Goal: Task Accomplishment & Management: Complete application form

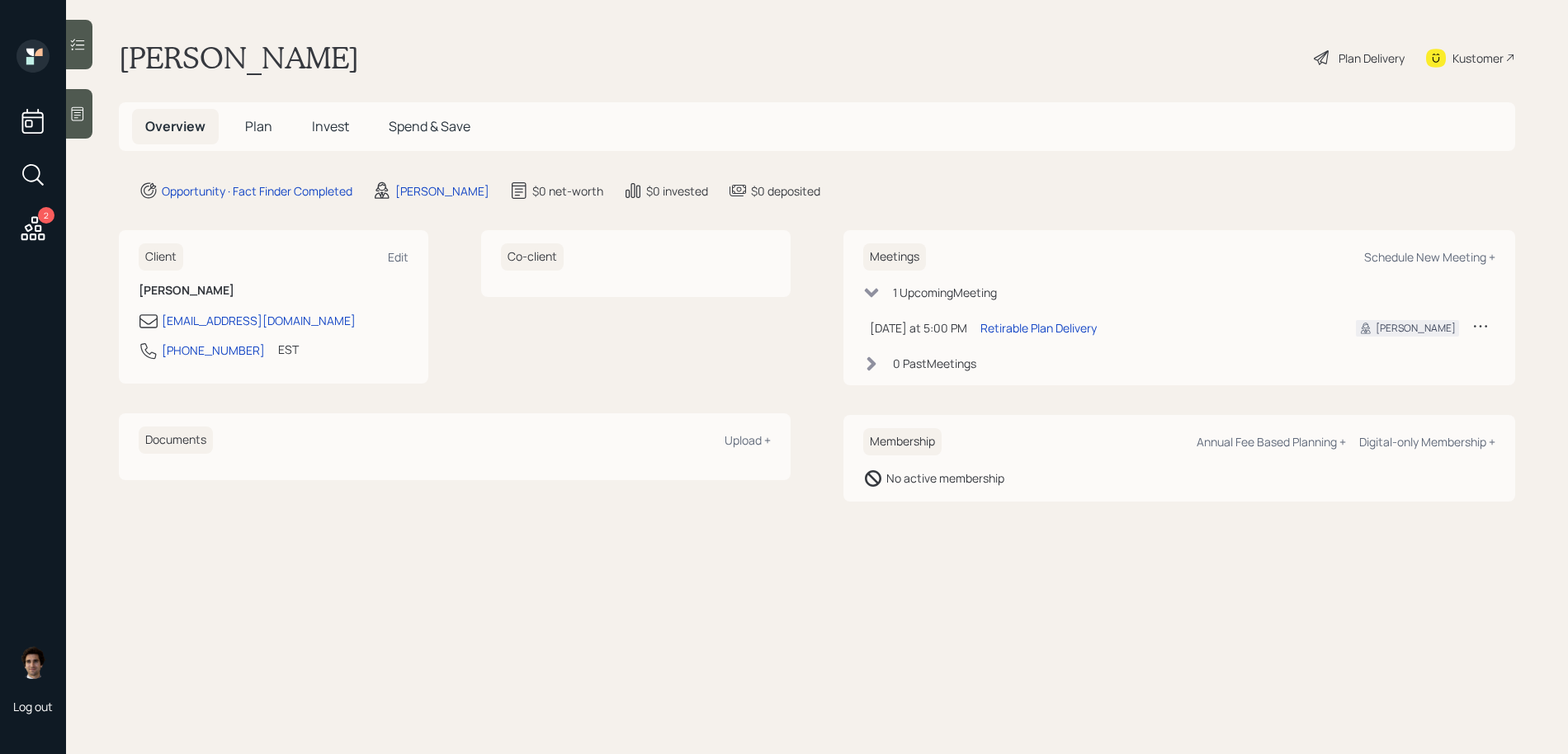
click at [1318, 70] on div "Plan Delivery" at bounding box center [1359, 57] width 94 height 36
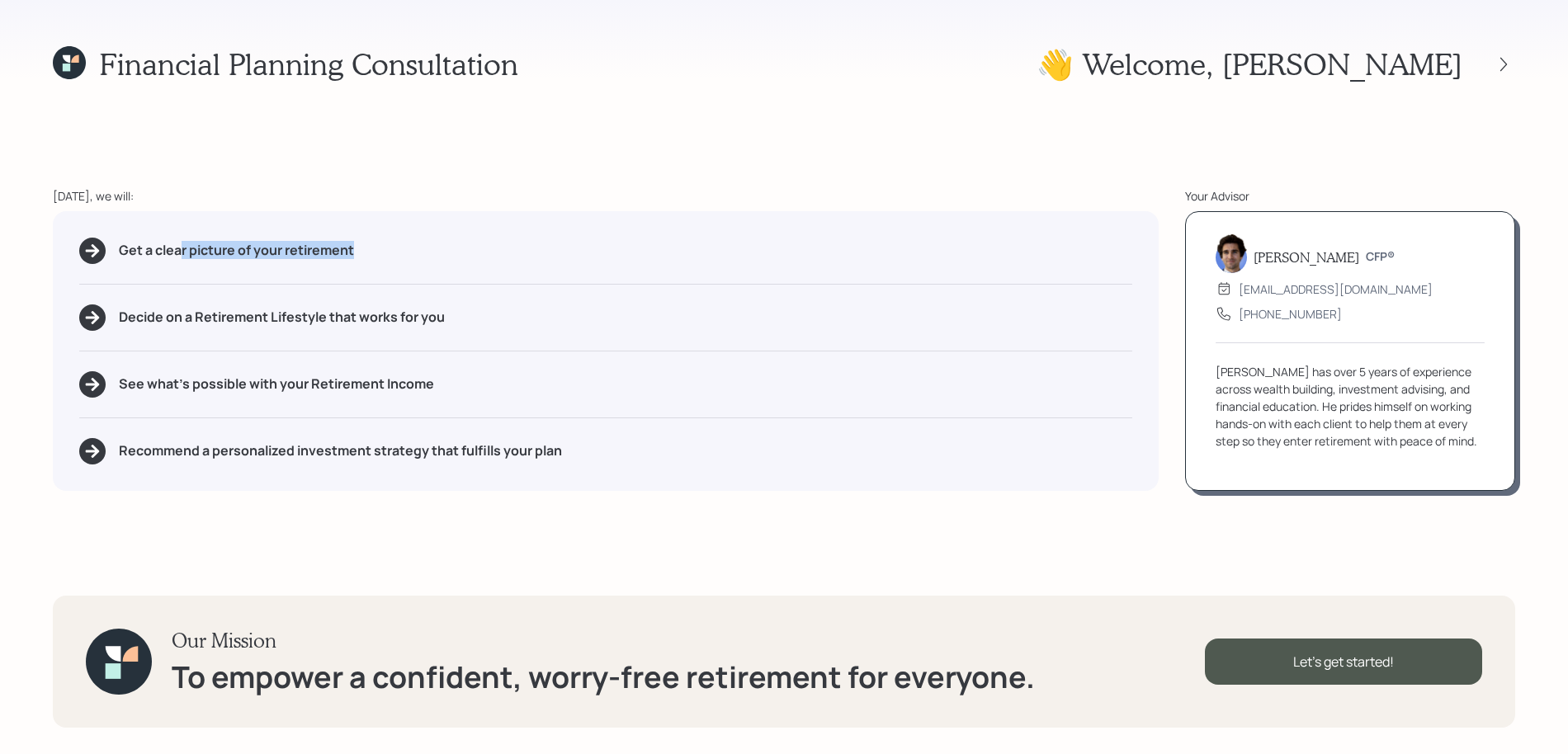
drag, startPoint x: 410, startPoint y: 244, endPoint x: 181, endPoint y: 245, distance: 229.0
click at [181, 245] on div "Get a clear picture of your retirement" at bounding box center [605, 250] width 1053 height 26
click at [376, 232] on div "Get a clear picture of your retirement Decide on a Retirement Lifestyle that wo…" at bounding box center [605, 351] width 1105 height 280
drag, startPoint x: 376, startPoint y: 247, endPoint x: 40, endPoint y: 247, distance: 336.0
click at [40, 247] on div "Financial Planning Consultation 👋 Welcome , [PERSON_NAME] [DATE], we will: Get …" at bounding box center [784, 377] width 1568 height 754
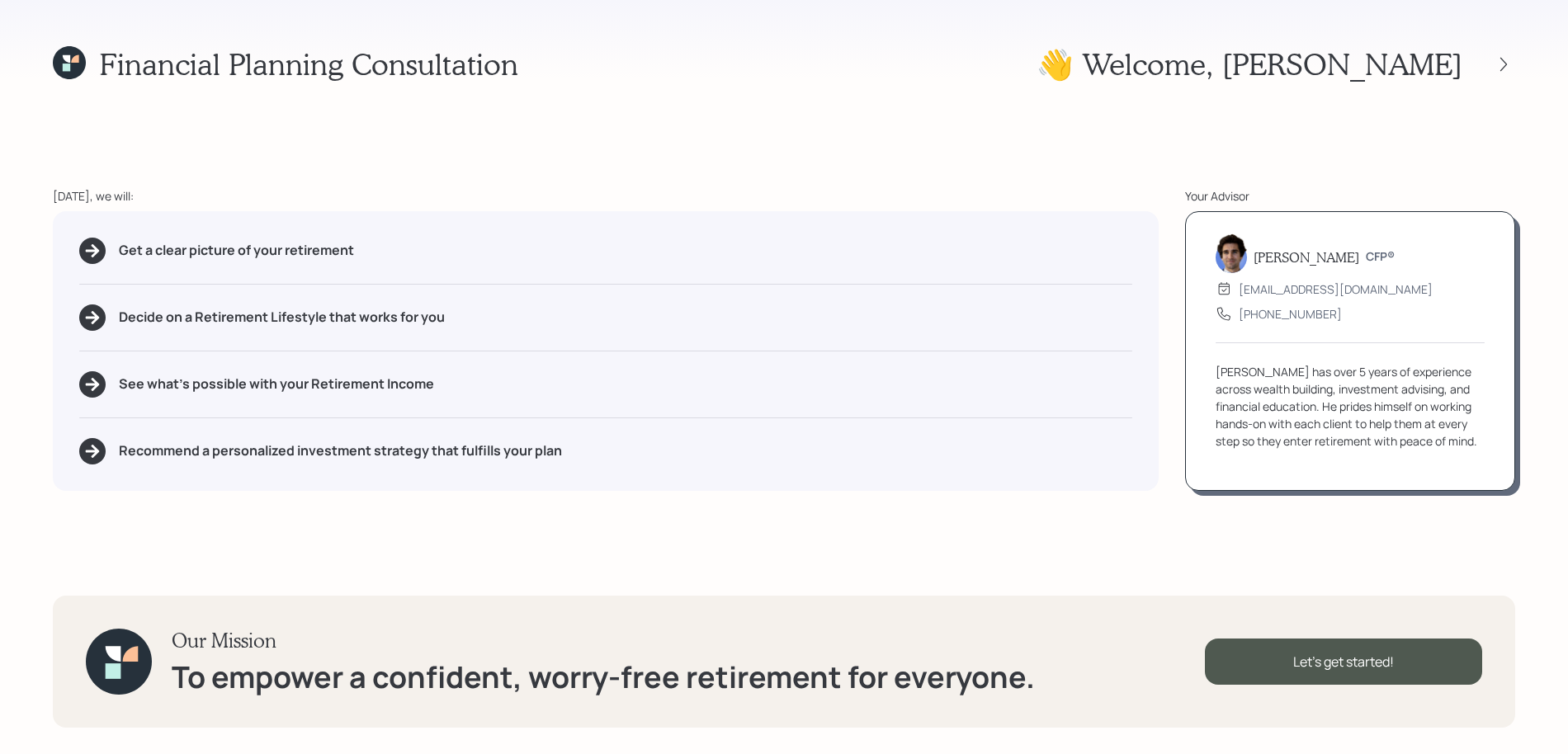
click at [393, 377] on h5 "See what's possible with your Retirement Income" at bounding box center [276, 384] width 315 height 16
click at [1323, 667] on div "Let's get started!" at bounding box center [1343, 661] width 277 height 46
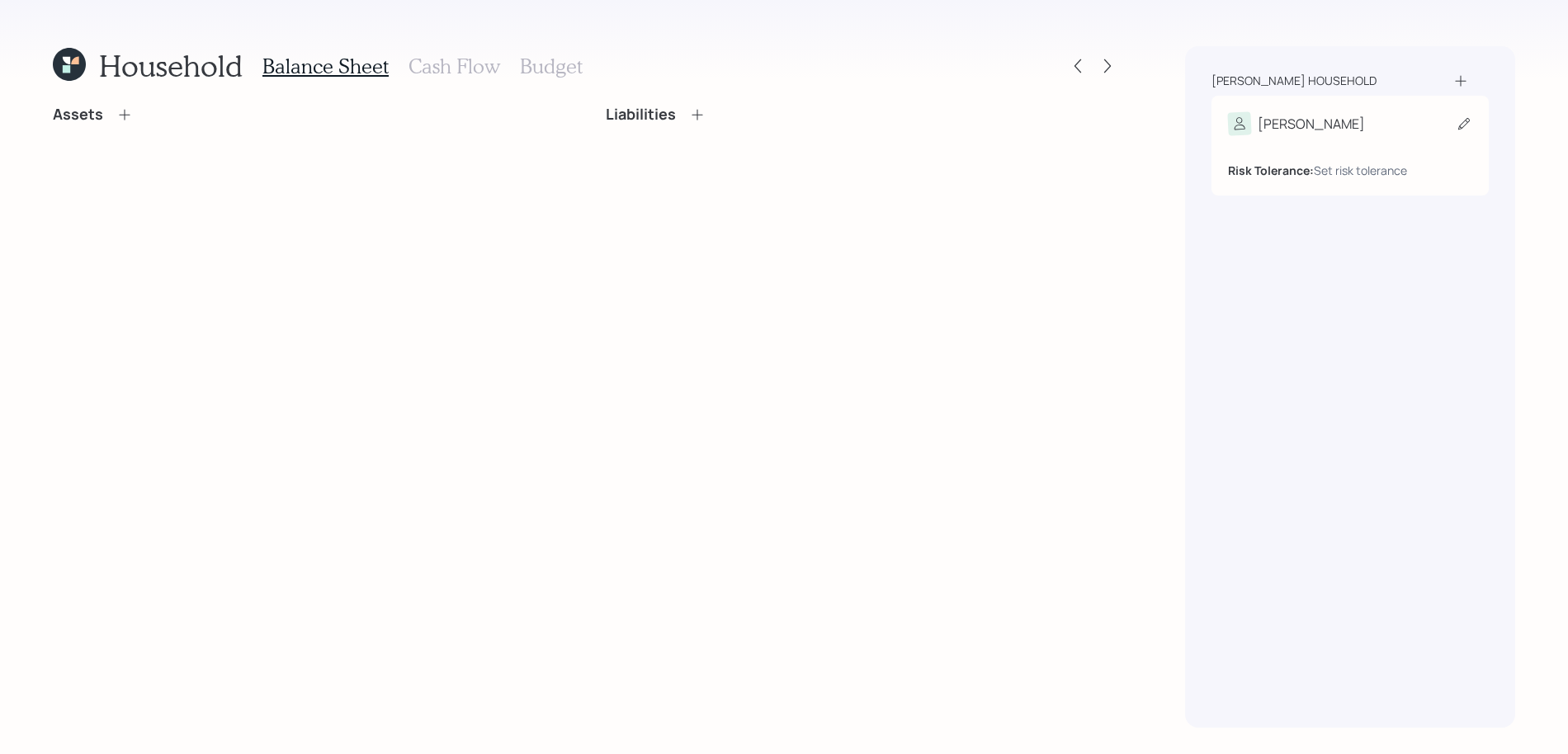
click at [1429, 149] on div "Risk Tolerance: Set risk tolerance" at bounding box center [1350, 163] width 245 height 30
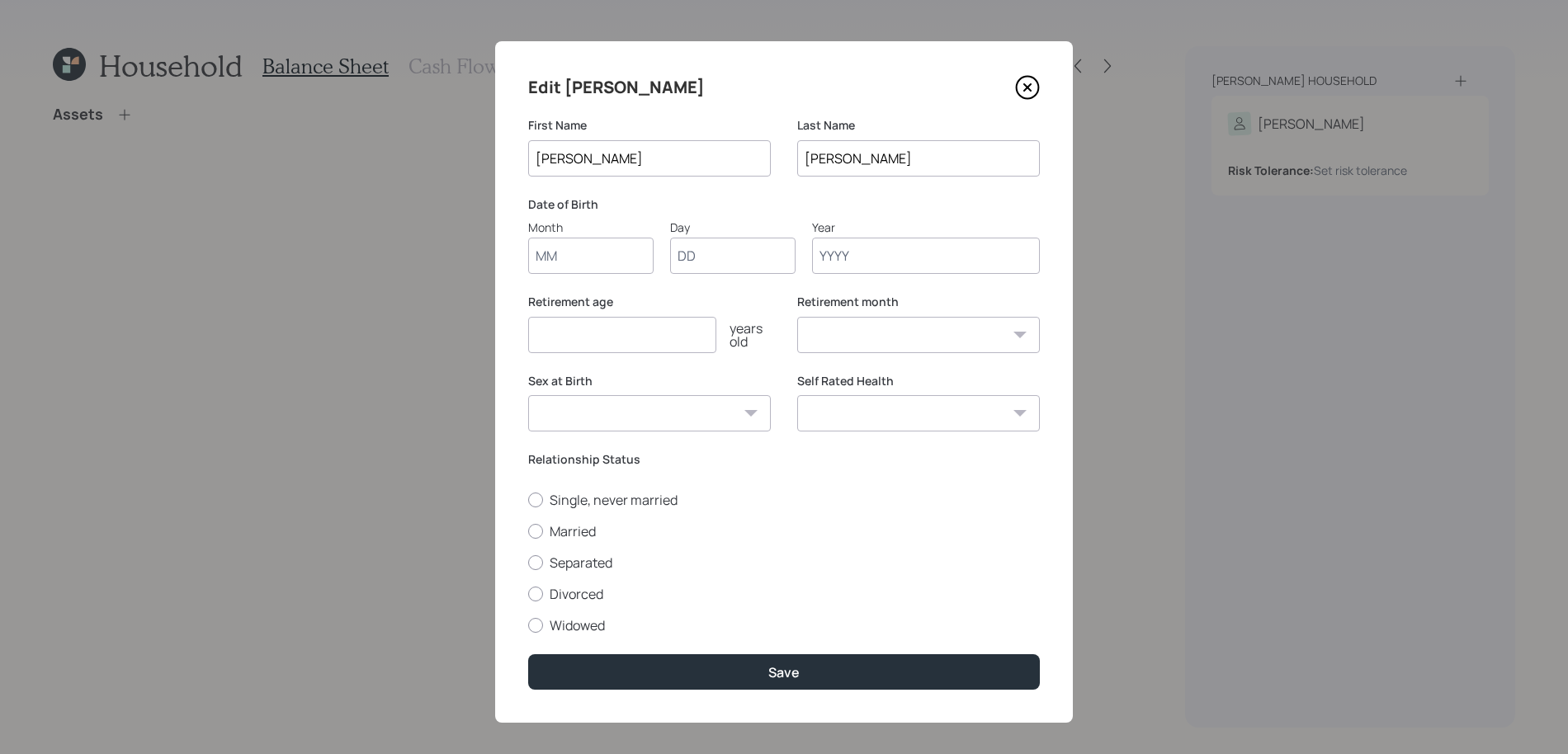
click at [608, 246] on input "Month" at bounding box center [591, 255] width 125 height 36
type input "07"
type input "9"
type input "09"
type input "1958"
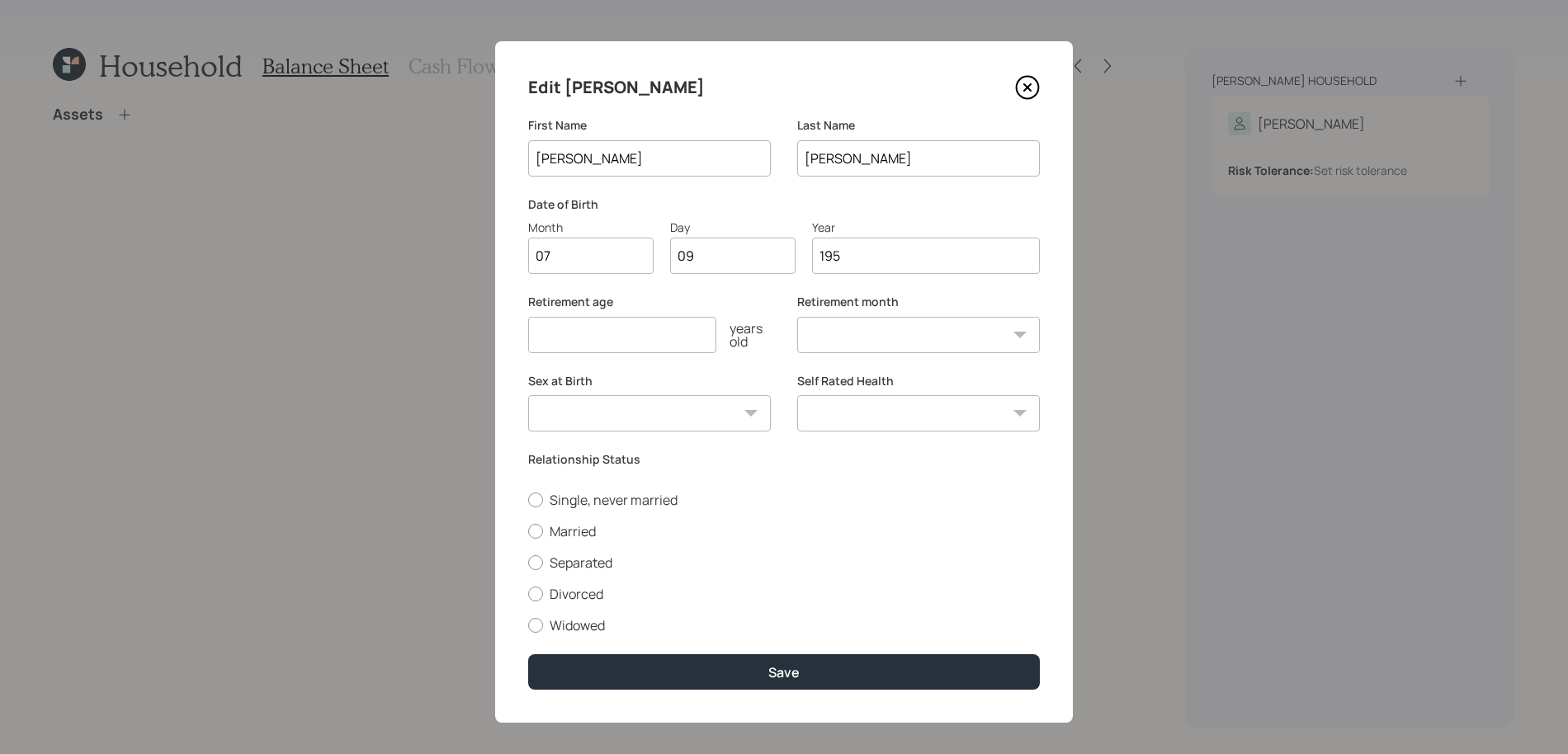
select select "7"
type input "1958"
click at [916, 334] on select "January February March April May June July August September October November De…" at bounding box center [918, 334] width 243 height 36
select select "10"
click at [797, 317] on select "January February March April May June July August September October November De…" at bounding box center [918, 334] width 243 height 36
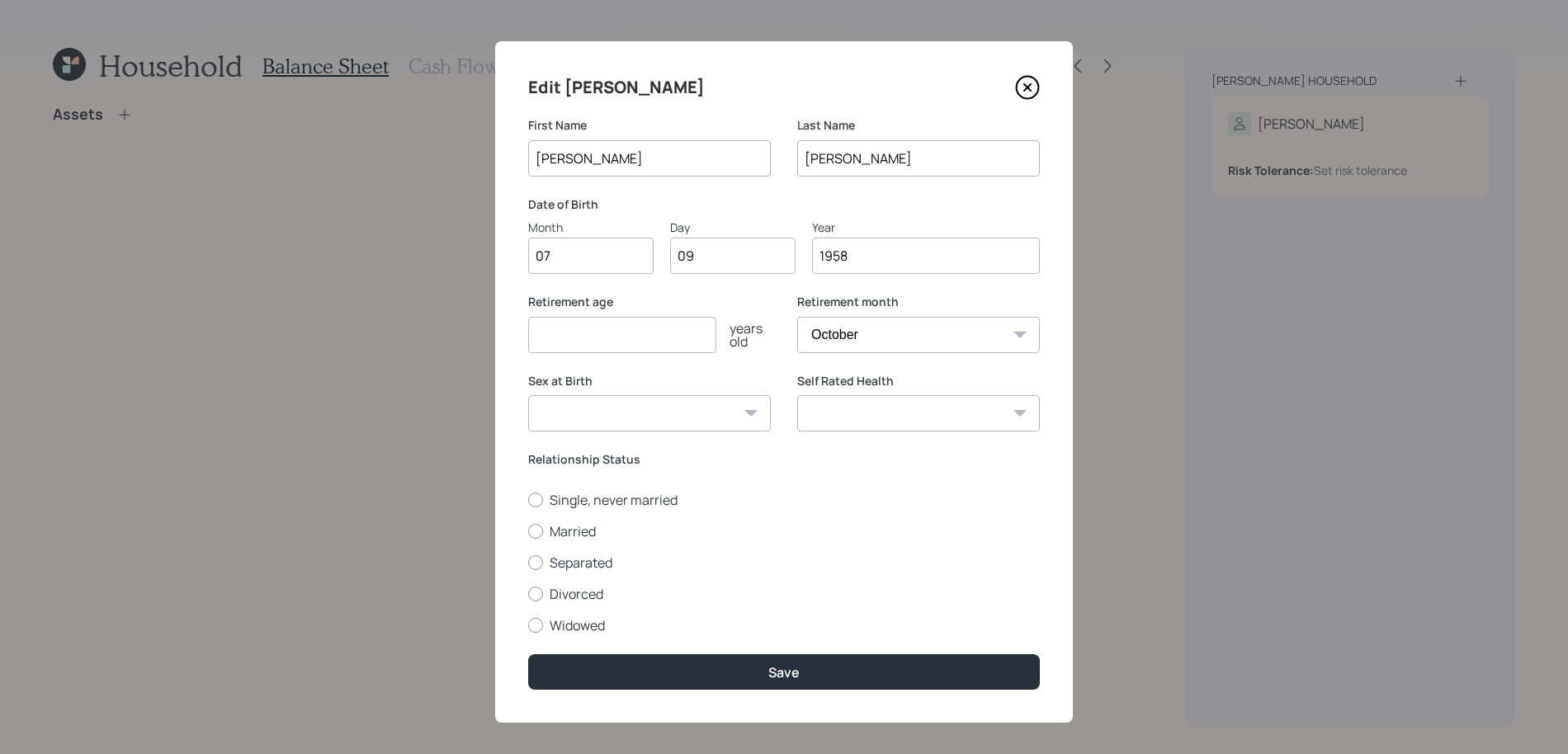
click at [641, 338] on input "number" at bounding box center [622, 334] width 188 height 36
type input "67"
click at [734, 409] on select "[DEMOGRAPHIC_DATA] [DEMOGRAPHIC_DATA] Other / Prefer not to say" at bounding box center [650, 413] width 243 height 36
select select "[DEMOGRAPHIC_DATA]"
click at [528, 395] on select "[DEMOGRAPHIC_DATA] [DEMOGRAPHIC_DATA] Other / Prefer not to say" at bounding box center [650, 413] width 243 height 36
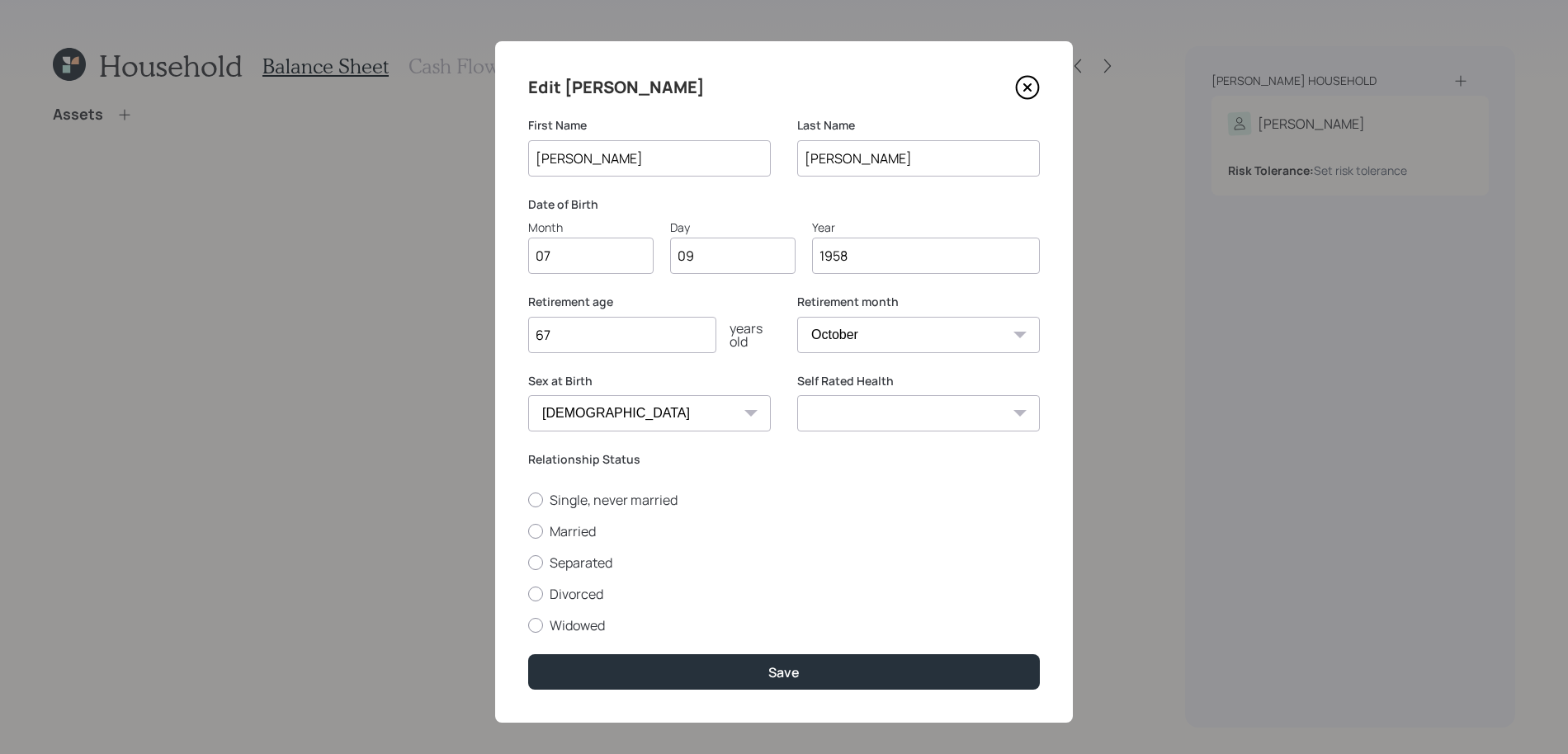
click at [925, 419] on select "Excellent Very Good Good Fair Poor" at bounding box center [918, 413] width 243 height 36
select select "very_good"
click at [797, 395] on select "Excellent Very Good Good Fair Poor" at bounding box center [918, 413] width 243 height 36
click at [543, 602] on label "Divorced" at bounding box center [784, 594] width 512 height 19
click at [528, 594] on input "Divorced" at bounding box center [527, 594] width 1 height 1
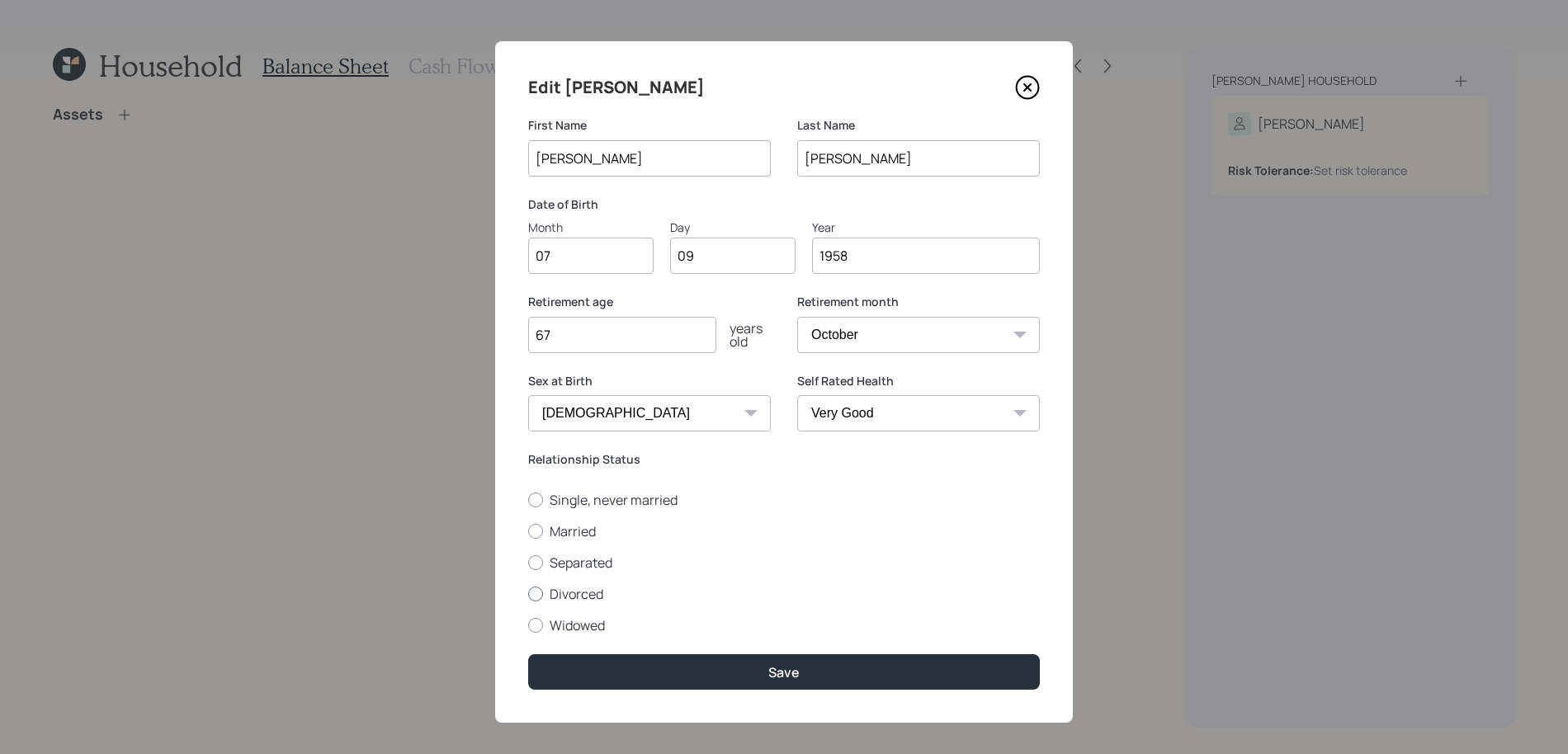
radio input "true"
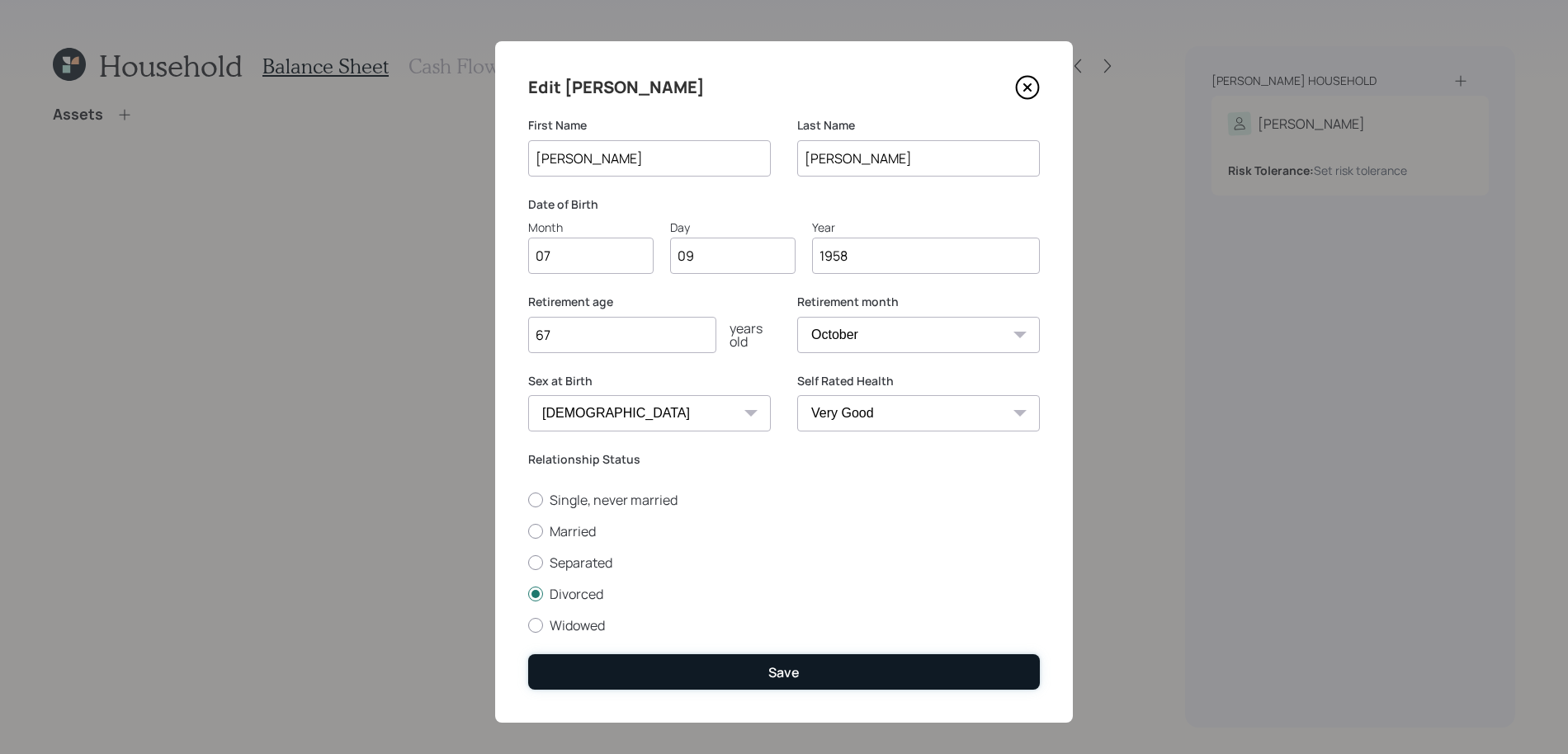
click at [637, 662] on button "Save" at bounding box center [784, 672] width 512 height 35
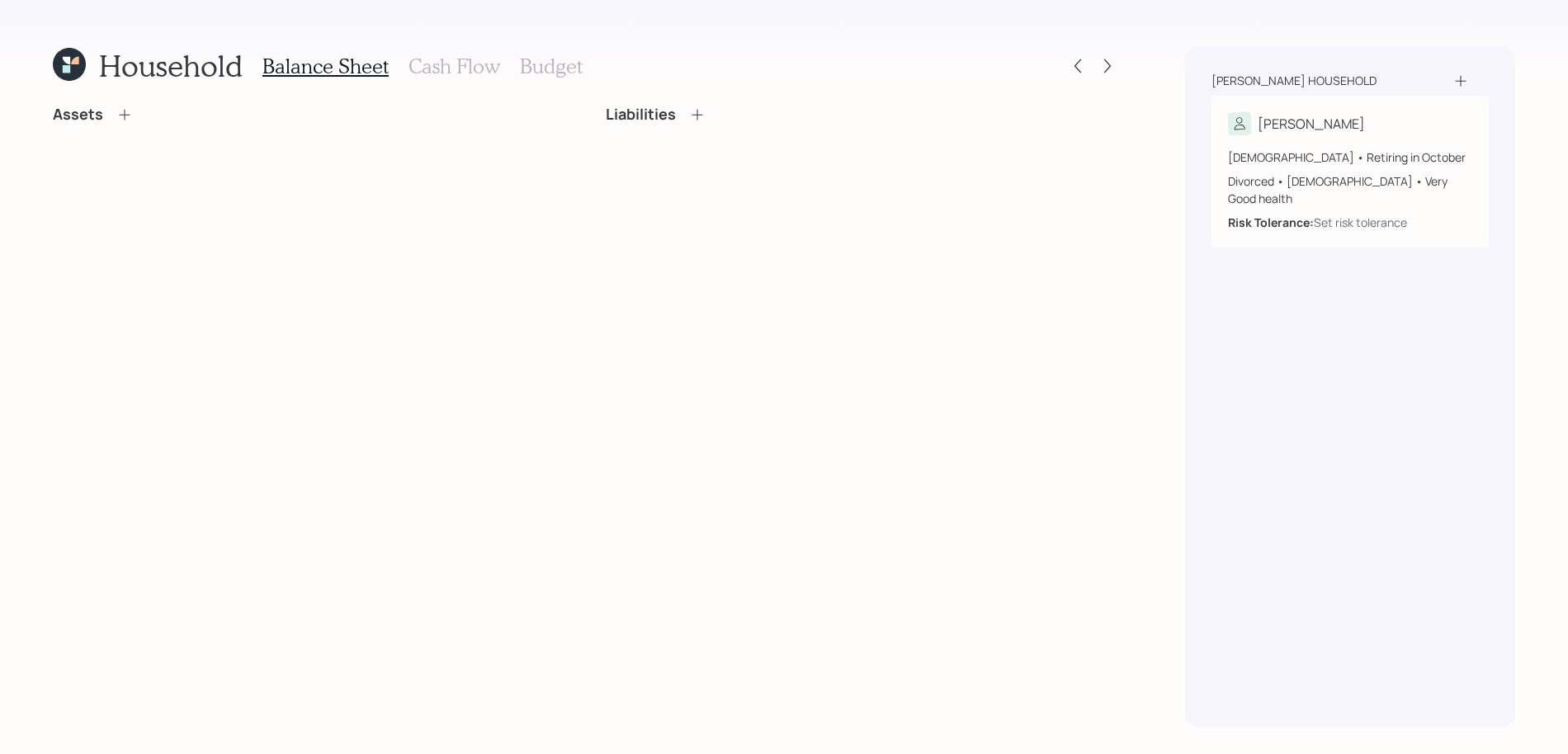
click at [129, 114] on icon at bounding box center [124, 114] width 17 height 17
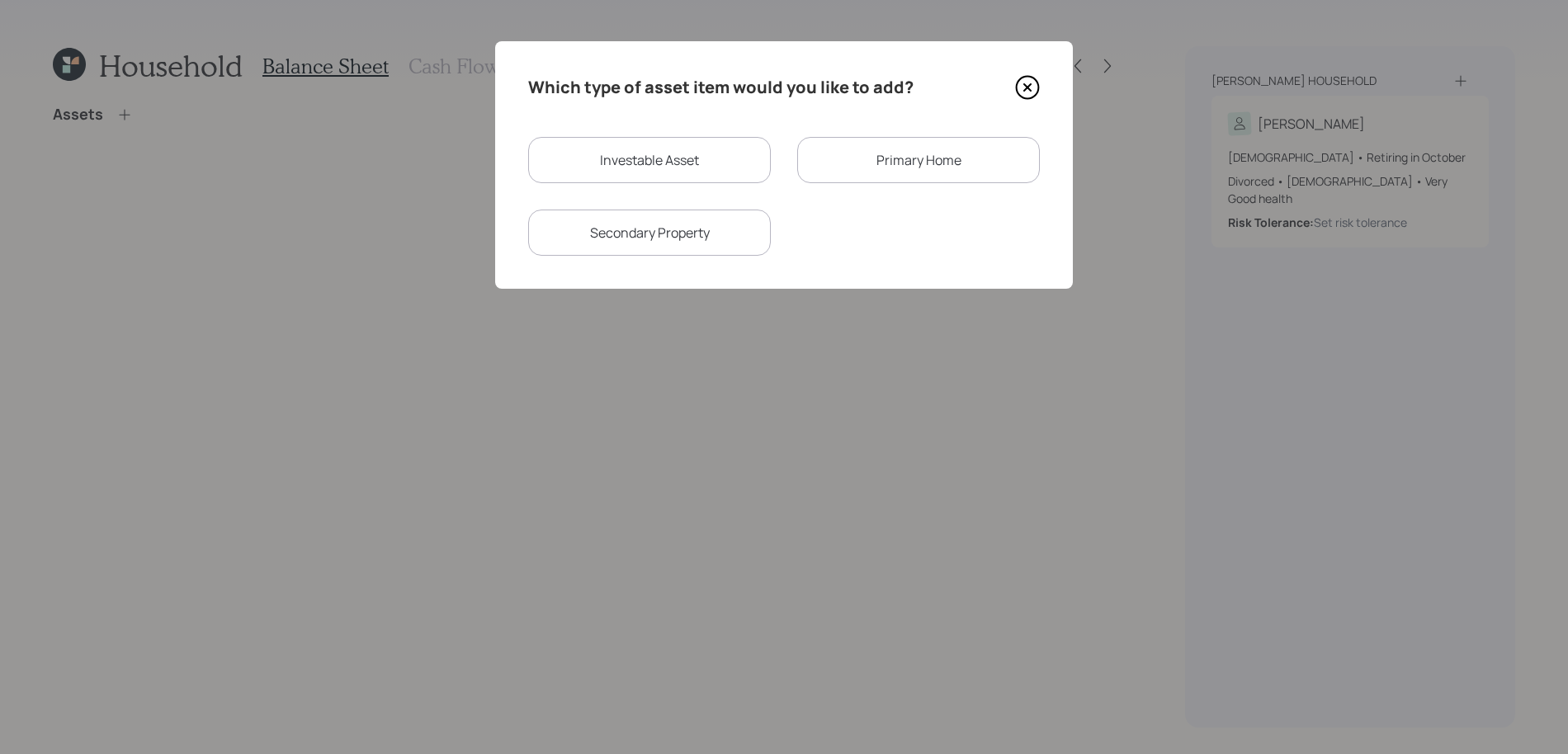
click at [704, 169] on div "Investable Asset" at bounding box center [650, 159] width 243 height 46
select select "taxable"
select select "balanced"
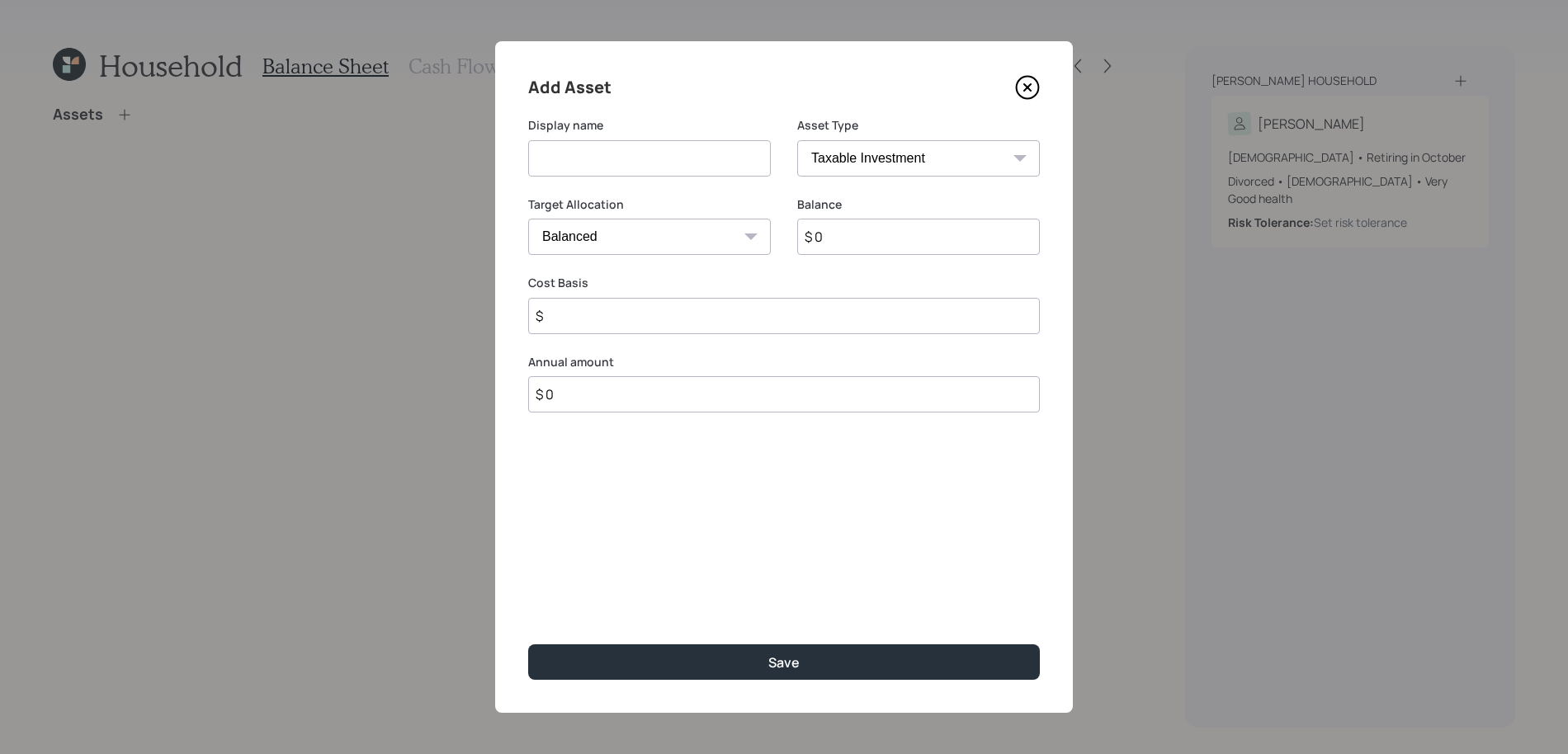
click at [829, 153] on select "SEP [PERSON_NAME] IRA 401(k) [PERSON_NAME] 401(k) 403(b) [PERSON_NAME] 403(b) 4…" at bounding box center [918, 157] width 243 height 36
select select "company_sponsored"
click at [797, 140] on select "SEP [PERSON_NAME] IRA 401(k) [PERSON_NAME] 401(k) 403(b) [PERSON_NAME] 403(b) 4…" at bounding box center [918, 157] width 243 height 36
click at [603, 141] on input at bounding box center [650, 157] width 243 height 36
type input "Current 401k - Vanguard"
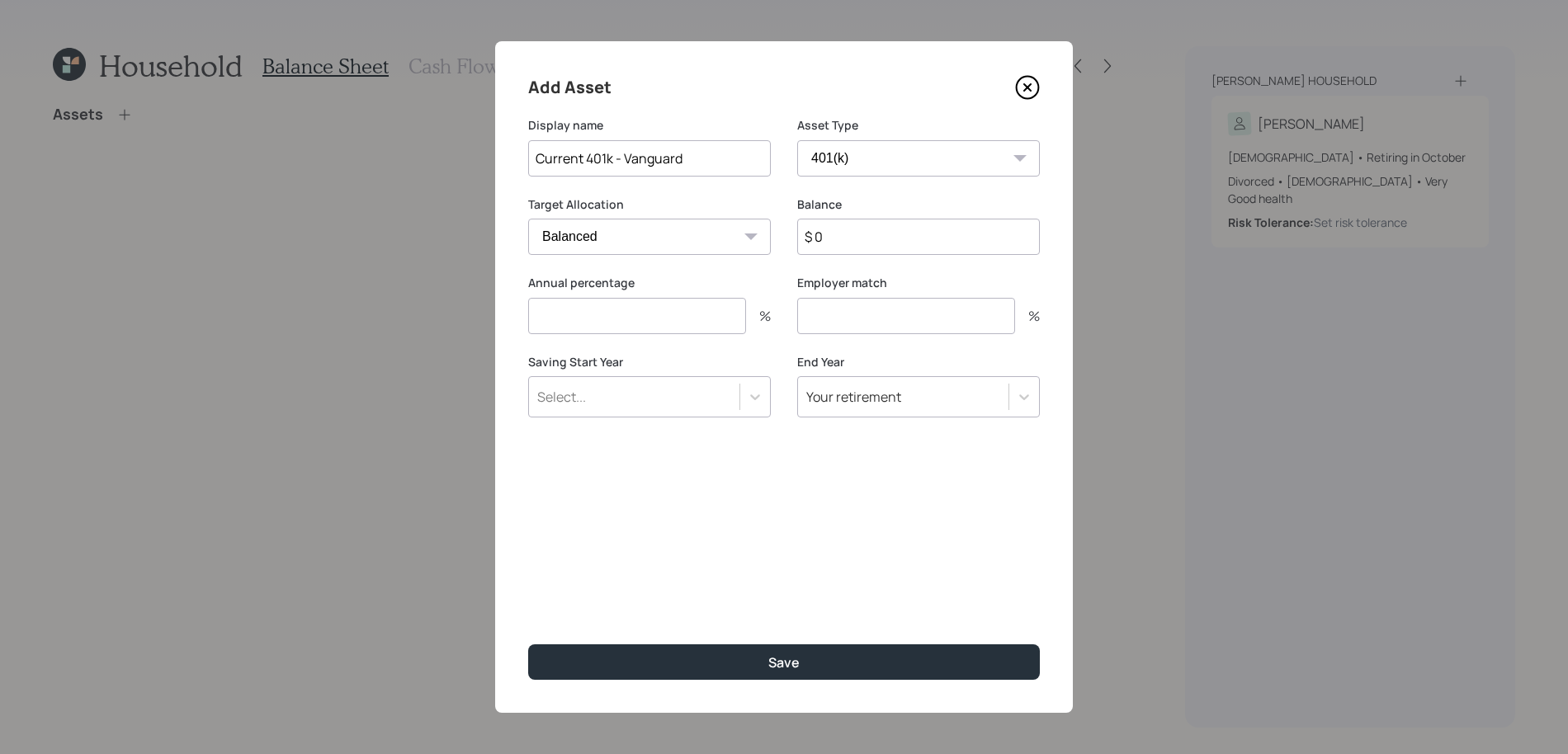
click at [873, 244] on input "$ 0" at bounding box center [918, 237] width 243 height 36
type input "$ 748,000"
click at [715, 316] on input "number" at bounding box center [637, 316] width 218 height 36
type input "4"
click at [740, 388] on div at bounding box center [755, 397] width 29 height 29
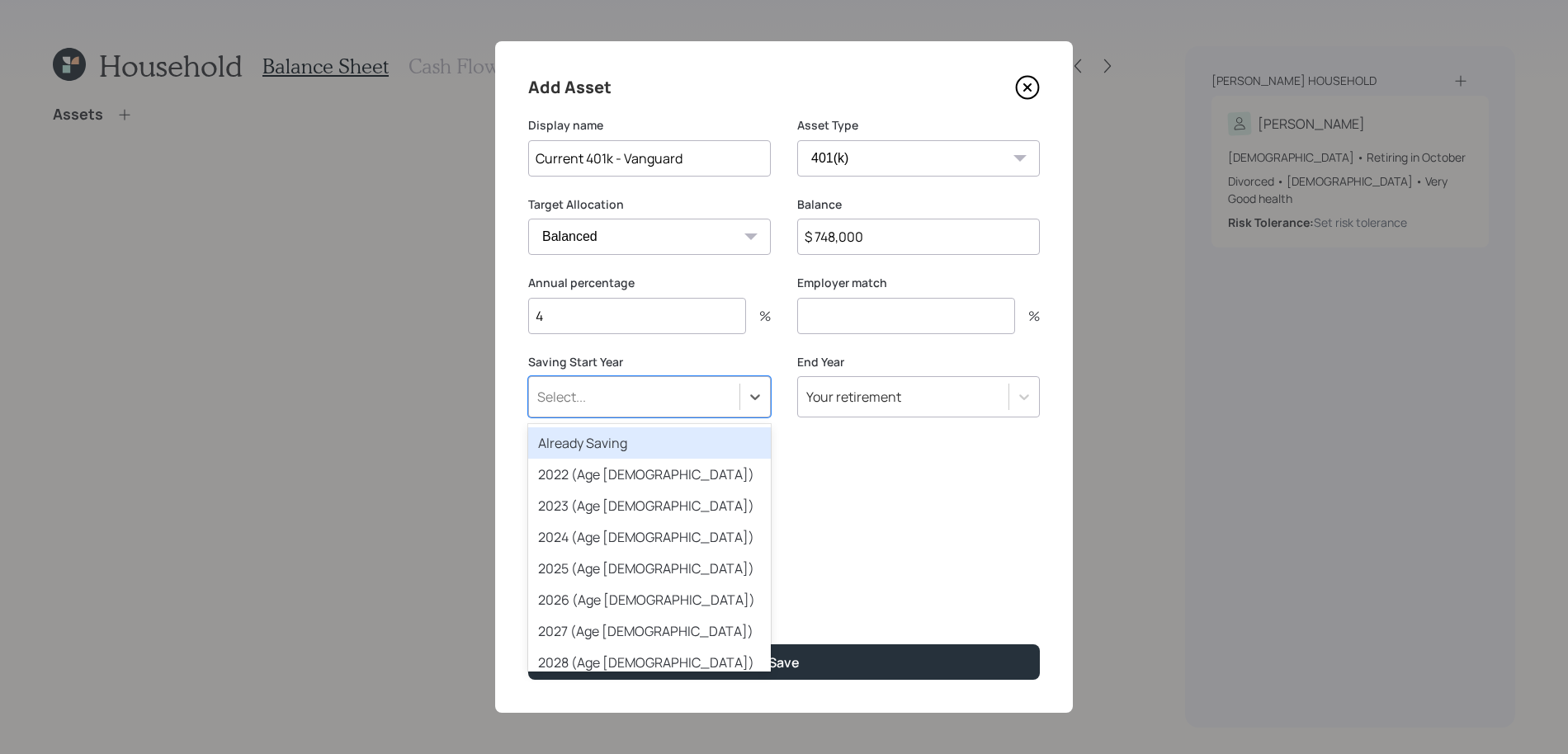
click at [709, 435] on div "Already Saving" at bounding box center [650, 443] width 243 height 31
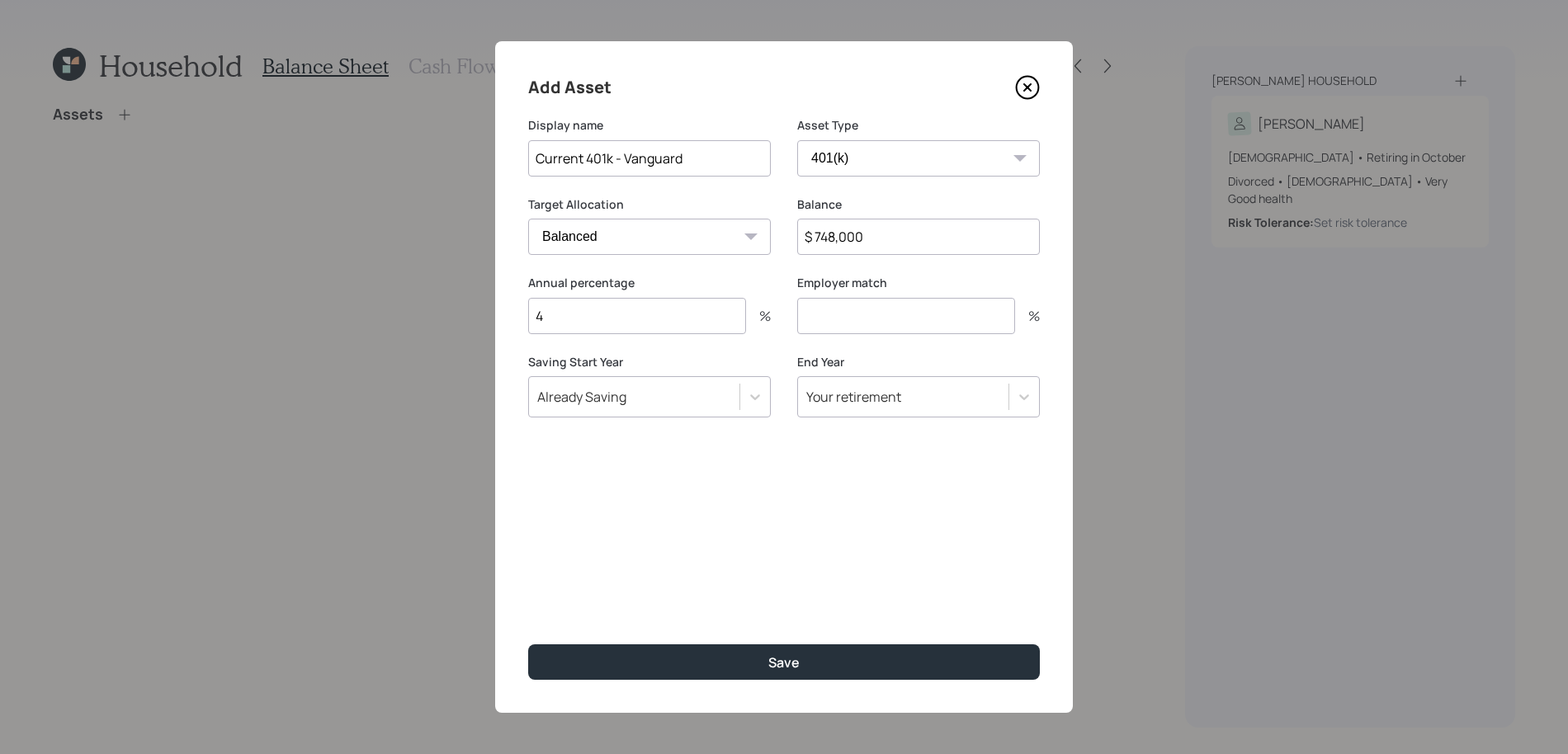
click at [858, 310] on input "number" at bounding box center [906, 316] width 218 height 36
type input "0"
click at [528, 644] on button "Save" at bounding box center [784, 662] width 512 height 35
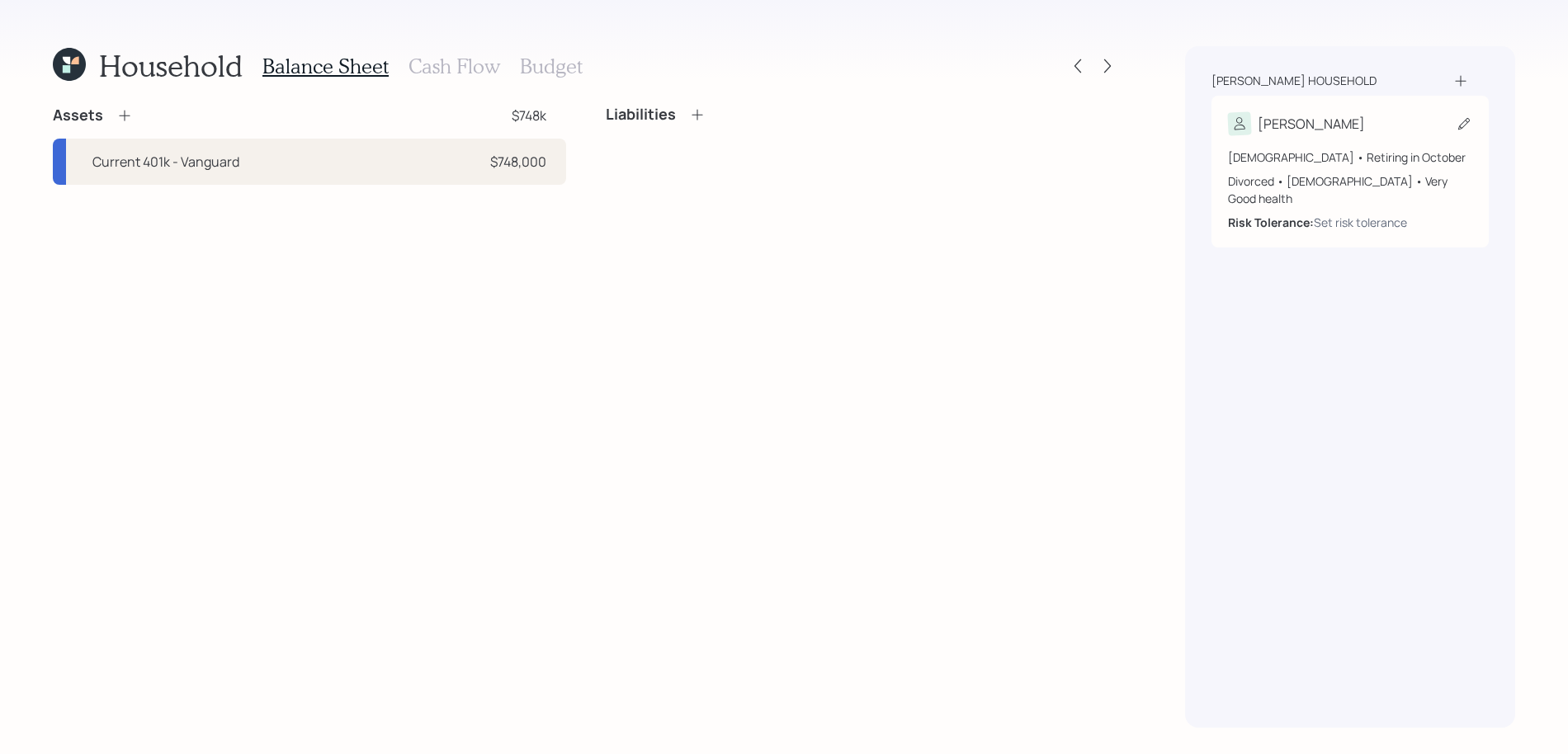
click at [1416, 159] on div "[DEMOGRAPHIC_DATA] • Retiring in October" at bounding box center [1350, 157] width 245 height 18
select select "10"
select select "[DEMOGRAPHIC_DATA]"
select select "very_good"
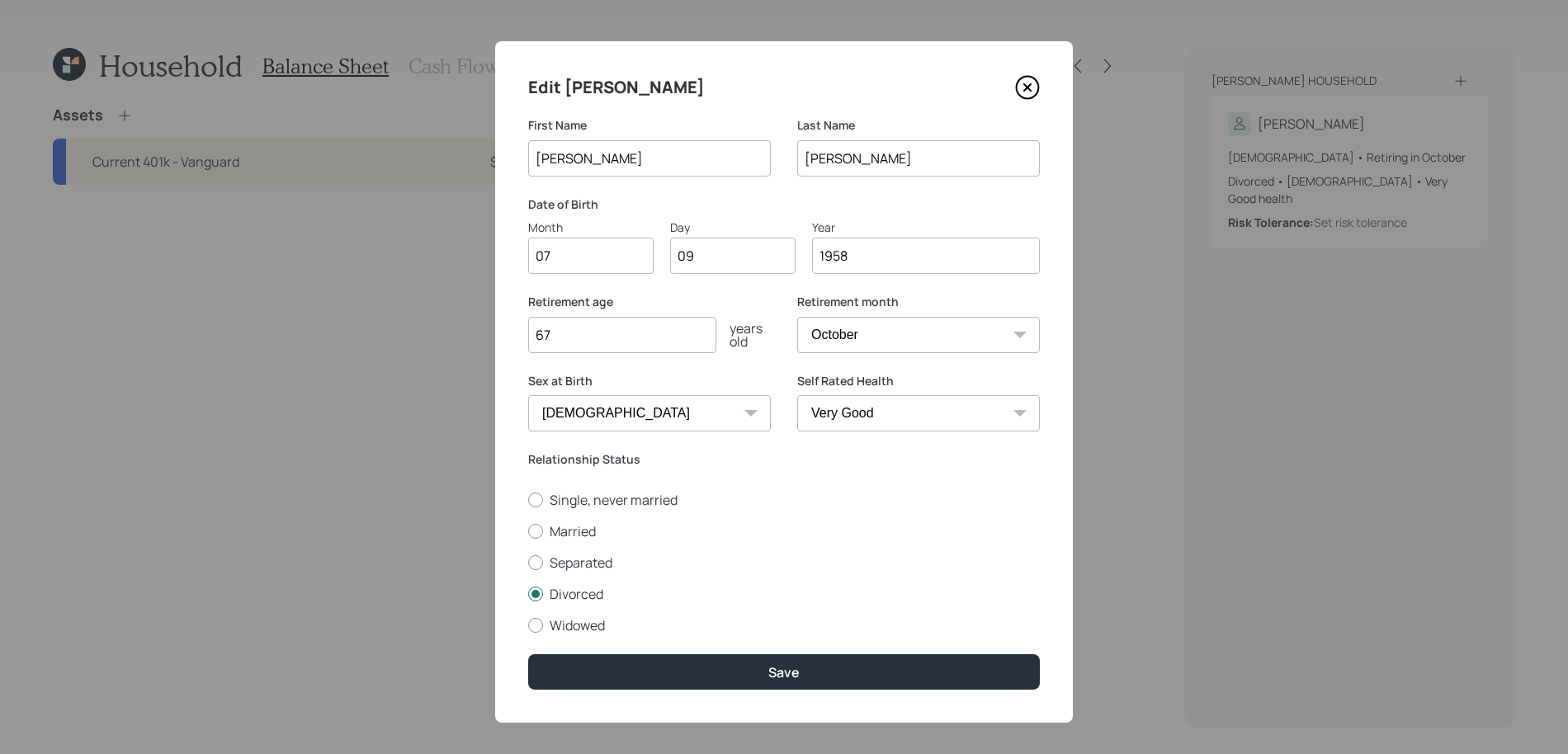
click at [868, 333] on select "January February March April May June July August September October November De…" at bounding box center [918, 334] width 243 height 36
select select "11"
click at [797, 317] on select "January February March April May June July August September October November De…" at bounding box center [918, 334] width 243 height 36
click at [824, 662] on button "Save" at bounding box center [784, 672] width 512 height 35
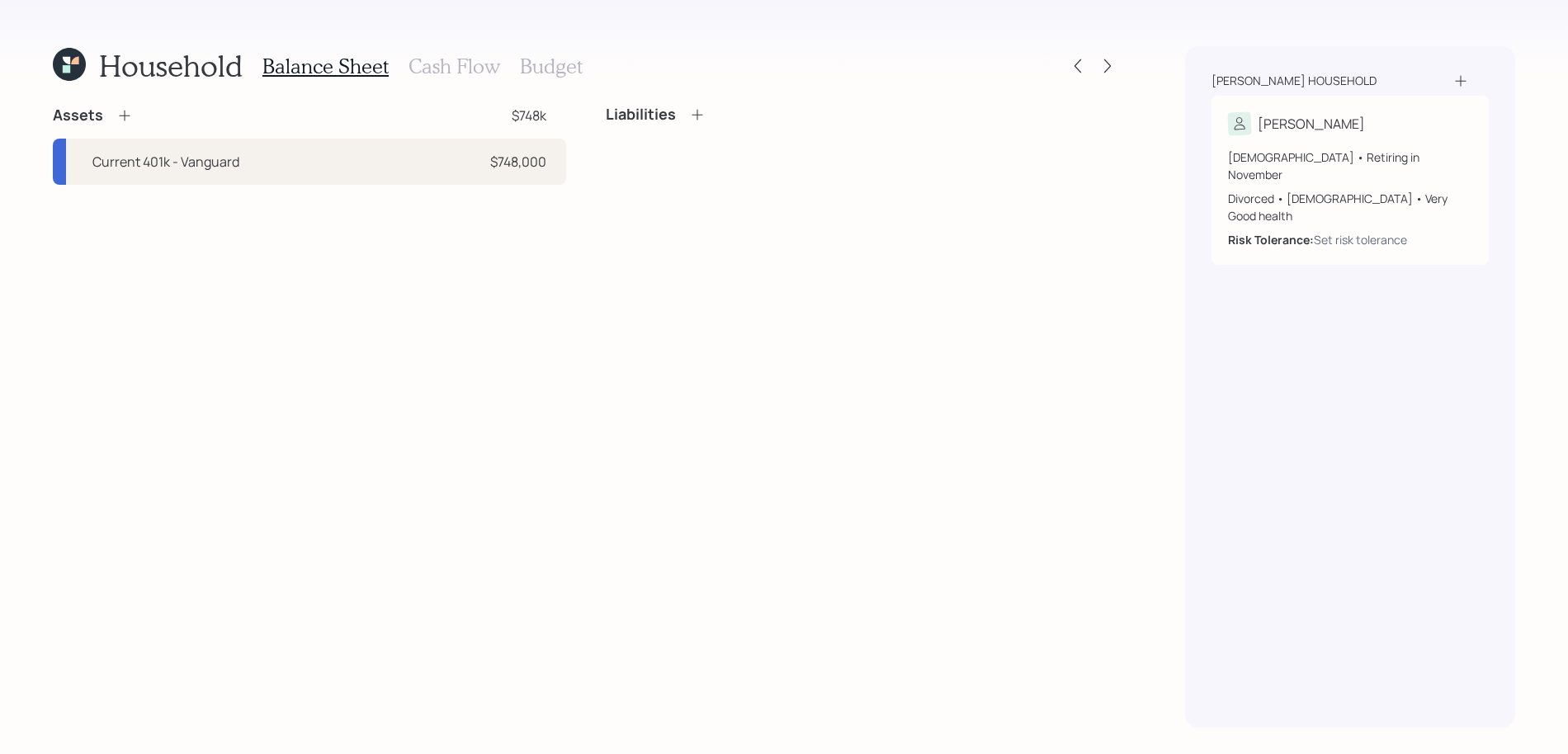
click at [124, 114] on icon at bounding box center [123, 115] width 11 height 11
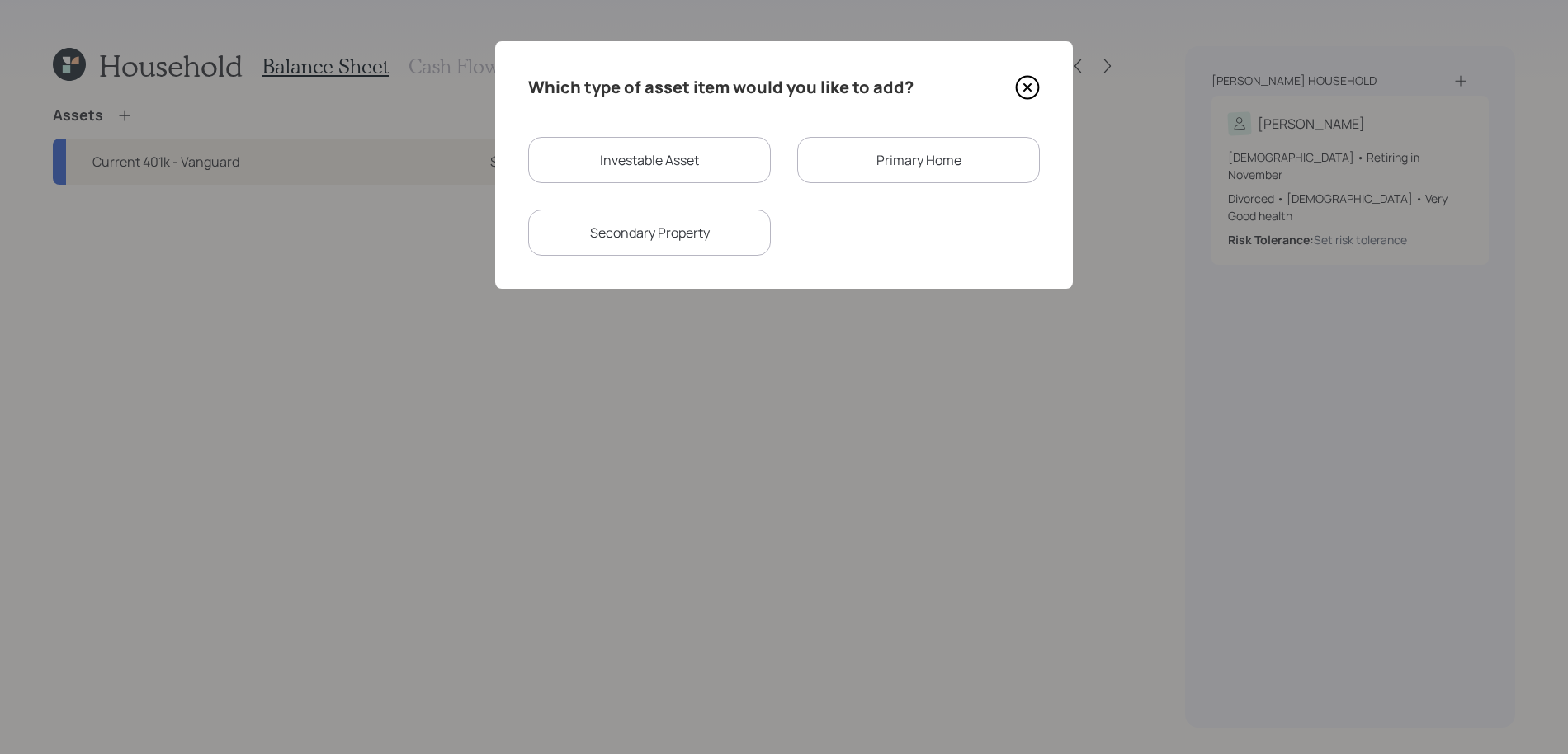
click at [678, 137] on div "Investable Asset" at bounding box center [650, 159] width 243 height 46
select select "taxable"
select select "balanced"
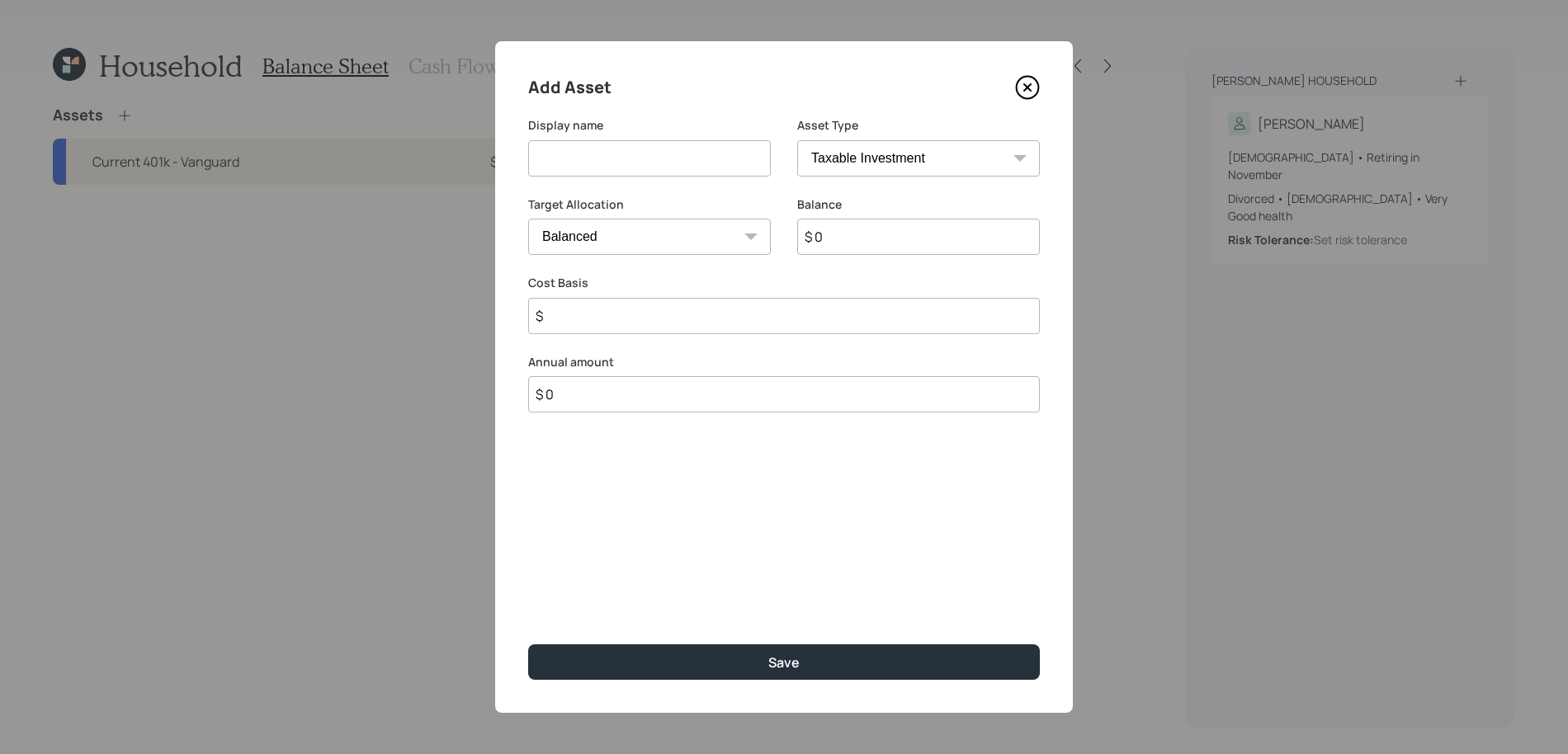
click at [654, 171] on input at bounding box center [650, 157] width 243 height 36
type input "ESOP"
click at [899, 163] on select "SEP [PERSON_NAME] IRA 401(k) [PERSON_NAME] 401(k) 403(b) [PERSON_NAME] 403(b) 4…" at bounding box center [918, 157] width 243 height 36
select select "company_sponsored"
click at [797, 140] on select "SEP [PERSON_NAME] IRA 401(k) [PERSON_NAME] 401(k) 403(b) [PERSON_NAME] 403(b) 4…" at bounding box center [918, 157] width 243 height 36
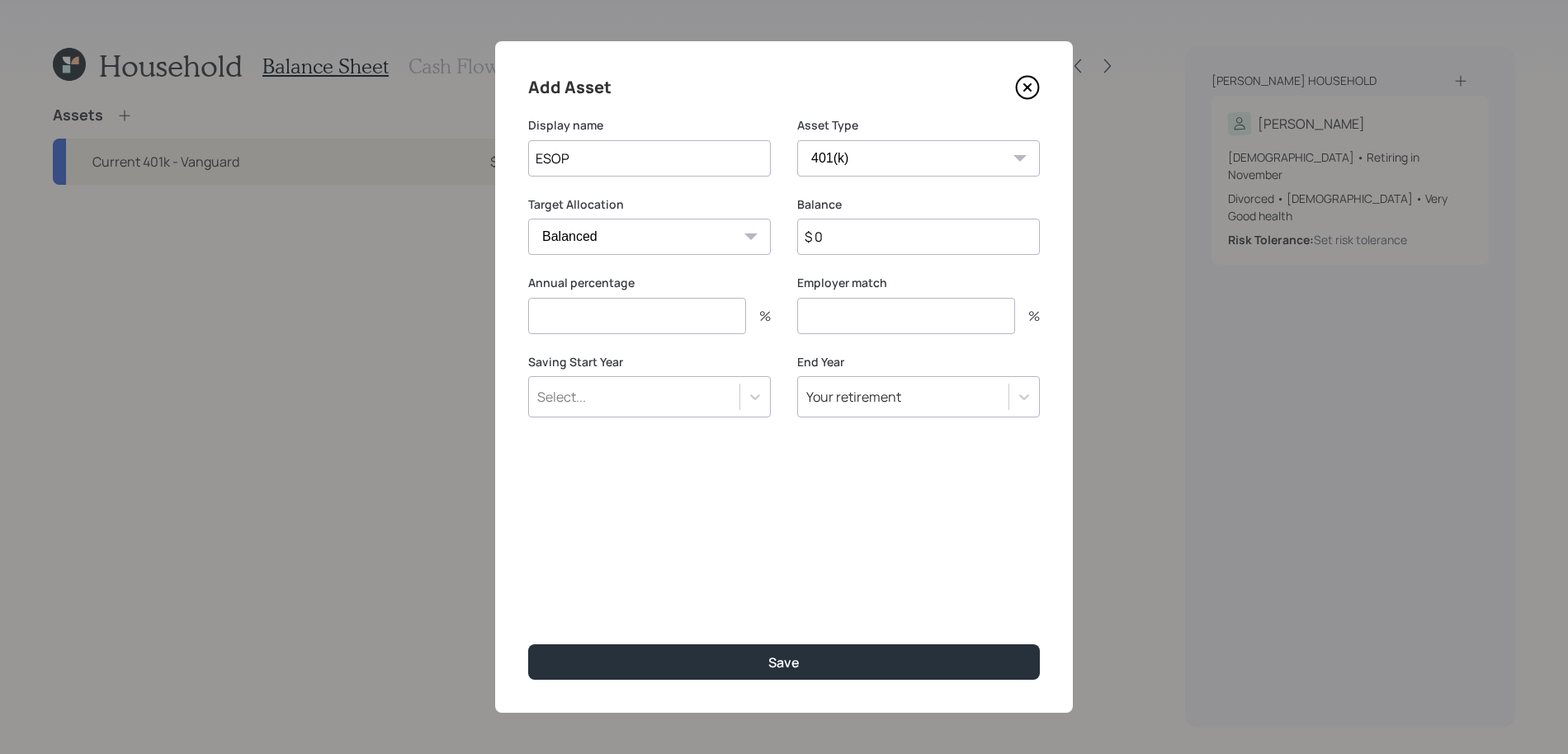
click at [540, 154] on input "ESOP" at bounding box center [650, 157] width 243 height 36
click at [538, 155] on input "ESOP" at bounding box center [650, 157] width 243 height 36
type input "Current ESOP"
click at [924, 251] on input "$ 0" at bounding box center [918, 237] width 243 height 36
type input "$ 48,000"
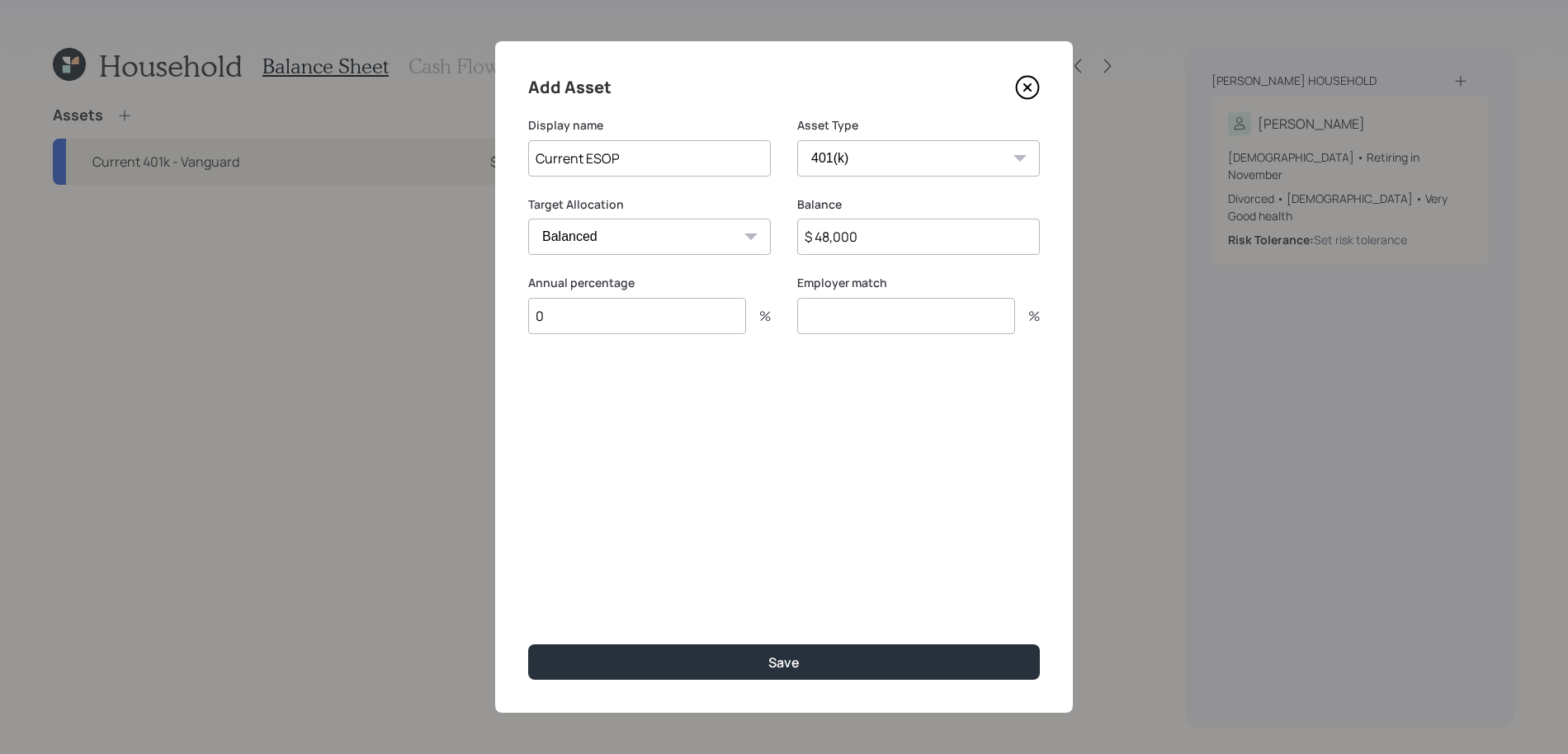
type input "0"
click at [528, 644] on button "Save" at bounding box center [784, 662] width 512 height 35
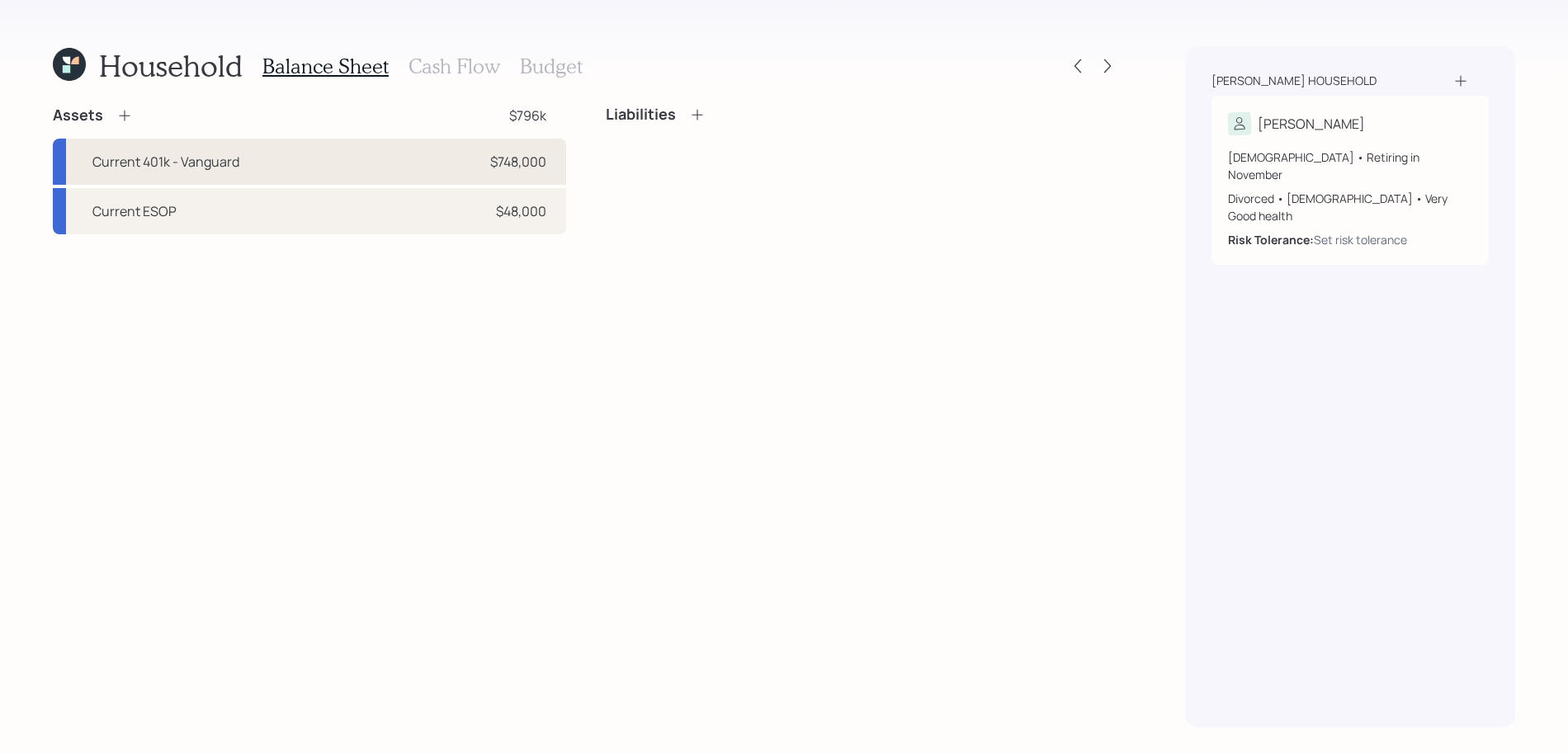
click at [261, 155] on div "Current 401k - Vanguard $748,000" at bounding box center [309, 161] width 514 height 46
select select "company_sponsored"
select select "balanced"
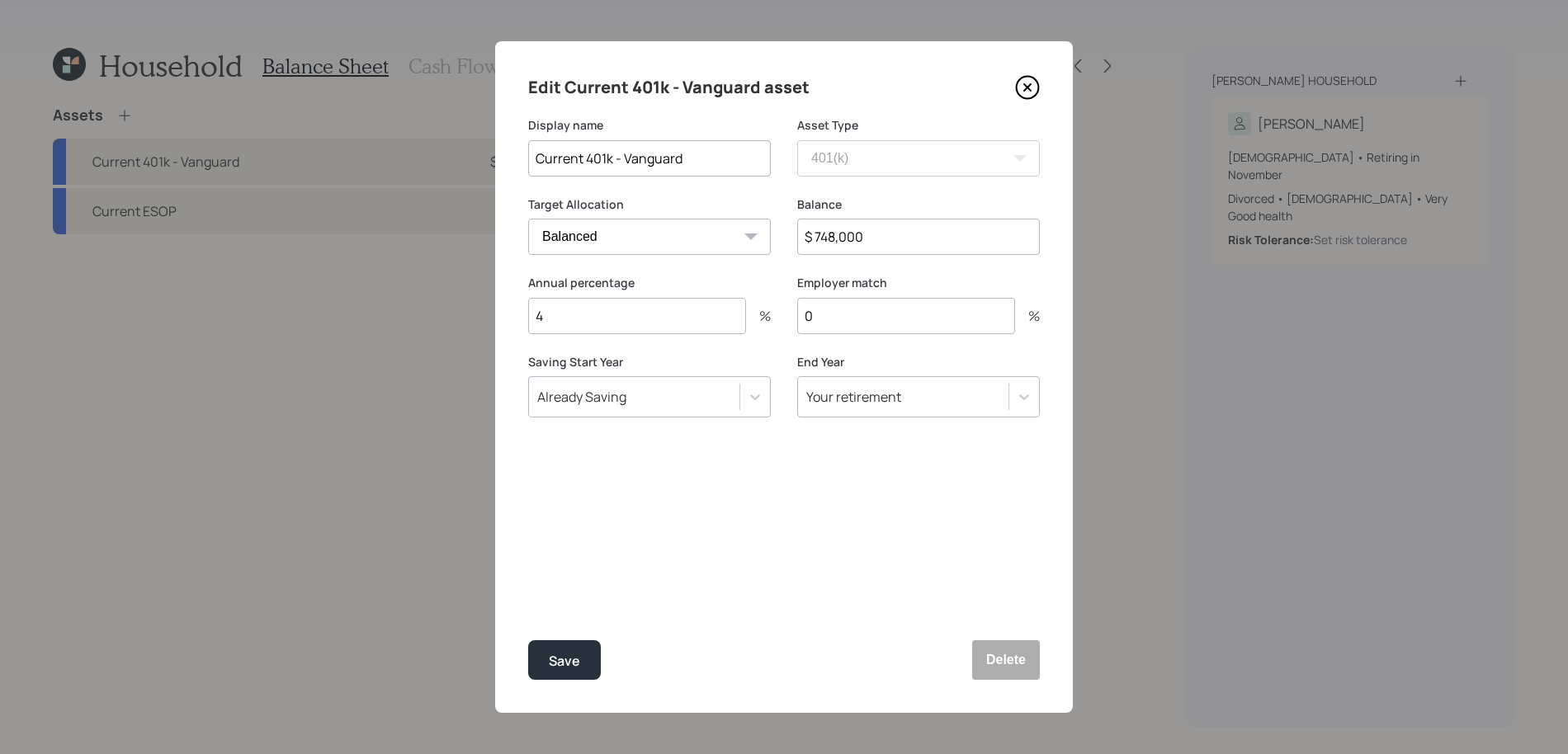
drag, startPoint x: 896, startPoint y: 235, endPoint x: 731, endPoint y: 235, distance: 165.0
click at [731, 235] on div "Target Allocation Cash Conservative Balanced Aggressive Balance $ 748,000" at bounding box center [784, 236] width 512 height 79
type input "$ 764,000"
click at [528, 641] on button "Save" at bounding box center [564, 660] width 72 height 39
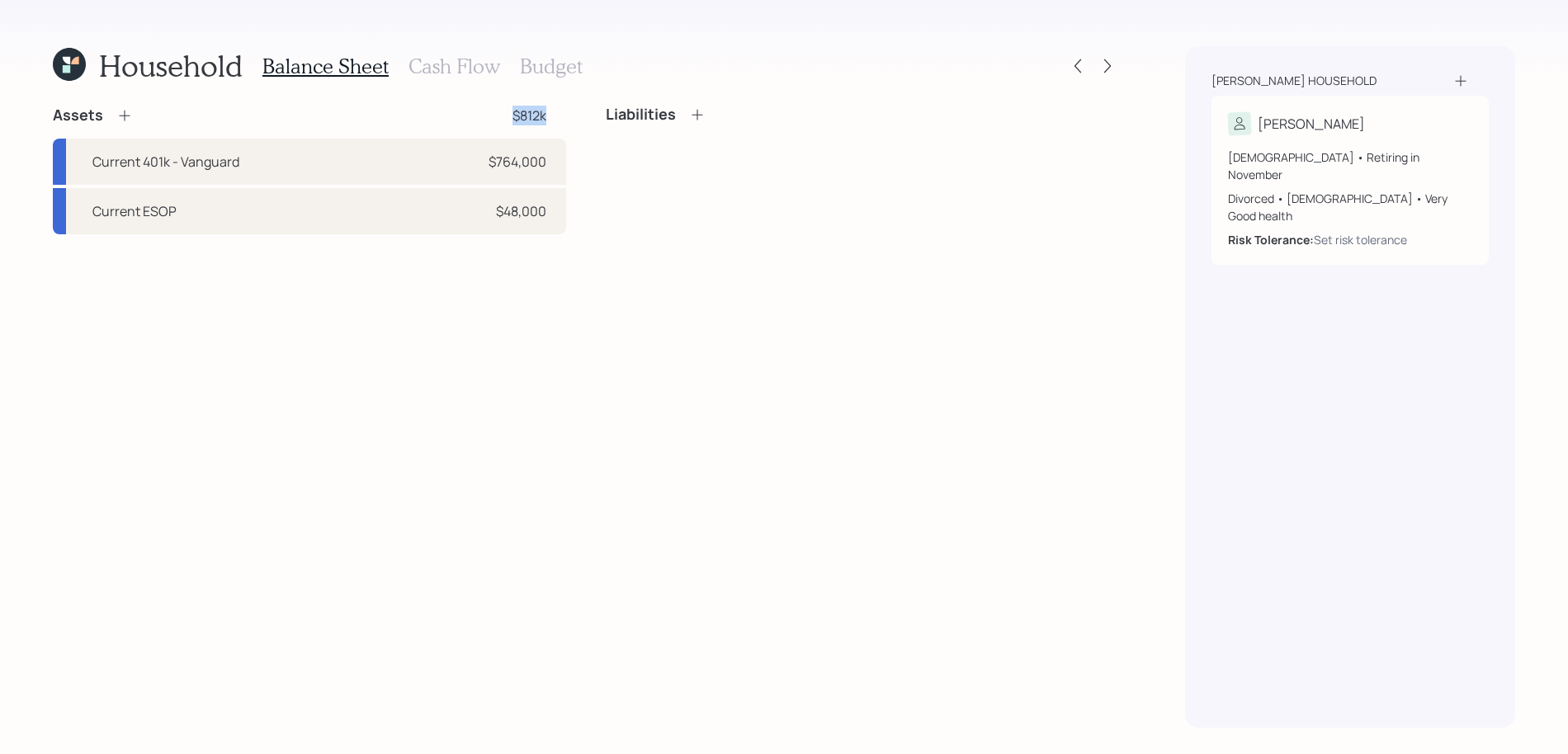
drag, startPoint x: 552, startPoint y: 108, endPoint x: 501, endPoint y: 113, distance: 51.2
click at [501, 113] on div "Assets $812k" at bounding box center [309, 115] width 514 height 20
click at [116, 110] on icon at bounding box center [124, 115] width 17 height 17
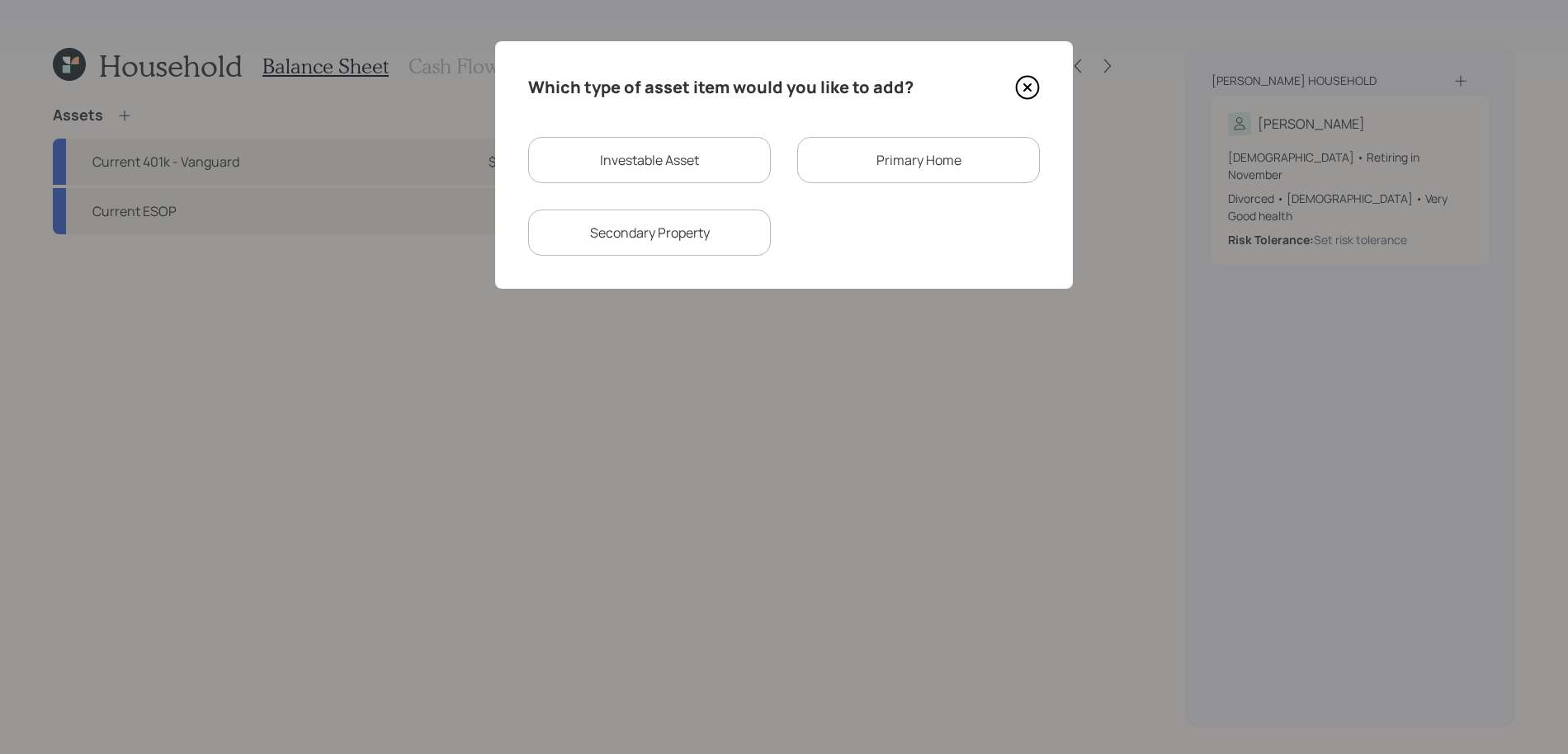
click at [733, 168] on div "Investable Asset" at bounding box center [650, 159] width 243 height 46
select select "taxable"
select select "balanced"
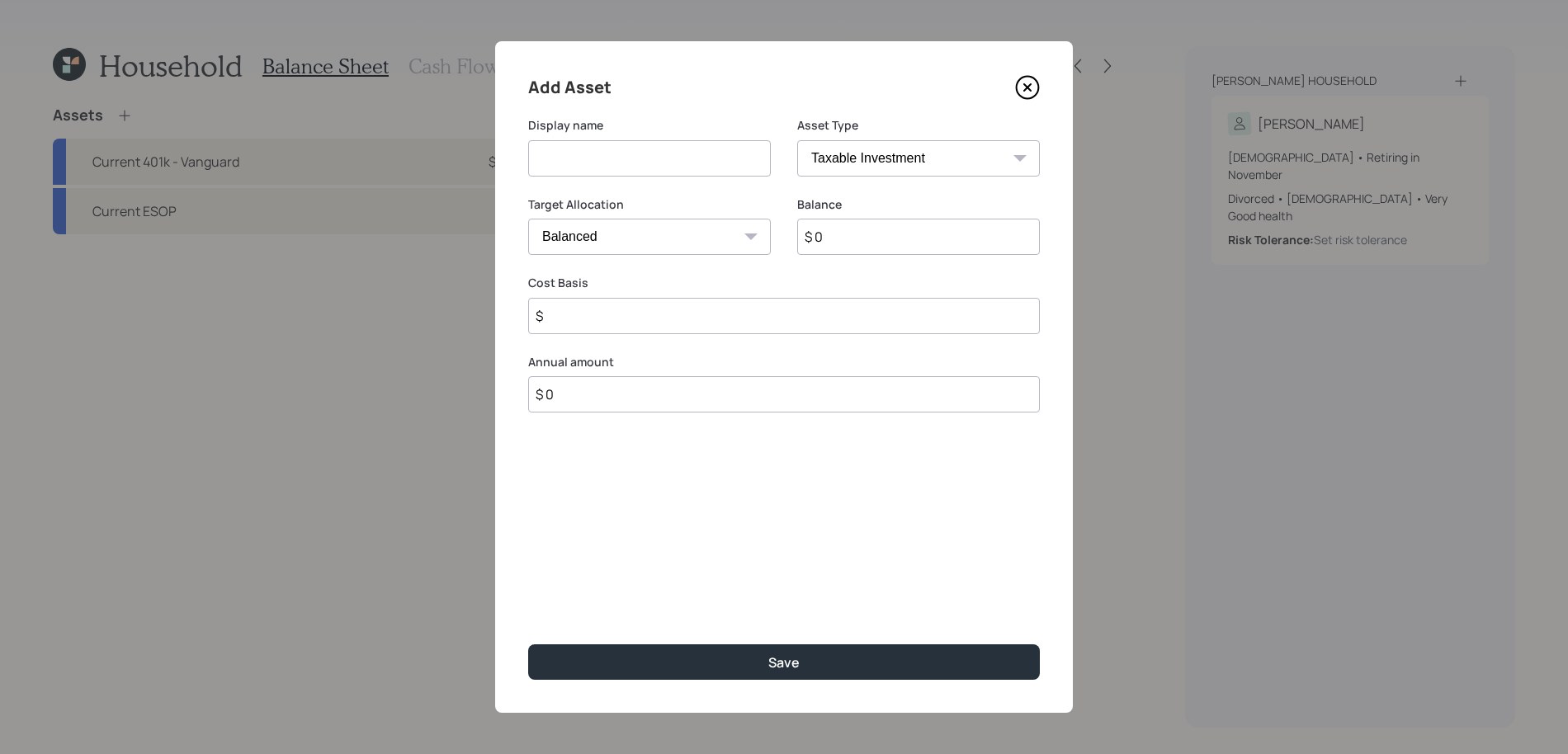
click at [879, 160] on select "SEP [PERSON_NAME] IRA 401(k) [PERSON_NAME] 401(k) 403(b) [PERSON_NAME] 403(b) 4…" at bounding box center [918, 157] width 243 height 36
select select "emergency_fund"
click at [797, 140] on select "SEP [PERSON_NAME] IRA 401(k) [PERSON_NAME] 401(k) 403(b) [PERSON_NAME] 403(b) 4…" at bounding box center [918, 157] width 243 height 36
click at [693, 151] on input at bounding box center [650, 157] width 243 height 36
type input "Checking / Savings"
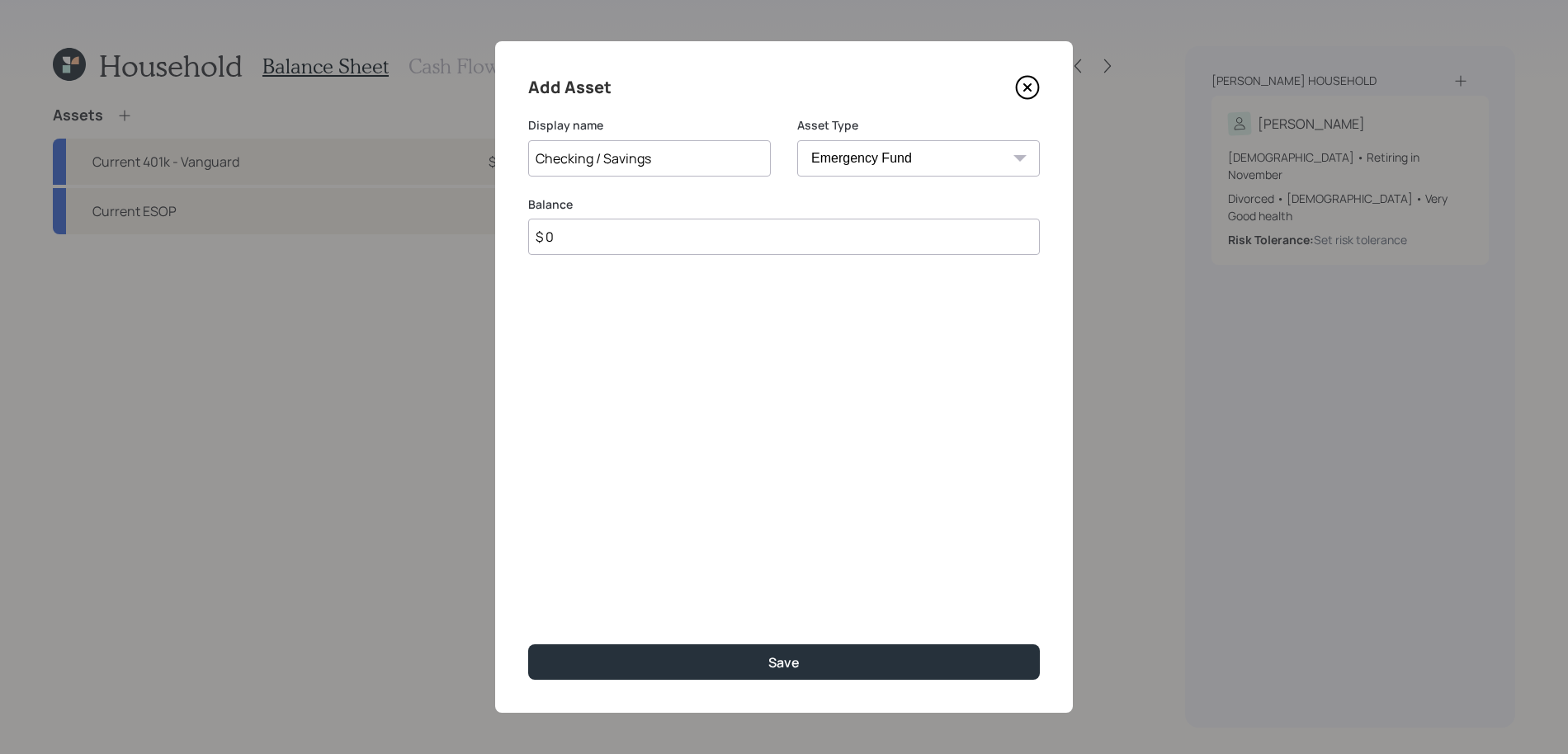
click at [708, 235] on input "$ 0" at bounding box center [784, 237] width 512 height 36
type input "$ 80,000"
click at [528, 644] on button "Save" at bounding box center [784, 662] width 512 height 35
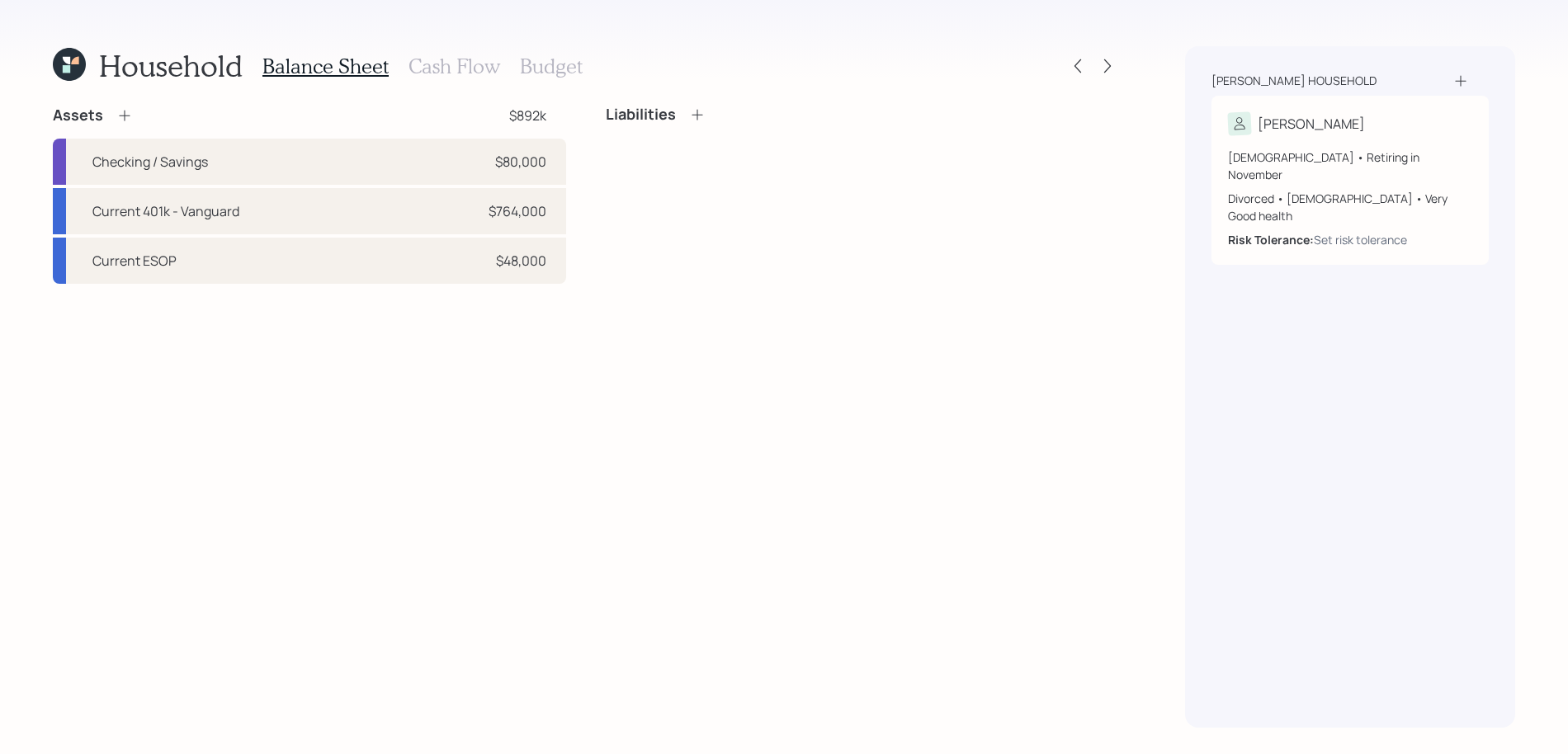
click at [118, 111] on icon at bounding box center [124, 115] width 17 height 17
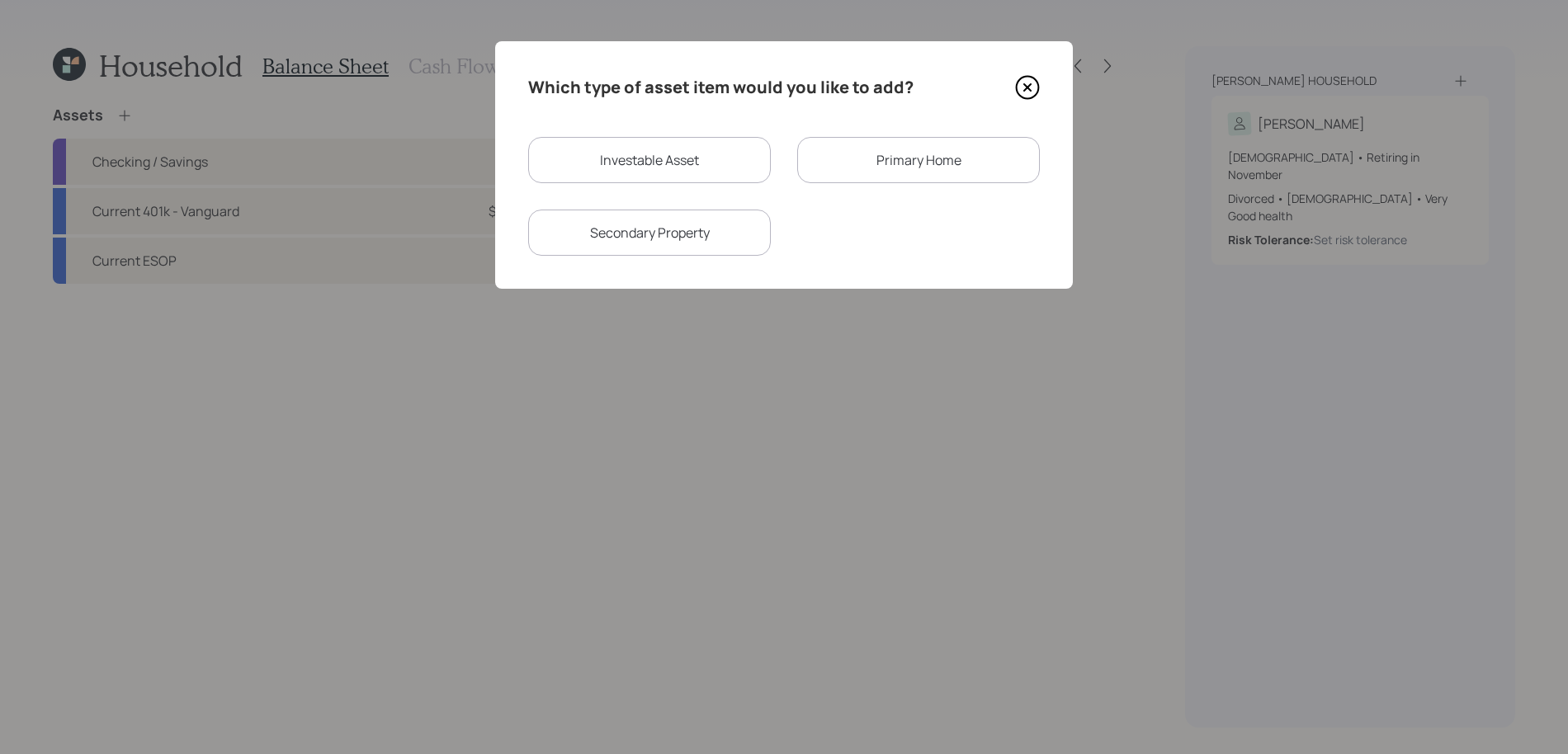
click at [845, 161] on div "Primary Home" at bounding box center [918, 159] width 243 height 46
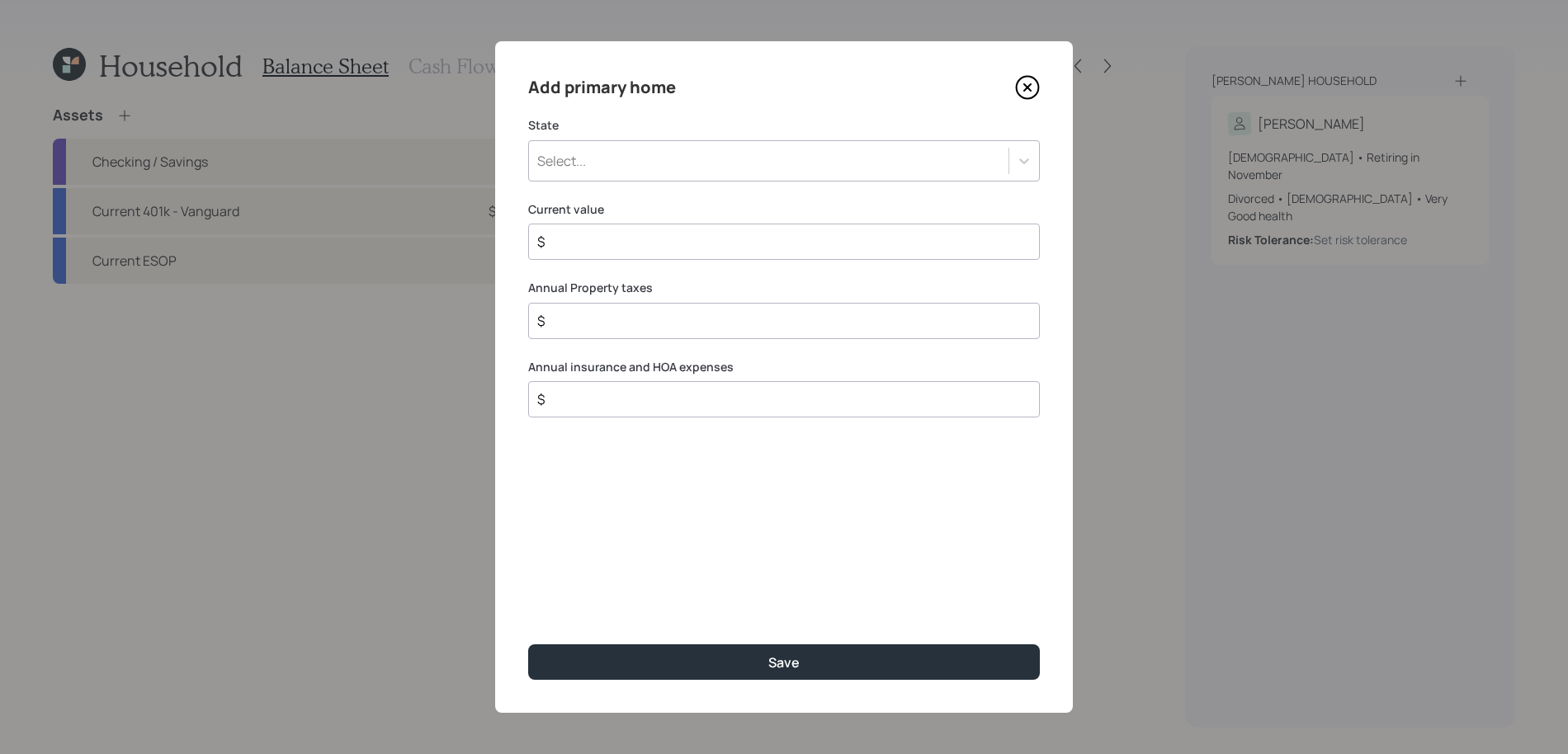
click at [688, 138] on div "State Select..." at bounding box center [784, 150] width 512 height 65
click at [680, 155] on div "Select..." at bounding box center [769, 160] width 479 height 28
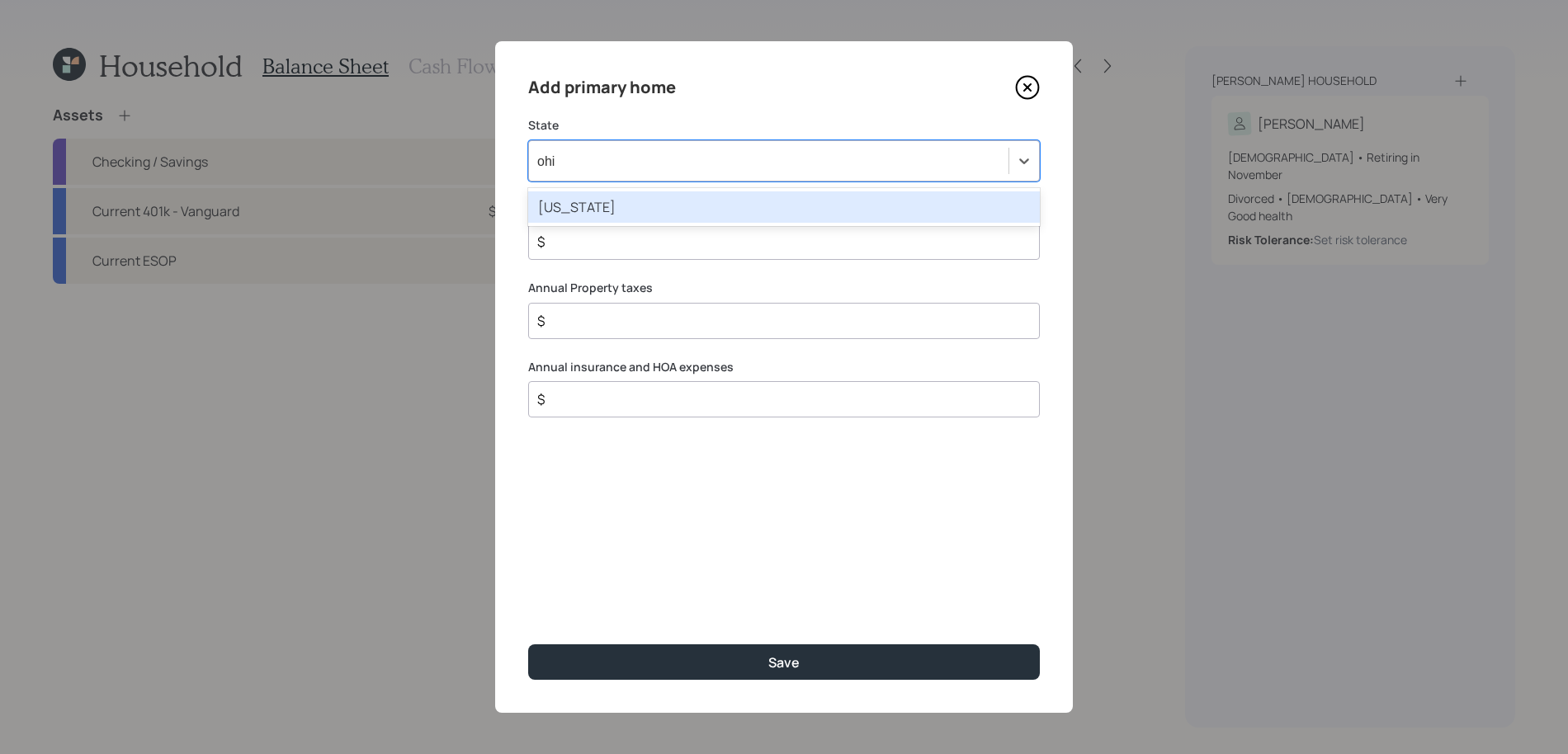
type input "[US_STATE]"
click at [678, 162] on div "[US_STATE]" at bounding box center [769, 160] width 479 height 28
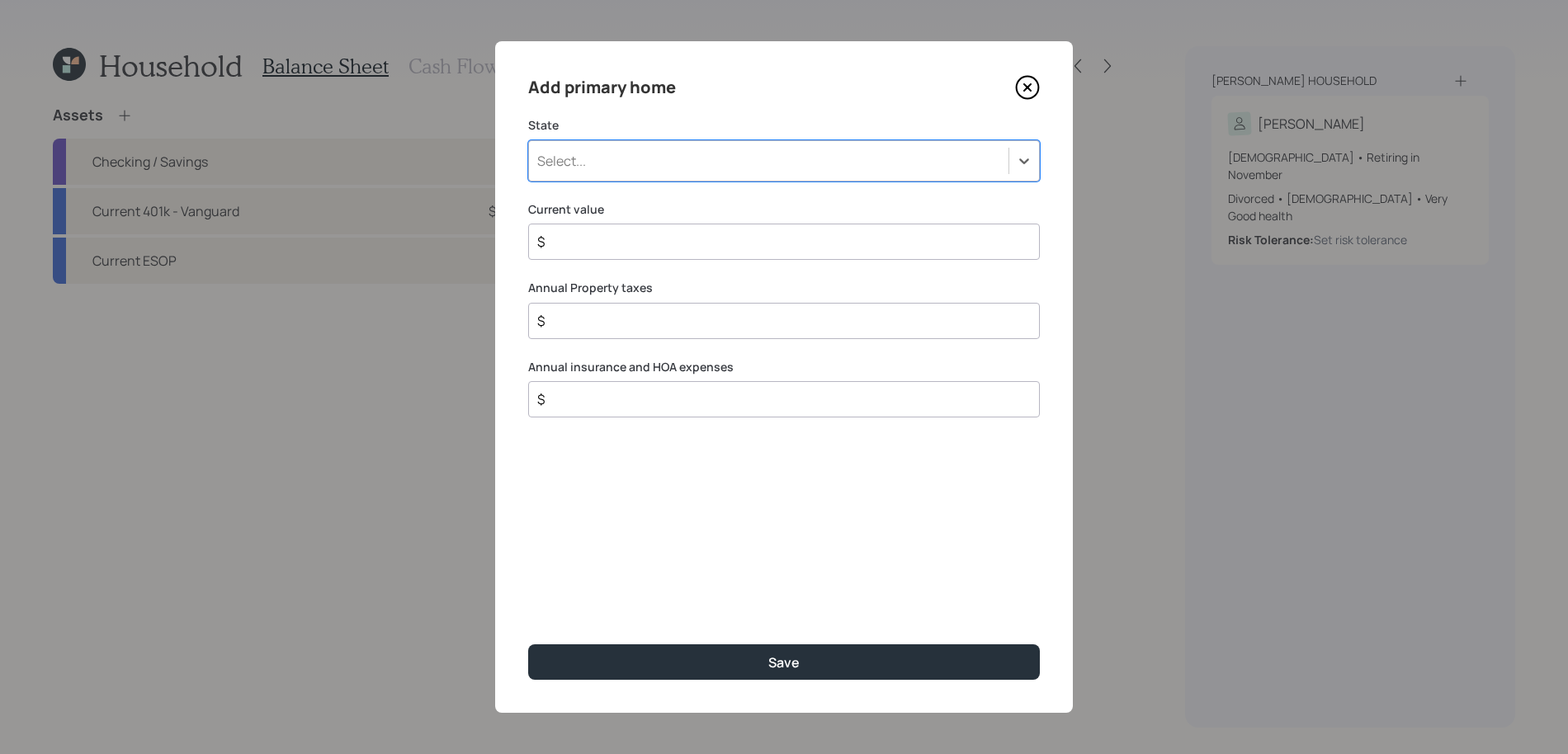
click at [667, 169] on div "Select..." at bounding box center [769, 160] width 479 height 28
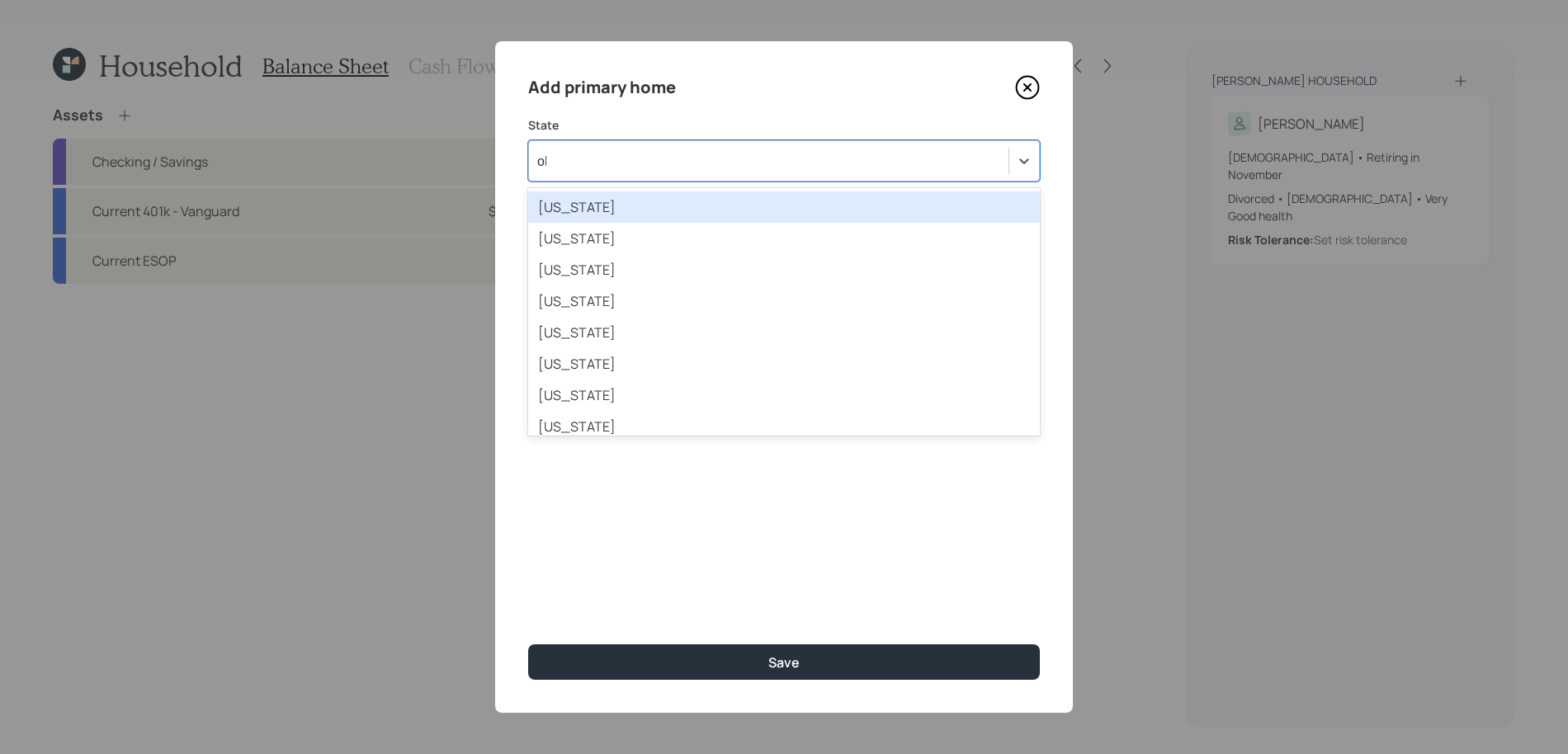
type input "ohi"
click at [652, 213] on div "[US_STATE]" at bounding box center [784, 207] width 512 height 31
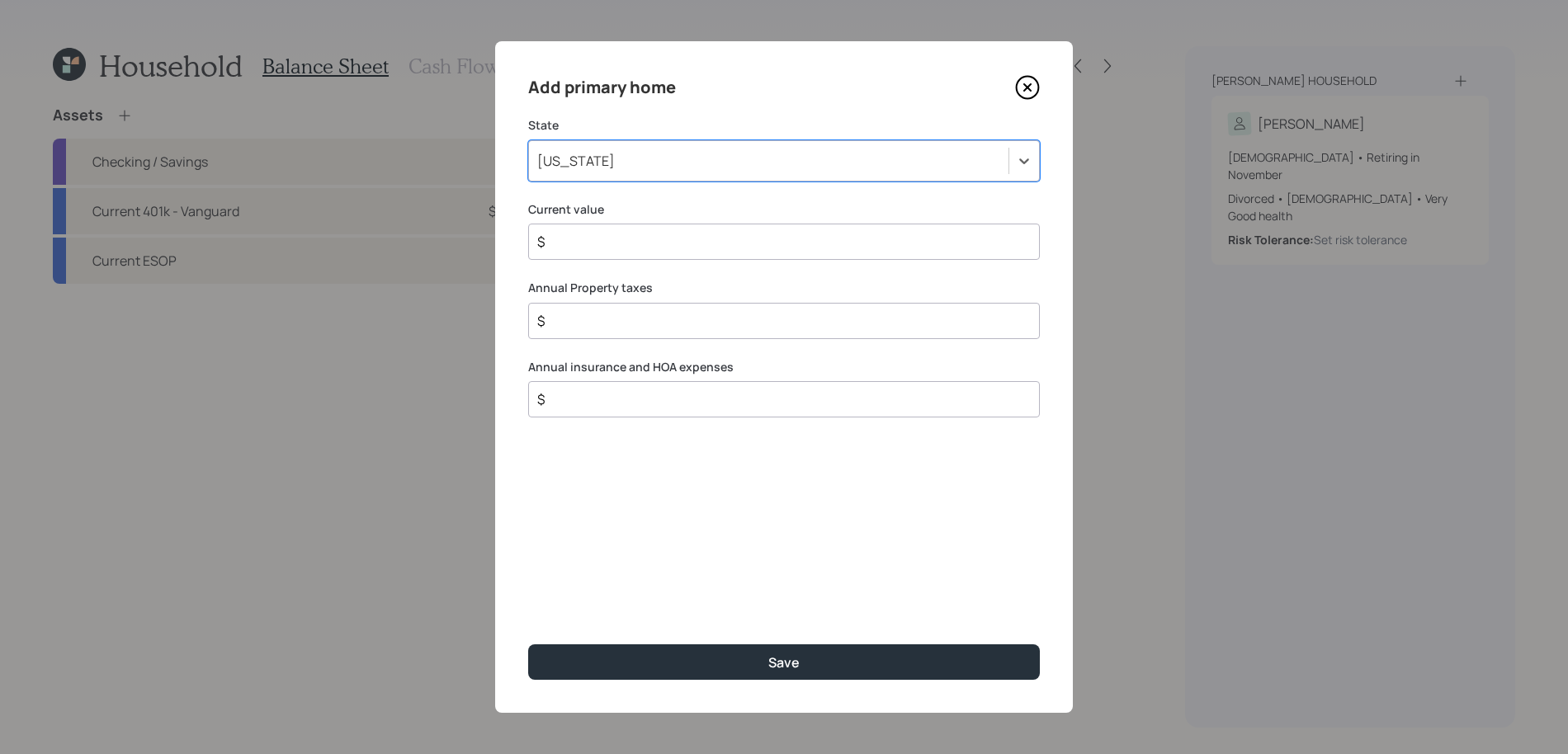
click at [658, 247] on input "$" at bounding box center [777, 242] width 483 height 20
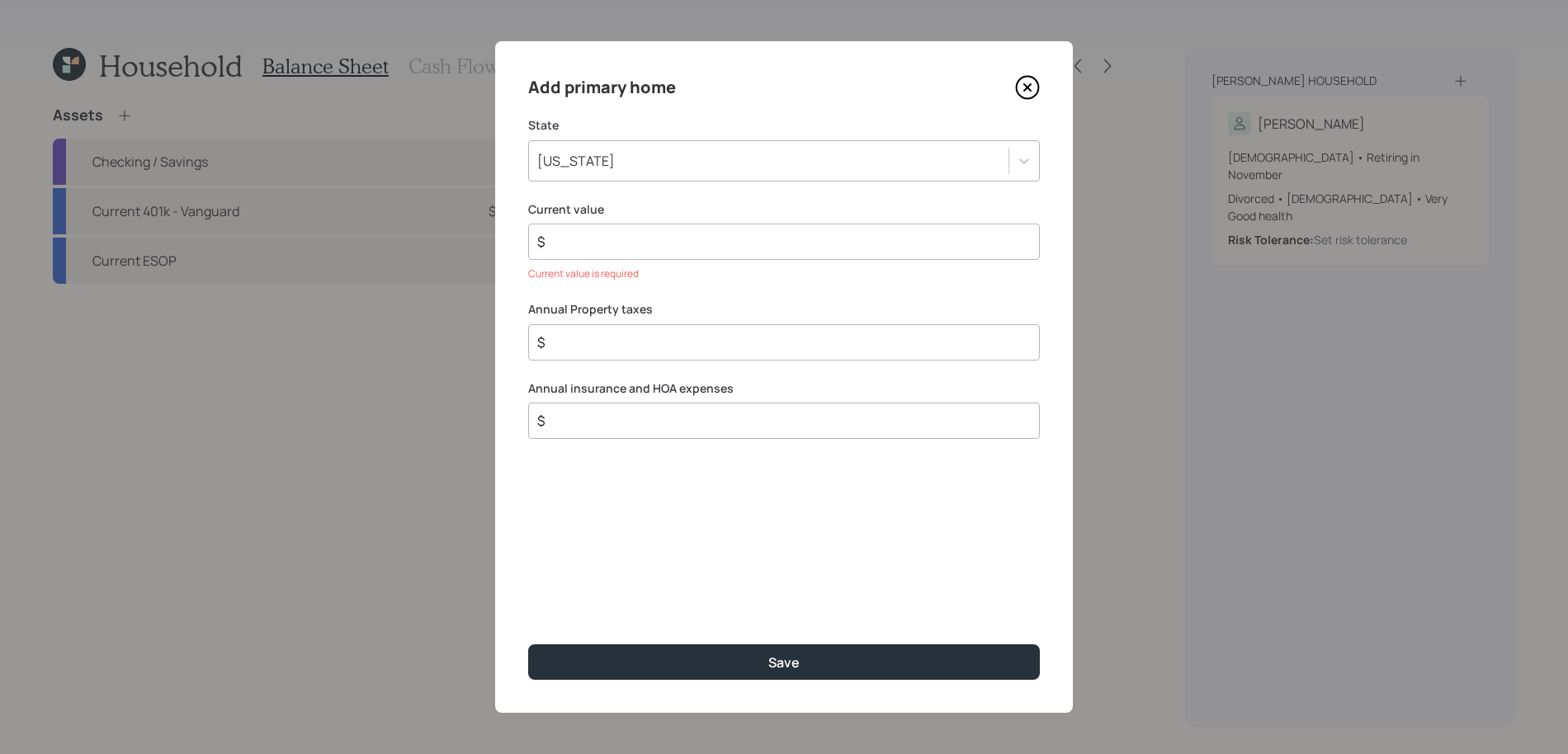
click at [719, 260] on div "Current value $ Current value is required" at bounding box center [784, 242] width 512 height 81
click at [722, 249] on input "$" at bounding box center [777, 242] width 483 height 20
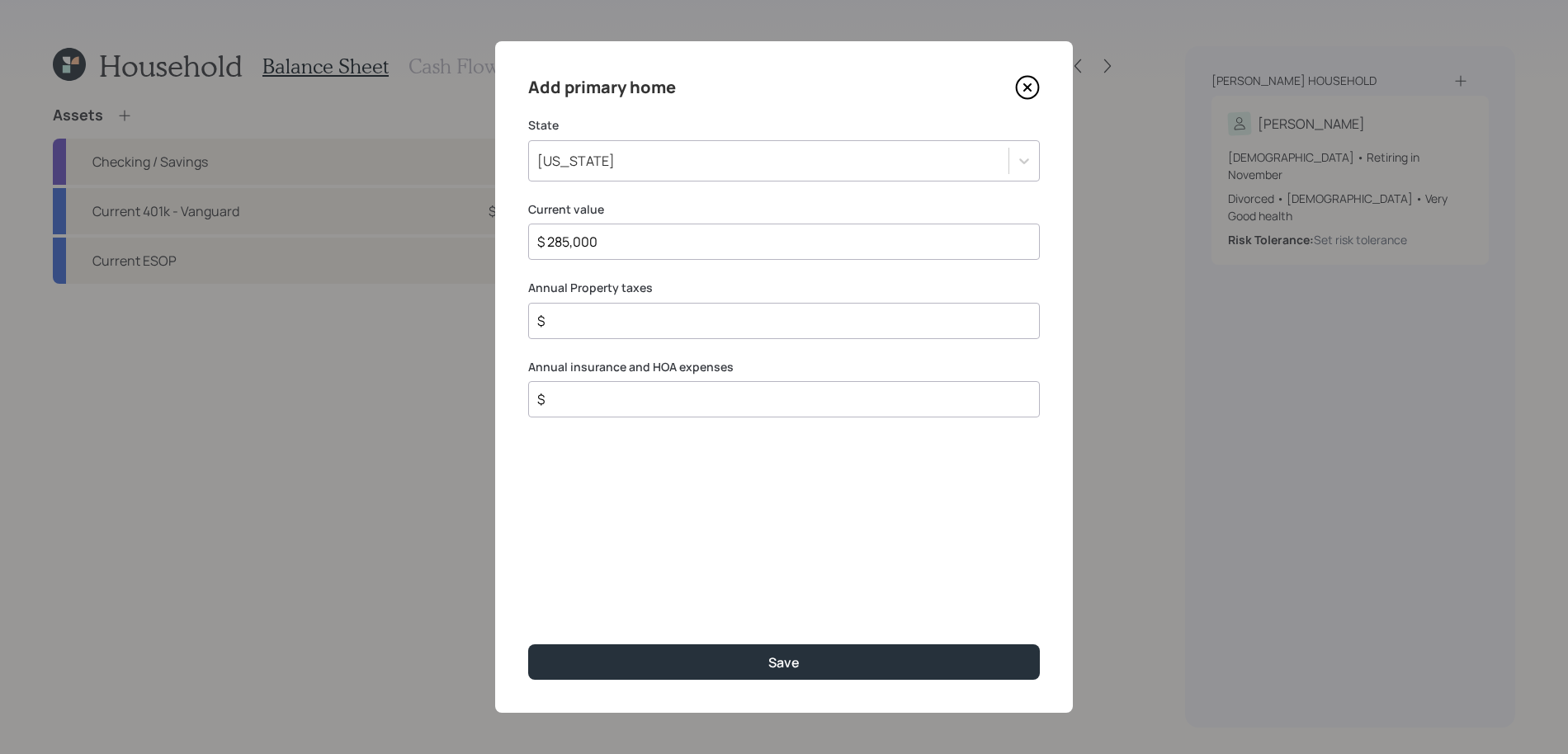
type input "$ 285,000"
click at [679, 327] on input "$" at bounding box center [777, 321] width 483 height 20
type input "$ 4,300"
click at [741, 404] on input "$" at bounding box center [777, 399] width 483 height 20
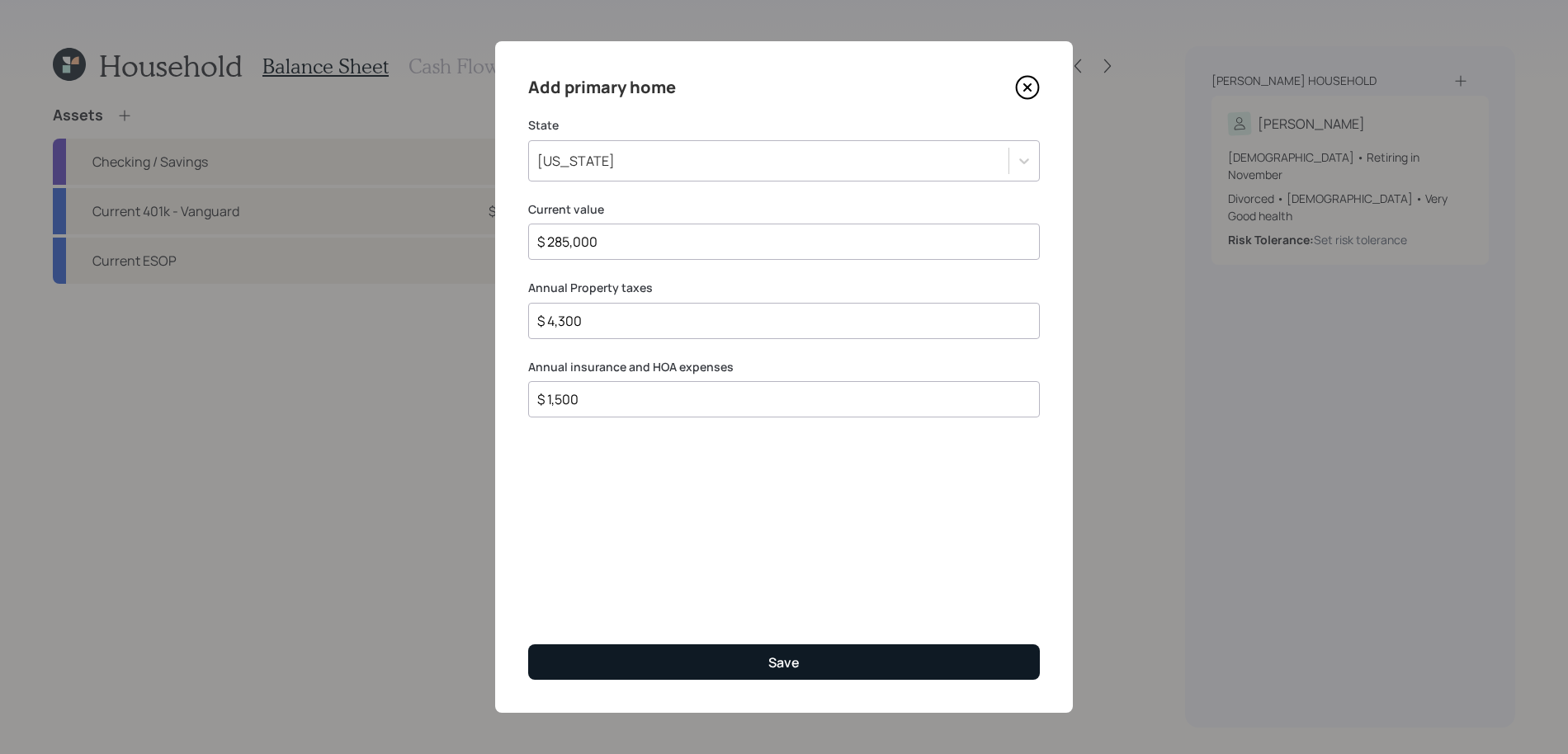
type input "$ 1,500"
drag, startPoint x: 911, startPoint y: 667, endPoint x: 916, endPoint y: 674, distance: 8.6
click at [916, 674] on button "Save" at bounding box center [784, 662] width 512 height 35
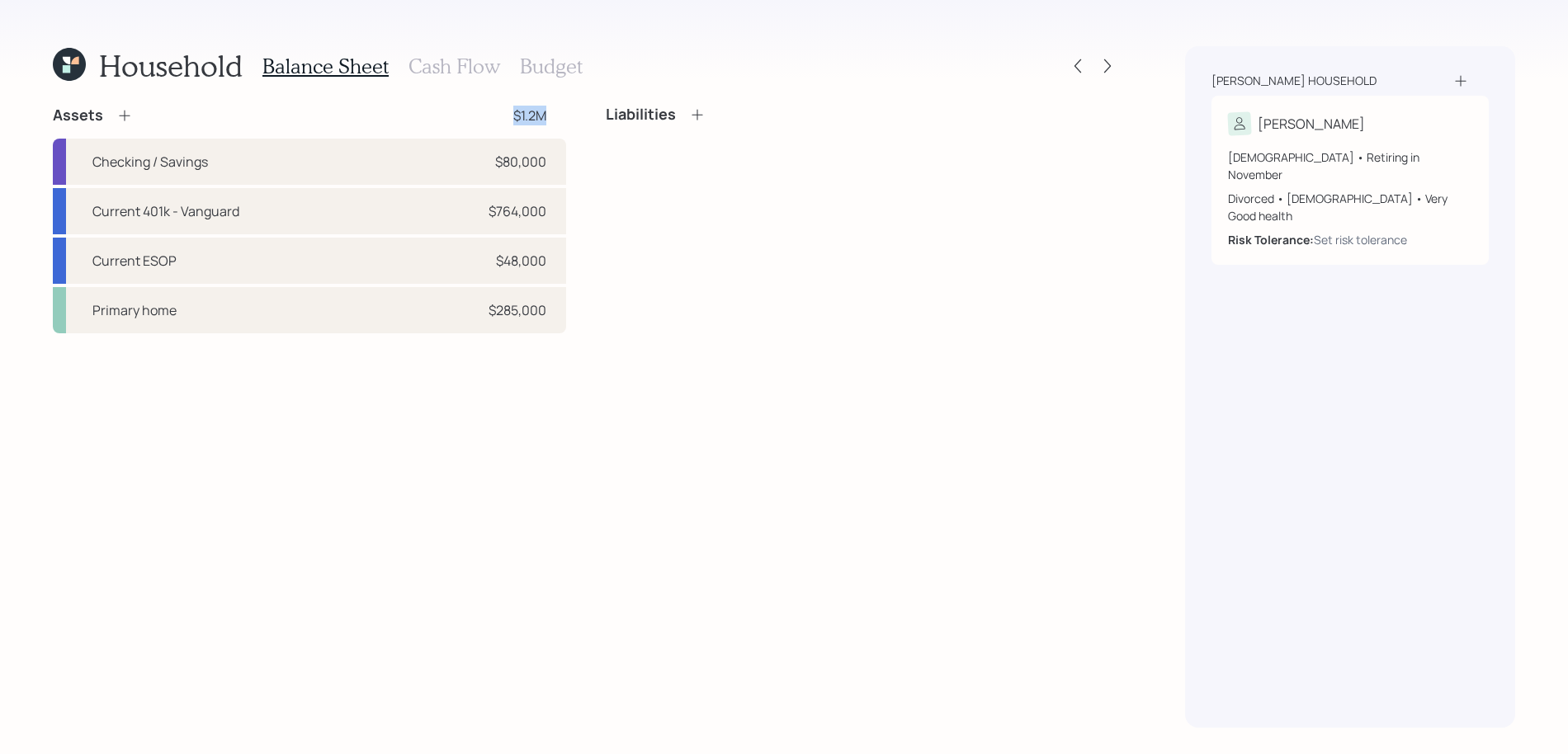
drag, startPoint x: 547, startPoint y: 119, endPoint x: 504, endPoint y: 119, distance: 43.0
click at [504, 119] on div "Assets $1.2M" at bounding box center [309, 115] width 514 height 20
click at [673, 198] on div "Liabilities" at bounding box center [862, 219] width 514 height 228
click at [436, 66] on h3 "Cash Flow" at bounding box center [455, 67] width 92 height 23
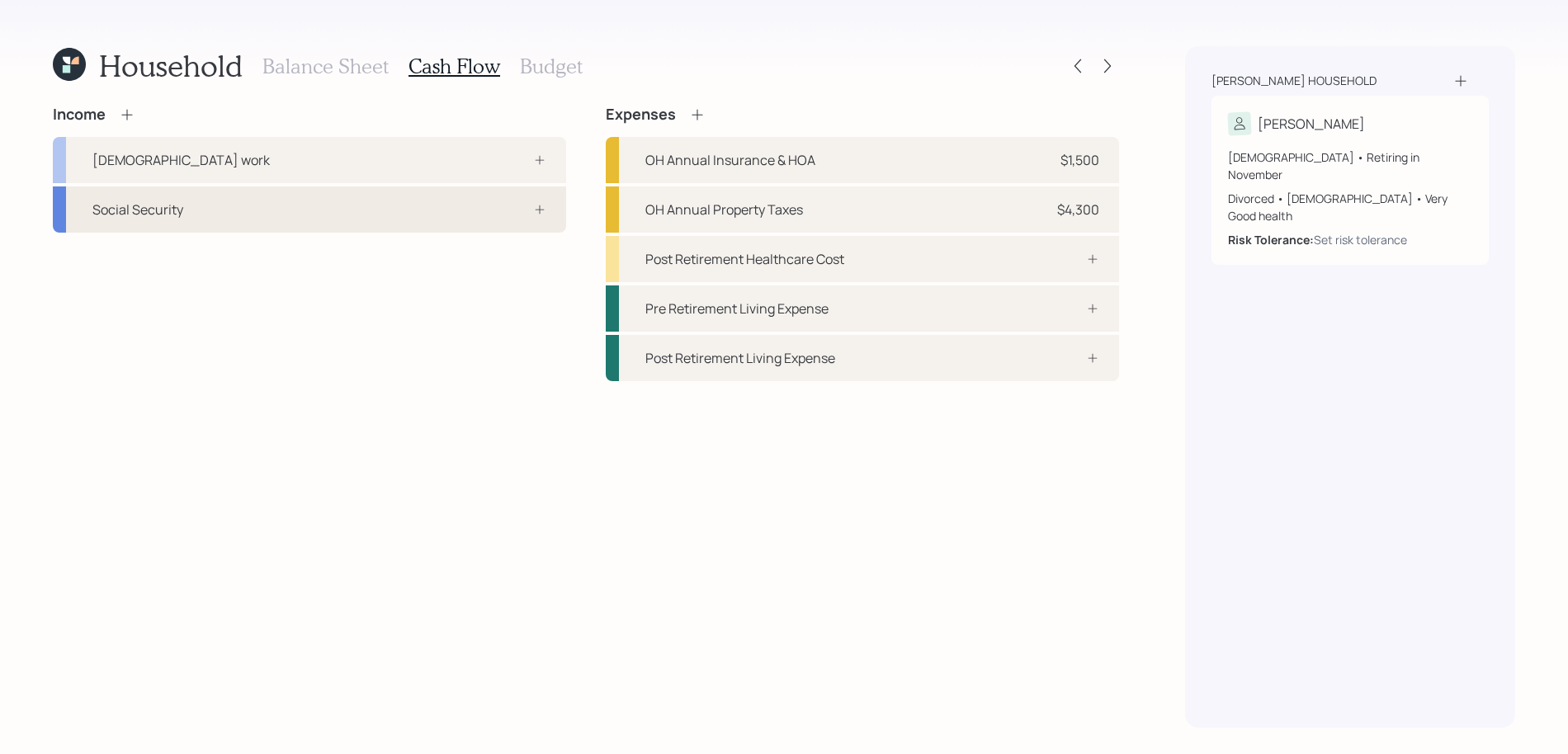
click at [395, 207] on div "Social Security" at bounding box center [309, 209] width 514 height 46
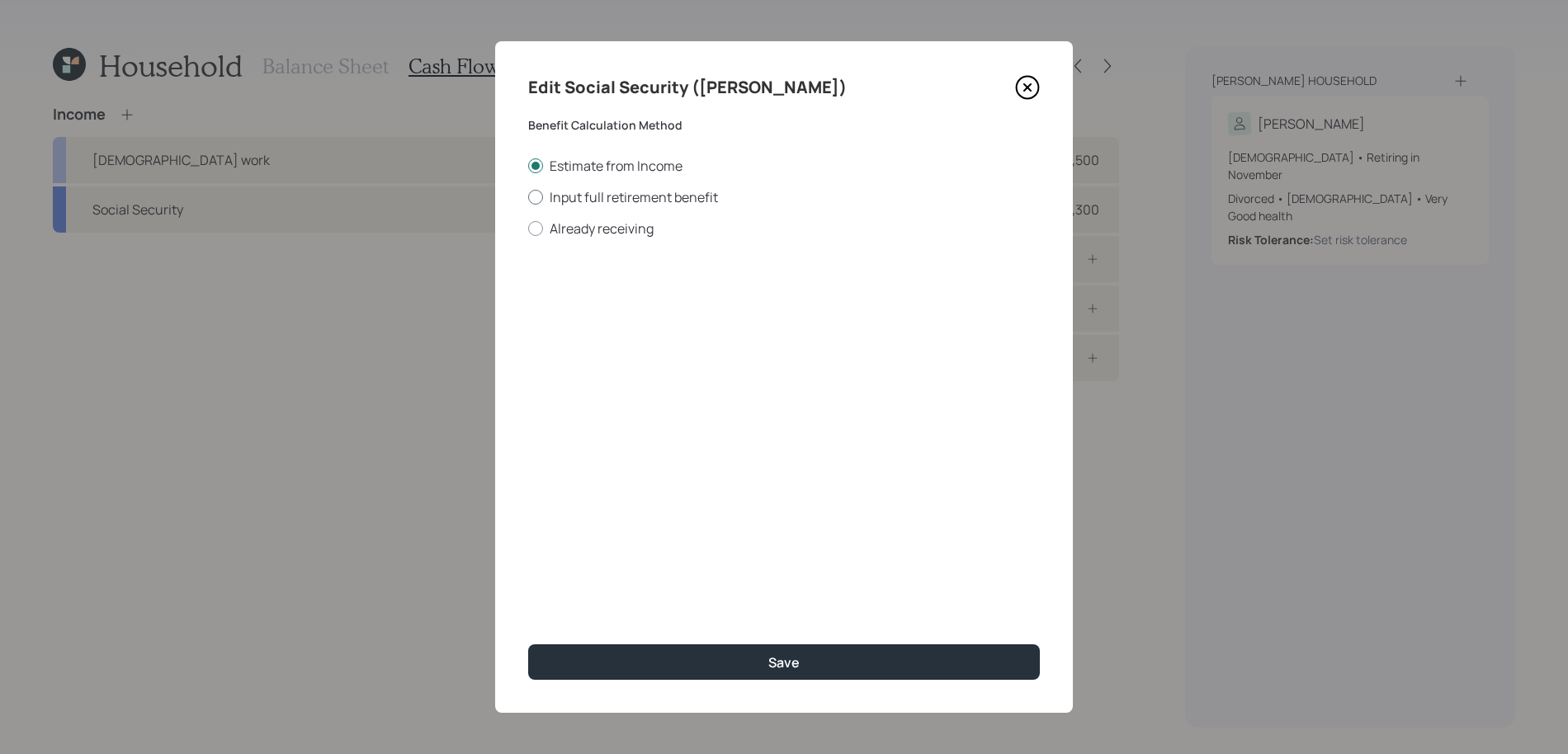
click at [633, 202] on label "Input full retirement benefit" at bounding box center [784, 197] width 512 height 19
click at [528, 198] on input "Input full retirement benefit" at bounding box center [527, 197] width 1 height 1
radio input "true"
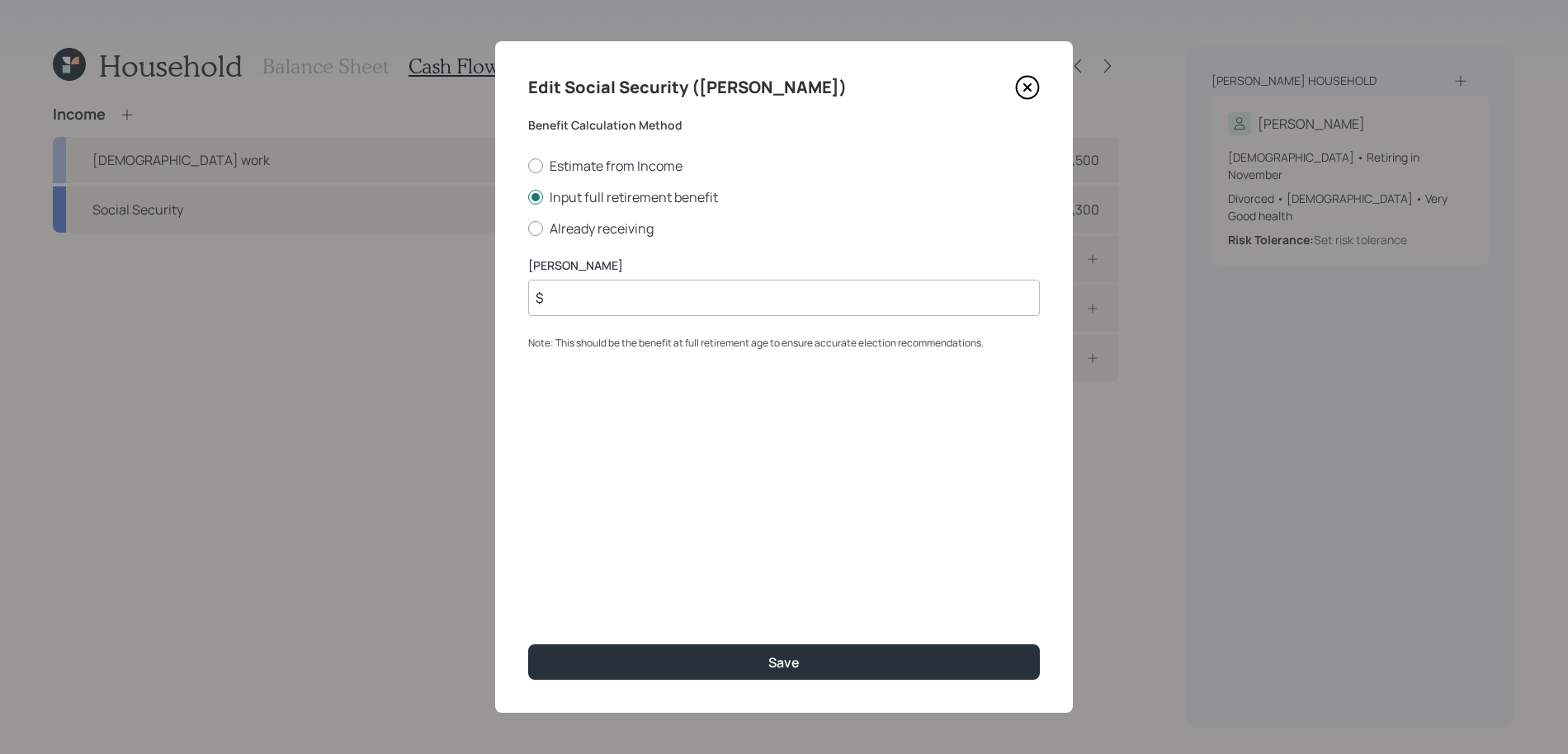
click at [608, 299] on input "$" at bounding box center [784, 297] width 512 height 36
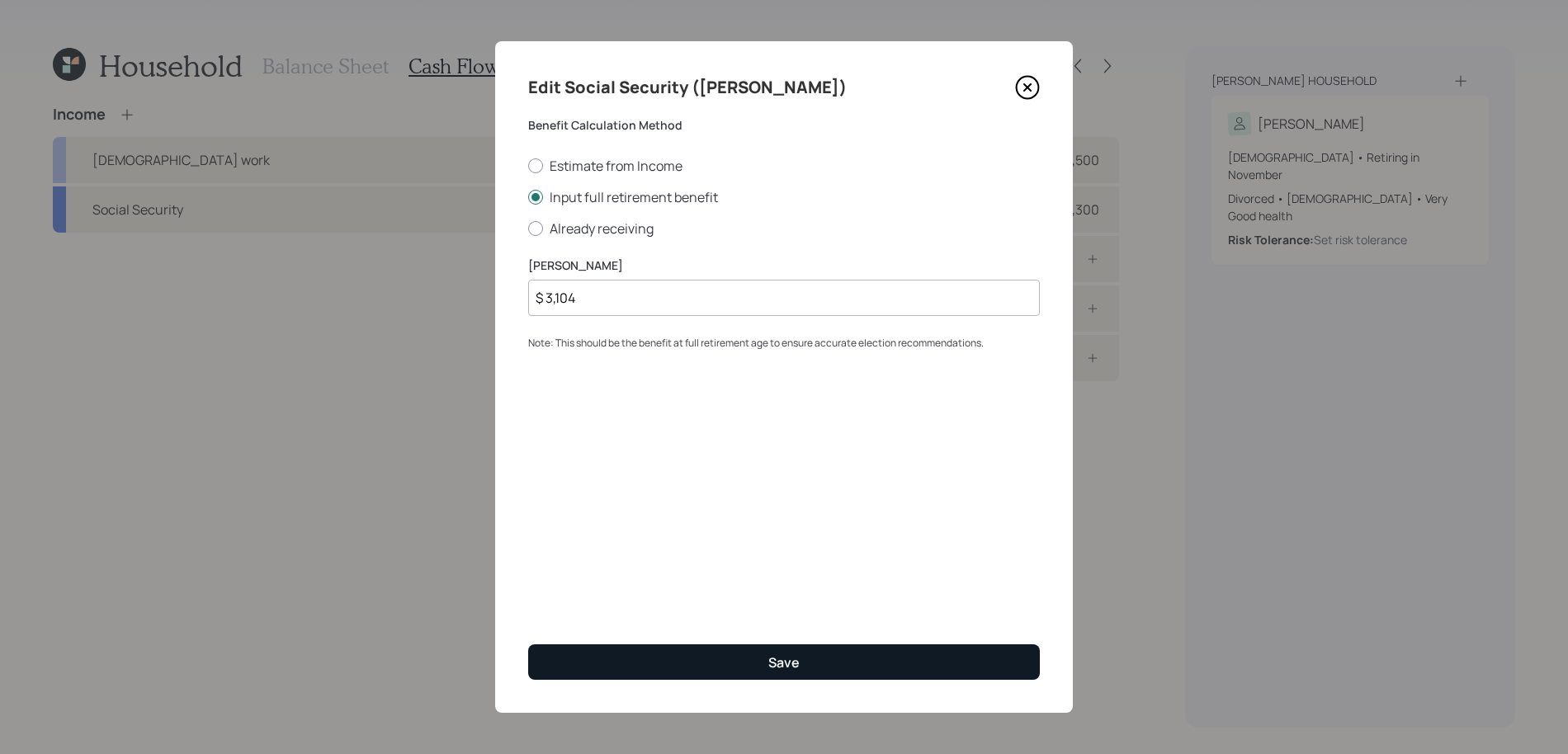
type input "$ 3,104"
click at [710, 653] on button "Save" at bounding box center [784, 662] width 512 height 35
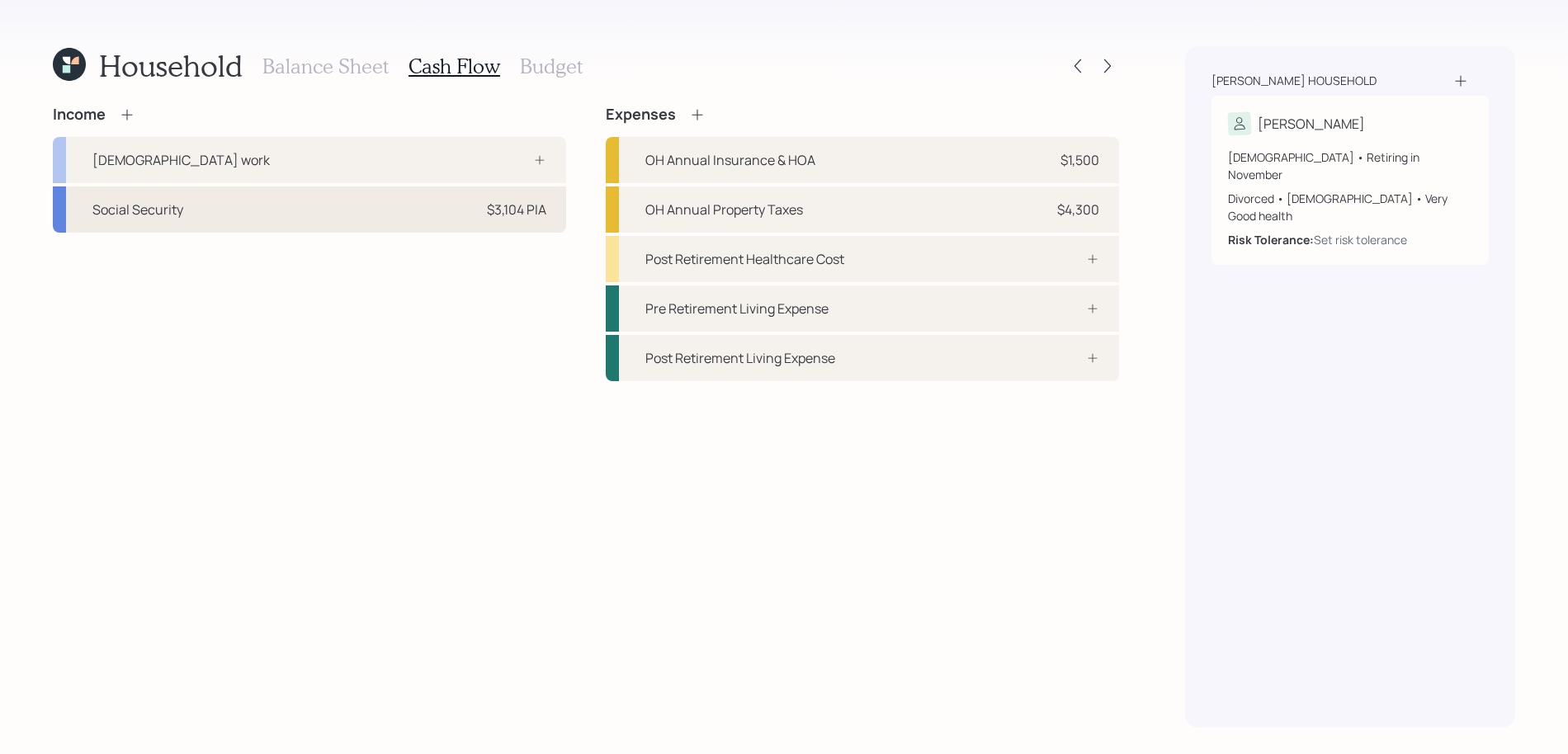
click at [473, 212] on div "Social Security $3,104 PIA" at bounding box center [309, 209] width 514 height 46
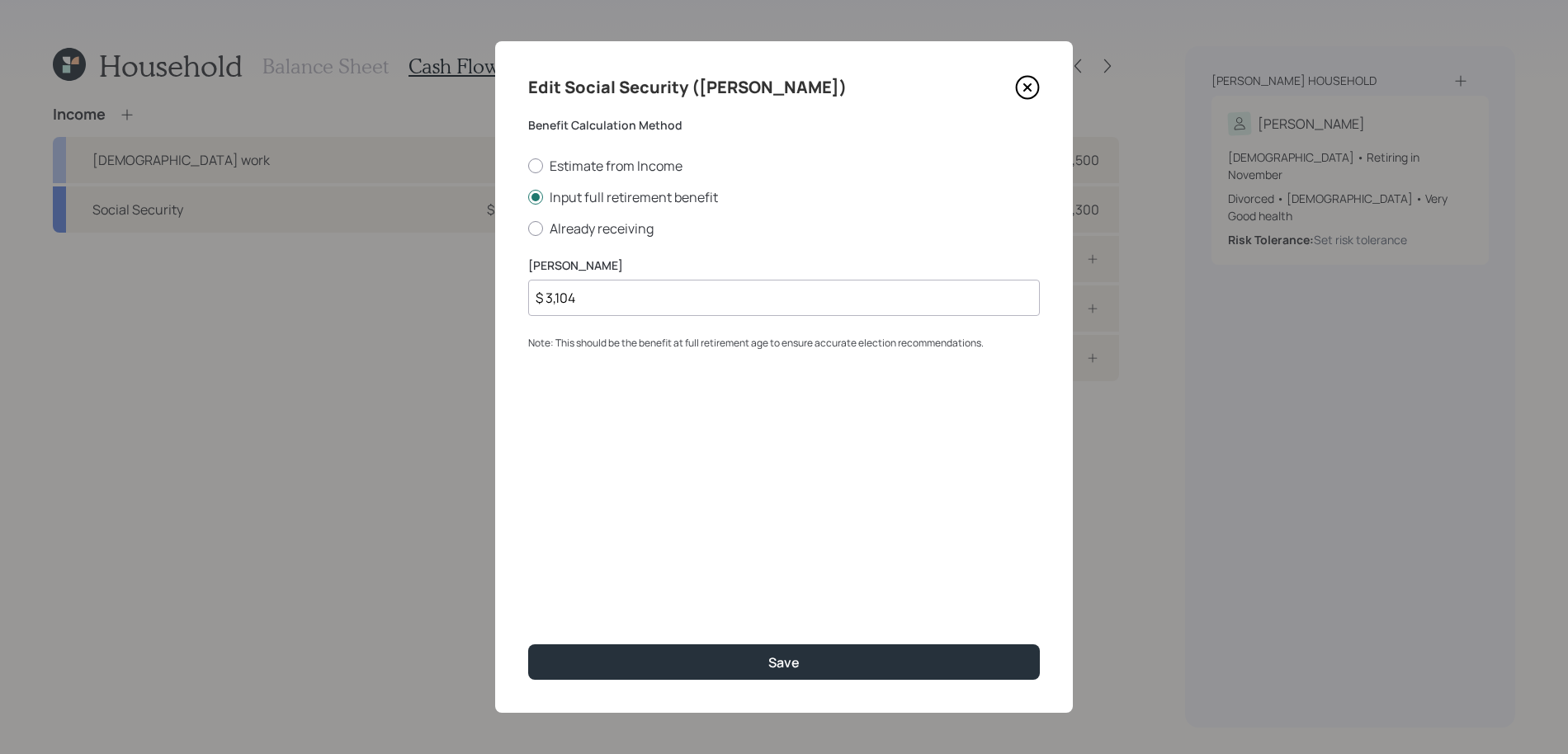
click at [607, 298] on input "$ 3,104" at bounding box center [784, 297] width 512 height 36
click at [570, 303] on input "$ 3,104" at bounding box center [784, 297] width 512 height 36
drag, startPoint x: 588, startPoint y: 303, endPoint x: 530, endPoint y: 303, distance: 58.0
click at [530, 303] on input "$ 3,104" at bounding box center [784, 297] width 512 height 36
type input "$ 3,104"
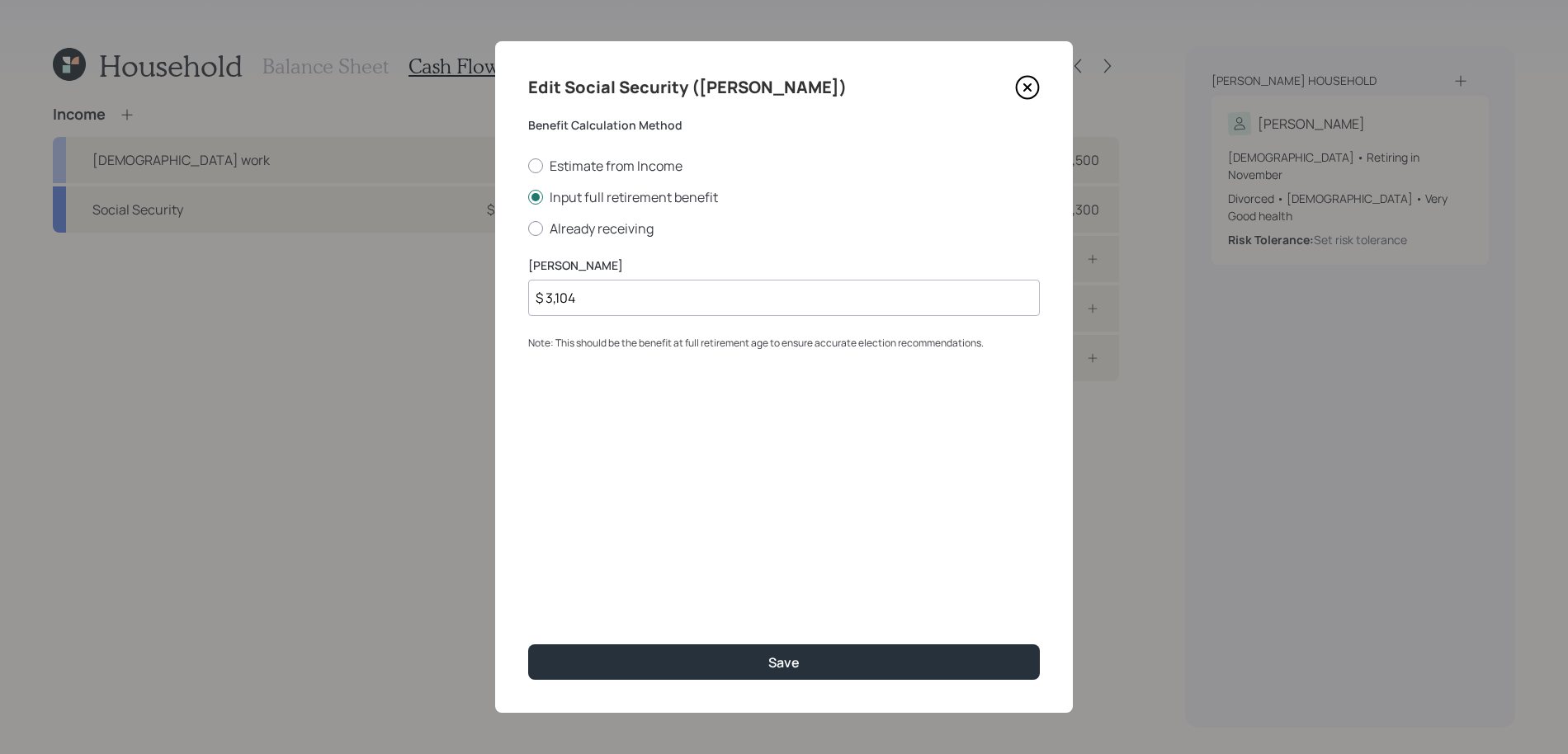
click at [528, 644] on button "Save" at bounding box center [784, 662] width 512 height 35
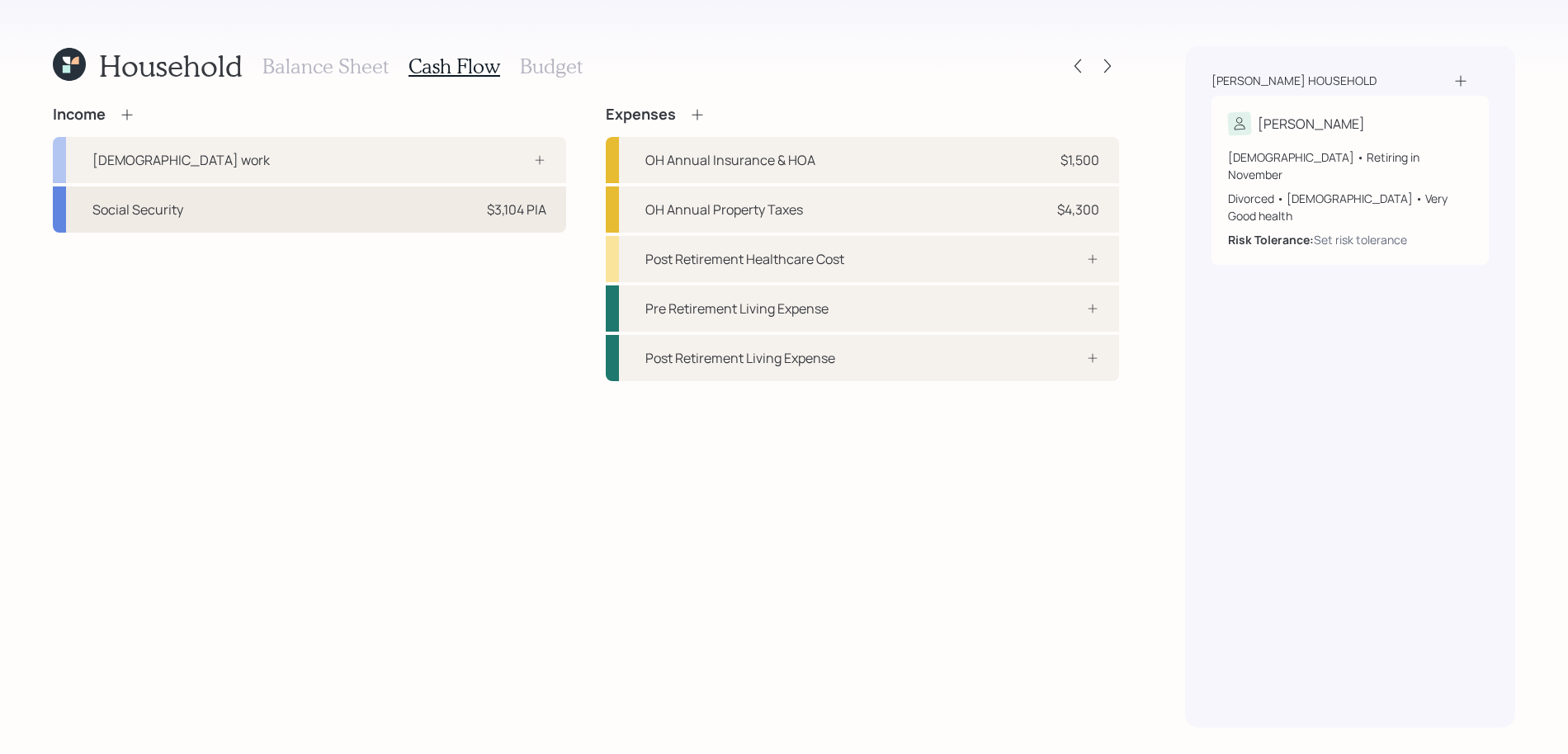
click at [212, 194] on div "Social Security $3,104 PIA" at bounding box center [309, 209] width 514 height 46
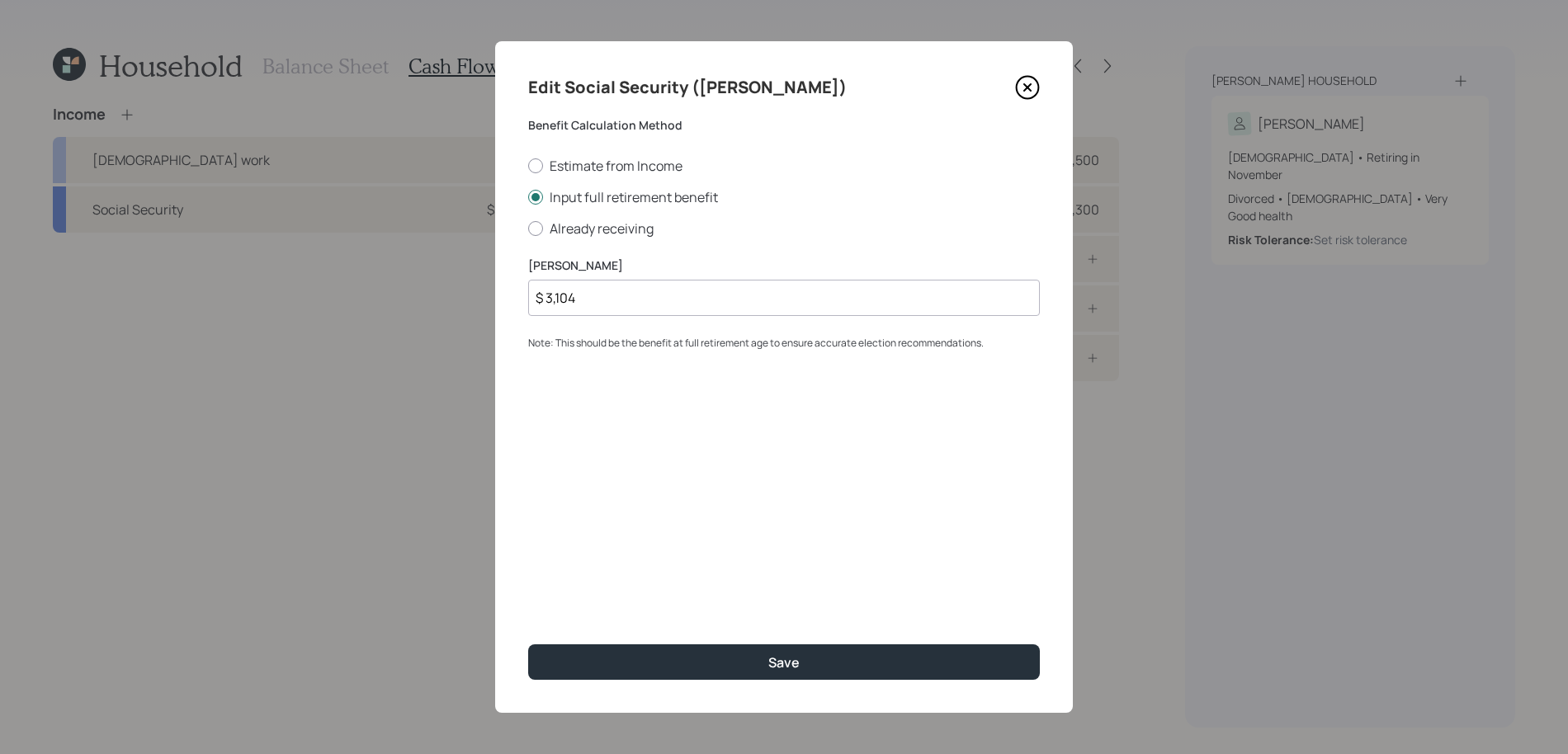
click at [597, 297] on input "$ 3,104" at bounding box center [784, 297] width 512 height 36
drag, startPoint x: 605, startPoint y: 307, endPoint x: 326, endPoint y: 272, distance: 281.2
click at [326, 272] on div "Edit Social Security ([PERSON_NAME]) Benefit Calculation Method Estimate from I…" at bounding box center [784, 377] width 1568 height 754
type input "$ 2,947"
click at [528, 644] on button "Save" at bounding box center [784, 662] width 512 height 35
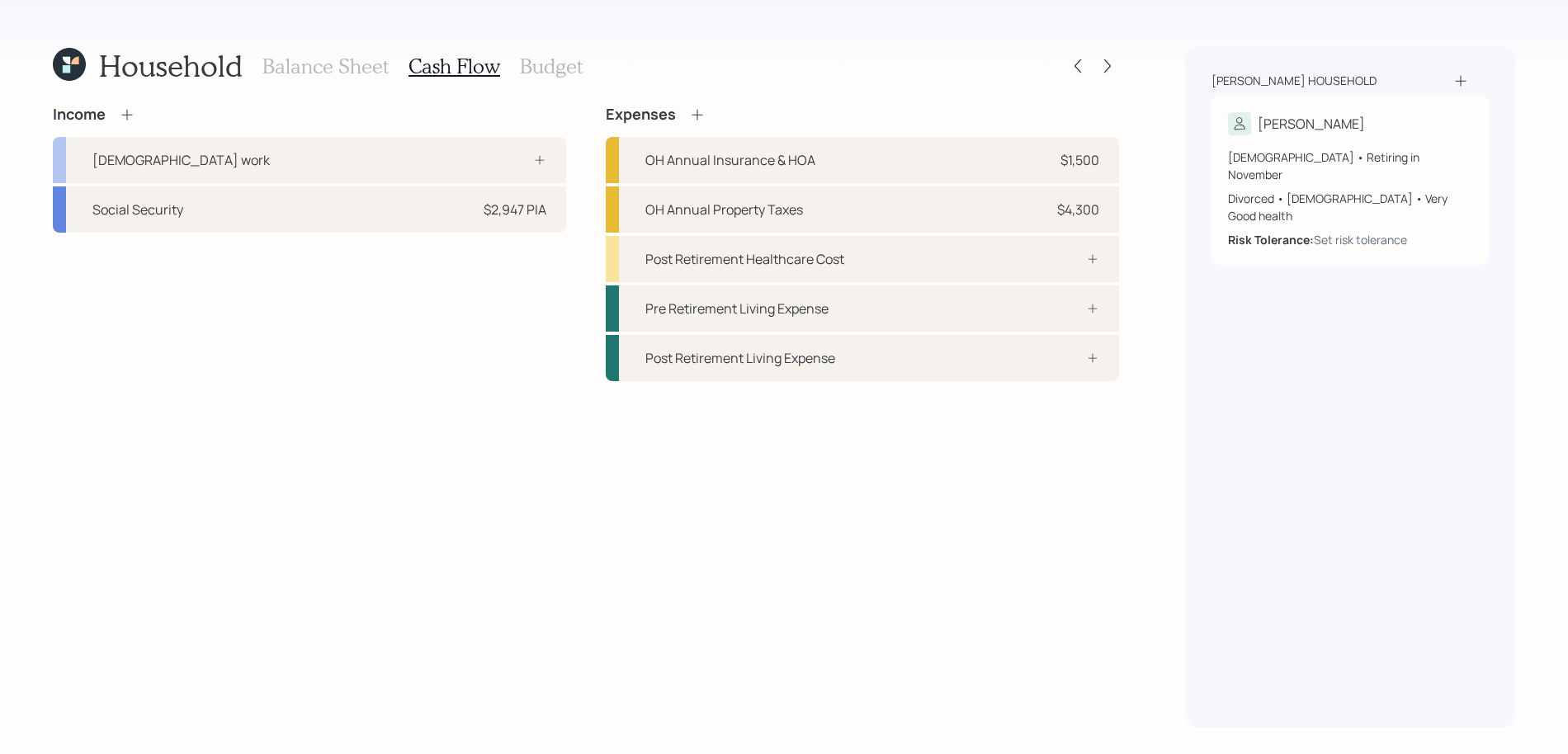
click at [135, 119] on div "Income" at bounding box center [309, 114] width 514 height 19
click at [132, 114] on icon at bounding box center [126, 114] width 17 height 17
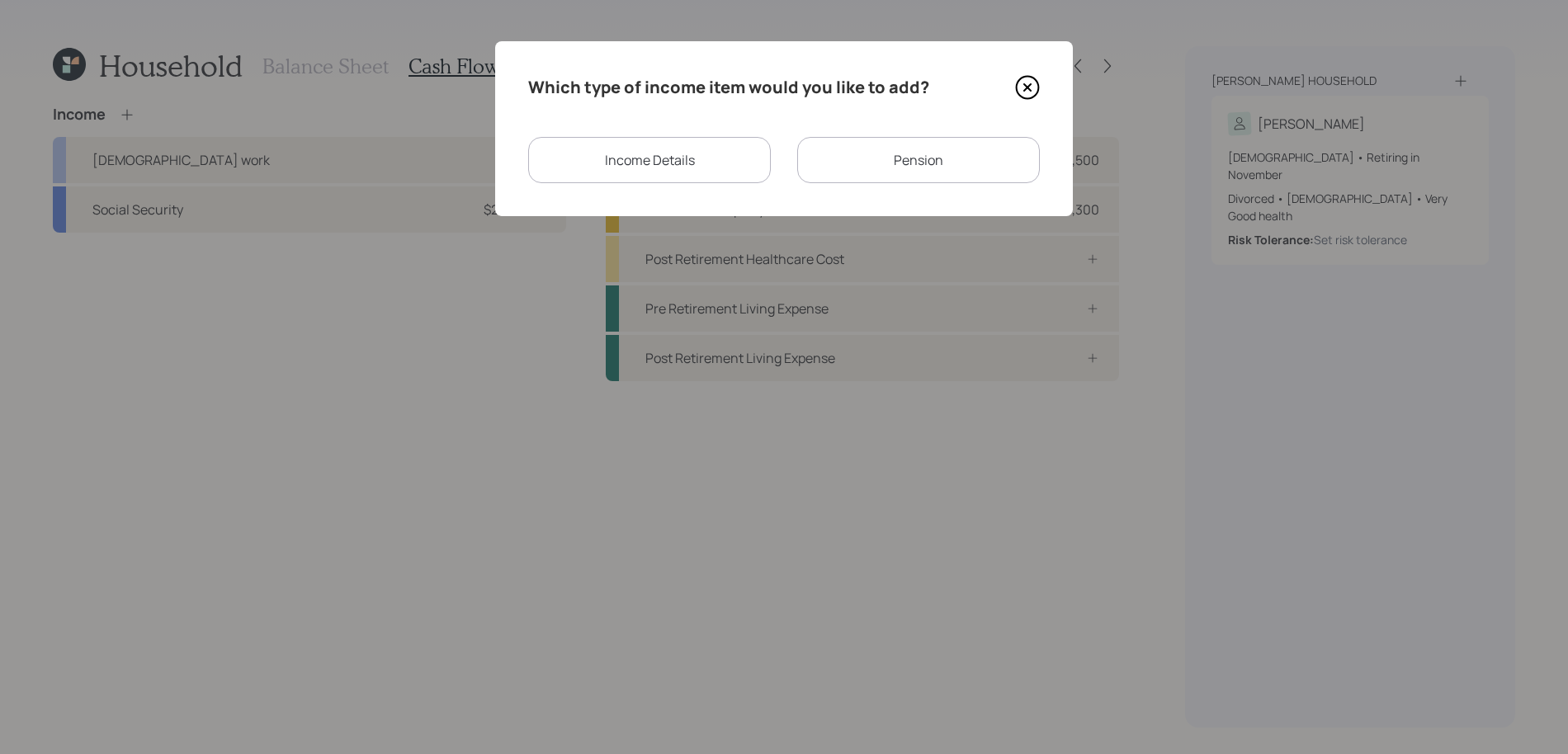
click at [700, 172] on div "Income Details" at bounding box center [650, 159] width 243 height 46
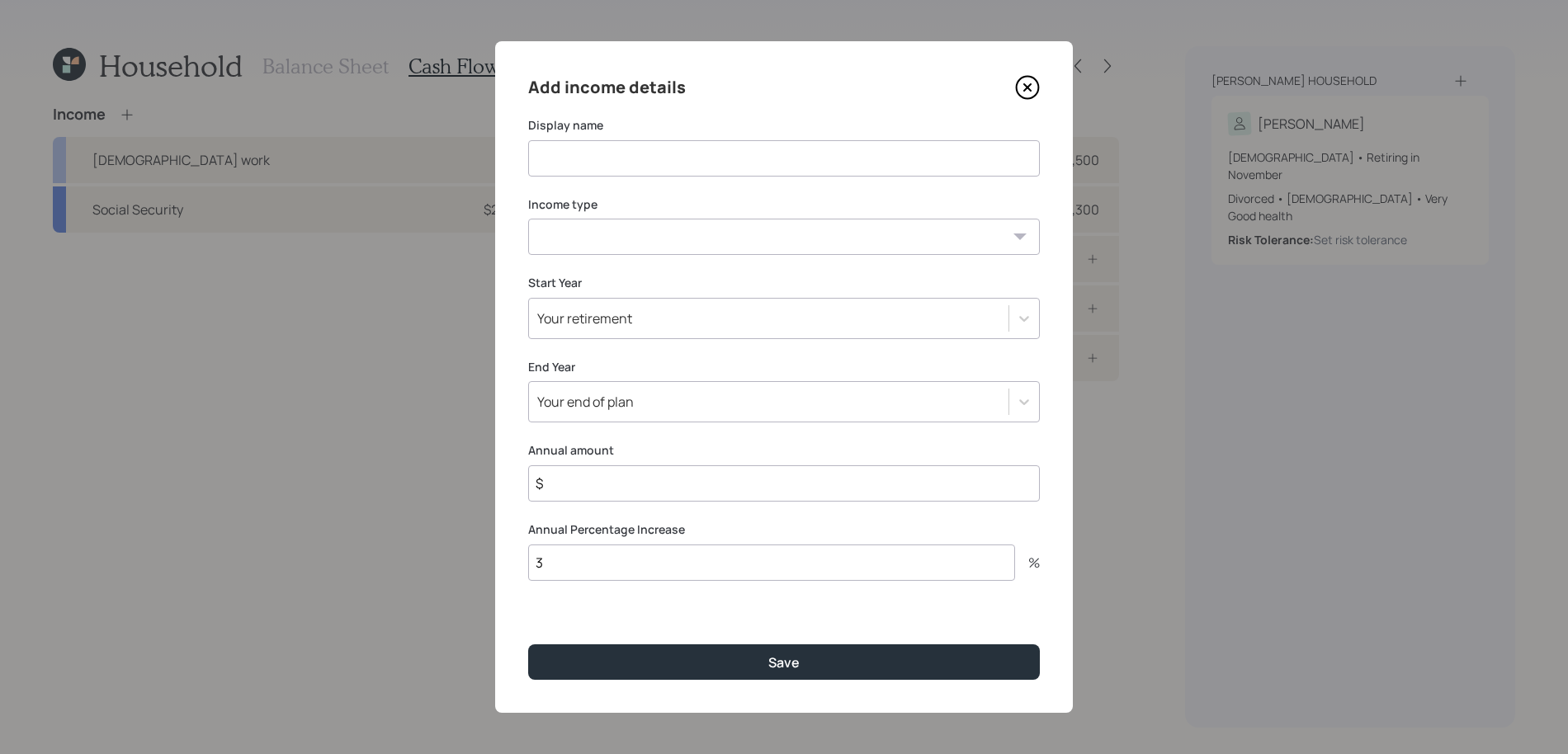
click at [628, 164] on input at bounding box center [784, 157] width 512 height 36
type input "2025 Full-time income"
click at [568, 245] on select "[DEMOGRAPHIC_DATA] work [DEMOGRAPHIC_DATA] work Self employment Other" at bounding box center [784, 237] width 512 height 36
select select "salary"
click at [528, 219] on select "[DEMOGRAPHIC_DATA] work [DEMOGRAPHIC_DATA] work Self employment Other" at bounding box center [784, 237] width 512 height 36
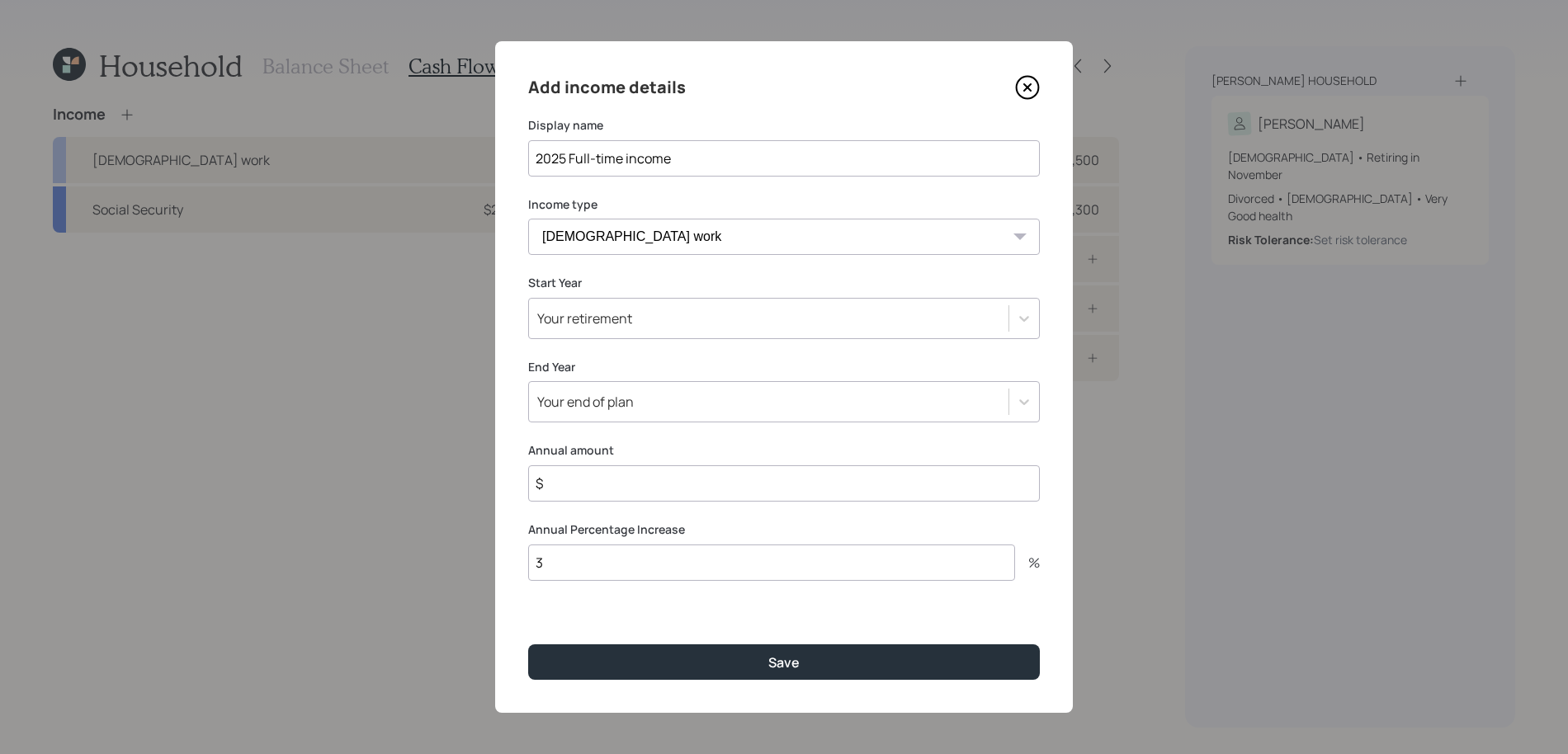
click at [613, 329] on div "Your retirement" at bounding box center [769, 318] width 479 height 28
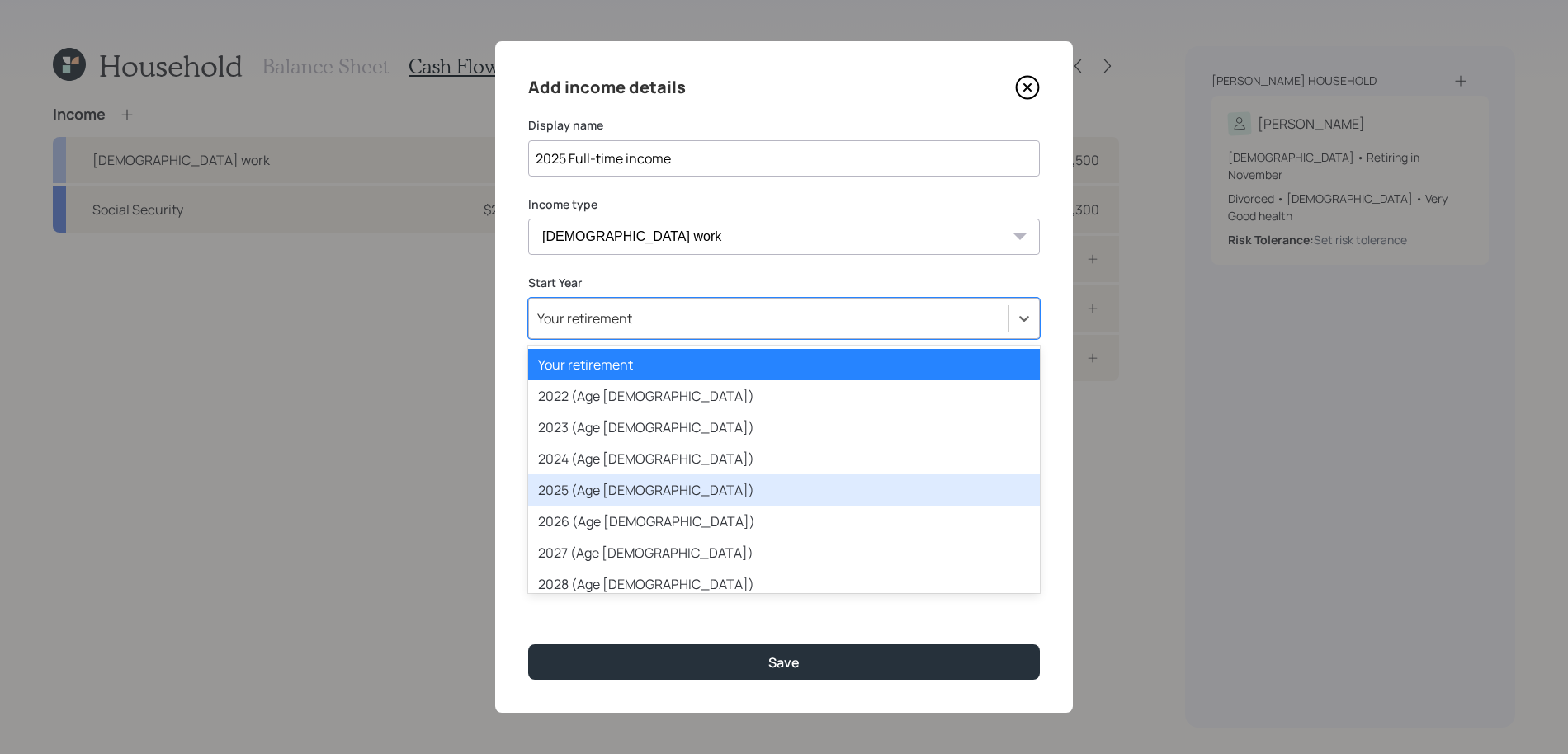
click at [609, 494] on div "2025 (Age [DEMOGRAPHIC_DATA])" at bounding box center [784, 490] width 512 height 31
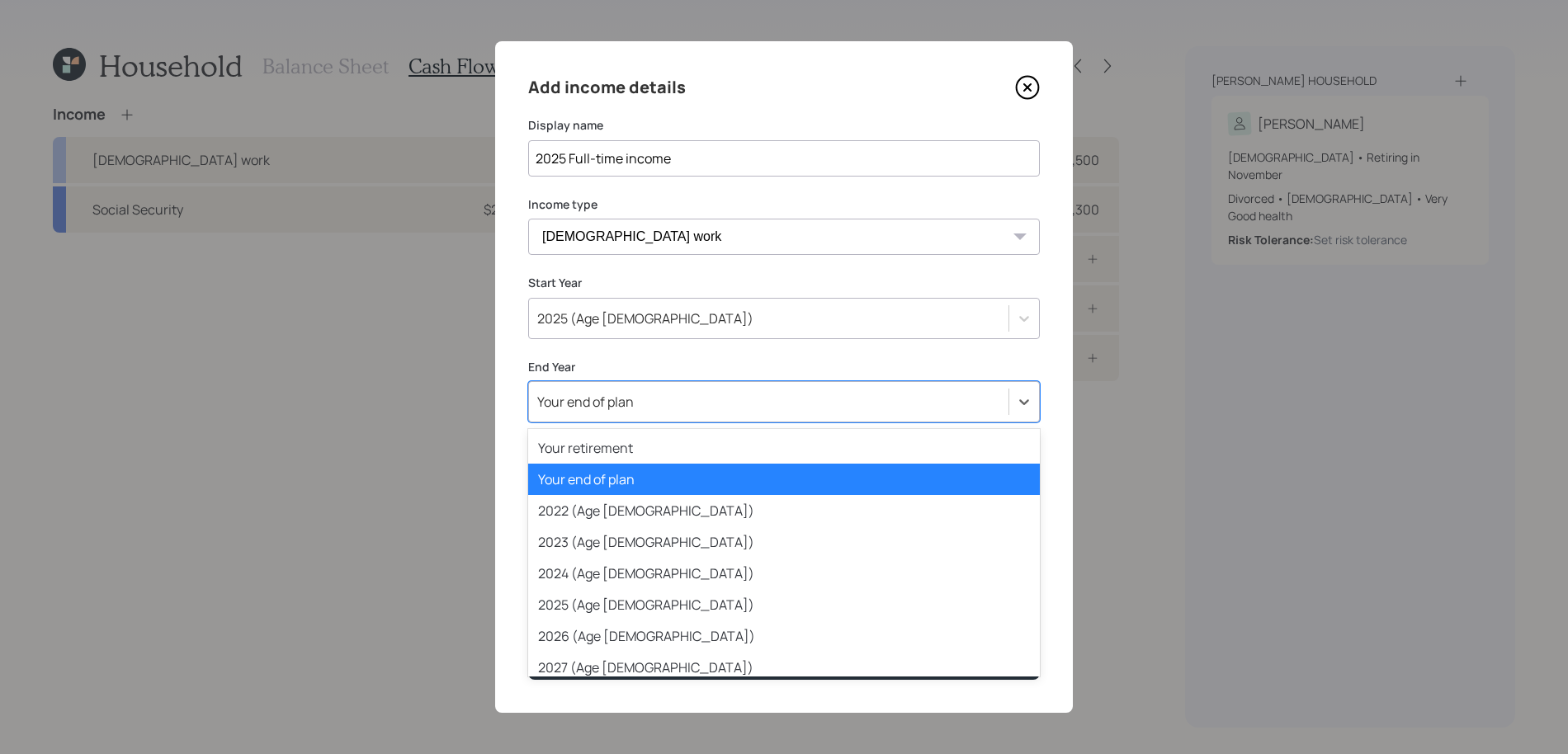
click at [629, 408] on div "Your end of plan" at bounding box center [585, 402] width 97 height 19
click at [629, 607] on div "2025 (Age [DEMOGRAPHIC_DATA])" at bounding box center [784, 604] width 512 height 31
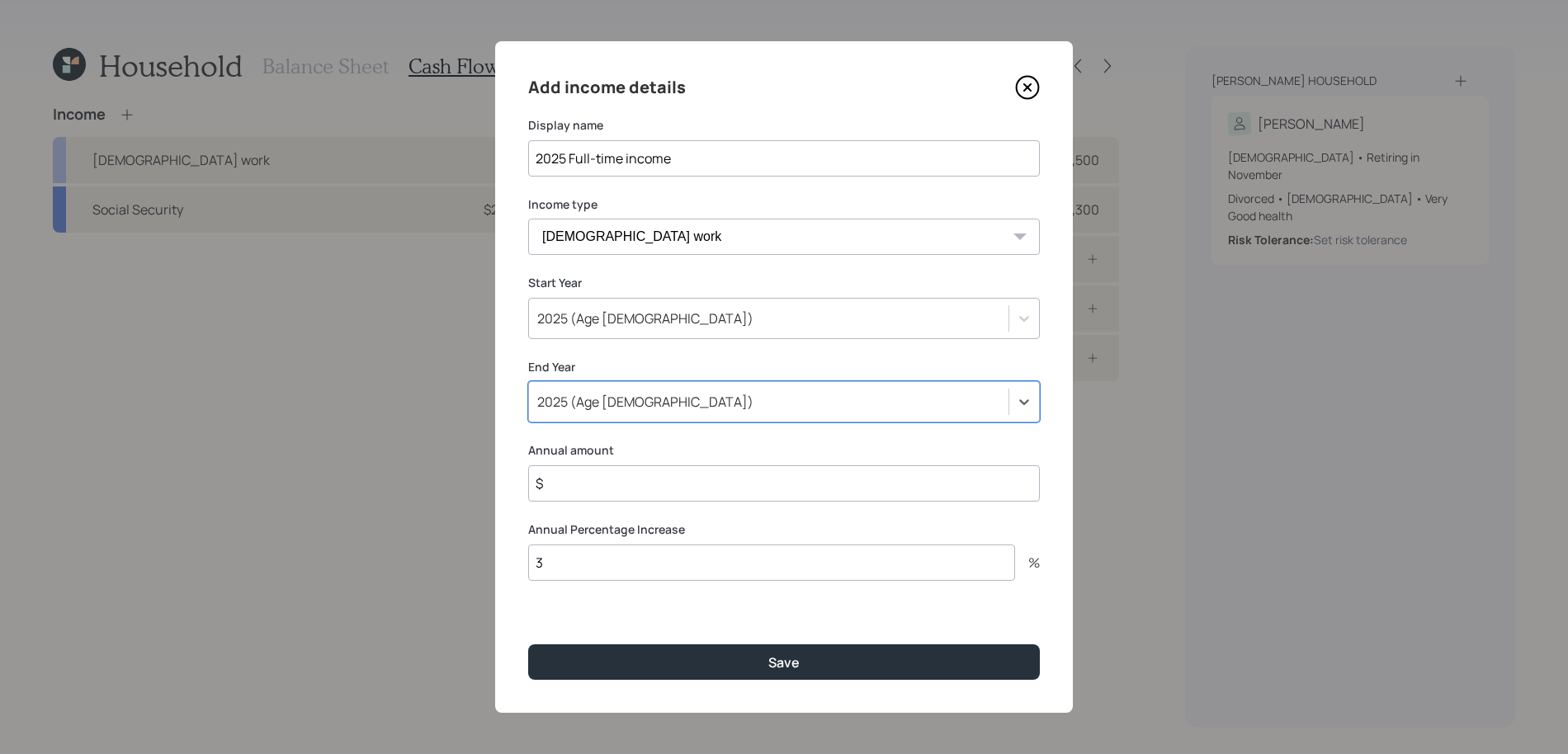
click at [639, 486] on input "$" at bounding box center [784, 483] width 512 height 36
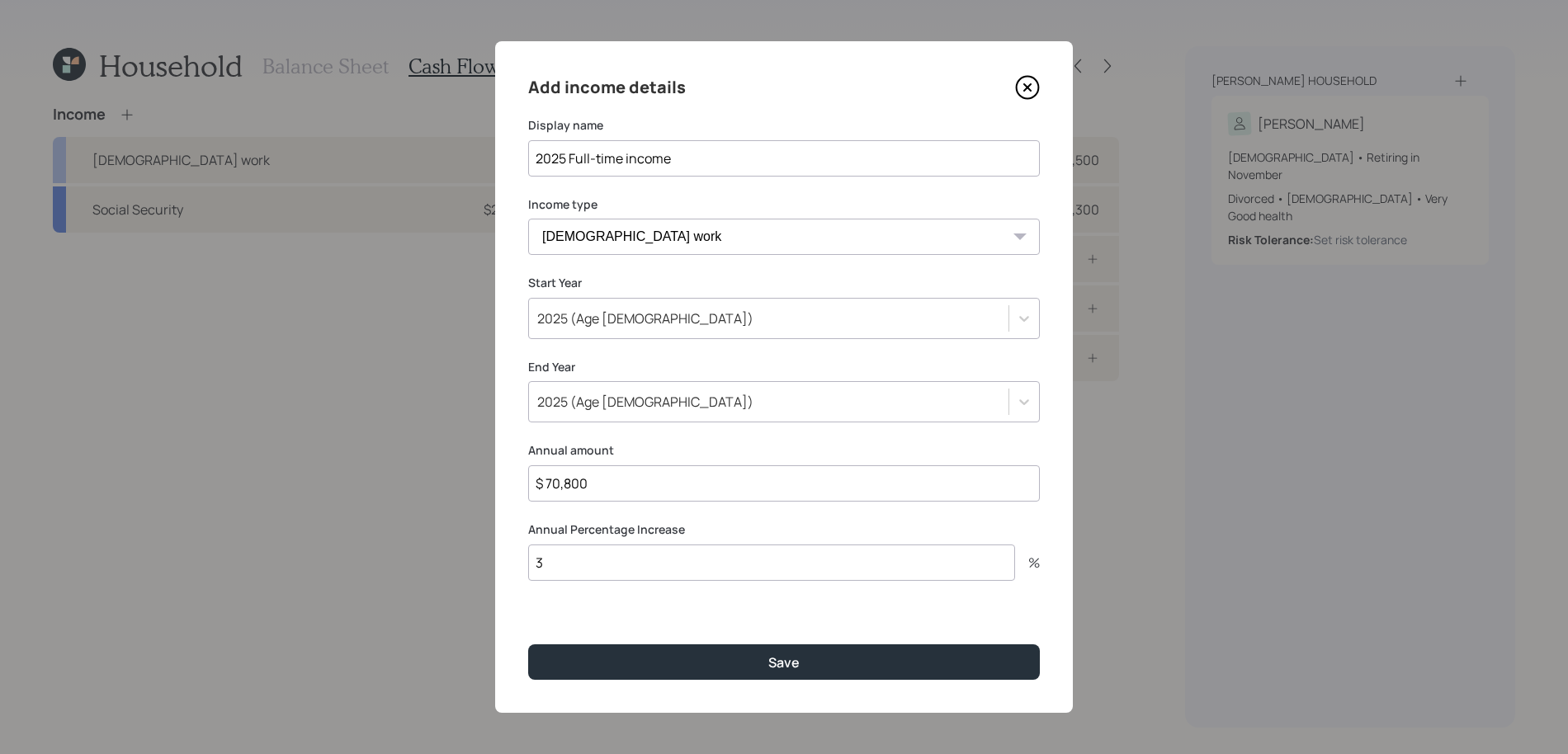
type input "$ 70,800"
click at [577, 554] on input "3" at bounding box center [772, 562] width 487 height 36
type input "0"
click at [528, 644] on button "Save" at bounding box center [784, 662] width 512 height 35
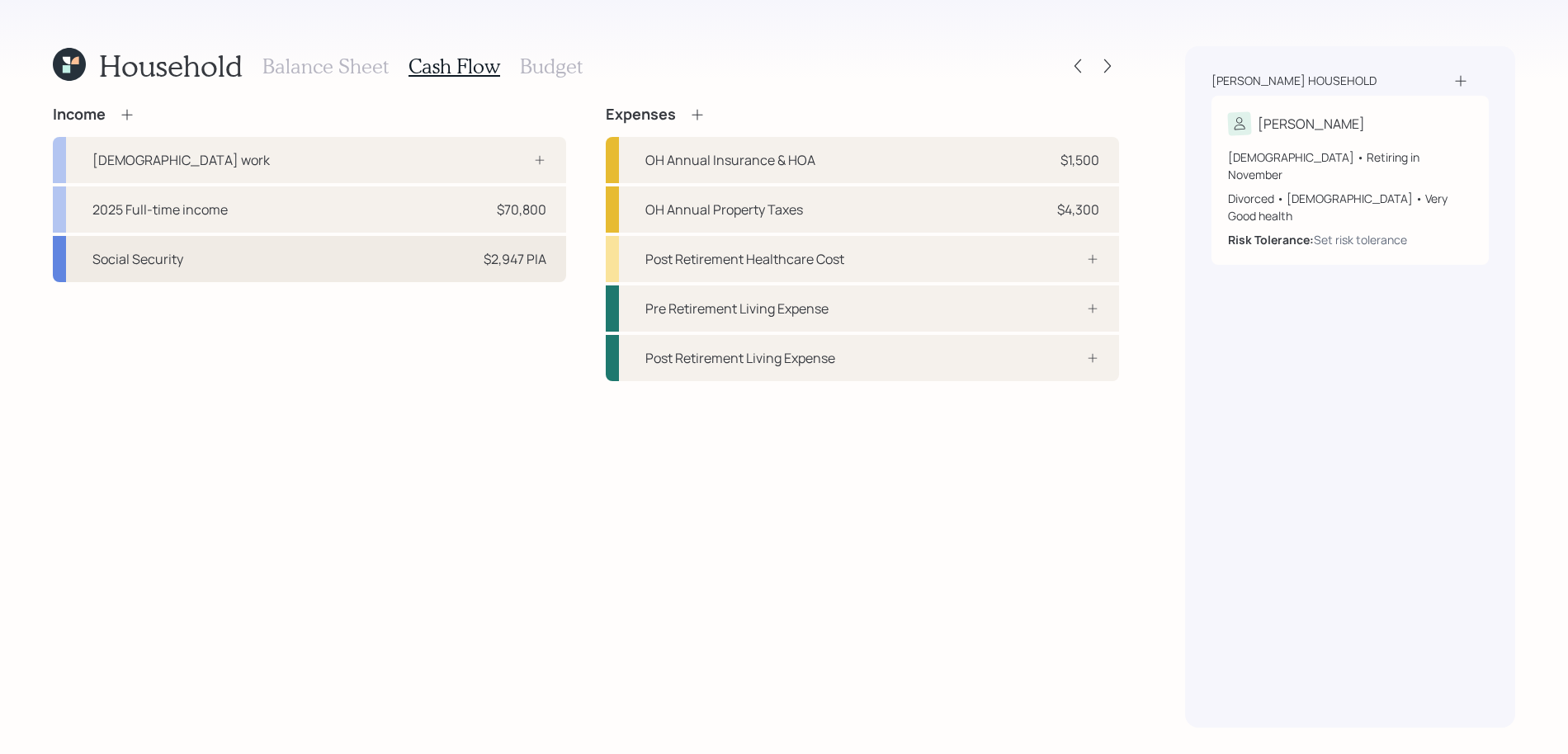
click at [537, 264] on div "$2,947 PIA" at bounding box center [515, 259] width 63 height 20
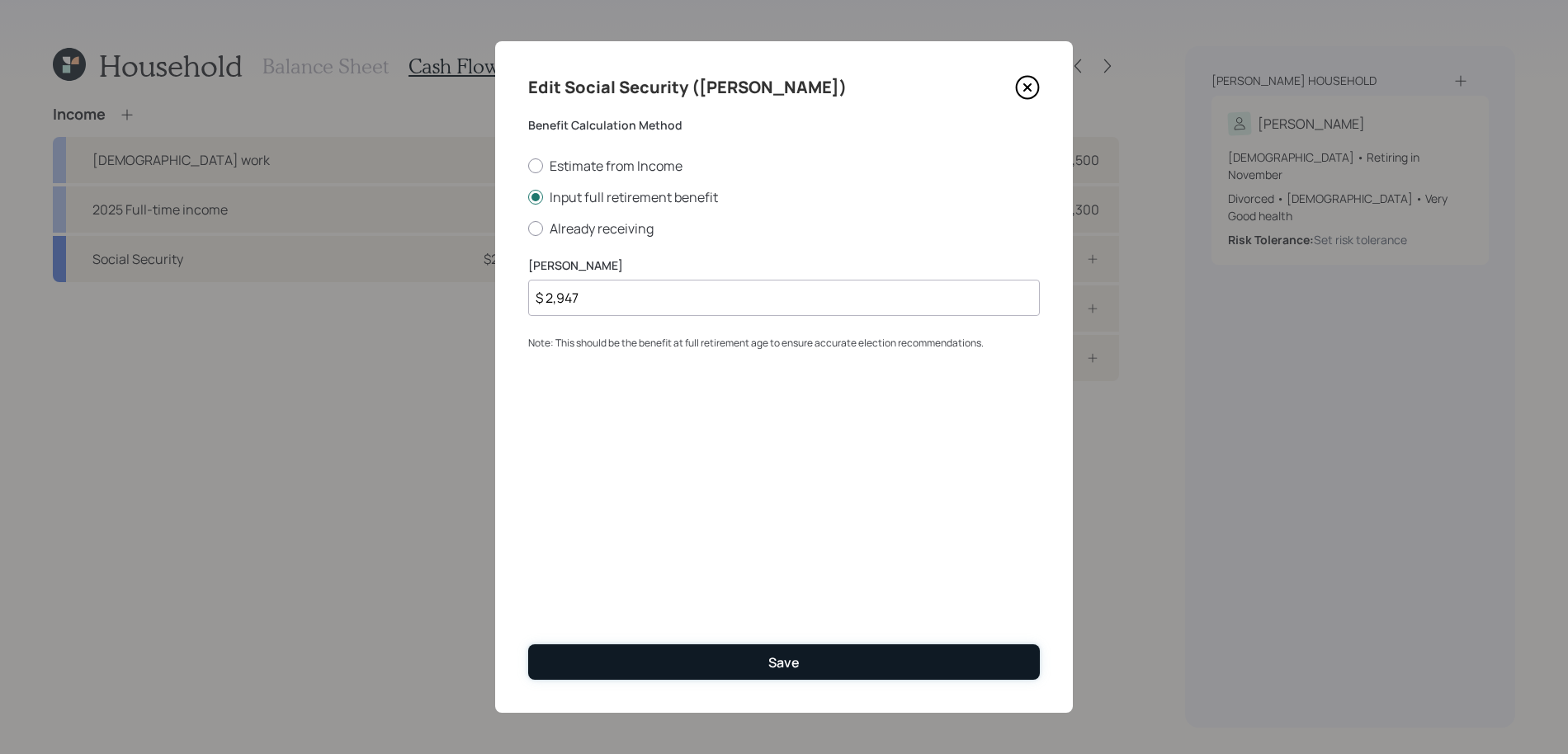
click at [596, 644] on button "Save" at bounding box center [784, 662] width 512 height 35
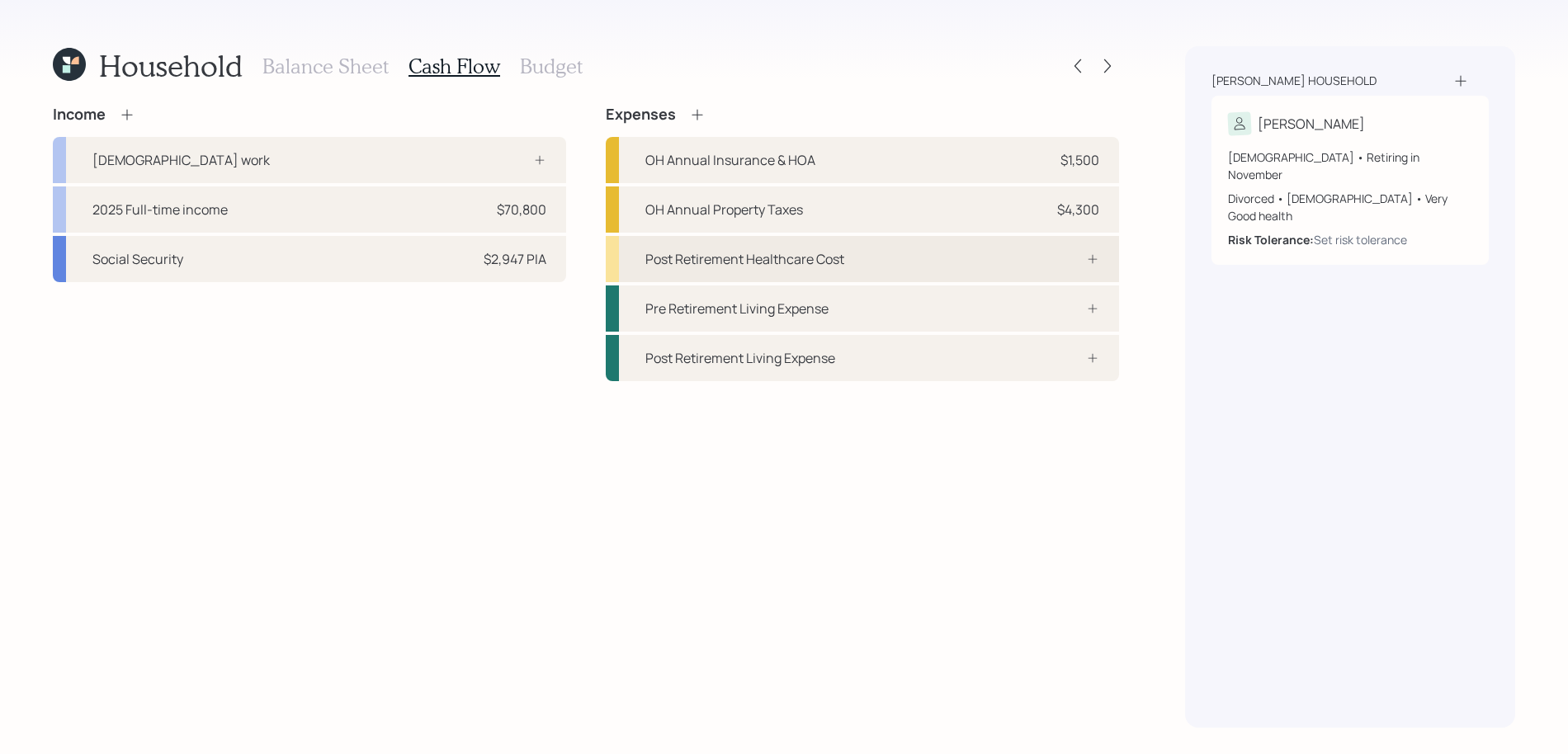
click at [958, 251] on div "Post Retirement Healthcare Cost" at bounding box center [862, 258] width 514 height 46
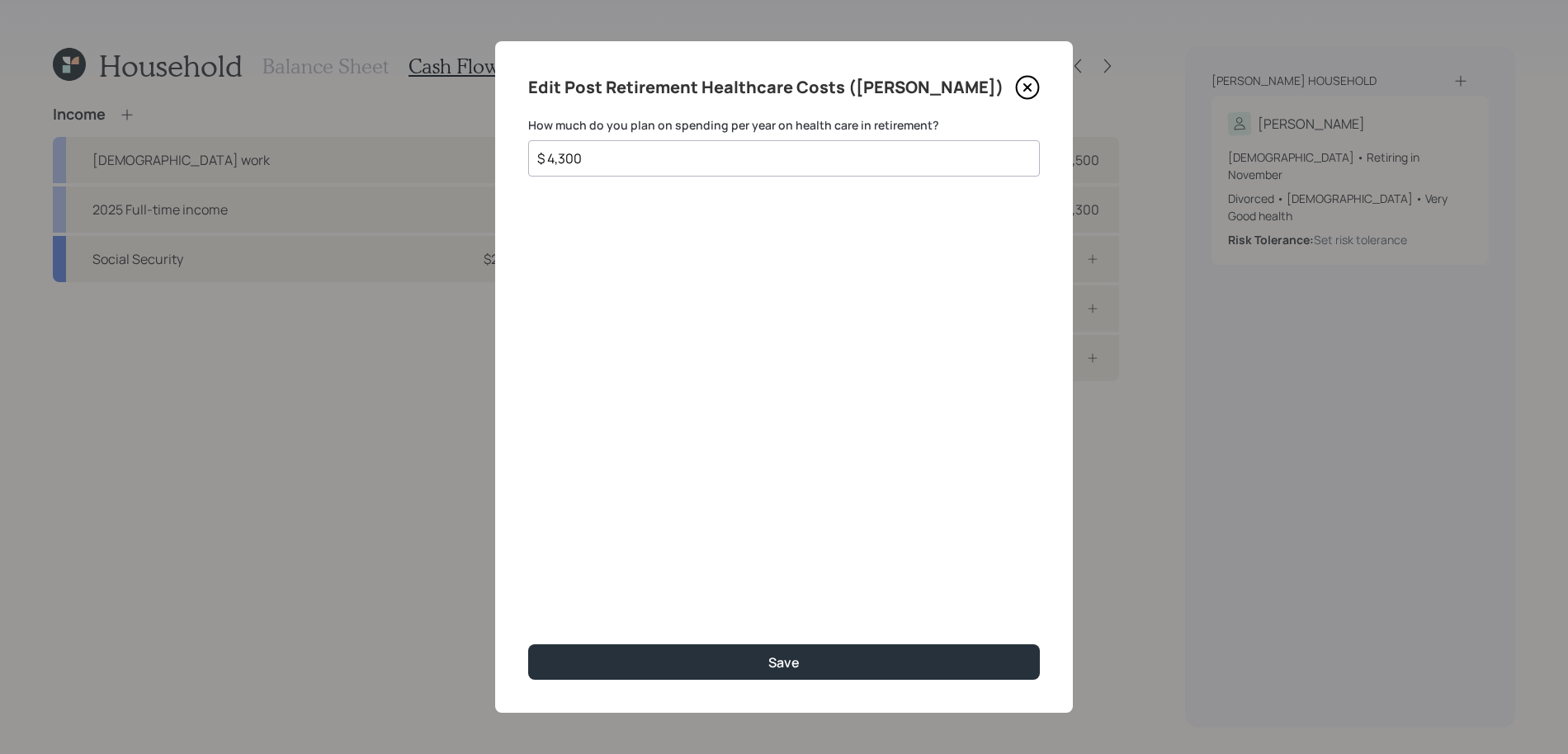
drag, startPoint x: 662, startPoint y: 164, endPoint x: 496, endPoint y: 163, distance: 166.0
click at [496, 163] on div "Edit Post Retirement Healthcare Costs ([PERSON_NAME]) How much do you plan on s…" at bounding box center [784, 377] width 577 height 672
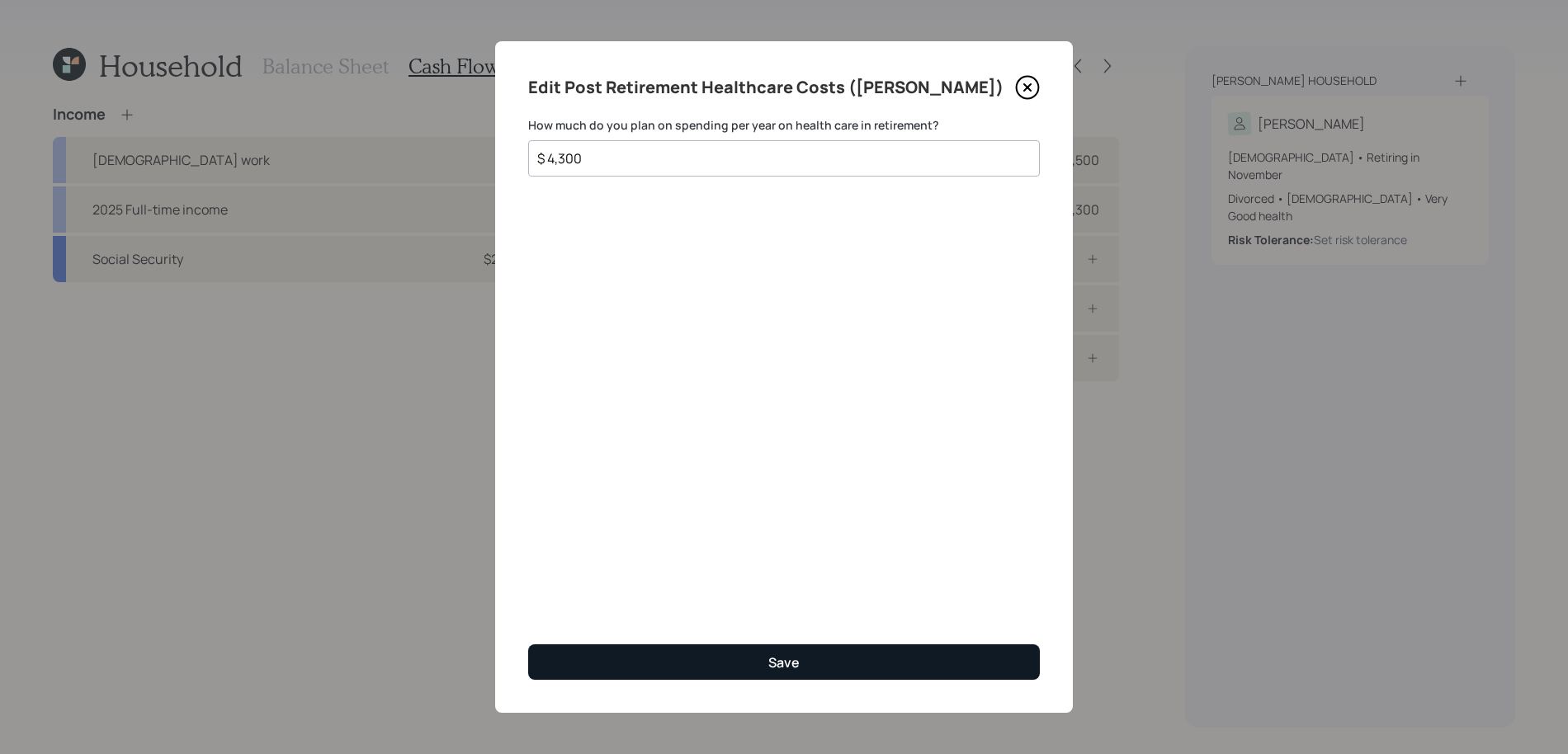
type input "$ 4,300"
click at [778, 656] on div "Save" at bounding box center [784, 662] width 31 height 19
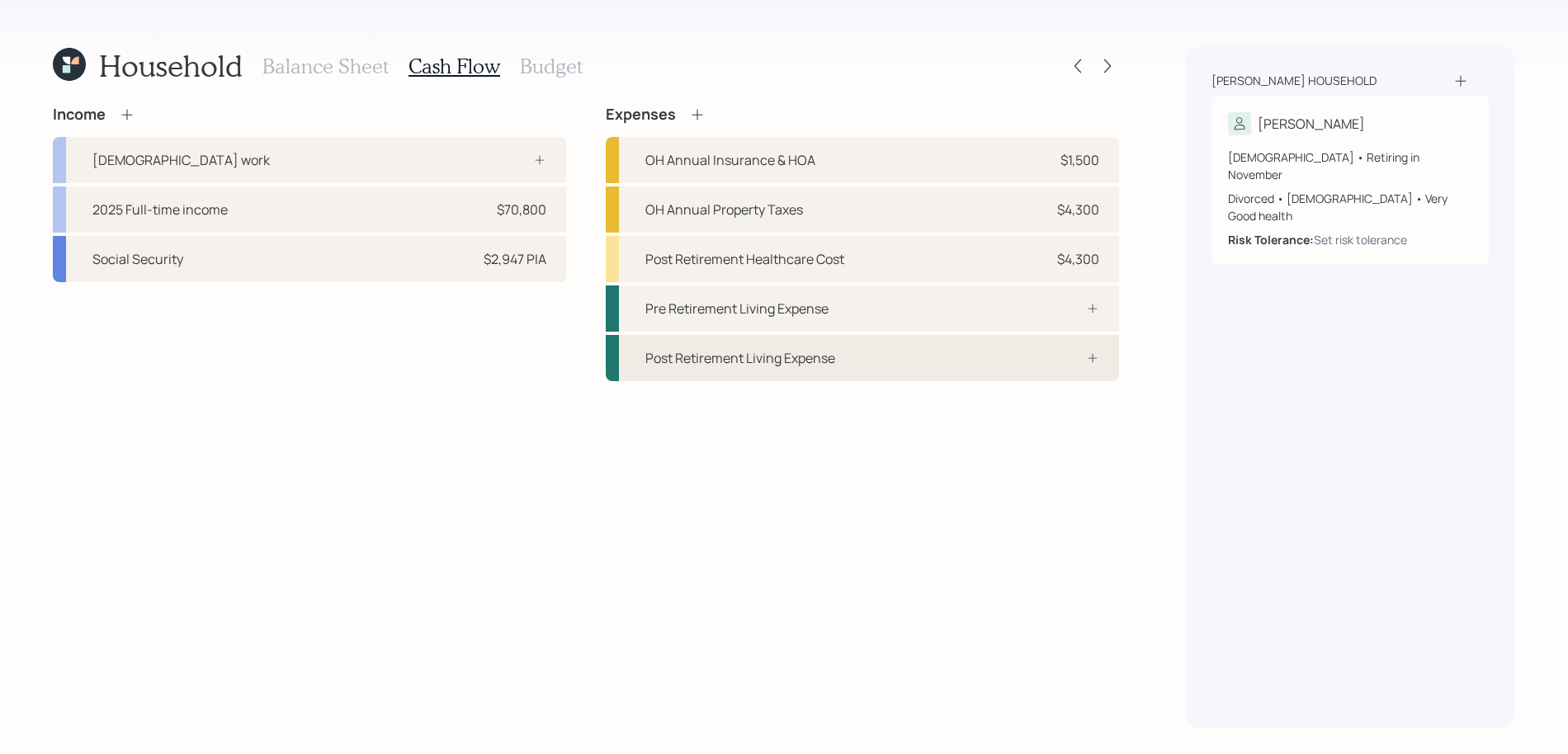
click at [696, 376] on div "Post Retirement Living Expense" at bounding box center [862, 357] width 514 height 46
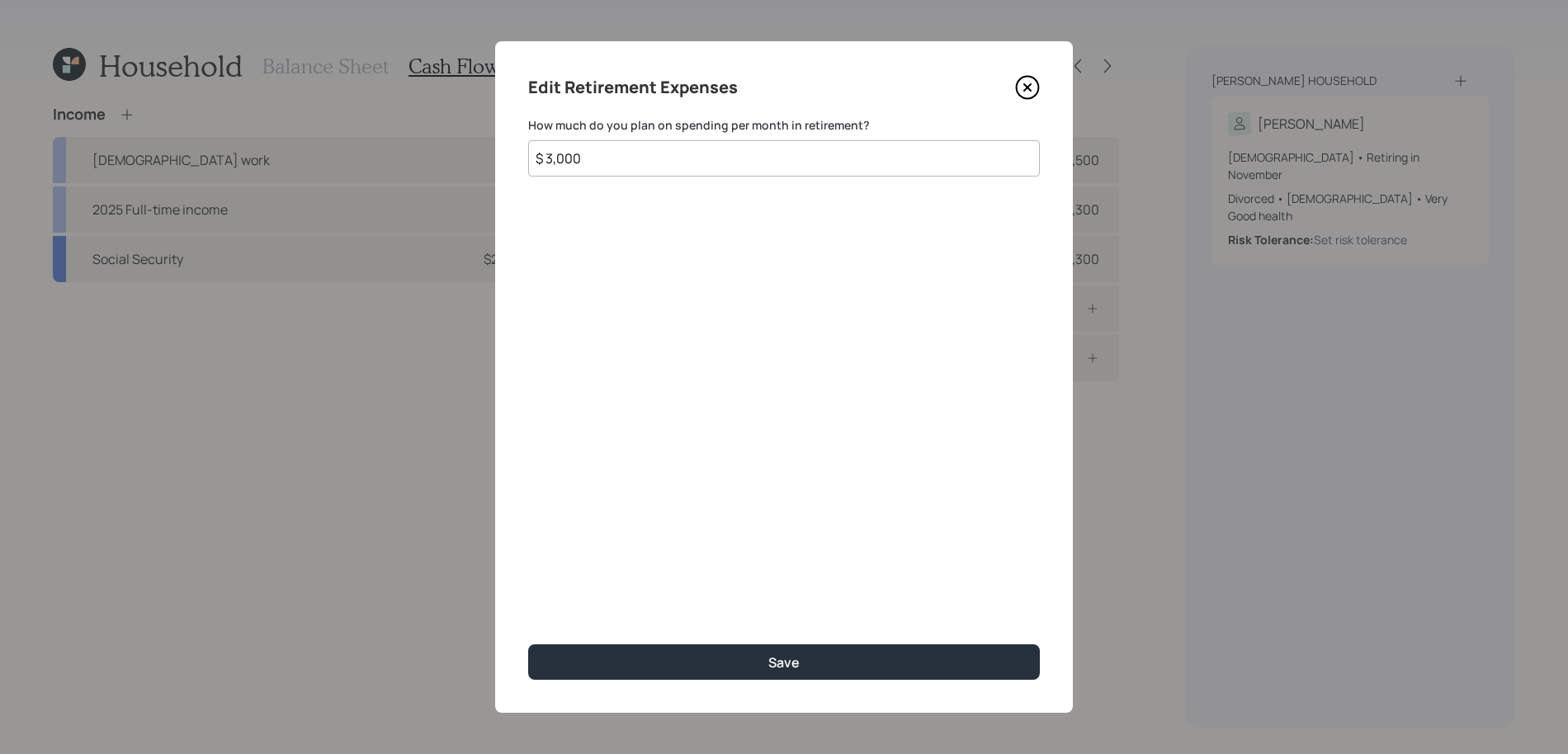
type input "$ 3,000"
click at [528, 644] on button "Save" at bounding box center [784, 662] width 512 height 35
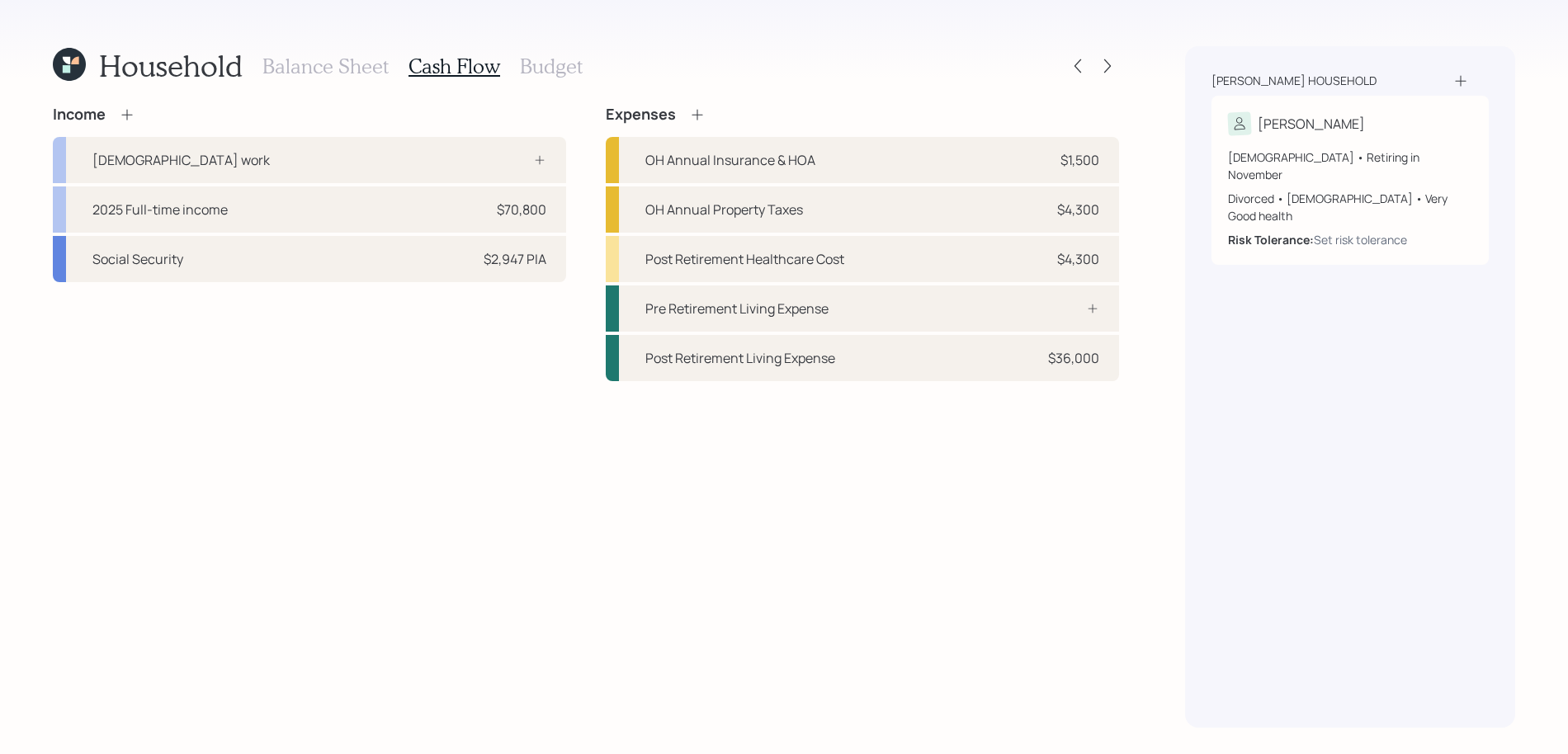
click at [526, 56] on h3 "Budget" at bounding box center [551, 67] width 63 height 23
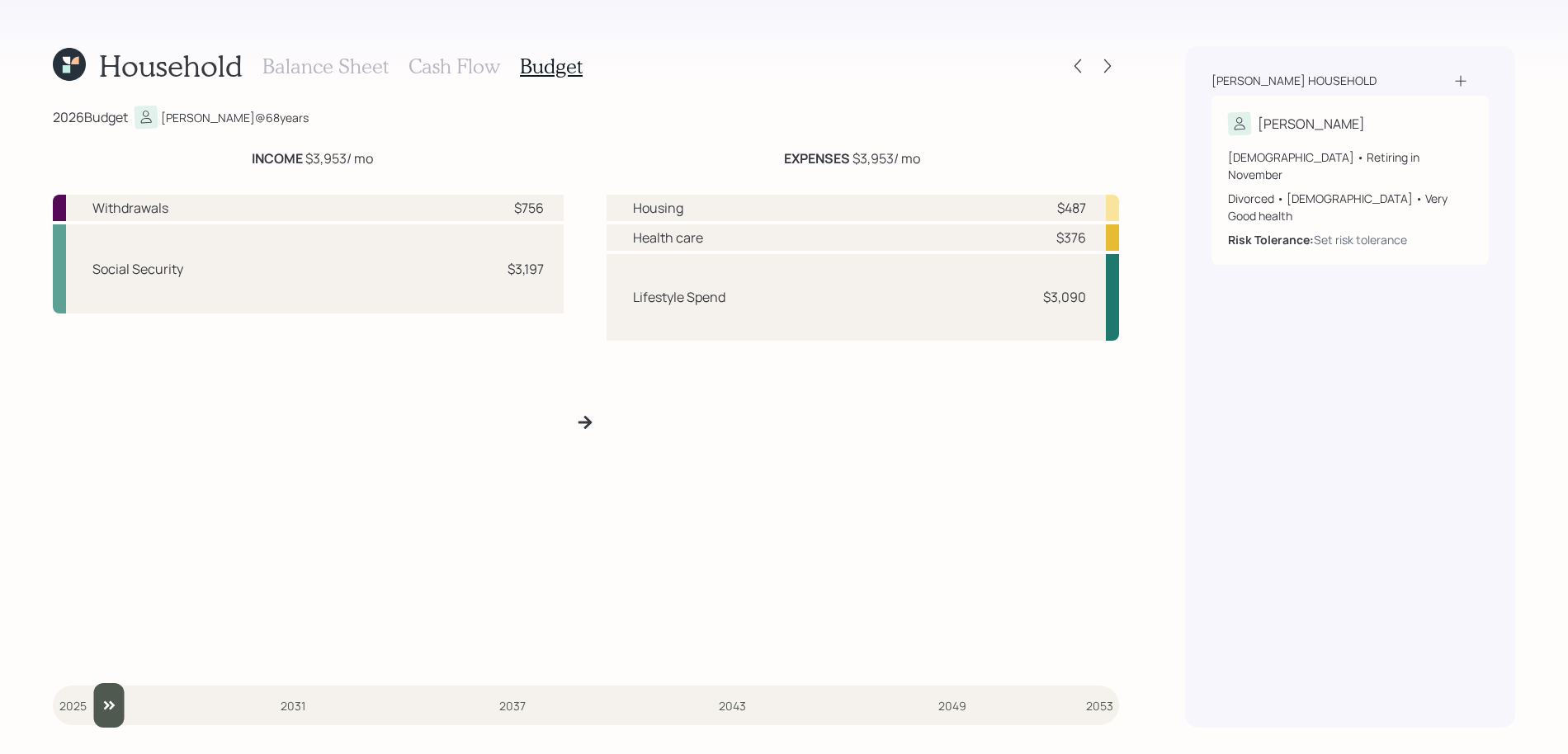
type input "2026"
click at [85, 697] on input "slider" at bounding box center [586, 705] width 1066 height 45
drag, startPoint x: 548, startPoint y: 204, endPoint x: 480, endPoint y: 204, distance: 68.0
click at [480, 204] on div "Withdrawals $756" at bounding box center [308, 207] width 511 height 26
click at [527, 228] on div "Social Security $3,197" at bounding box center [308, 268] width 511 height 89
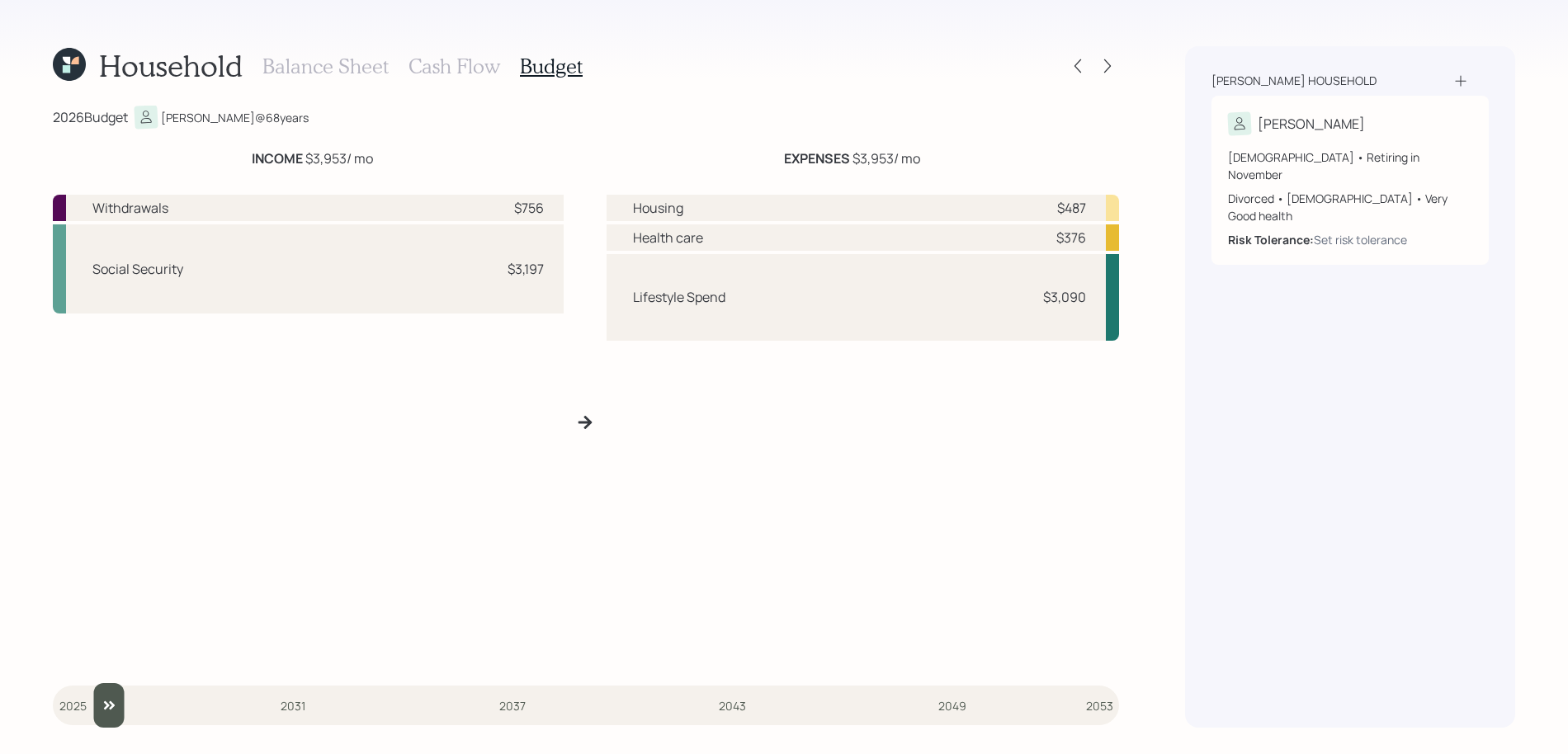
click at [1084, 215] on div "$487" at bounding box center [1072, 207] width 29 height 20
drag, startPoint x: 1086, startPoint y: 238, endPoint x: 1021, endPoint y: 238, distance: 65.0
click at [1021, 238] on div "Health care $376" at bounding box center [863, 237] width 513 height 26
drag, startPoint x: 1087, startPoint y: 292, endPoint x: 864, endPoint y: 292, distance: 223.0
click at [864, 292] on div "Lifestyle Spend $3,090" at bounding box center [863, 297] width 513 height 87
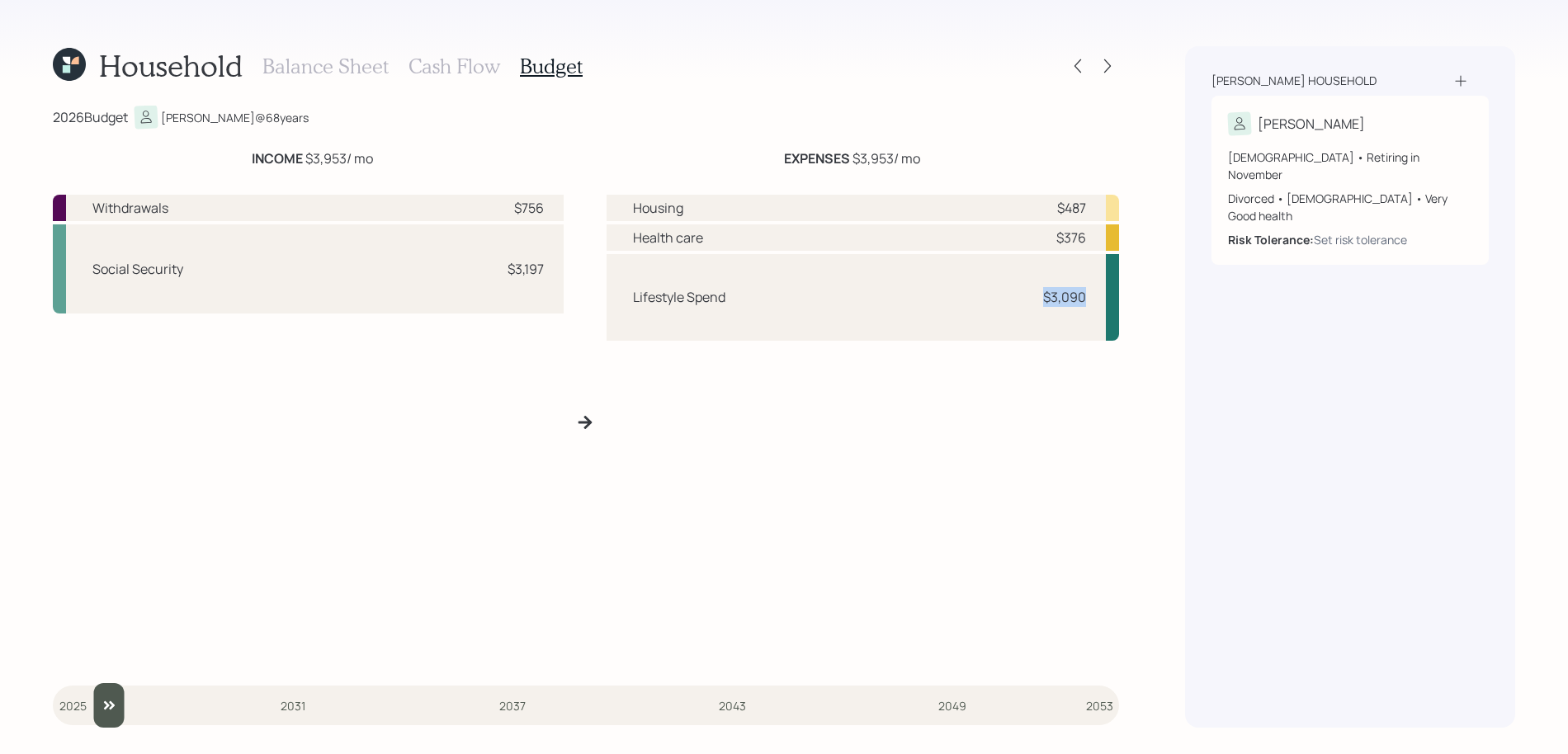
click at [678, 509] on div "Housing $487 Health care $376 Lifestyle Spend $3,090" at bounding box center [863, 428] width 513 height 468
drag, startPoint x: 1106, startPoint y: 68, endPoint x: 989, endPoint y: 158, distance: 147.6
click at [989, 158] on div "Household Balance Sheet Cash Flow Budget 2026 Budget [PERSON_NAME] @ 68 years I…" at bounding box center [586, 386] width 1066 height 682
click at [1109, 64] on icon at bounding box center [1107, 66] width 17 height 17
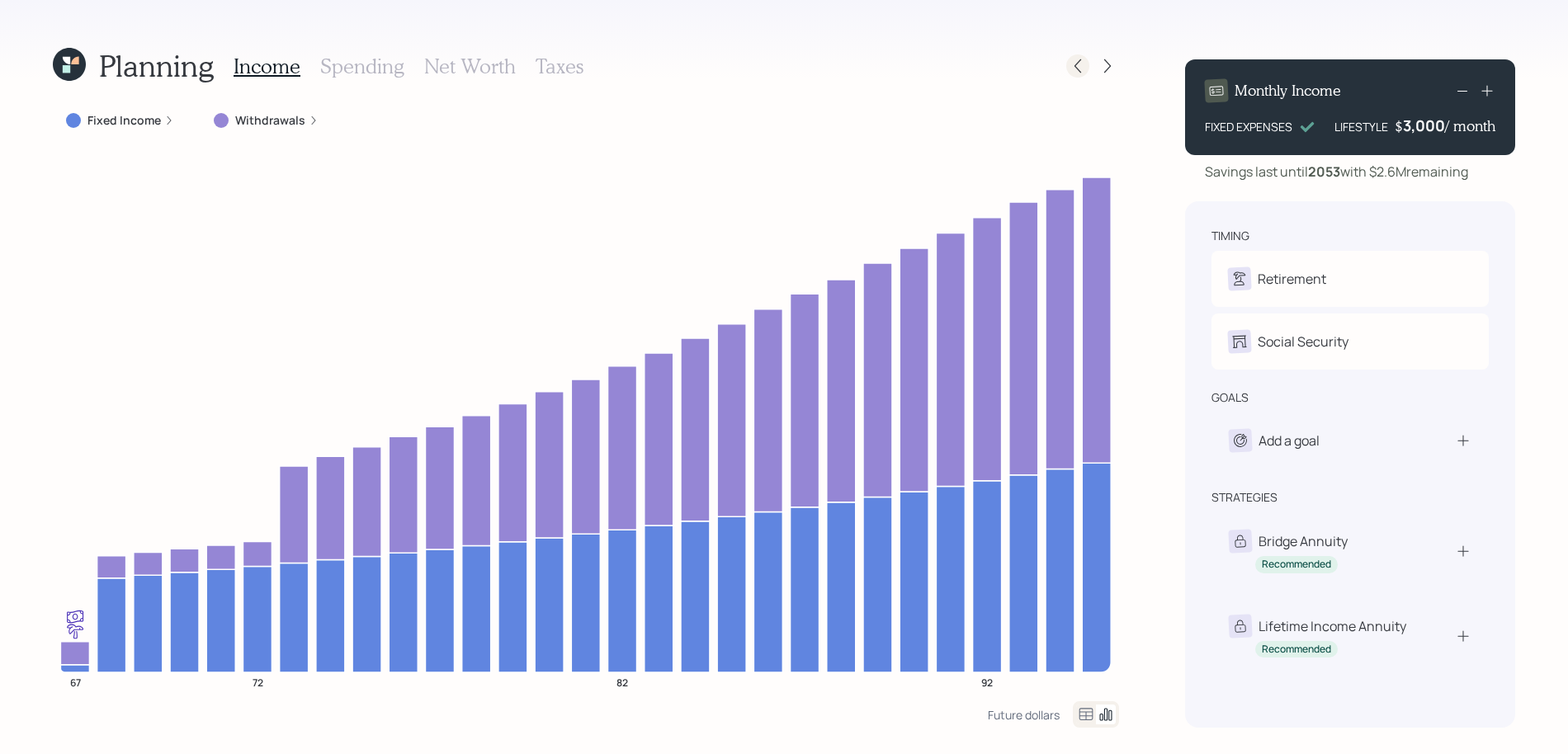
click at [1079, 71] on icon at bounding box center [1077, 66] width 17 height 17
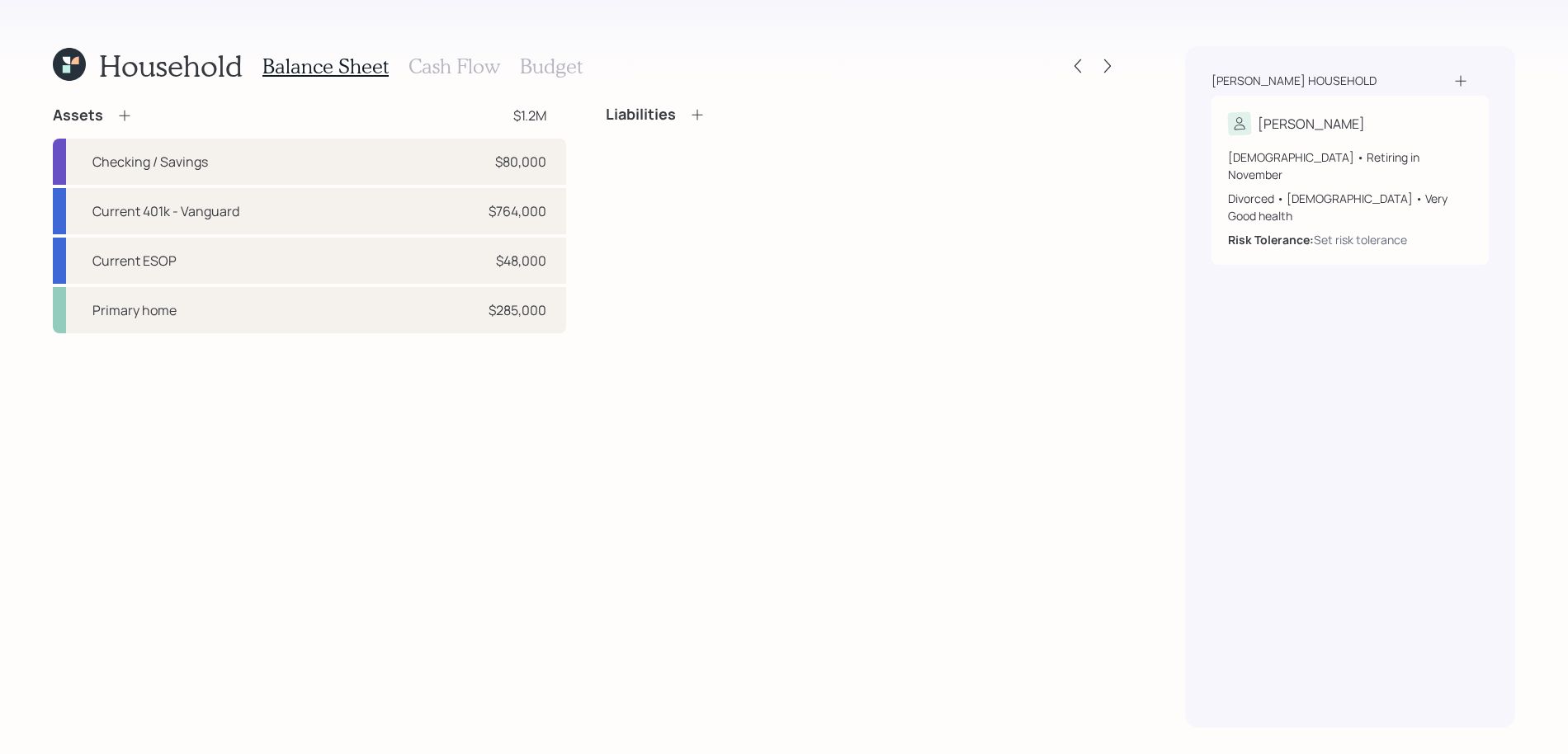
click at [429, 67] on h3 "Cash Flow" at bounding box center [455, 67] width 92 height 23
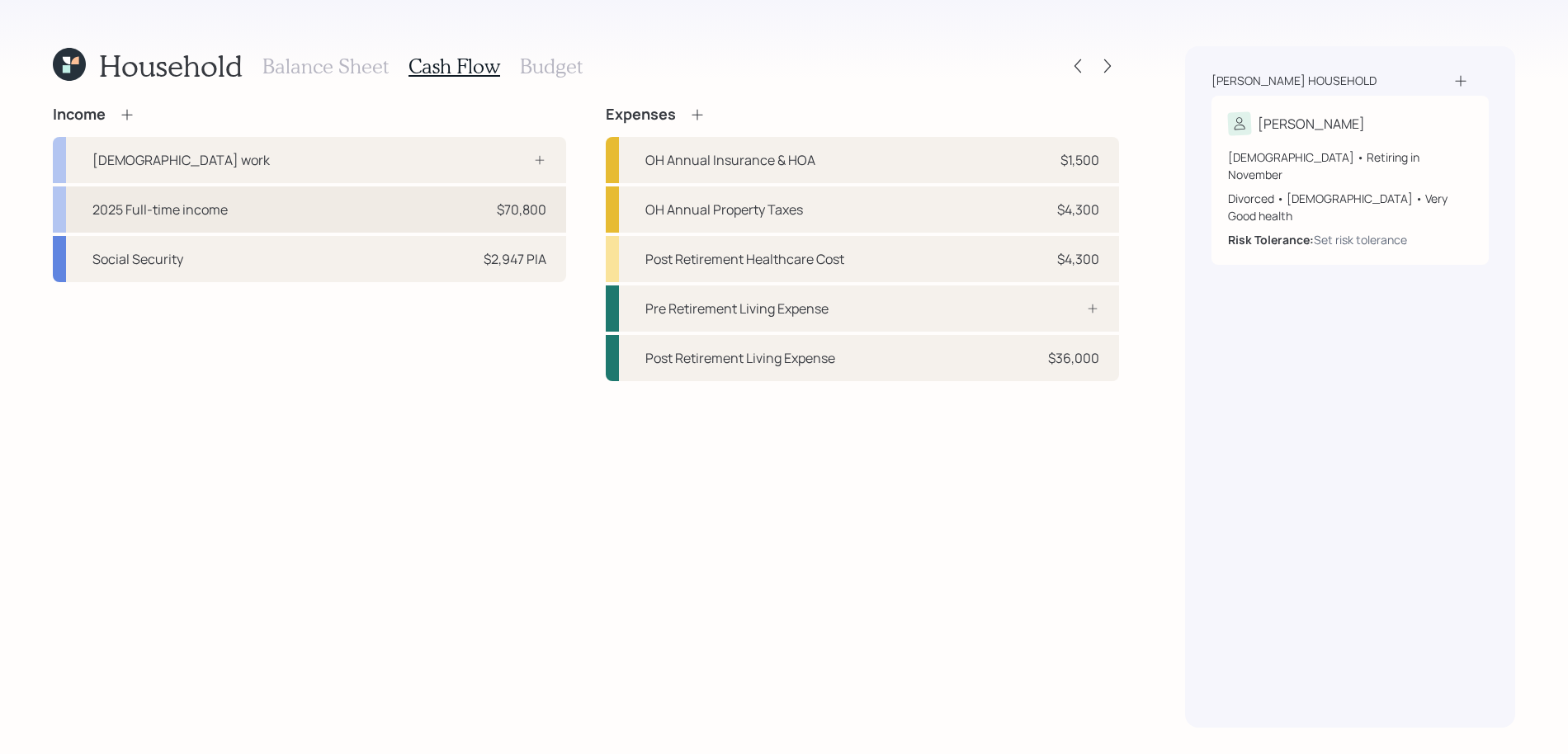
click at [306, 205] on div "2025 Full-time income $70,800" at bounding box center [309, 209] width 514 height 46
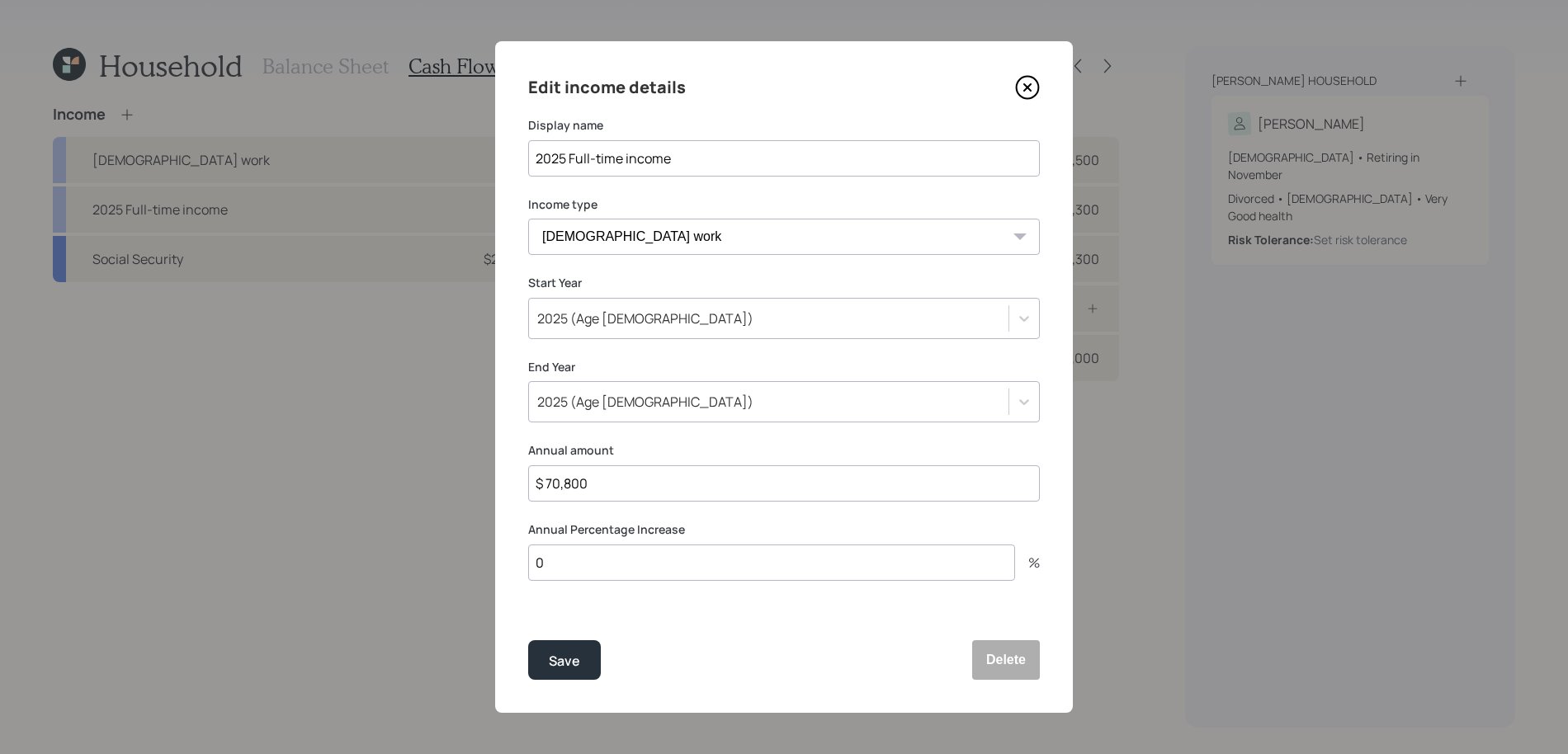
click at [668, 491] on input "$ 70,800" at bounding box center [784, 483] width 512 height 36
click at [648, 245] on select "[DEMOGRAPHIC_DATA] work [DEMOGRAPHIC_DATA] work Self employment Other" at bounding box center [784, 237] width 512 height 36
select select "other"
click at [528, 219] on select "[DEMOGRAPHIC_DATA] work [DEMOGRAPHIC_DATA] work Self employment Other" at bounding box center [784, 237] width 512 height 36
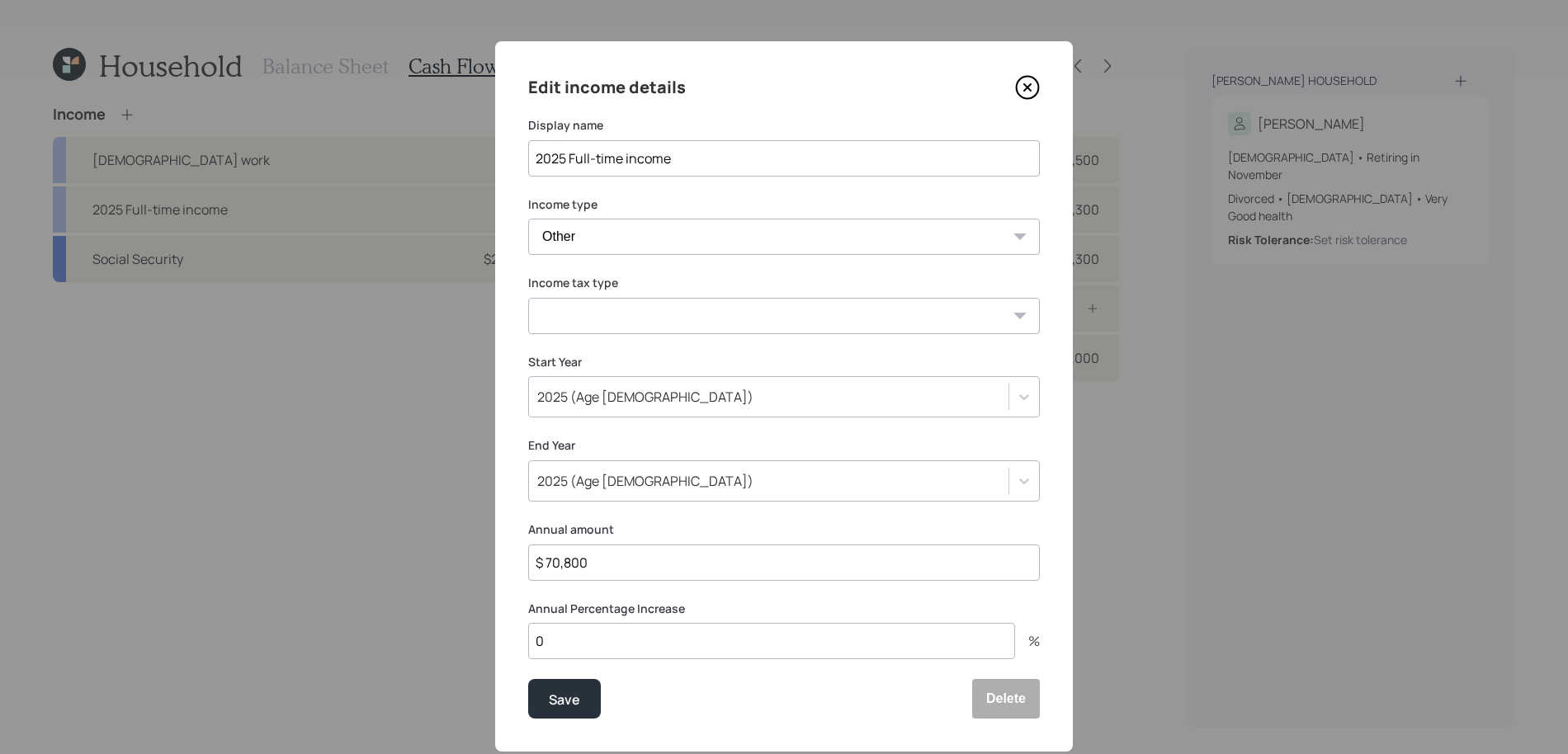
click at [630, 313] on select "Tax-free Earned Self Employment Alimony Royalties Pension / Annuity Interest Di…" at bounding box center [784, 316] width 512 height 36
select select "earned"
click at [528, 298] on select "Tax-free Earned Self Employment Alimony Royalties Pension / Annuity Interest Di…" at bounding box center [784, 316] width 512 height 36
click at [581, 693] on button "Save" at bounding box center [564, 698] width 72 height 39
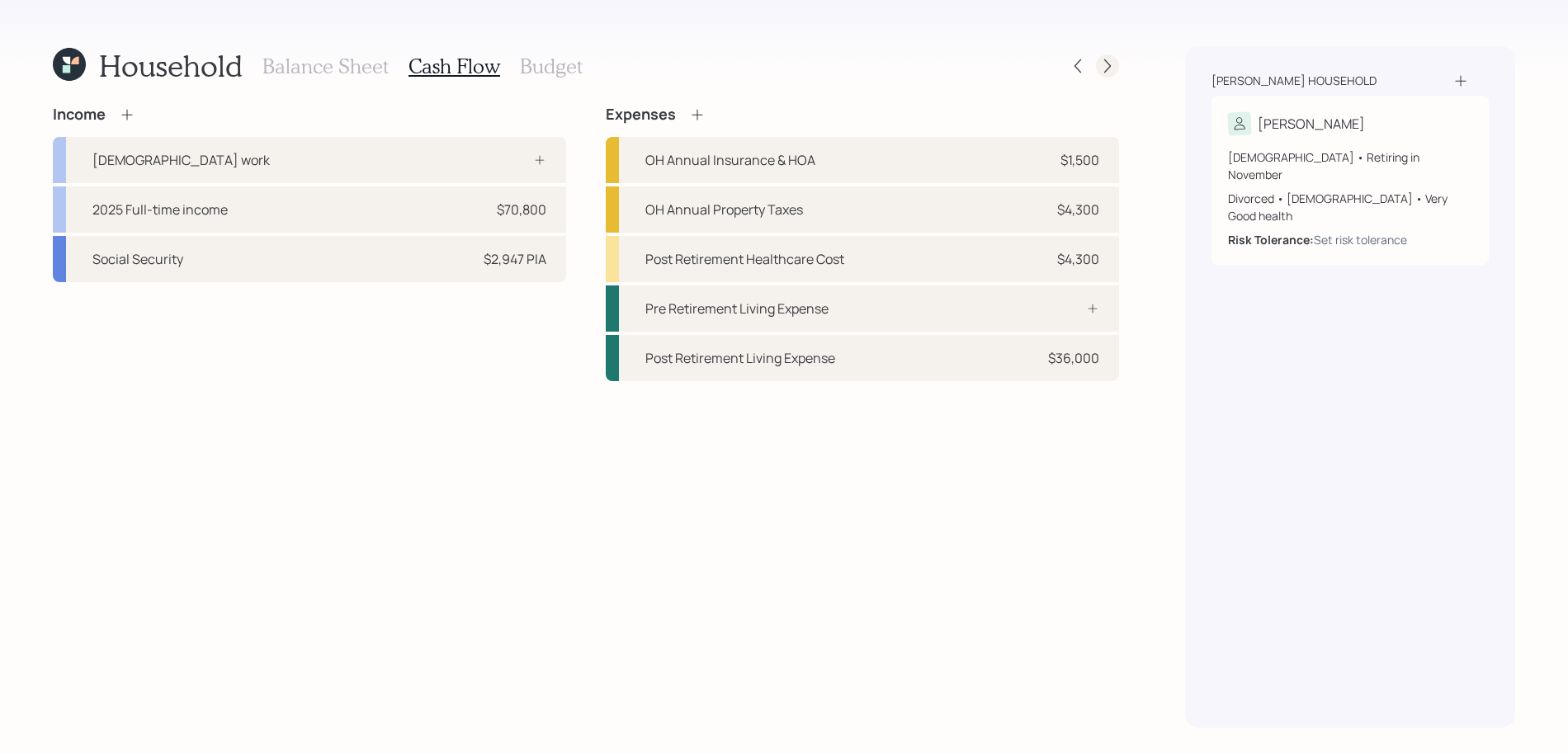
click at [1115, 69] on icon at bounding box center [1107, 66] width 17 height 17
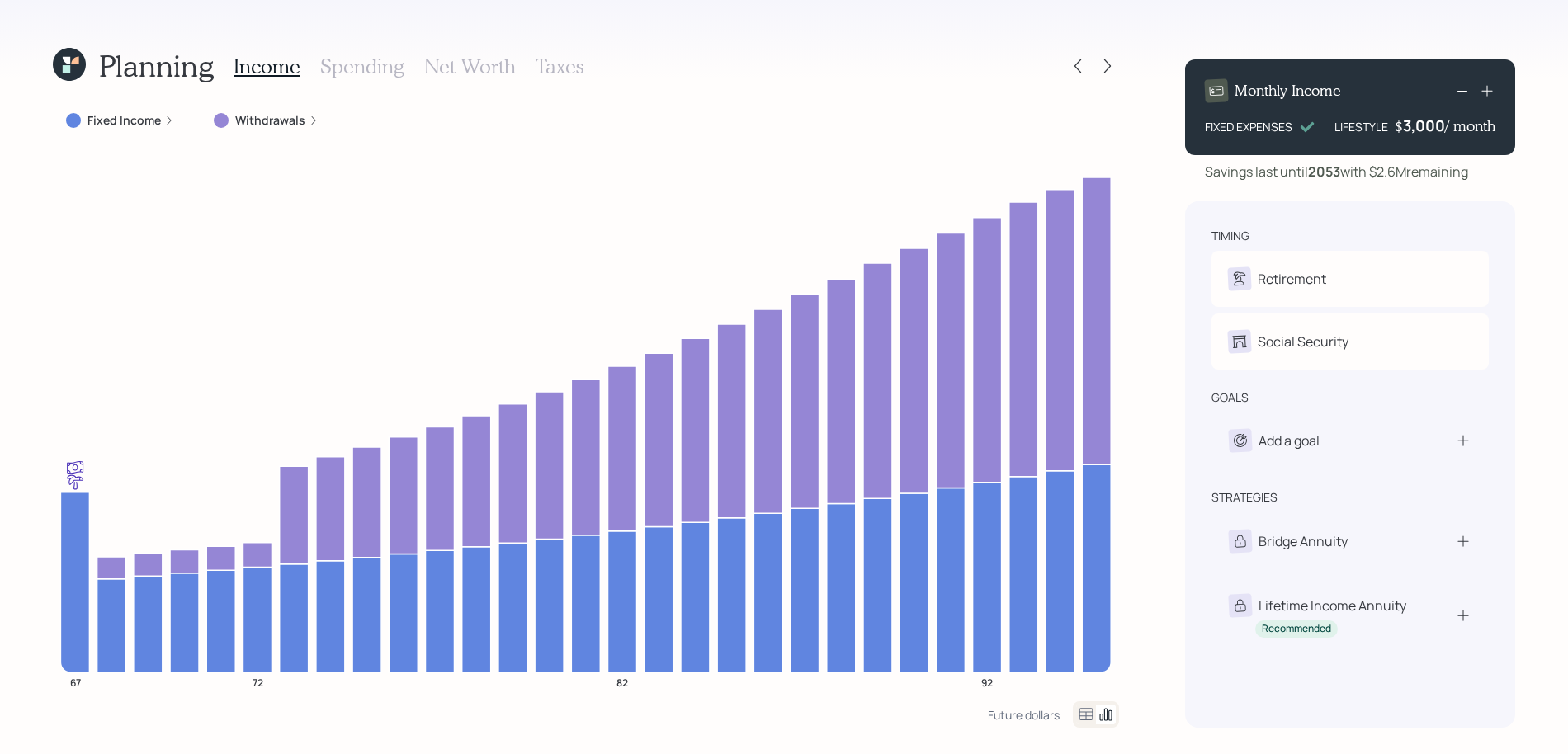
click at [95, 117] on label "Fixed Income" at bounding box center [123, 120] width 73 height 17
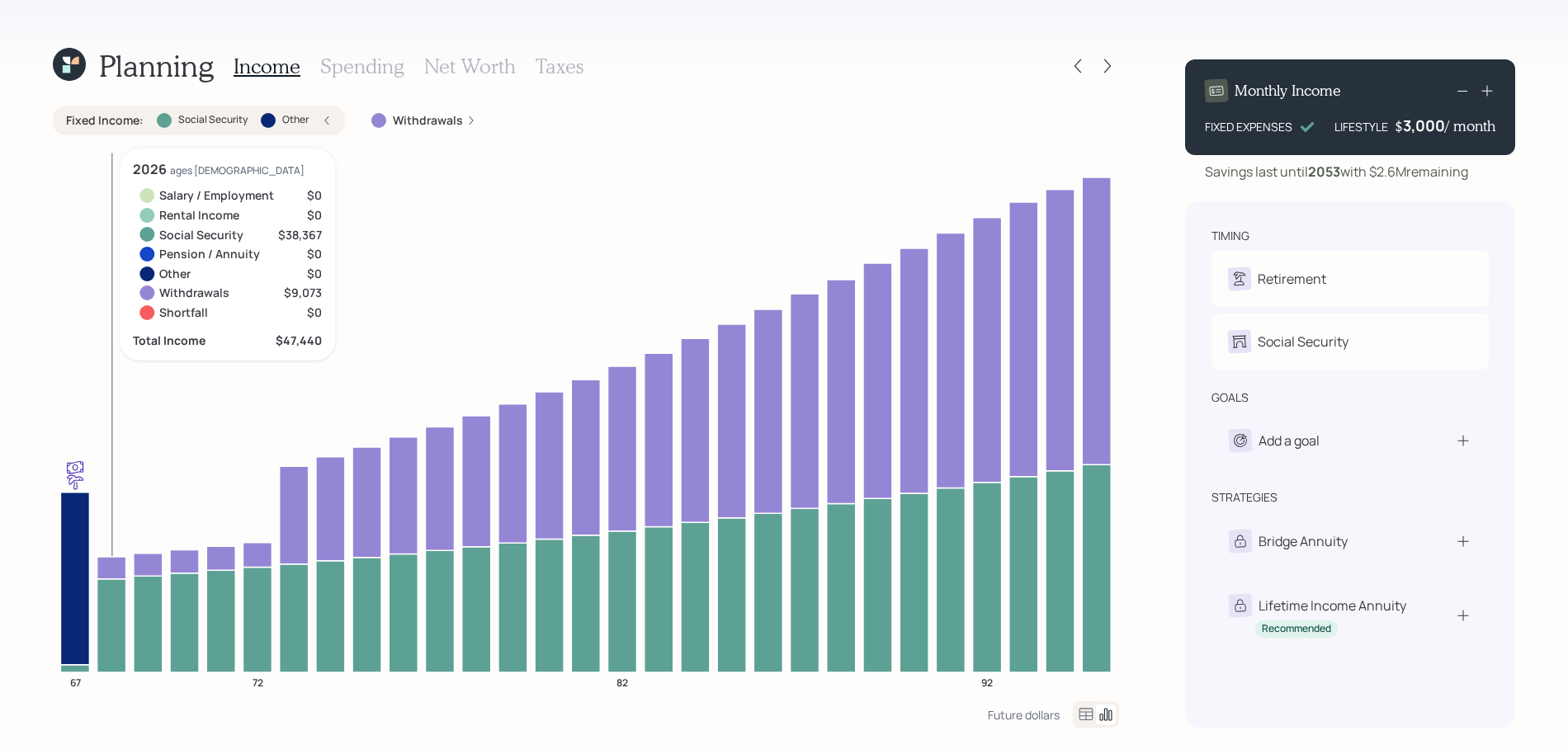
click at [112, 630] on icon at bounding box center [112, 624] width 29 height 93
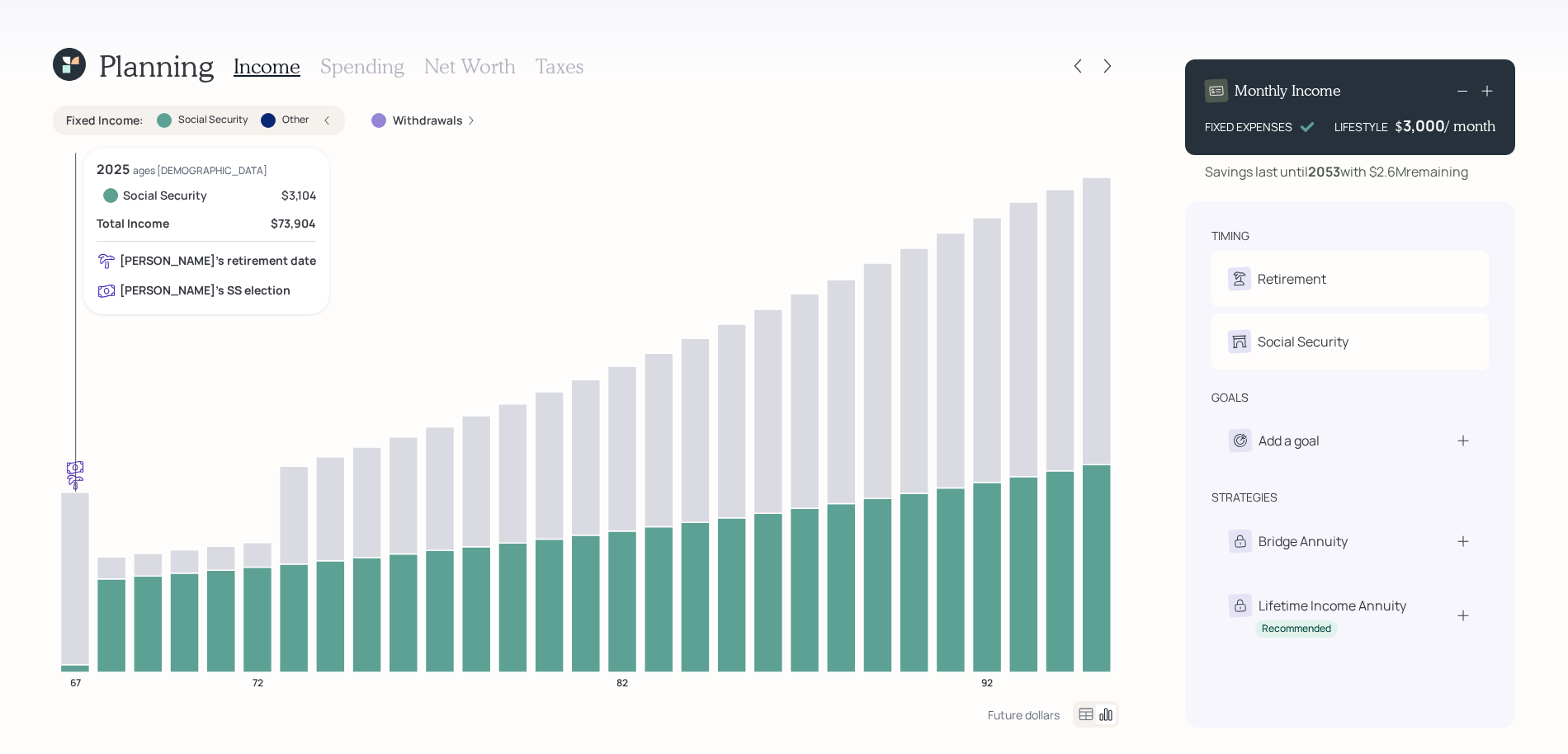
click at [82, 664] on icon at bounding box center [75, 578] width 29 height 172
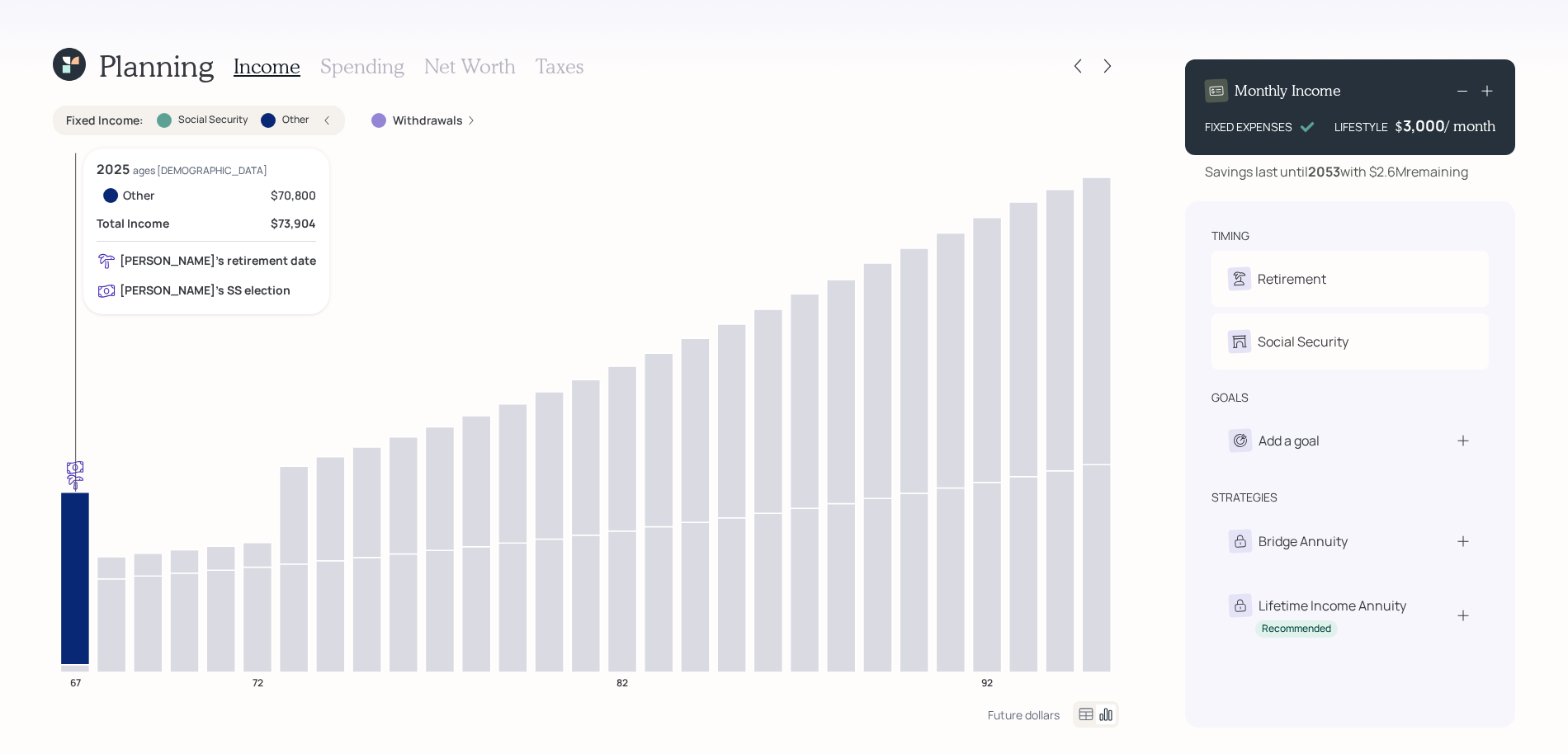
click at [82, 667] on icon at bounding box center [75, 668] width 29 height 8
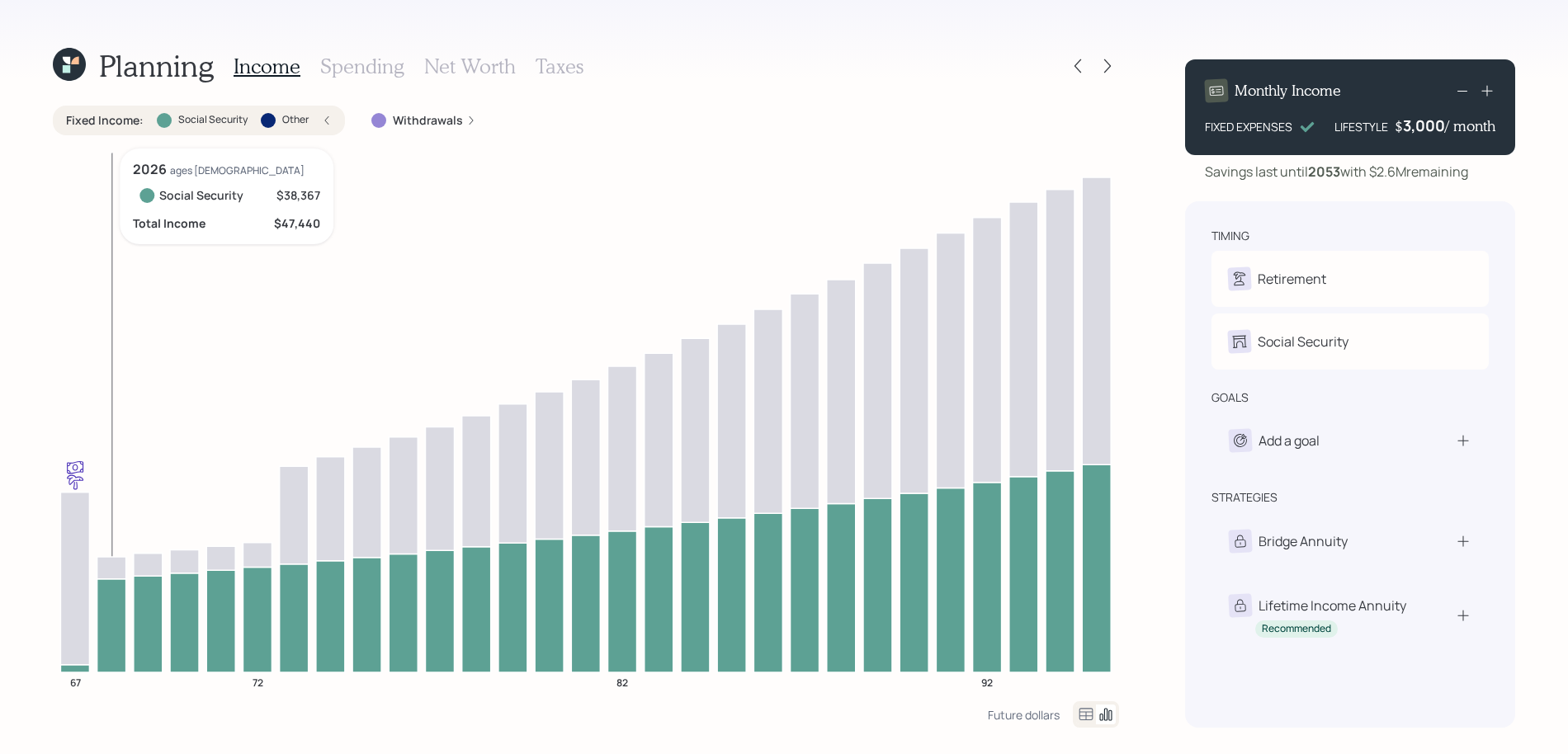
click at [109, 629] on icon at bounding box center [112, 624] width 29 height 93
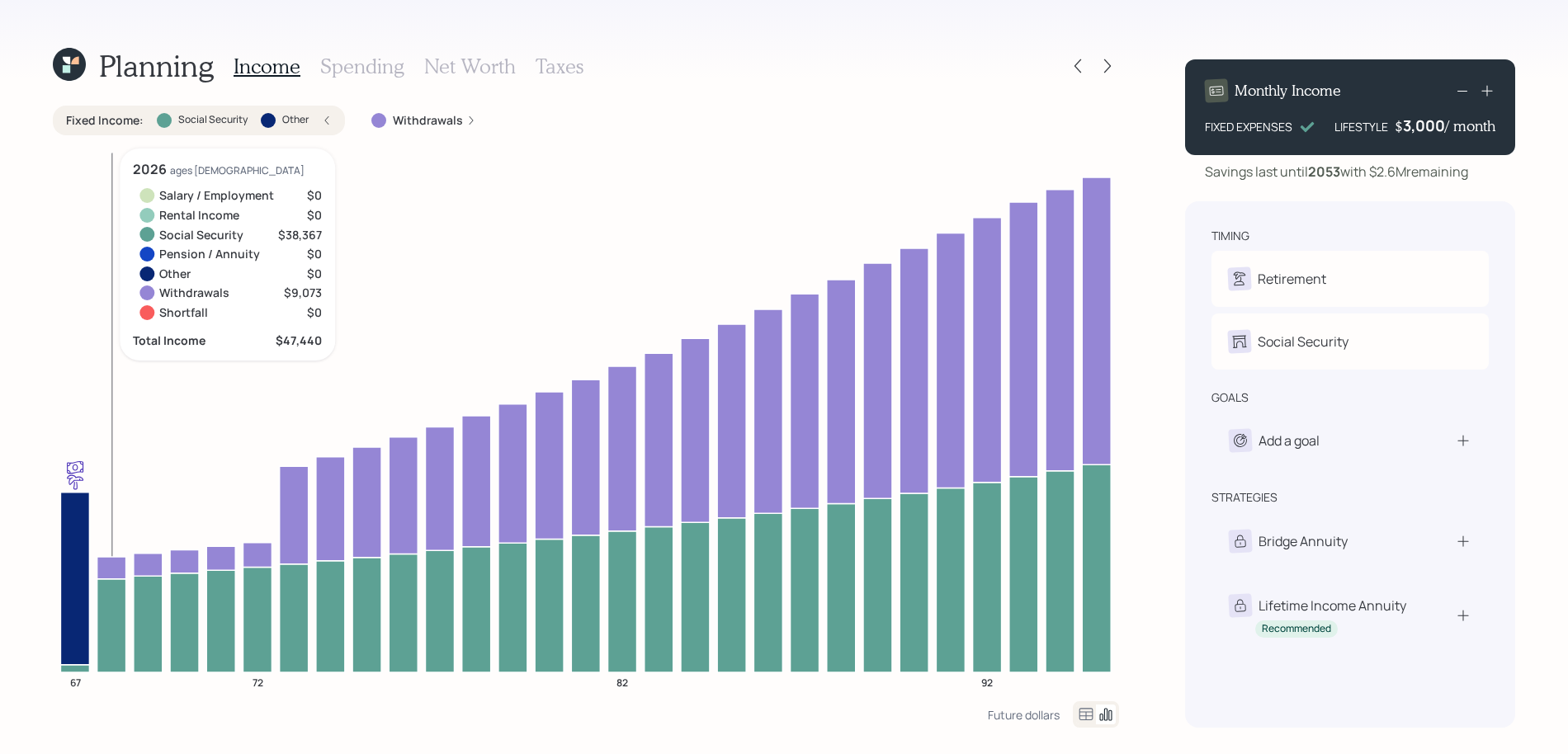
click at [112, 568] on icon at bounding box center [112, 567] width 29 height 22
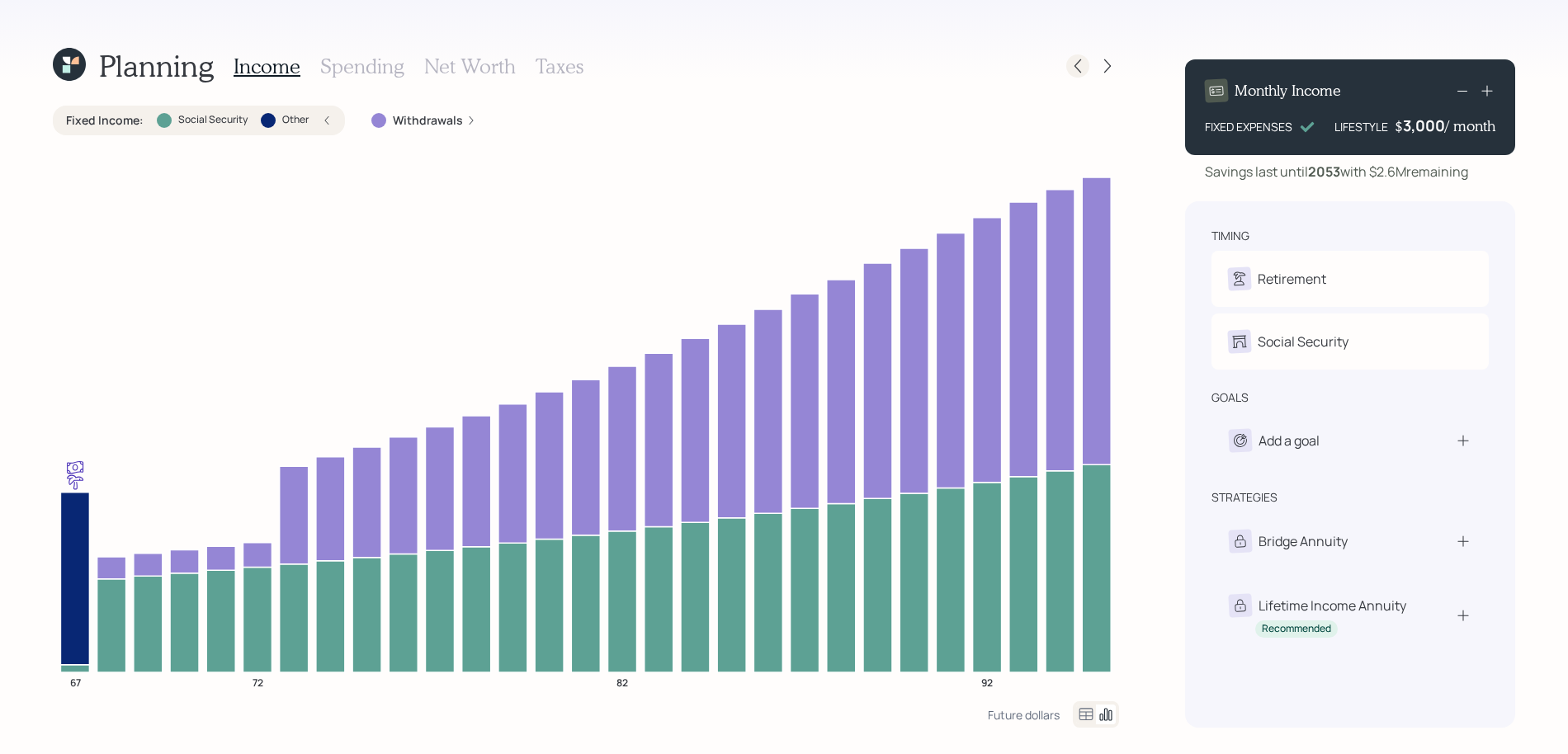
click at [1068, 63] on div at bounding box center [1078, 67] width 23 height 23
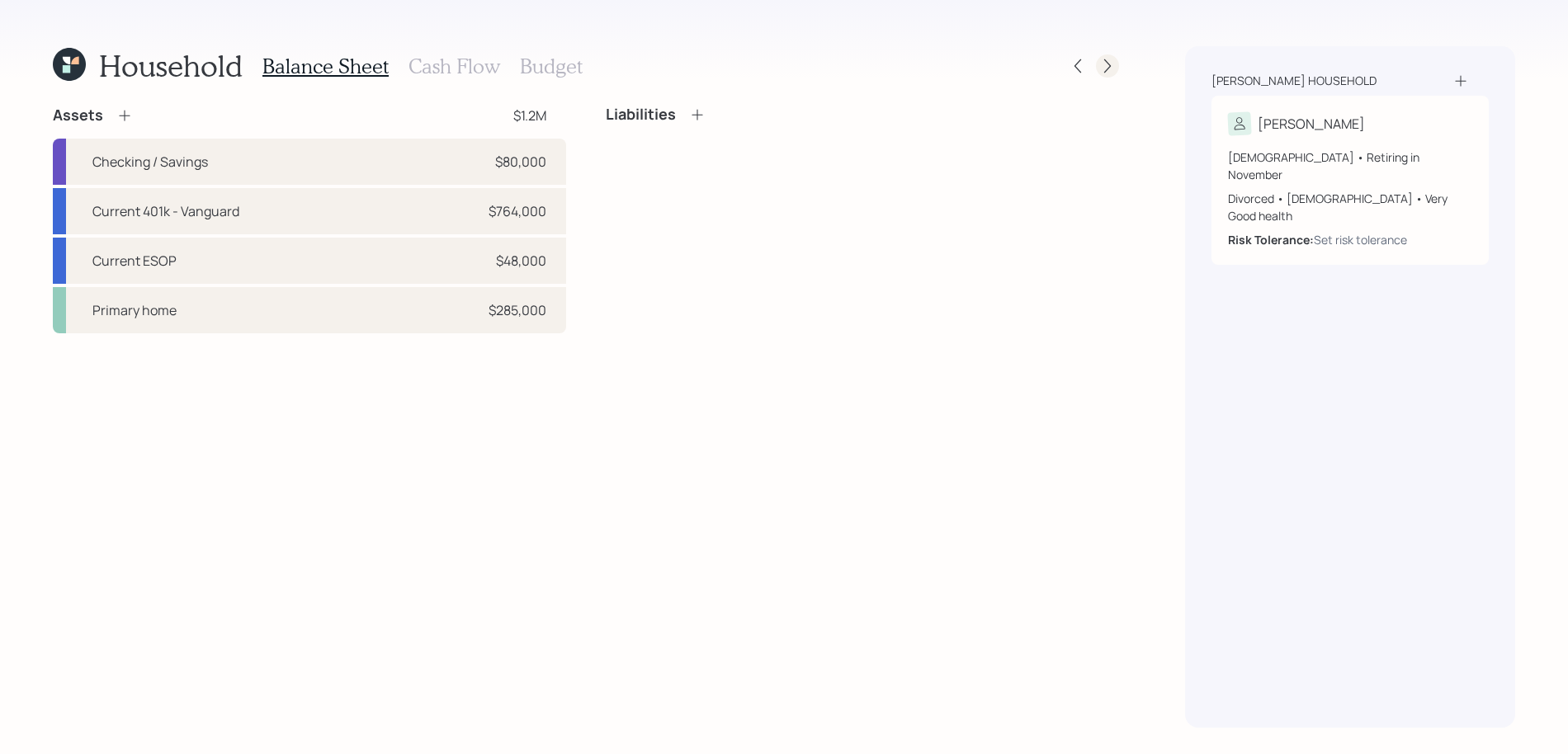
click at [1113, 72] on icon at bounding box center [1107, 66] width 17 height 17
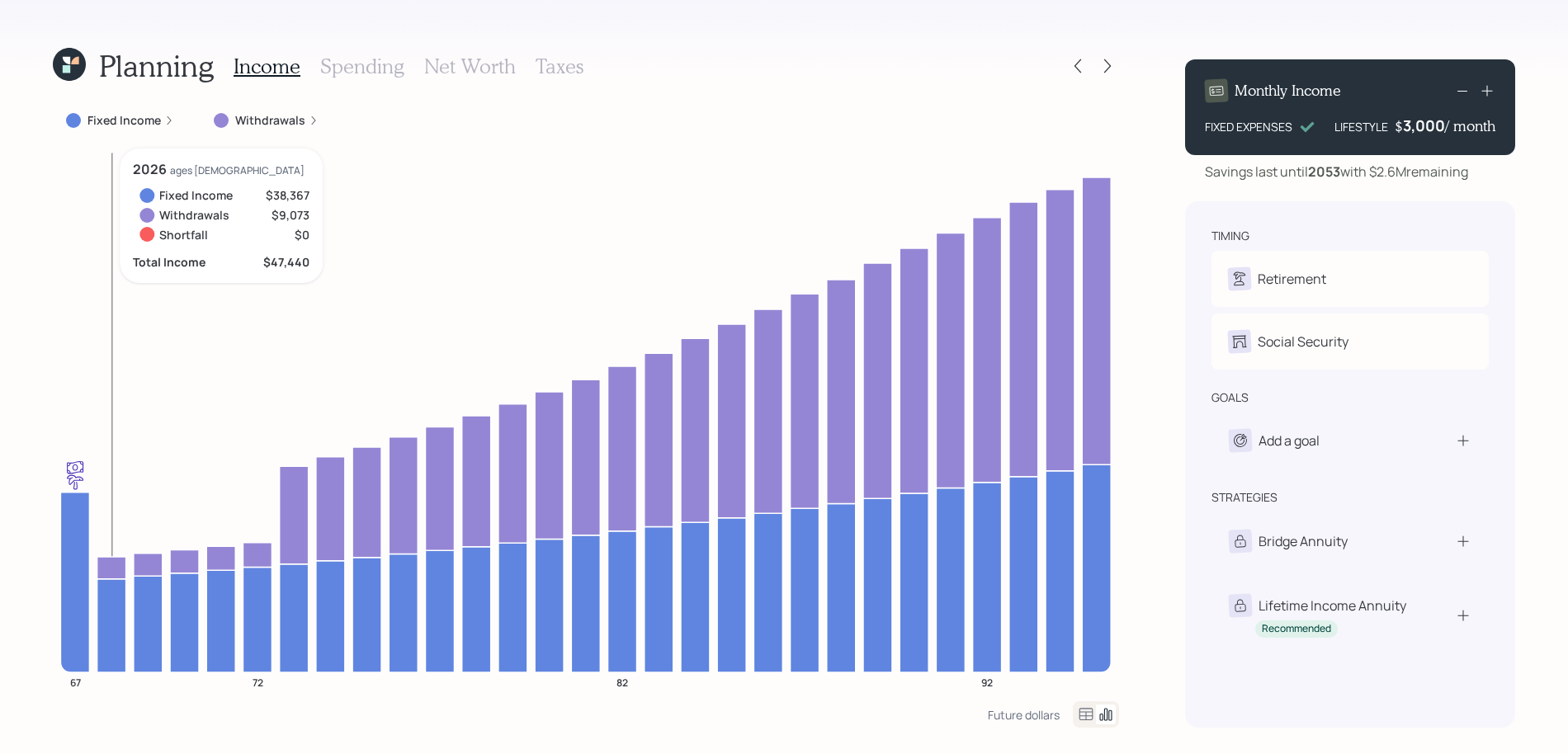
click at [116, 570] on icon at bounding box center [112, 567] width 29 height 22
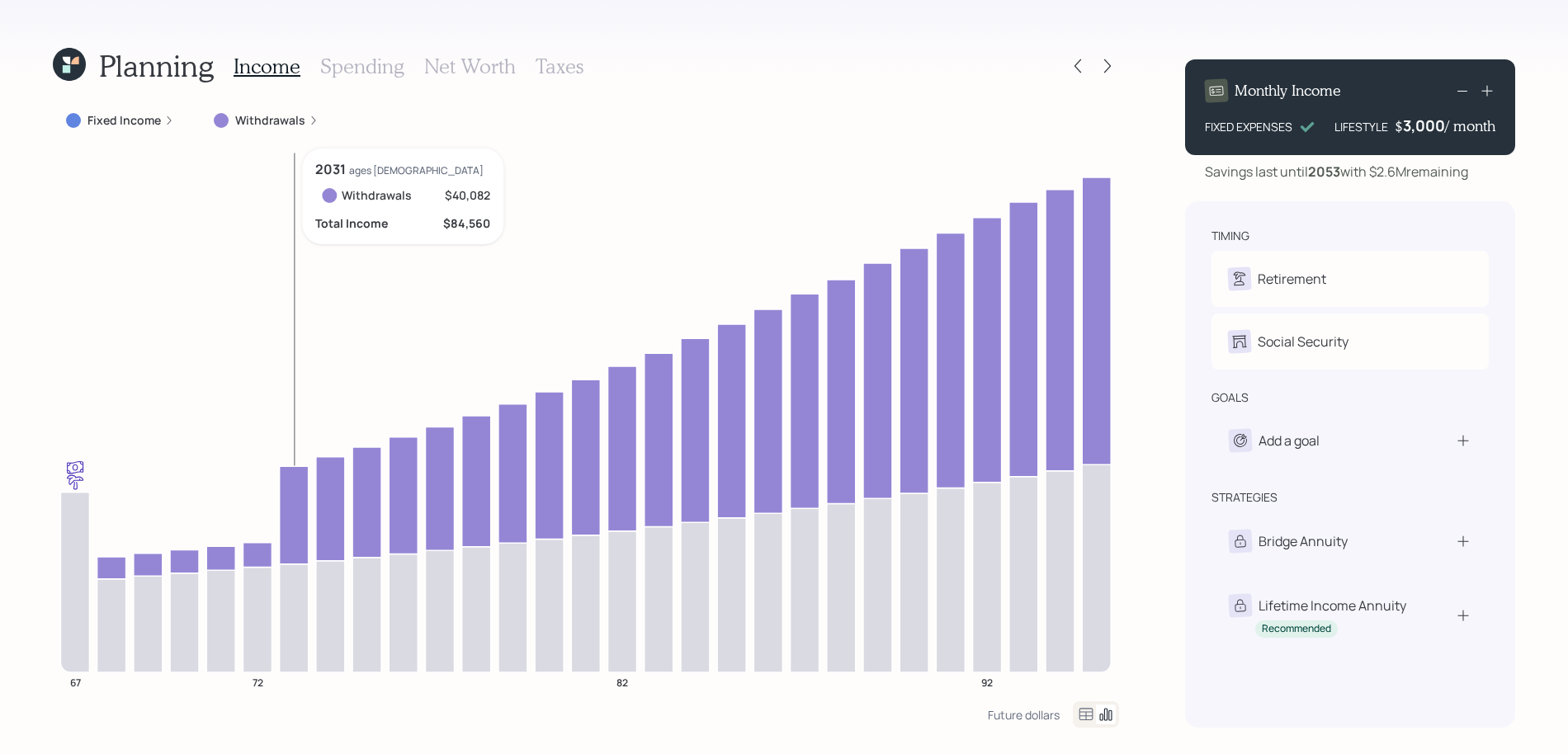
click at [287, 523] on icon at bounding box center [294, 515] width 29 height 98
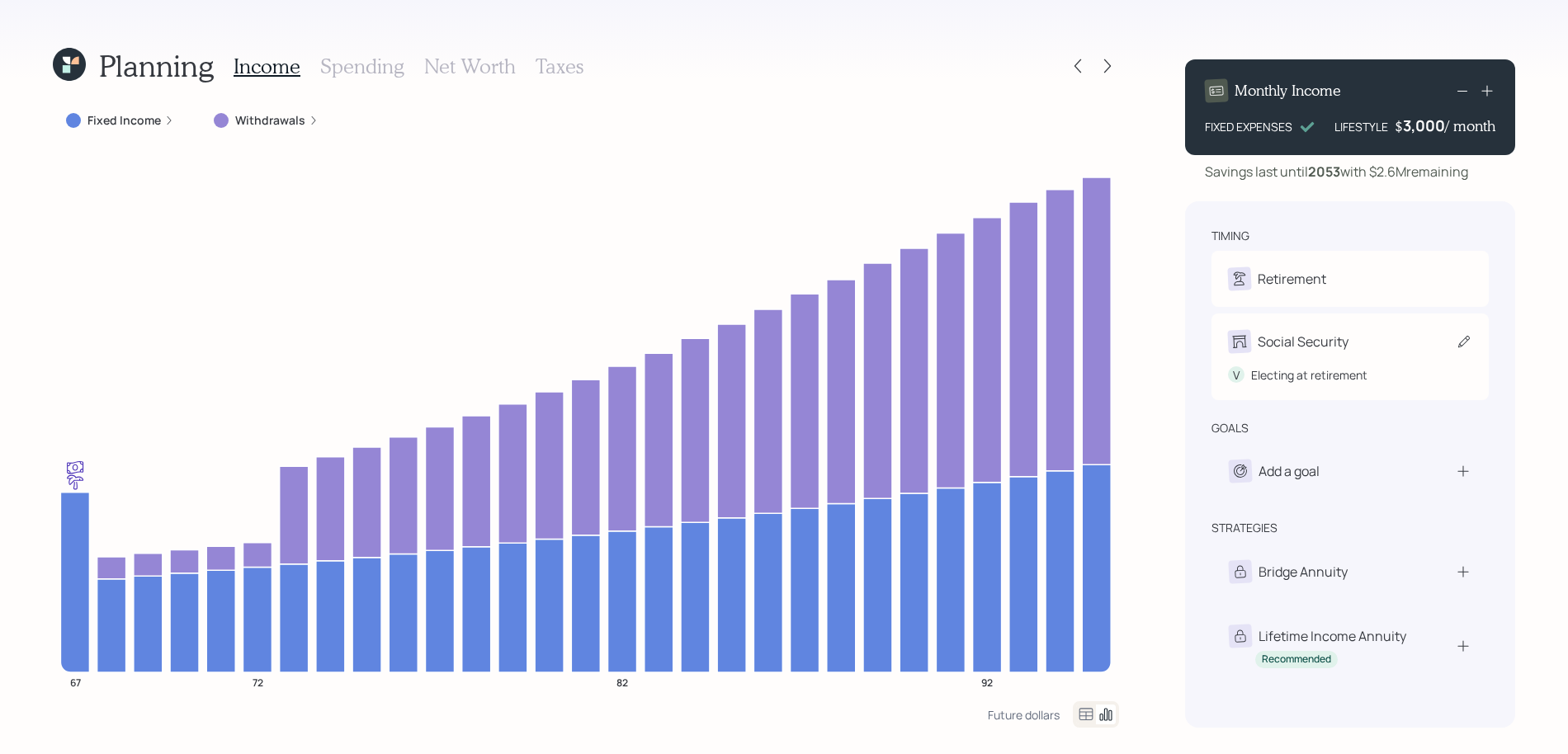
click at [1394, 362] on div "V Electing at retirement" at bounding box center [1350, 368] width 245 height 30
select select "11"
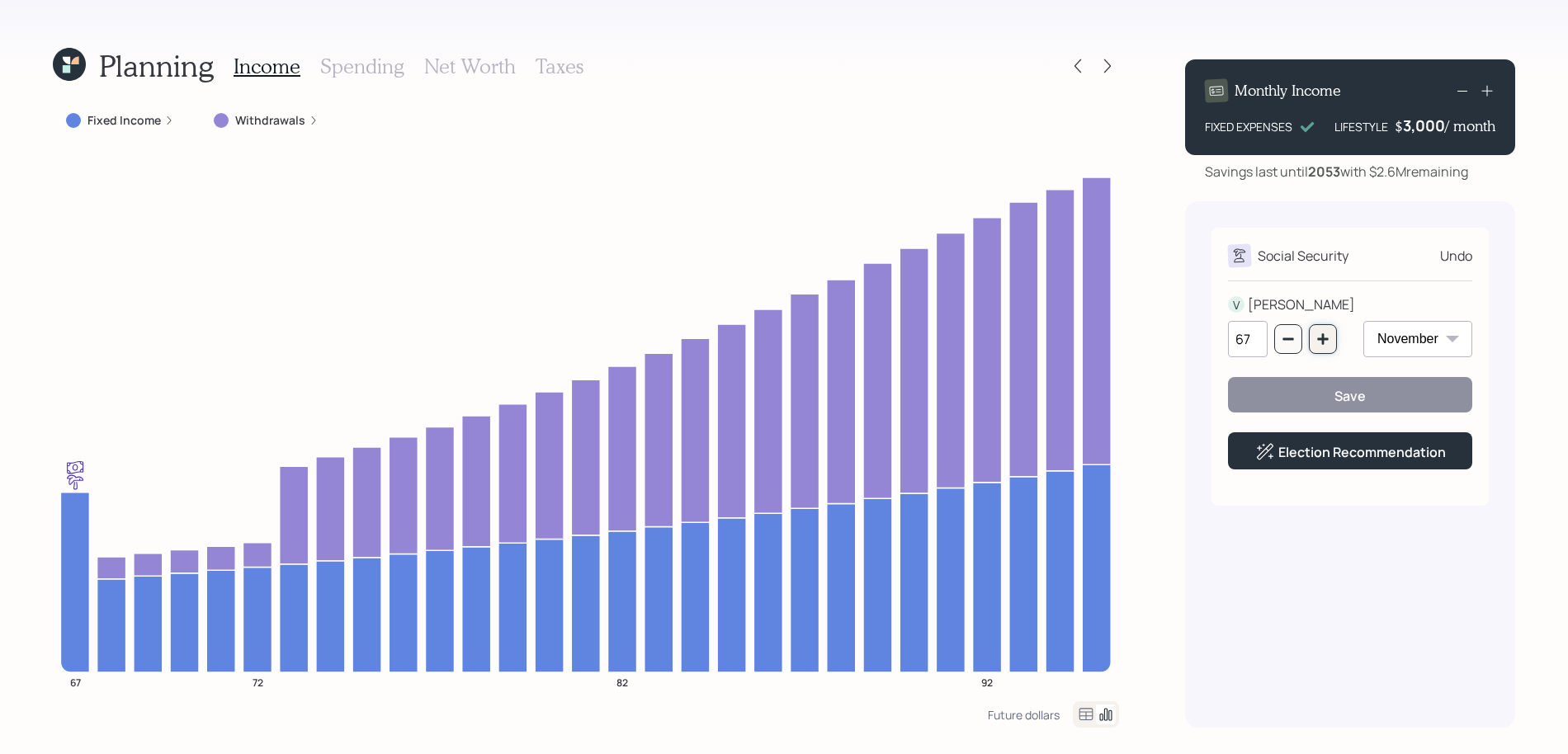
click at [1327, 338] on icon "button" at bounding box center [1322, 338] width 13 height 13
type input "70"
click at [1427, 338] on select "January February March April May June July August September October November De…" at bounding box center [1417, 338] width 109 height 36
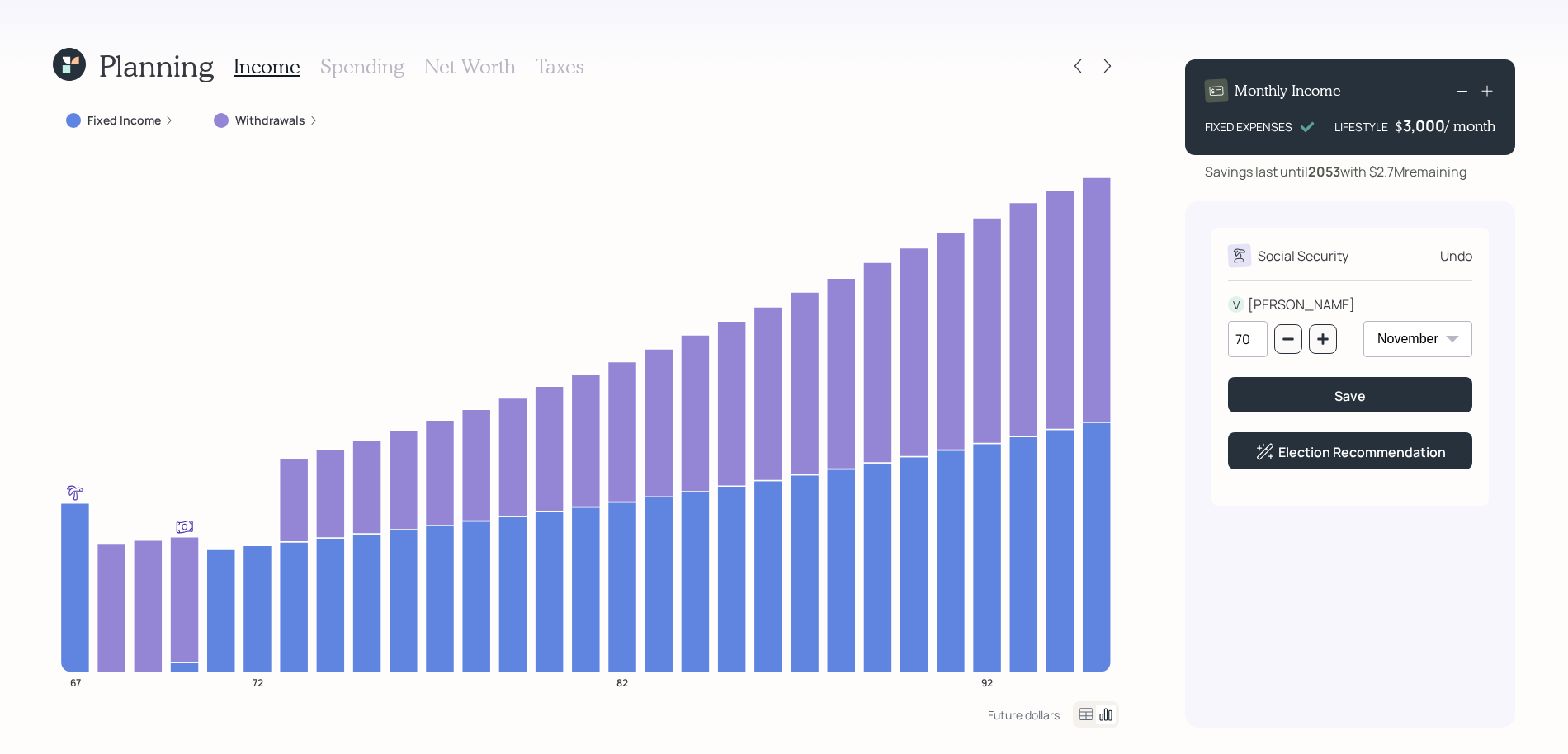
select select "7"
click at [1364, 321] on select "January February March April May June July August September October November De…" at bounding box center [1417, 338] width 109 height 36
click at [1322, 395] on button "Save" at bounding box center [1350, 395] width 245 height 35
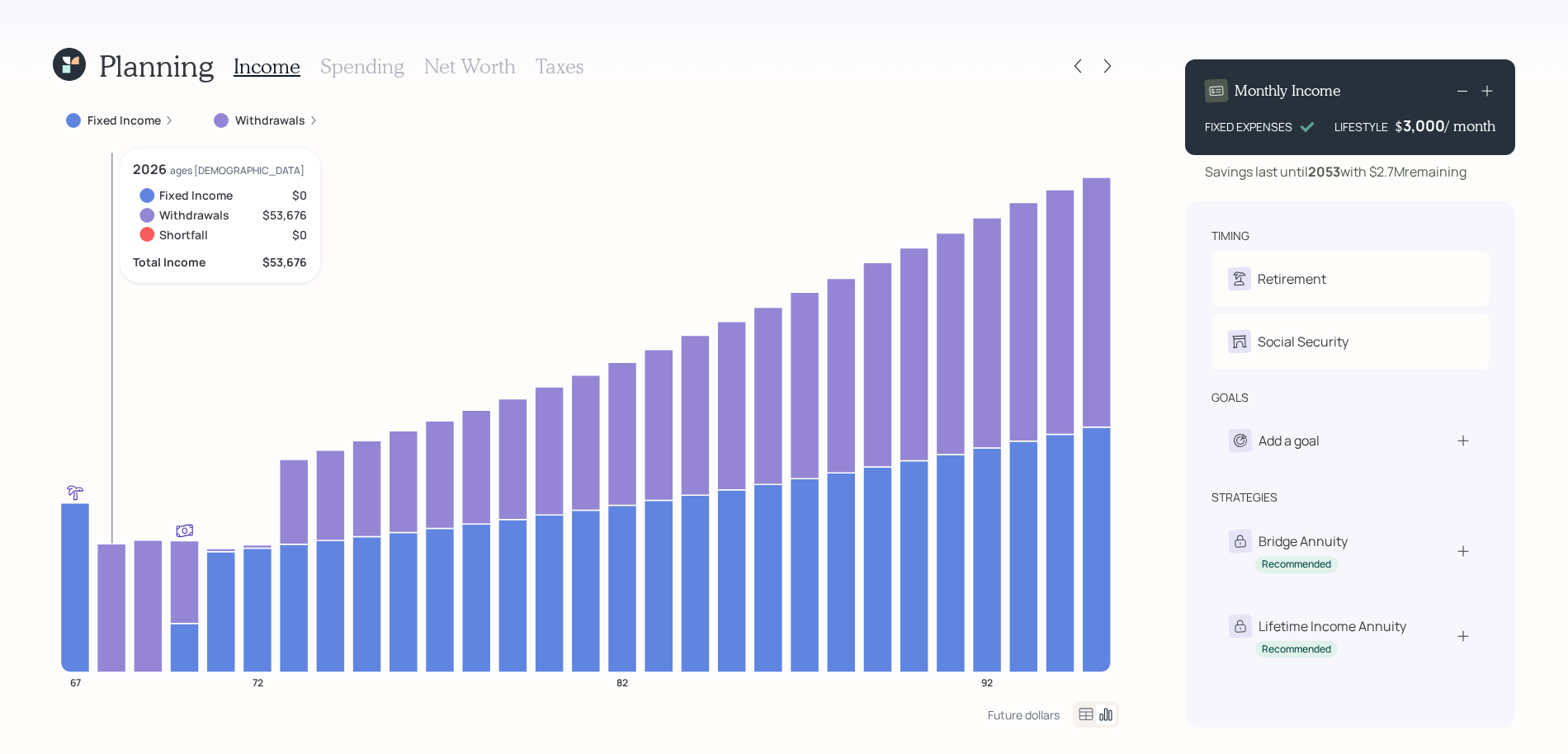
drag, startPoint x: 106, startPoint y: 673, endPoint x: 108, endPoint y: 657, distance: 16.1
click at [108, 657] on icon at bounding box center [112, 608] width 29 height 129
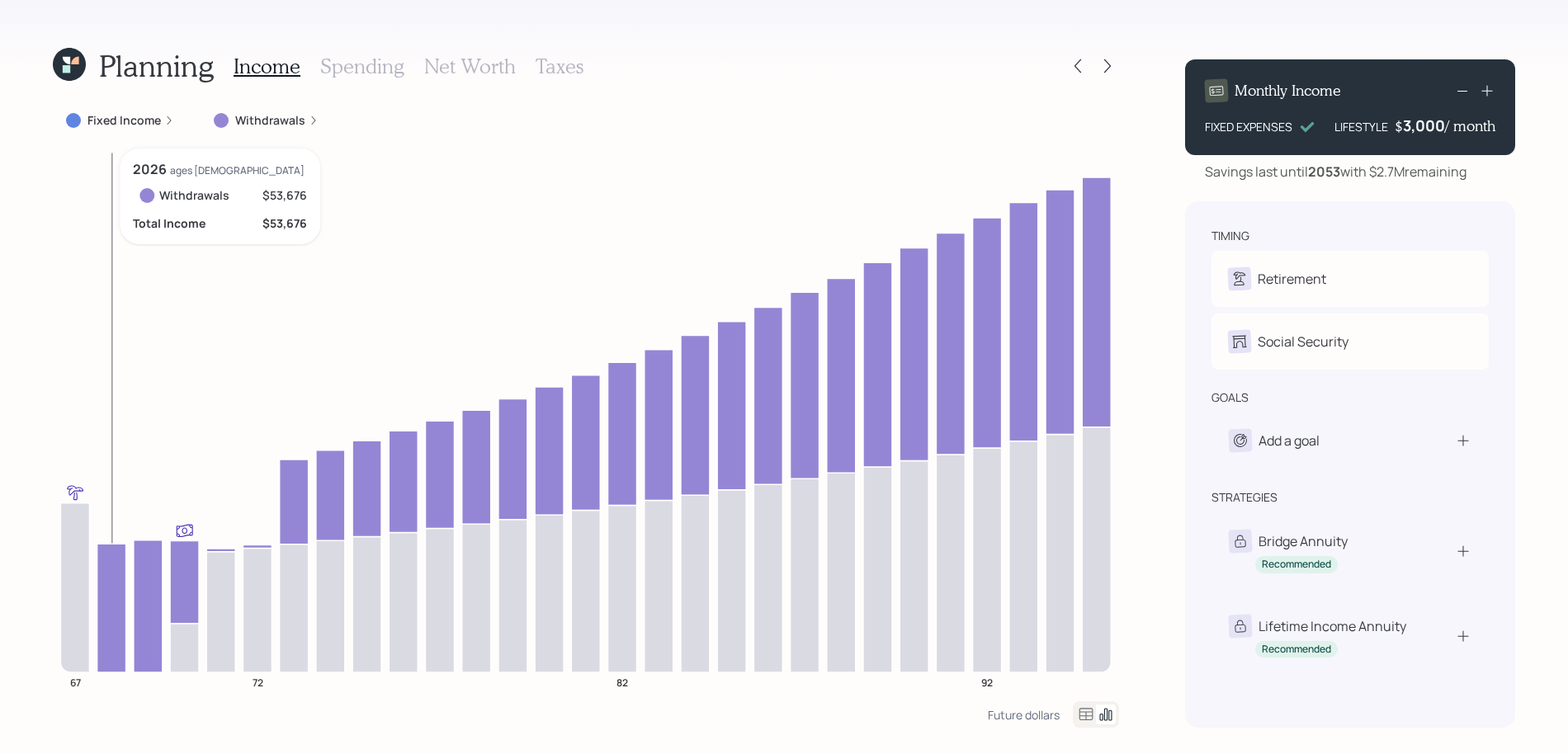
click at [108, 657] on icon at bounding box center [112, 608] width 29 height 129
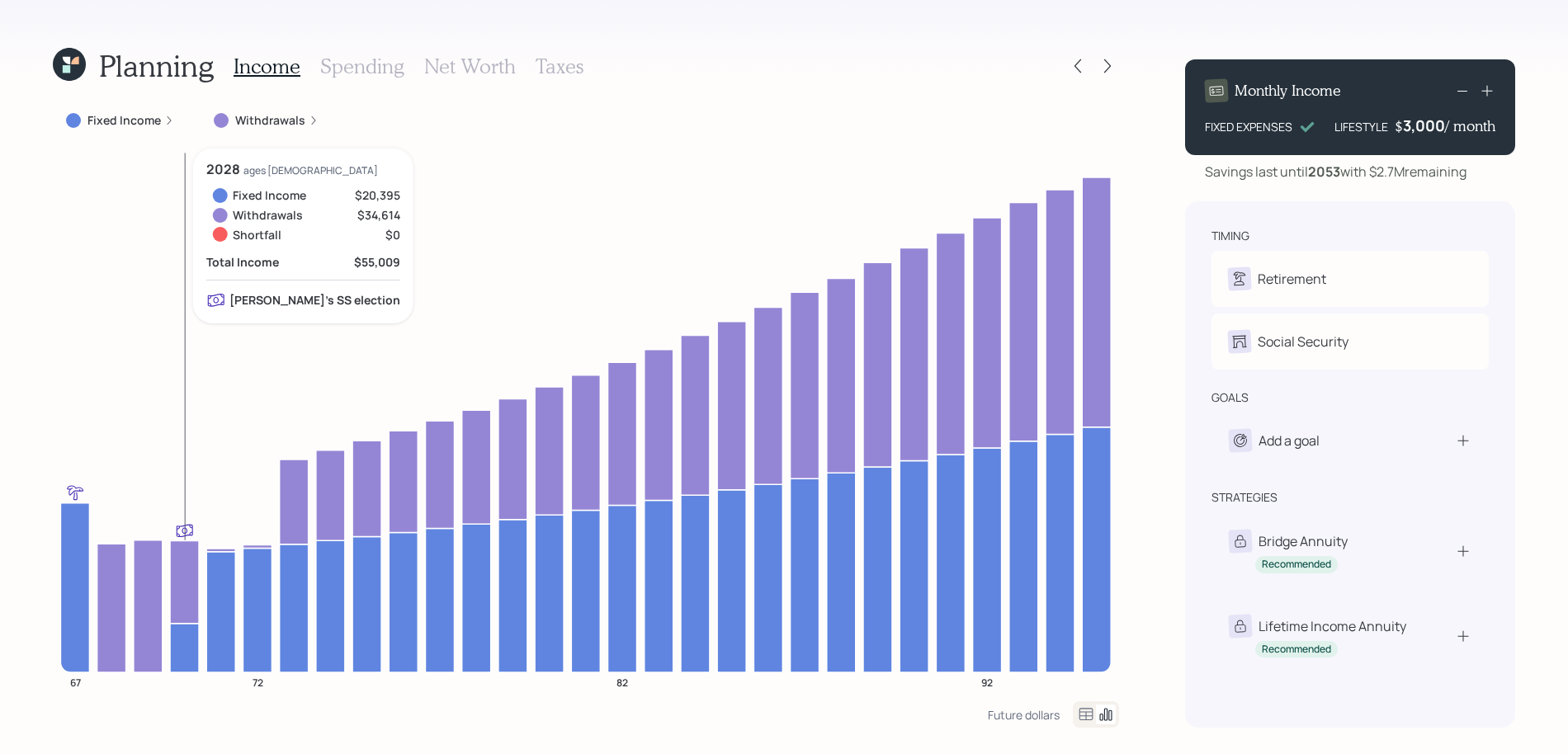
click at [194, 652] on icon at bounding box center [185, 647] width 29 height 49
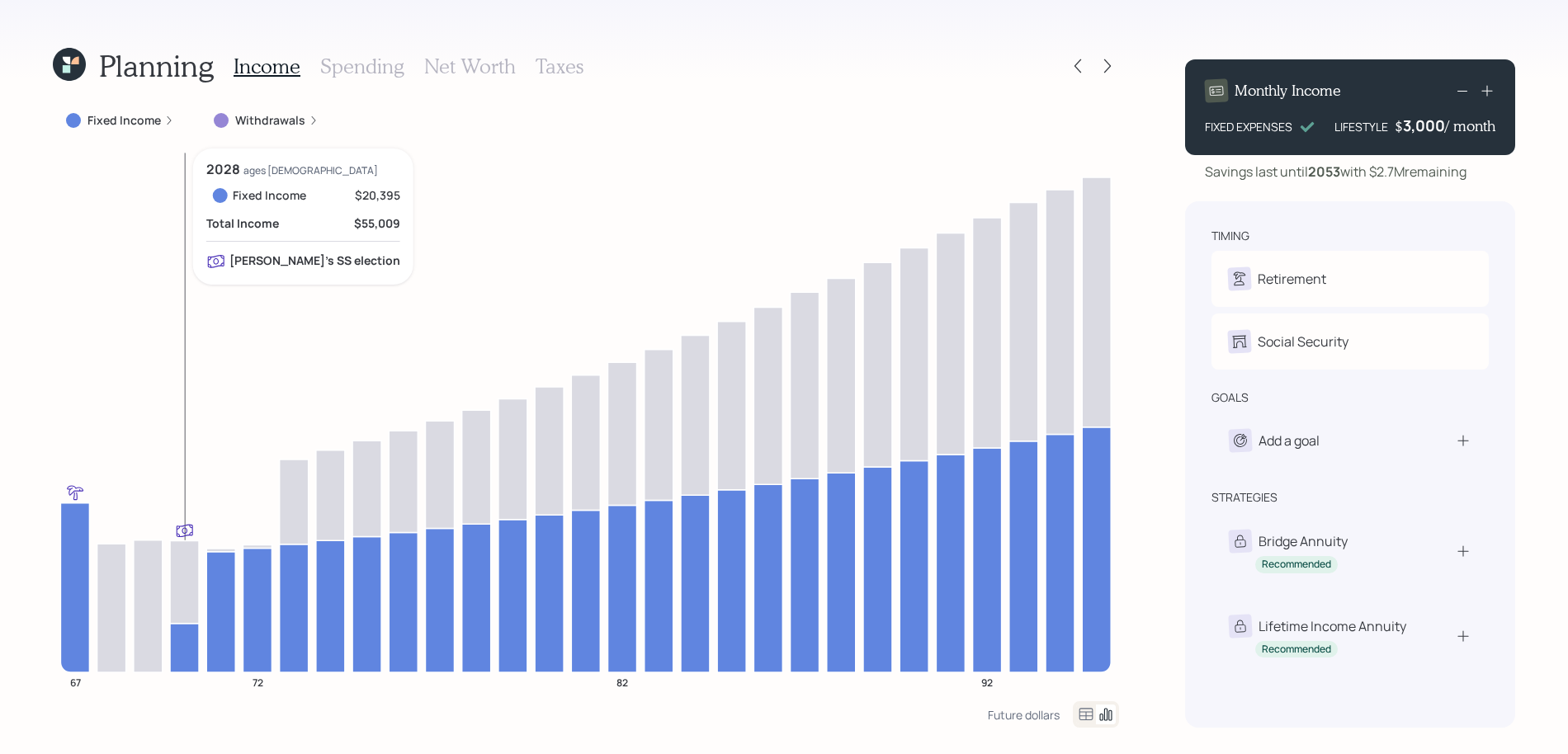
click at [194, 652] on icon at bounding box center [185, 647] width 29 height 49
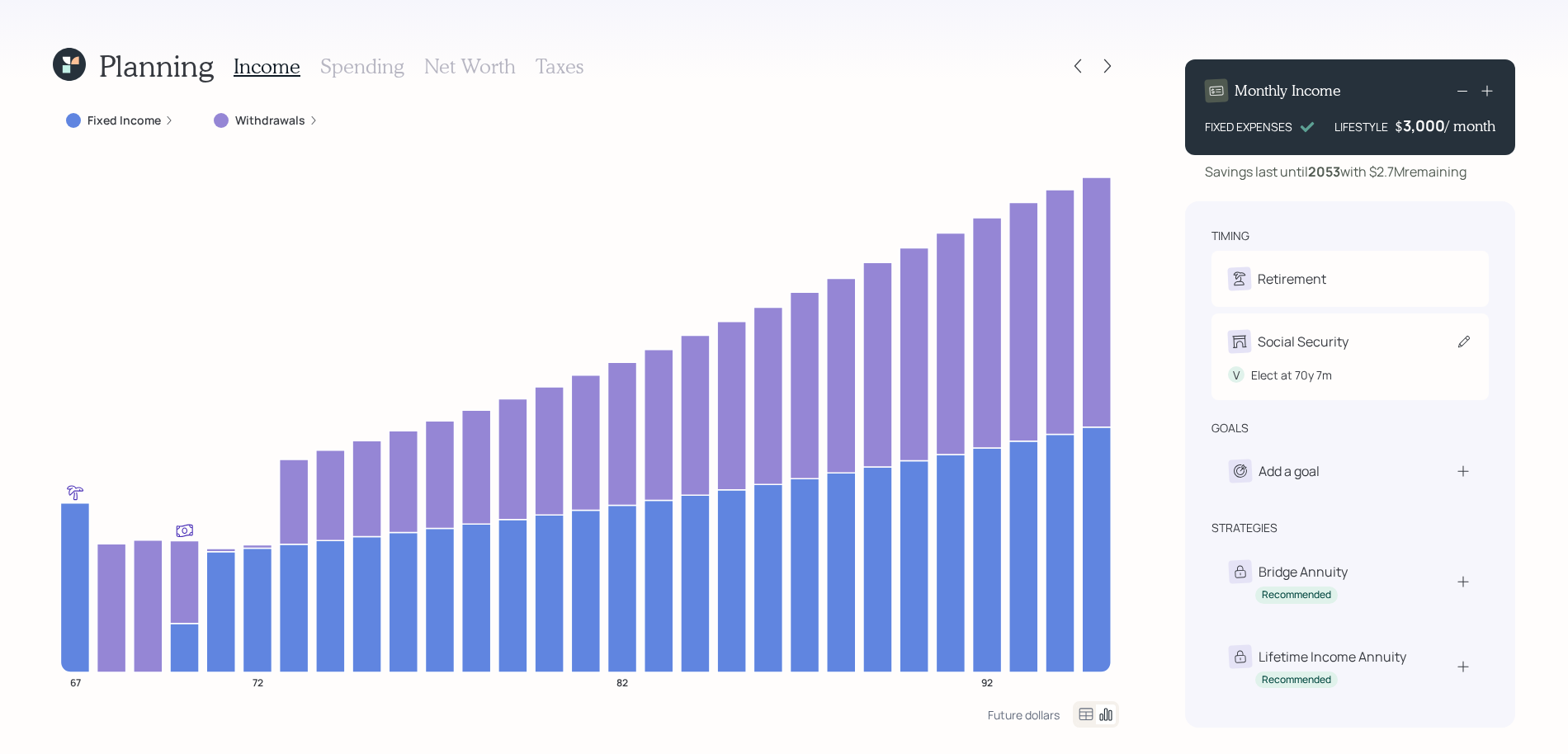
click at [1263, 333] on div "Social Security" at bounding box center [1303, 341] width 91 height 20
select select "7"
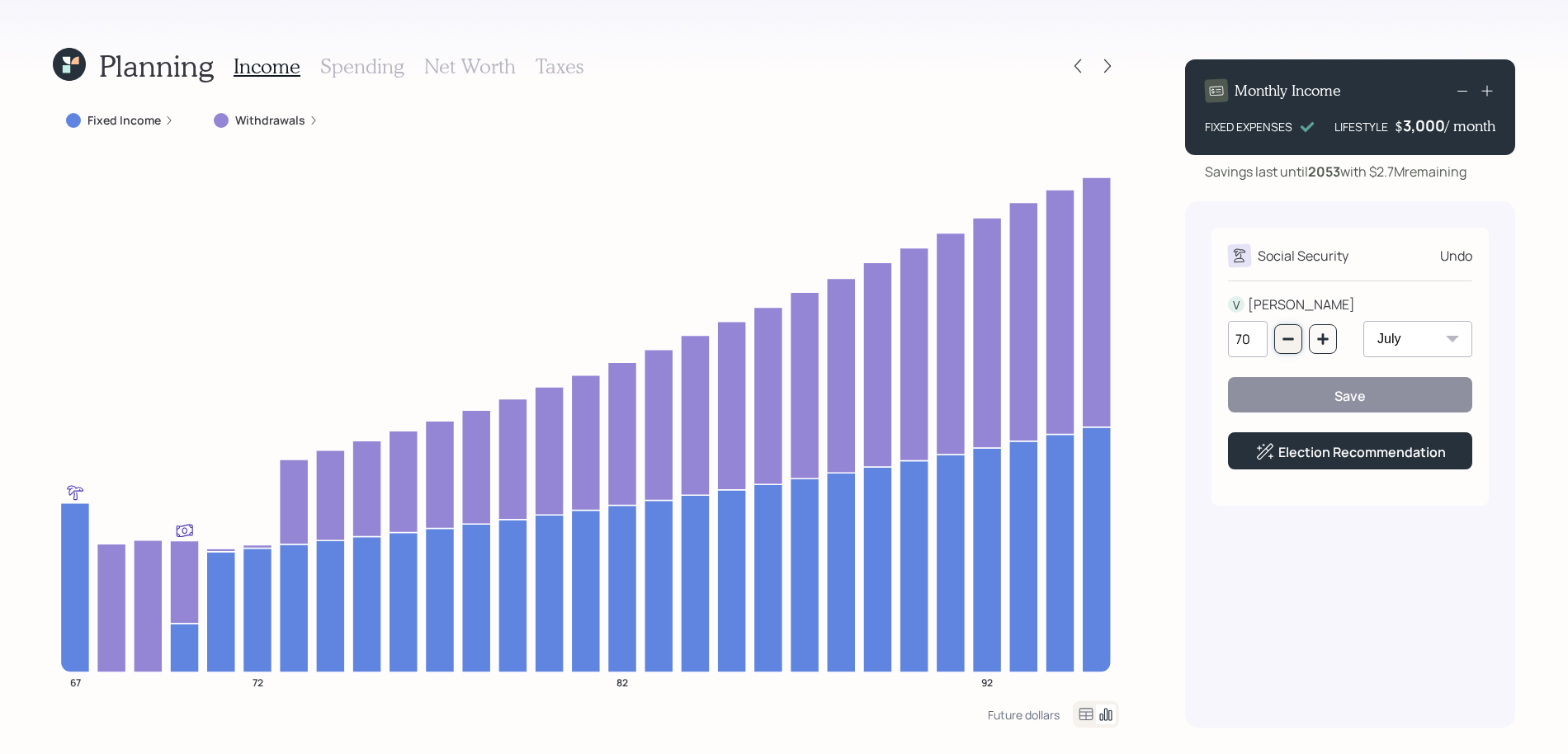
click at [1278, 329] on button "button" at bounding box center [1287, 339] width 28 height 29
click at [1278, 330] on button "button" at bounding box center [1287, 339] width 28 height 29
type input "67"
click at [1385, 334] on select "January February March April May June July August September October November De…" at bounding box center [1417, 338] width 109 height 36
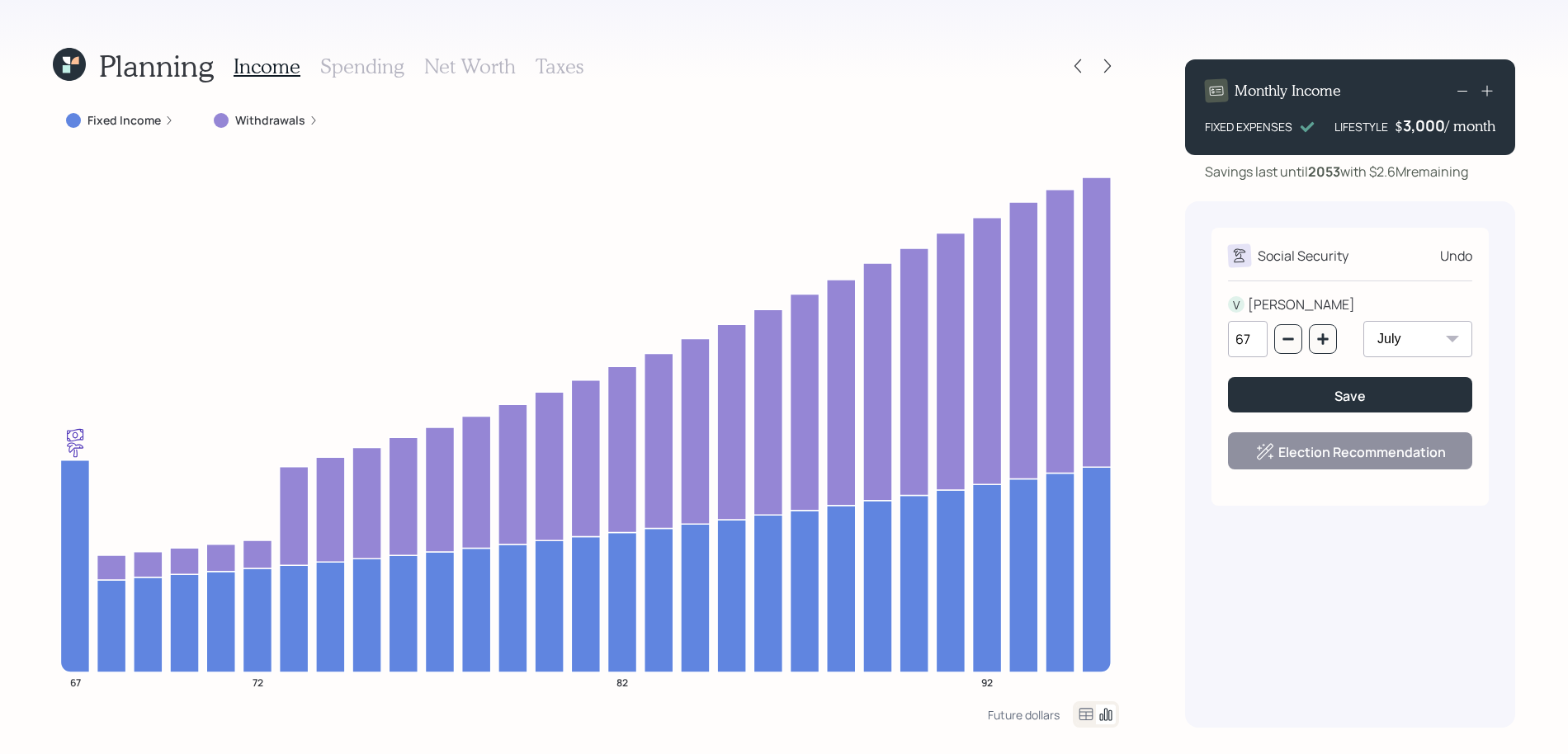
select select "11"
click at [1364, 321] on select "January February March April May June July August September October November De…" at bounding box center [1417, 338] width 109 height 36
click at [1303, 392] on button "Save" at bounding box center [1350, 395] width 245 height 35
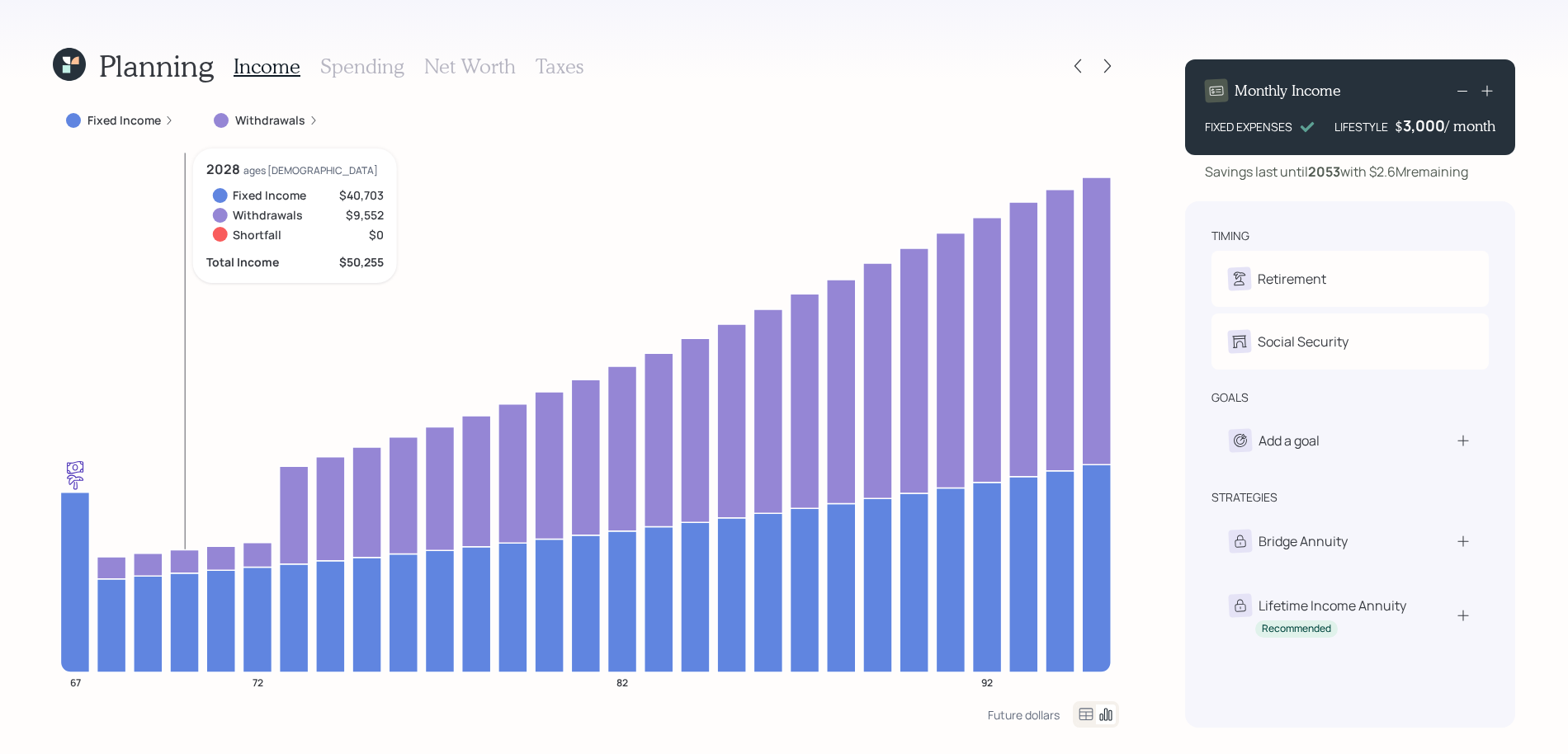
click at [185, 565] on icon at bounding box center [185, 561] width 29 height 23
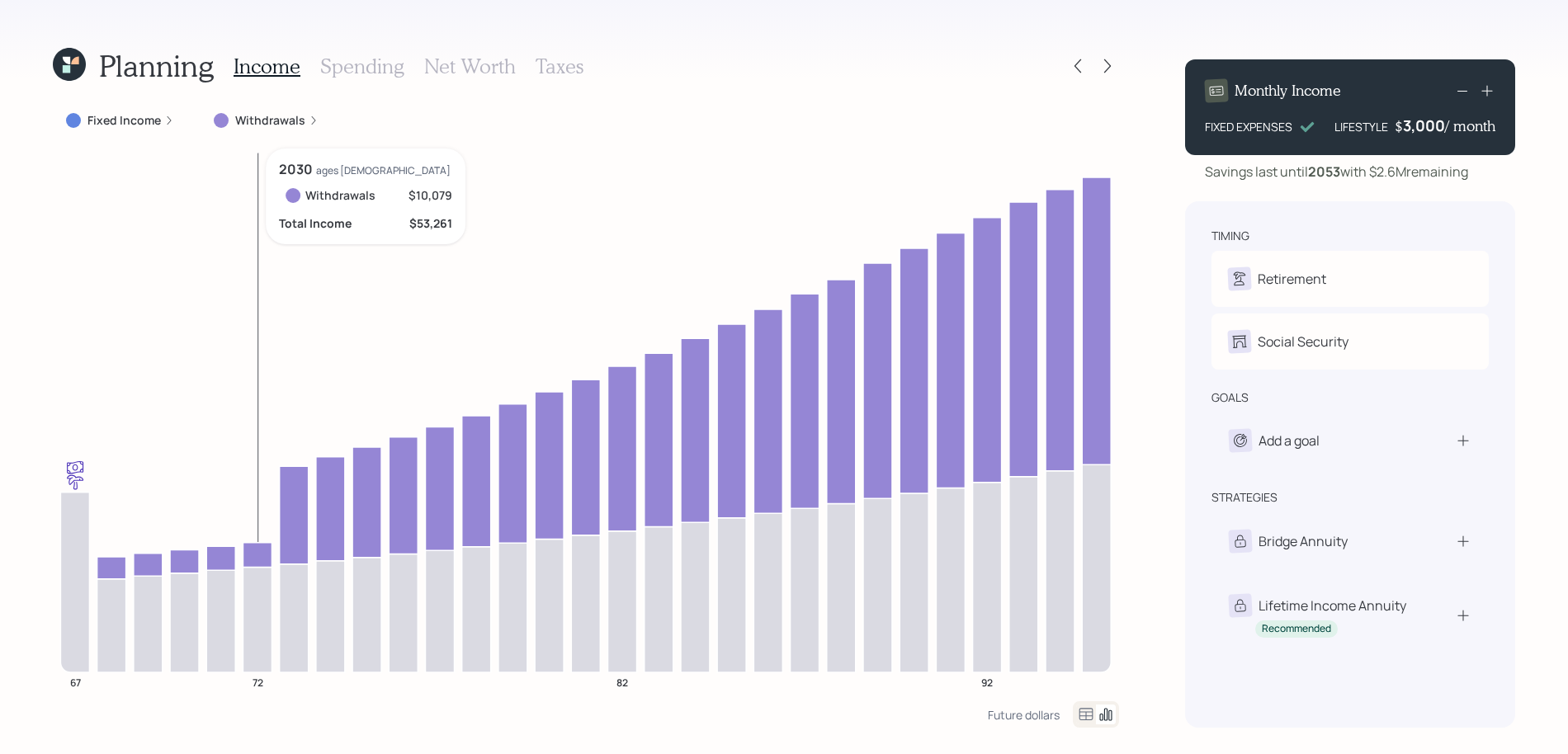
click at [256, 556] on icon at bounding box center [257, 554] width 29 height 24
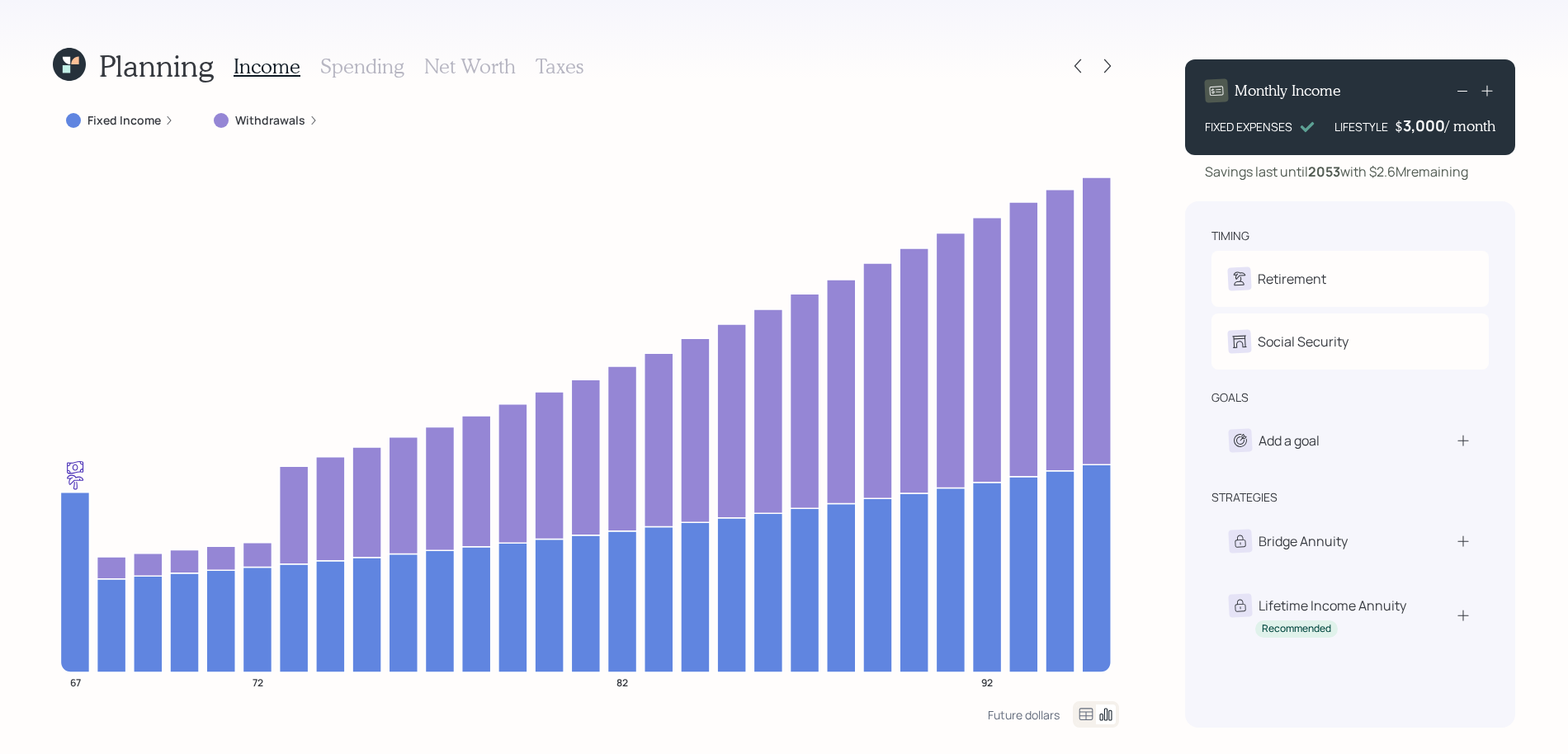
drag, startPoint x: 1476, startPoint y: 182, endPoint x: 1373, endPoint y: 178, distance: 103.1
click at [1373, 178] on div "Savings last until [DATE] with $2.6M remaining" at bounding box center [1349, 171] width 330 height 20
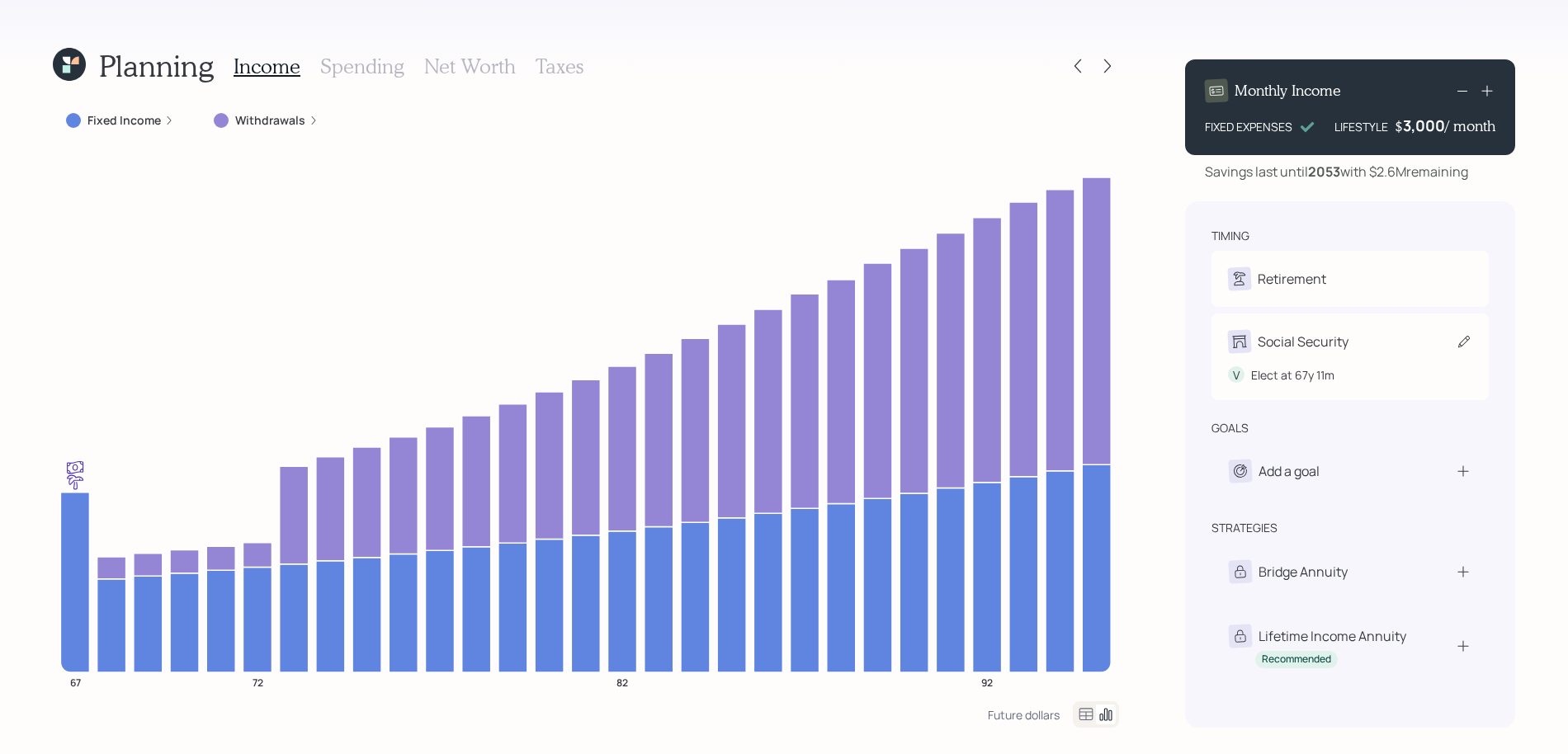
click at [1348, 355] on div "Social Security V Elect at 67y 11m" at bounding box center [1349, 357] width 277 height 87
select select "11"
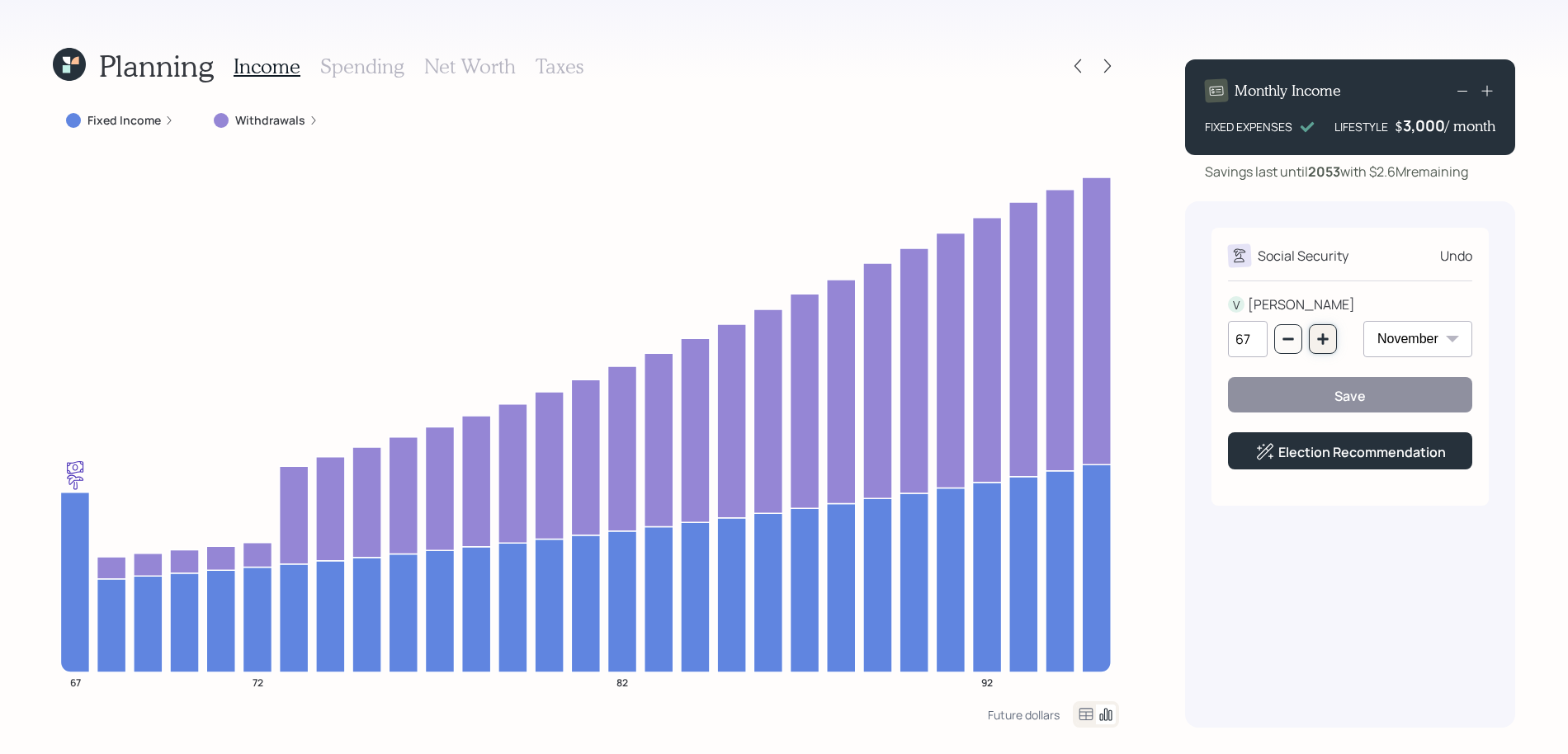
click at [1313, 343] on button "button" at bounding box center [1322, 339] width 28 height 29
type input "70"
click at [1316, 384] on button "Save" at bounding box center [1350, 395] width 245 height 35
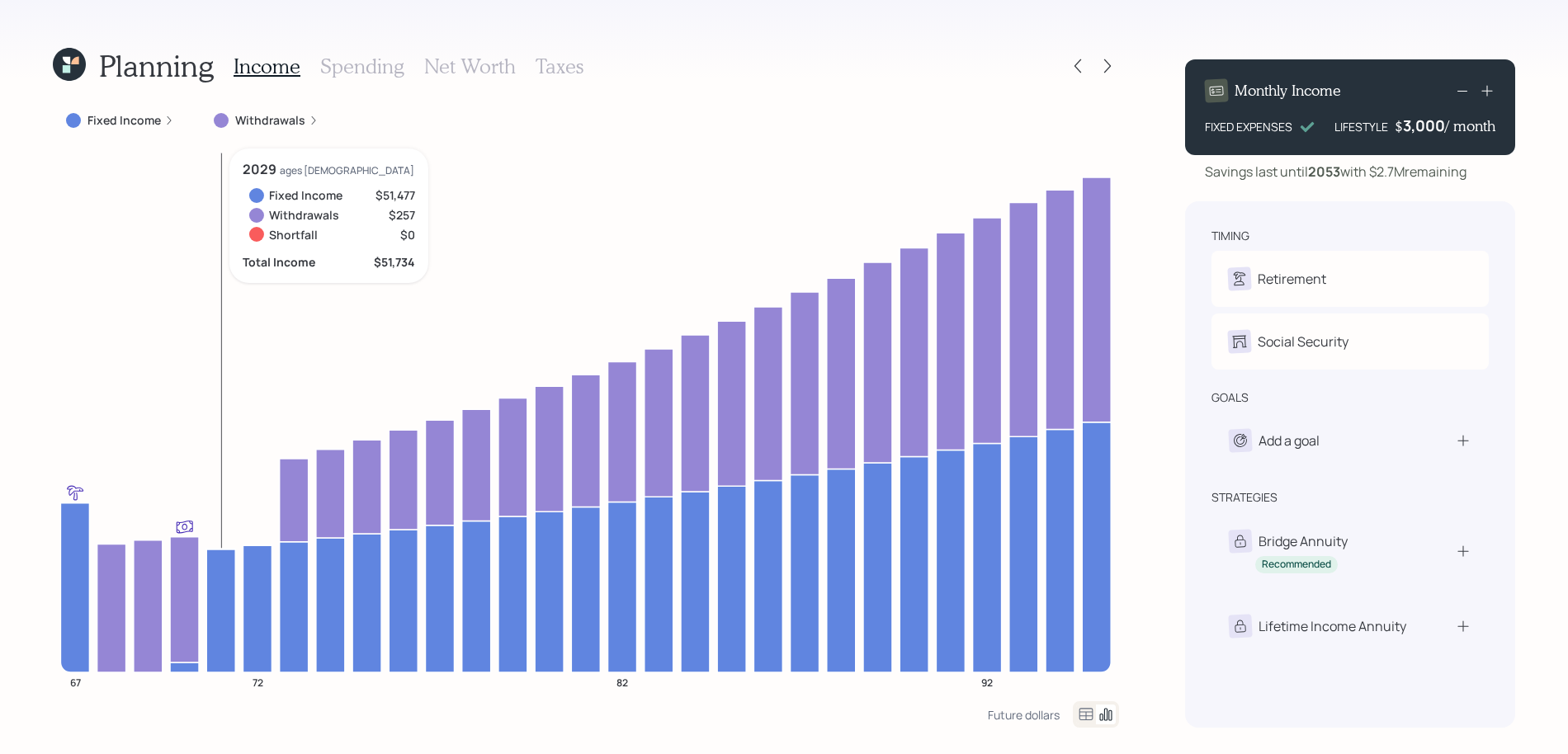
click at [221, 597] on icon at bounding box center [221, 610] width 29 height 123
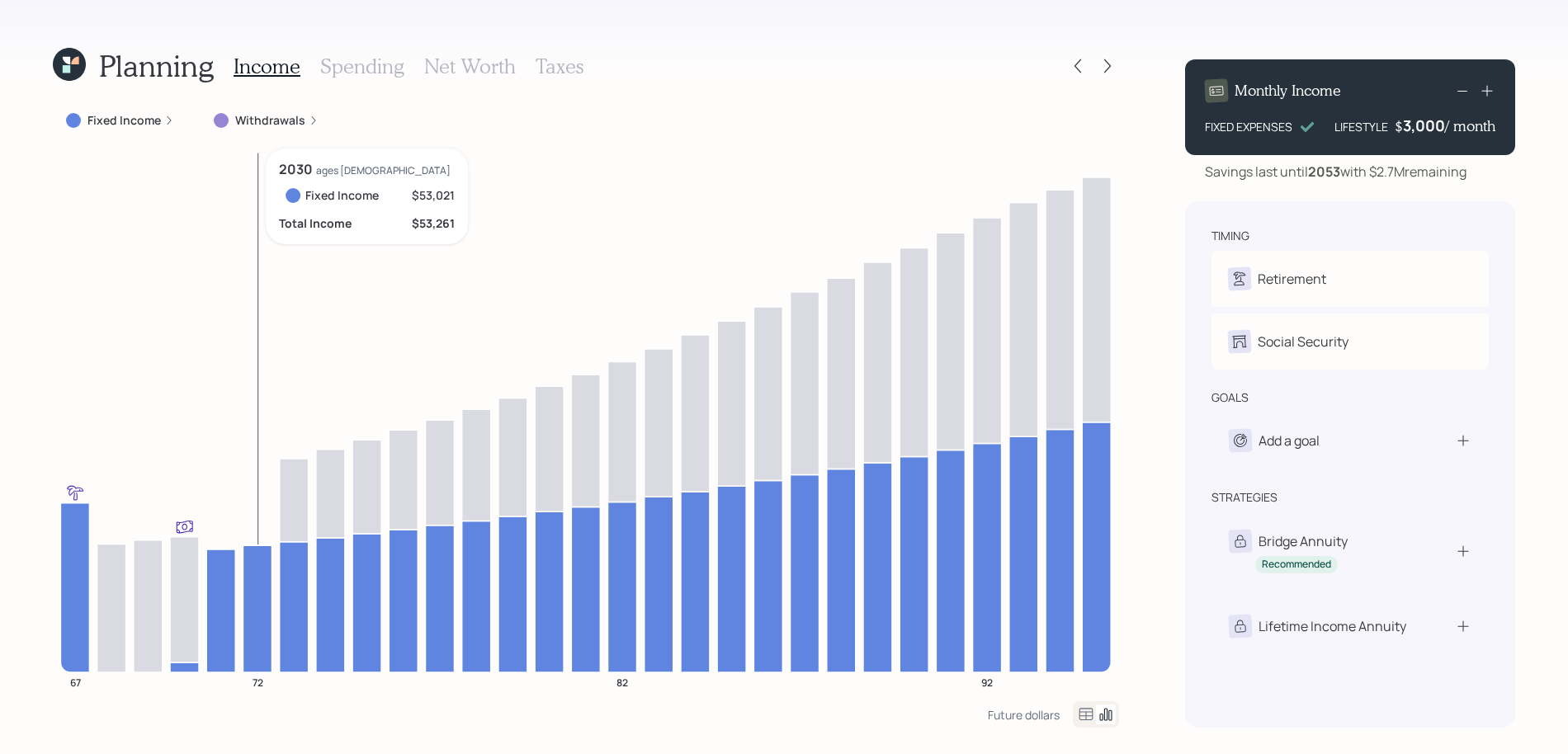
click at [251, 580] on icon at bounding box center [257, 609] width 29 height 127
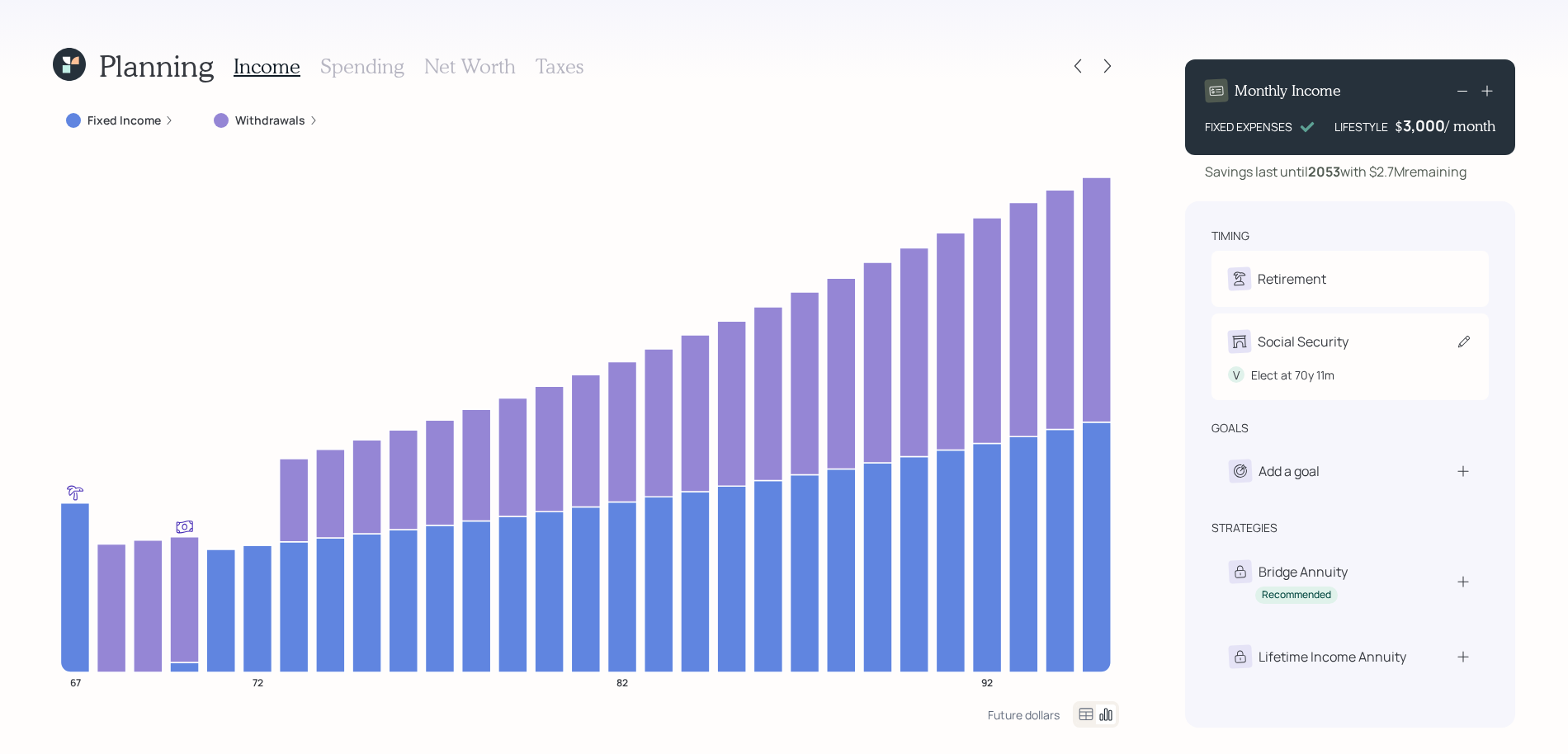
click at [1287, 339] on div "Social Security" at bounding box center [1303, 341] width 91 height 20
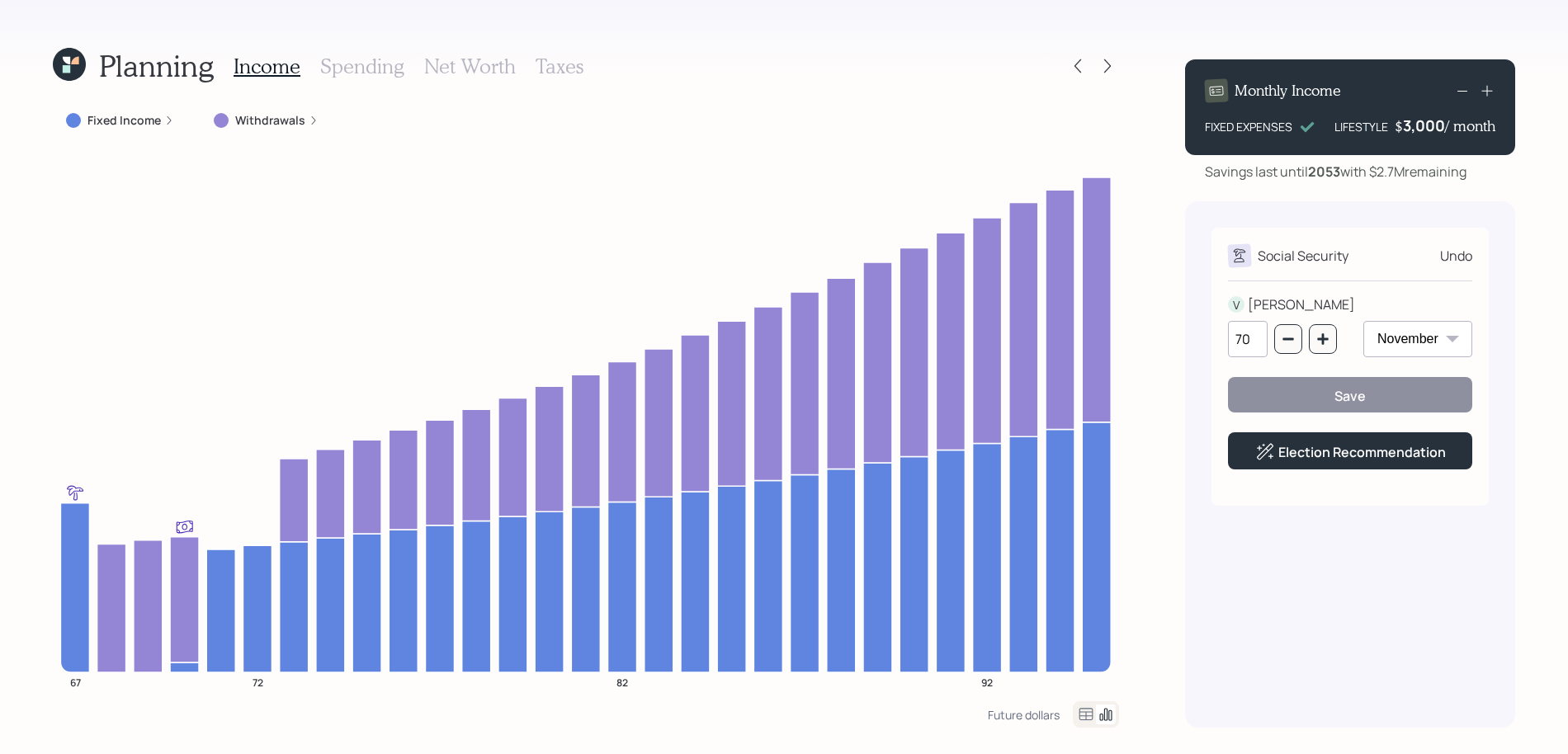
click at [1432, 329] on select "January February March April May June July August September October November De…" at bounding box center [1417, 338] width 109 height 36
select select "7"
click at [1364, 321] on select "January February March April May June July August September October November De…" at bounding box center [1417, 338] width 109 height 36
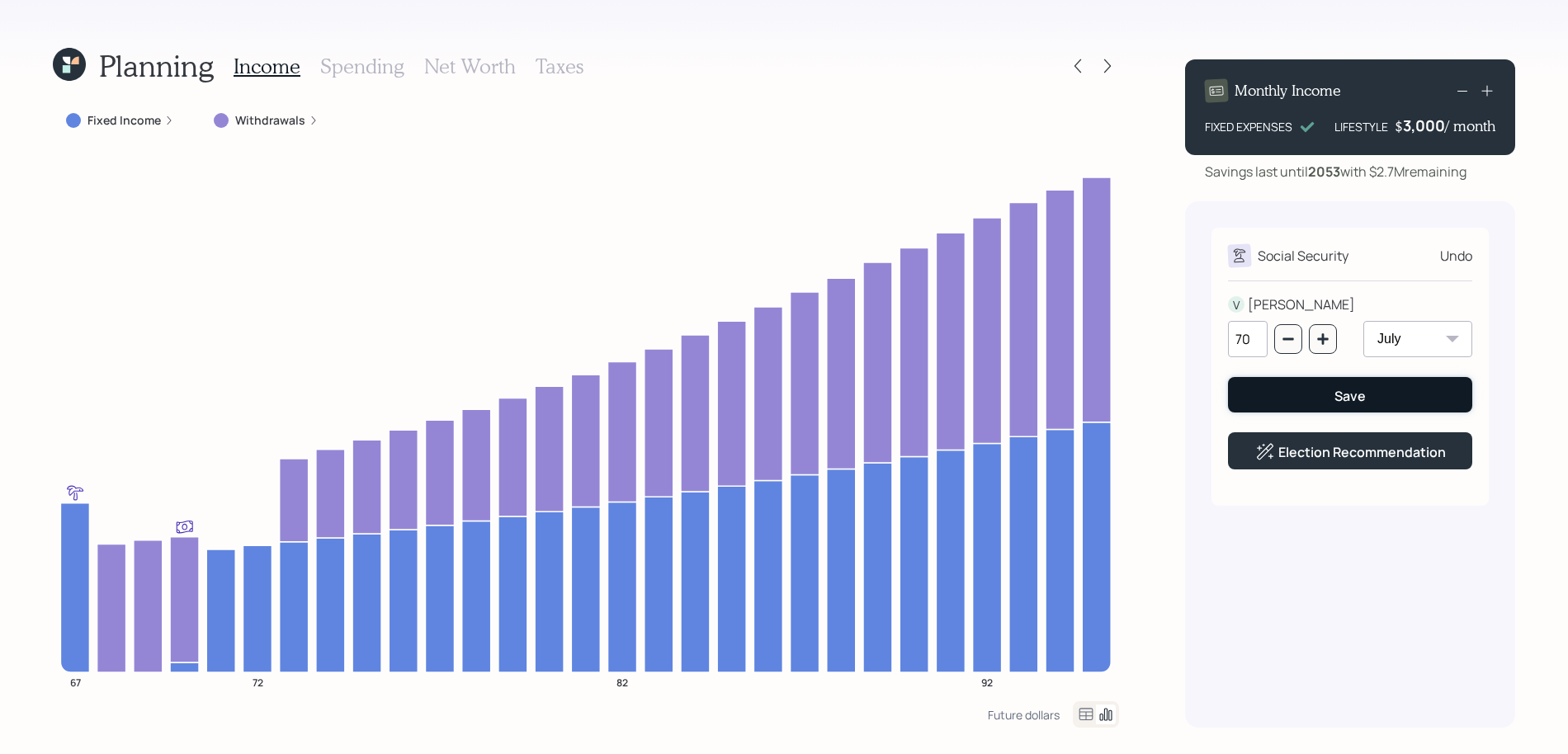
click at [1295, 397] on button "Save" at bounding box center [1350, 395] width 245 height 35
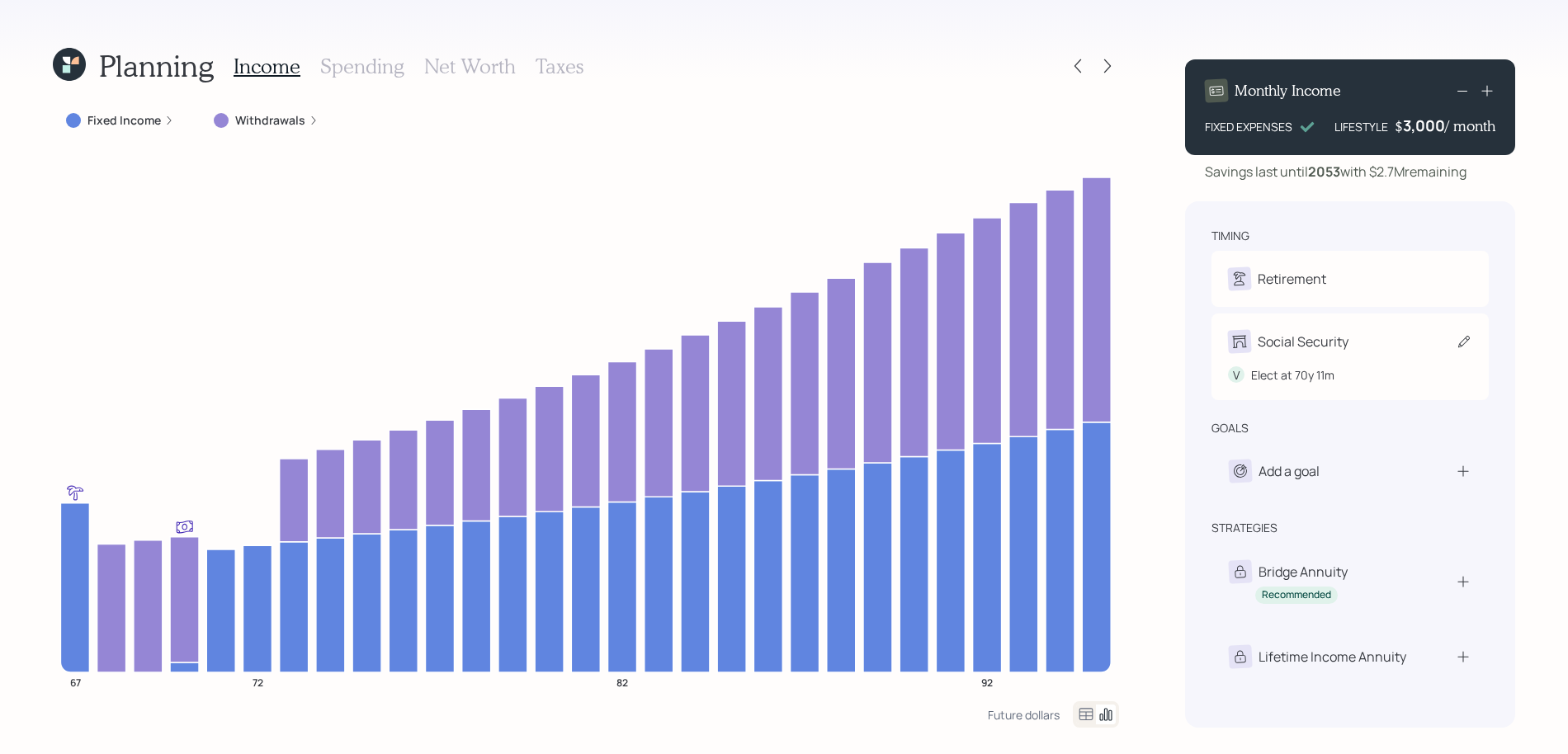
click at [1265, 325] on div "Social Security V Elect at 70y 11m" at bounding box center [1349, 357] width 277 height 87
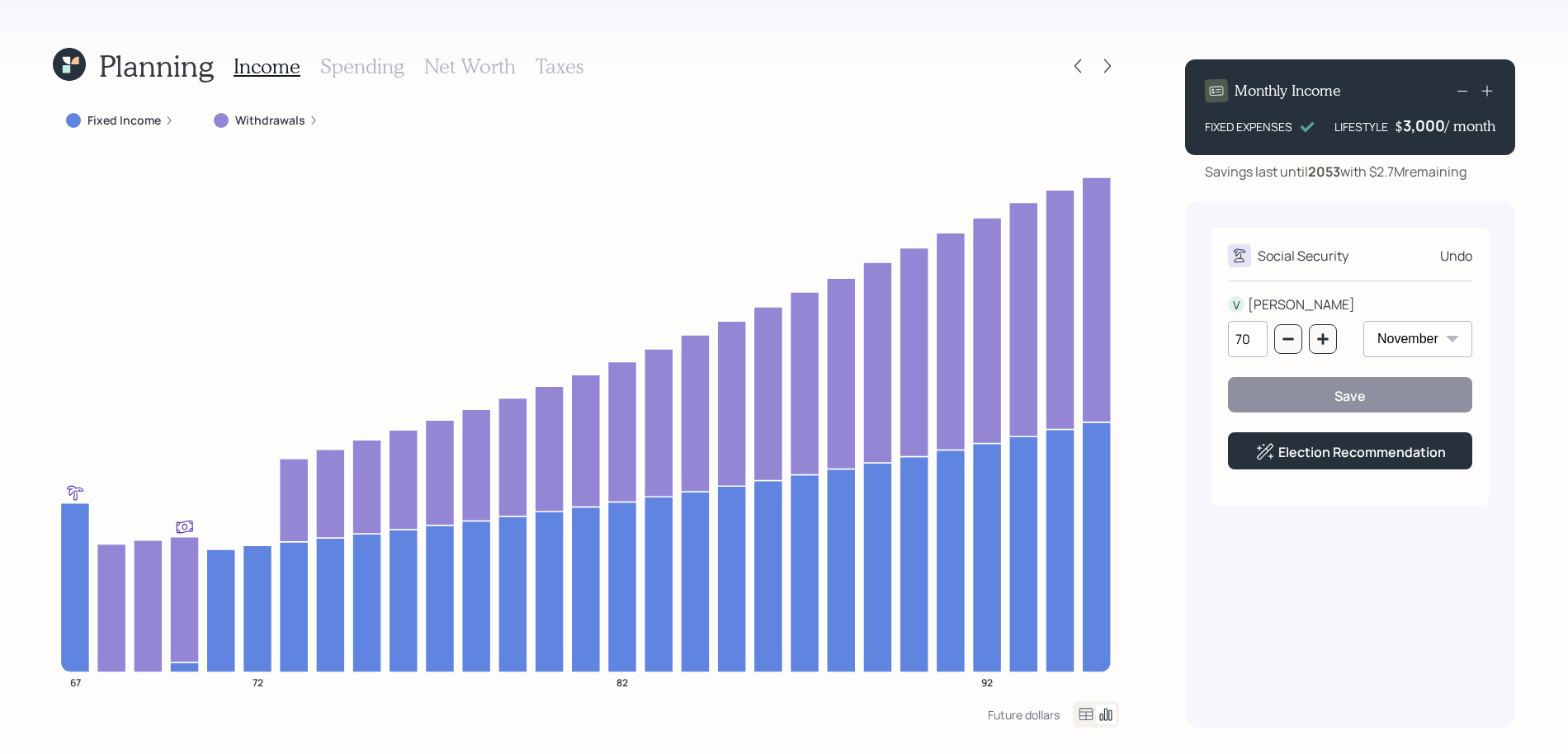
click at [1426, 346] on select "January February March April May June July August September October November De…" at bounding box center [1417, 338] width 109 height 36
select select "7"
click at [1364, 321] on select "January February March April May June July August September October November De…" at bounding box center [1417, 338] width 109 height 36
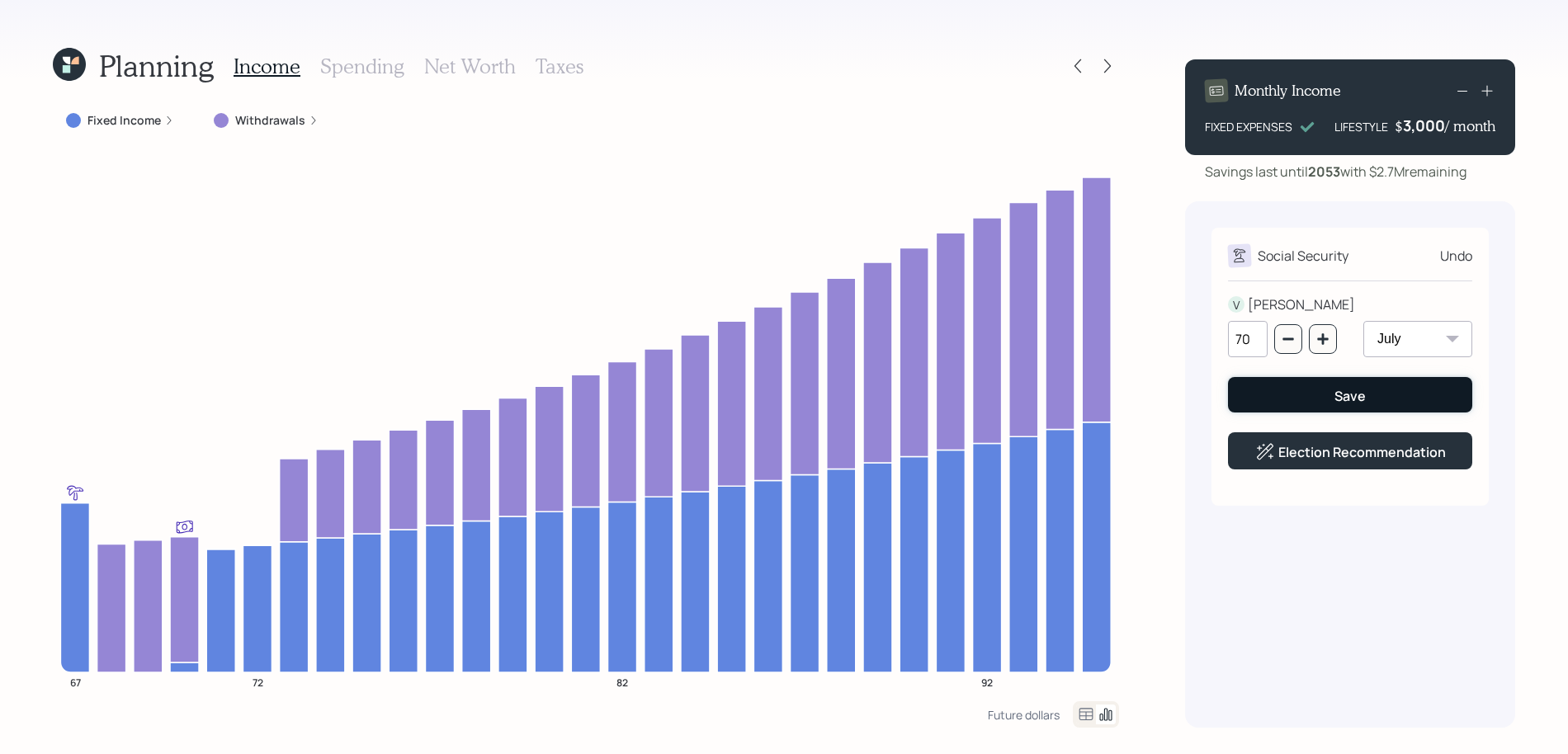
click at [1374, 394] on button "Save" at bounding box center [1350, 395] width 245 height 35
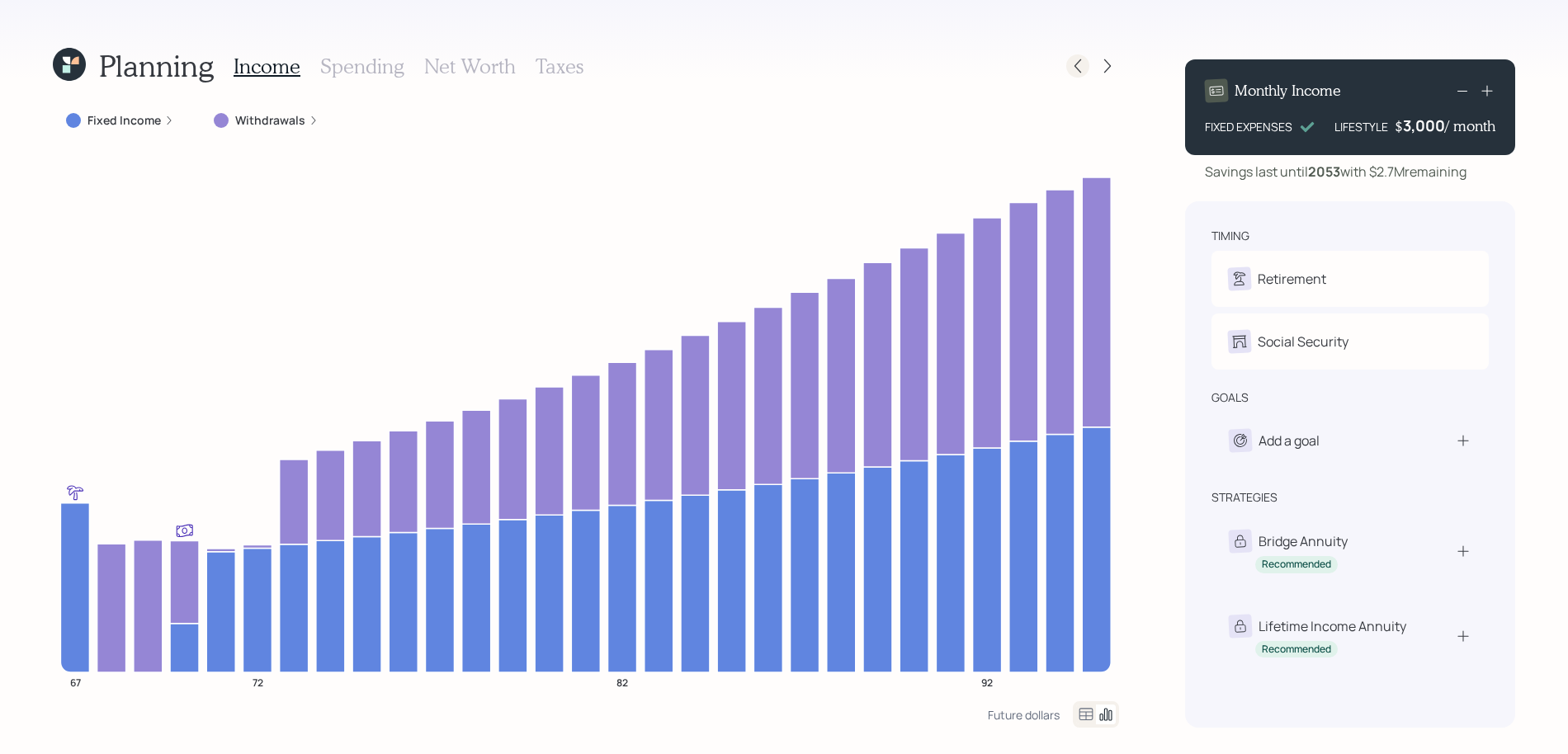
click at [1085, 64] on icon at bounding box center [1077, 66] width 17 height 17
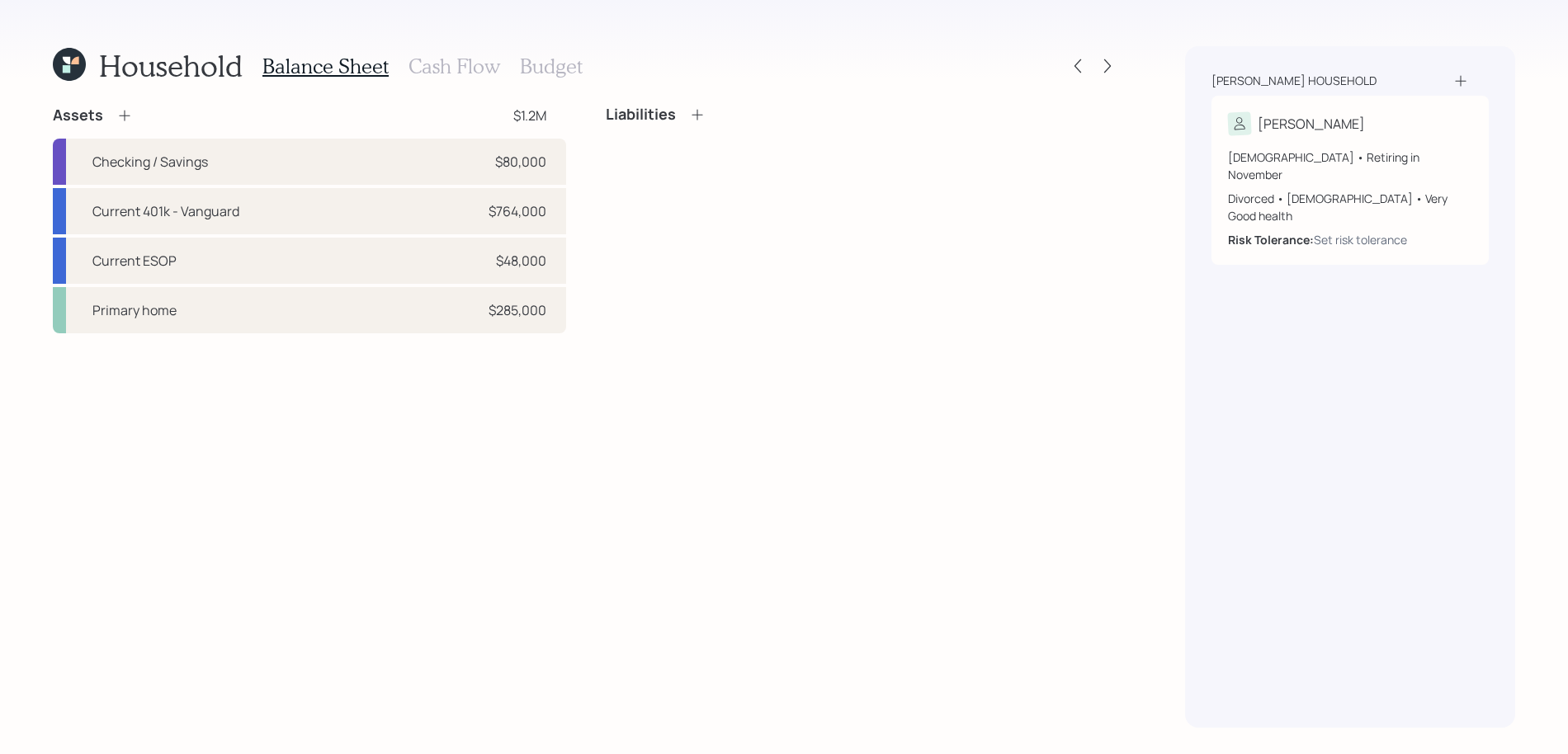
click at [523, 56] on h3 "Budget" at bounding box center [551, 67] width 63 height 23
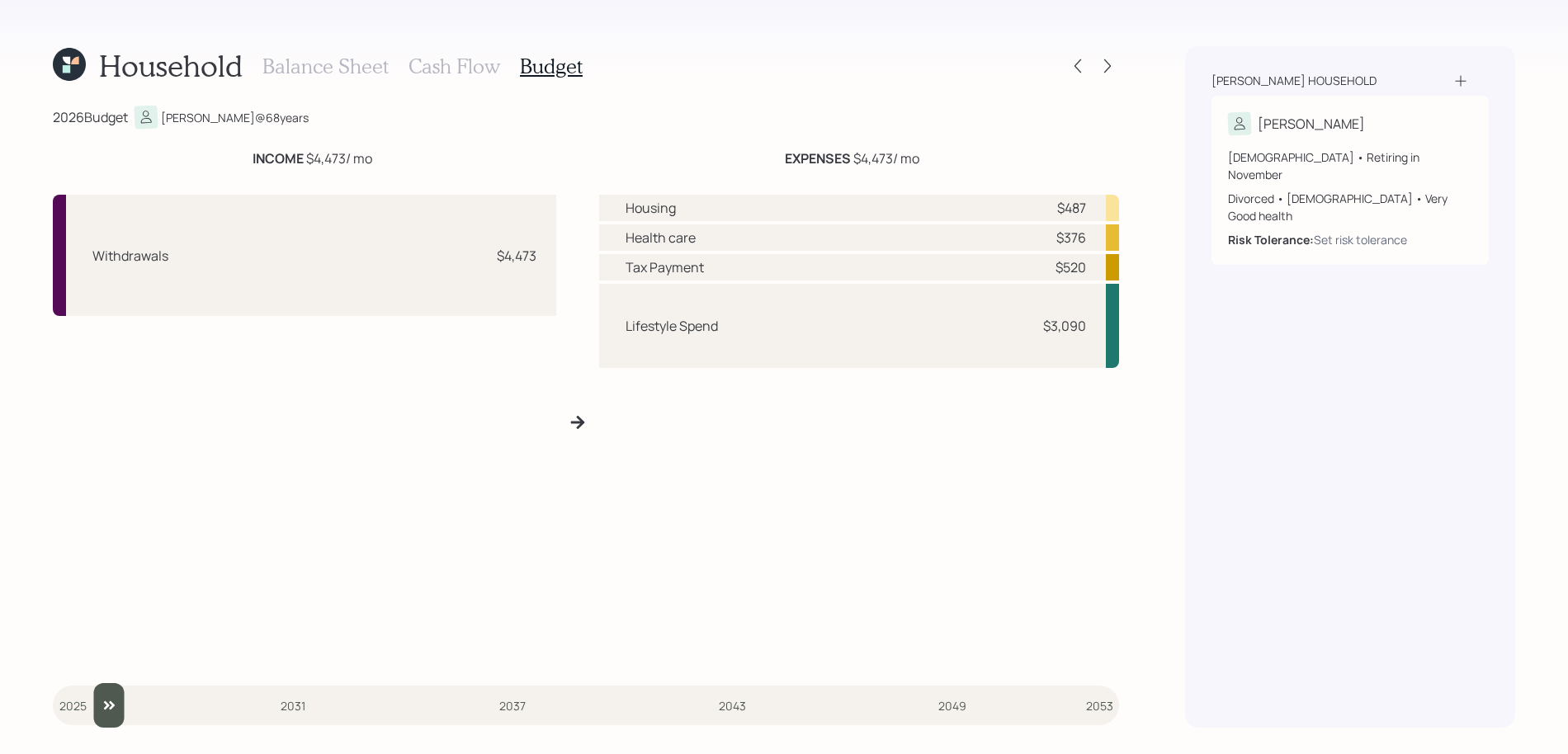
drag, startPoint x: 67, startPoint y: 704, endPoint x: 87, endPoint y: 709, distance: 20.6
type input "2026"
click at [87, 709] on input "slider" at bounding box center [586, 705] width 1066 height 45
click at [341, 65] on h3 "Balance Sheet" at bounding box center [325, 67] width 126 height 23
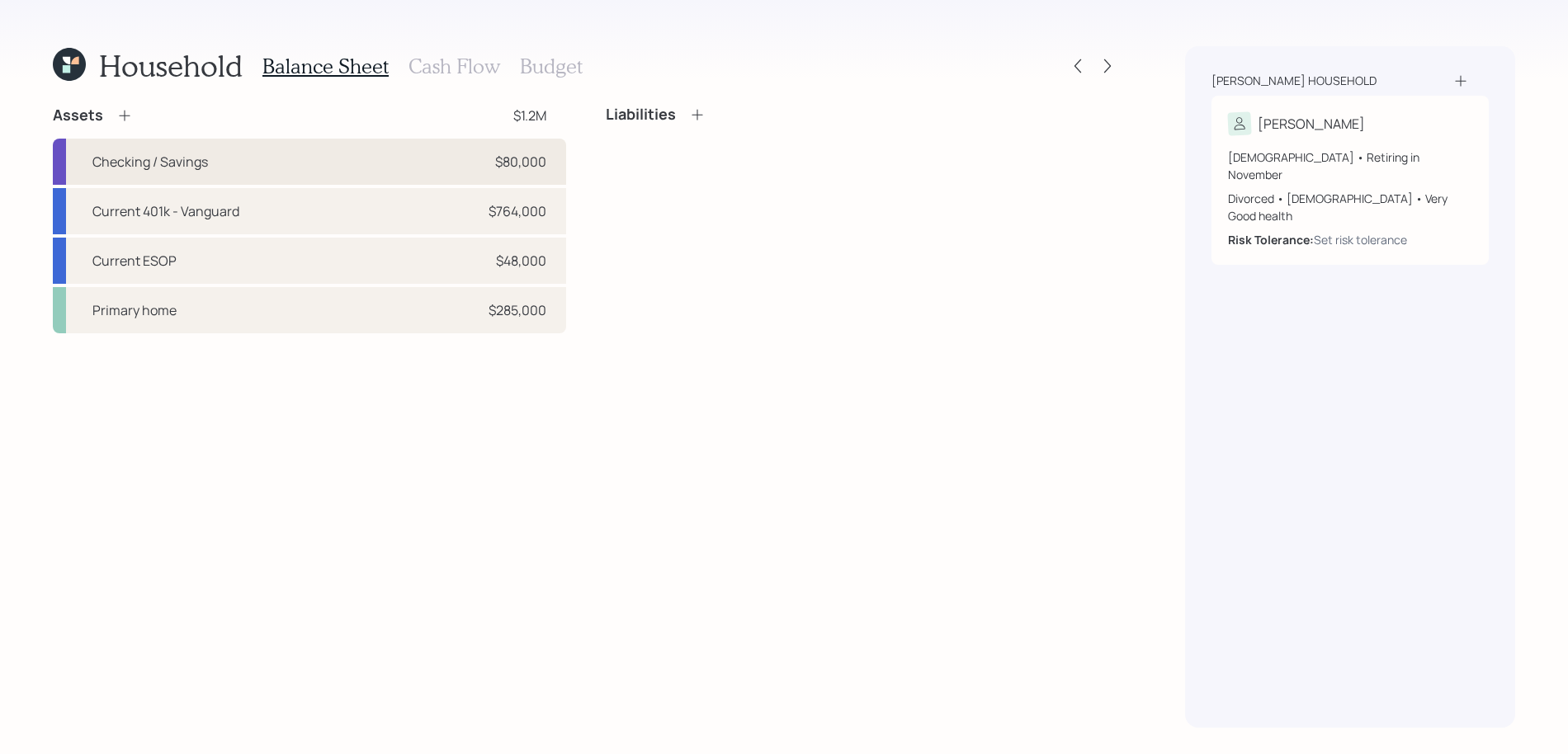
click at [295, 154] on div "Checking / Savings $80,000" at bounding box center [309, 161] width 514 height 46
select select "emergency_fund"
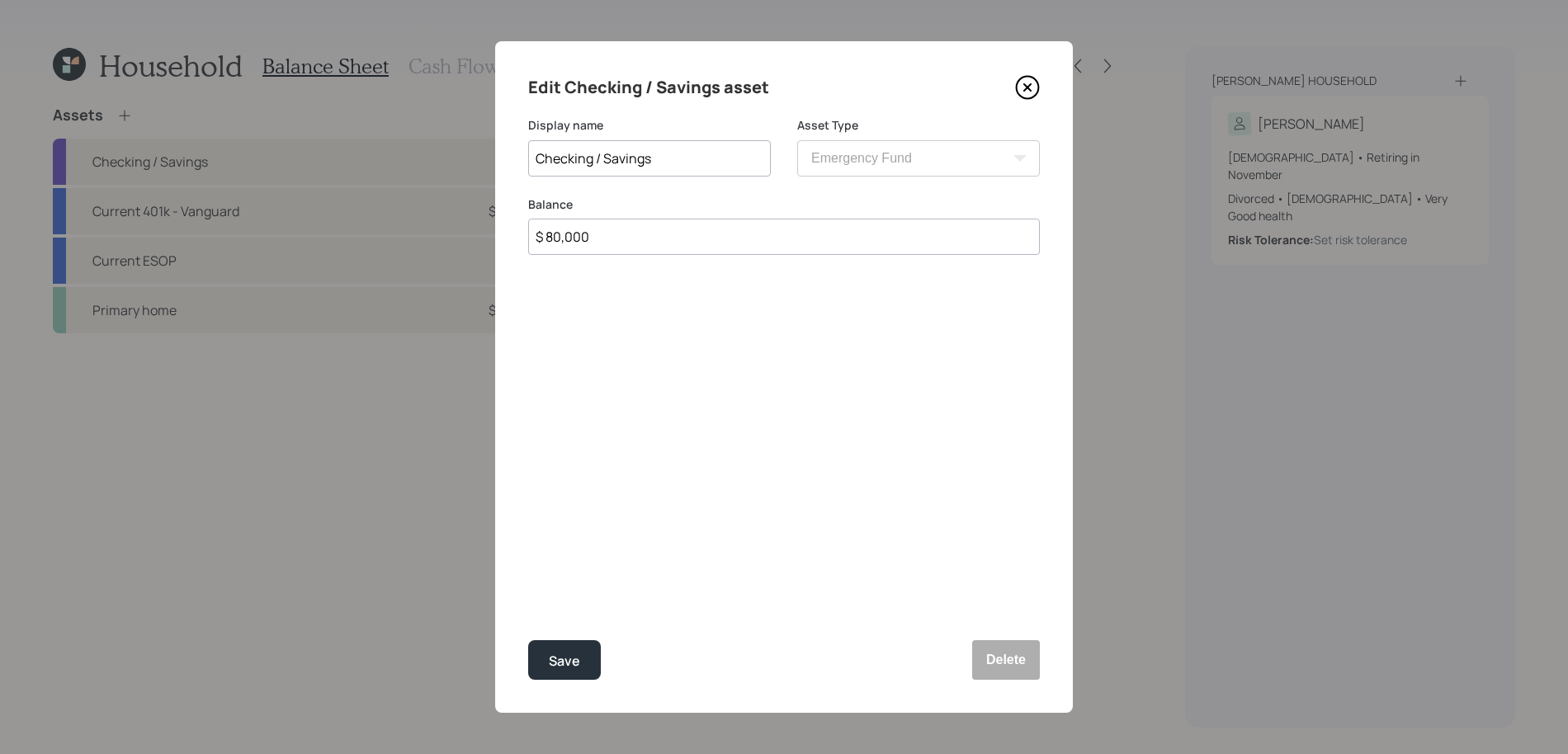
drag, startPoint x: 634, startPoint y: 244, endPoint x: 382, endPoint y: 237, distance: 252.1
click at [382, 237] on div "Edit Checking / Savings asset Display name Checking / Savings Asset Type SEP IR…" at bounding box center [784, 377] width 1568 height 754
type input "$ 30,000"
drag, startPoint x: 669, startPoint y: 148, endPoint x: 256, endPoint y: 153, distance: 413.0
click at [256, 153] on div "Edit Checking / Savings asset Display name Checking / Savings Asset Type SEP IR…" at bounding box center [784, 377] width 1568 height 754
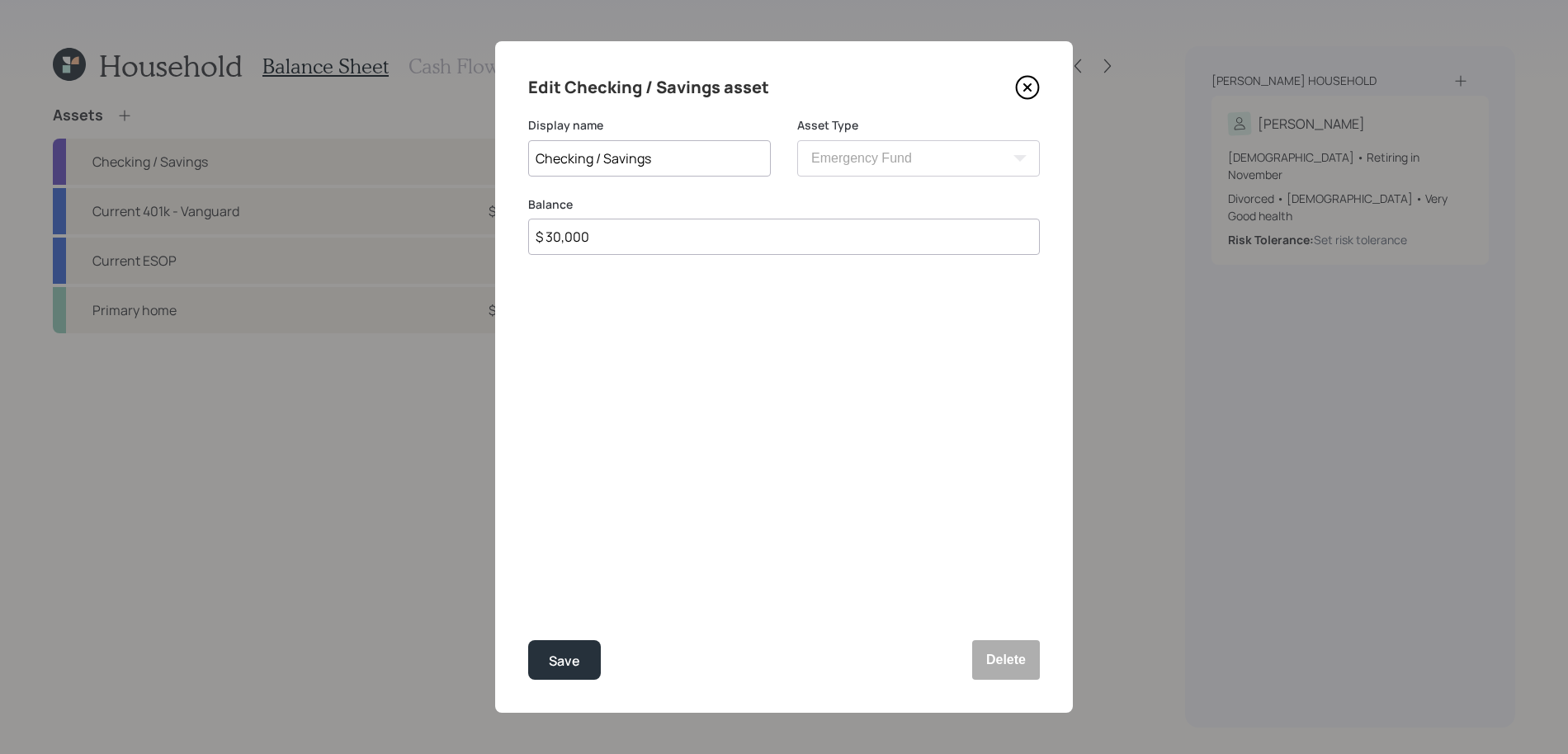
drag, startPoint x: 679, startPoint y: 160, endPoint x: 476, endPoint y: 160, distance: 203.0
click at [476, 160] on div "Edit Checking / Savings asset Display name Checking / Savings Asset Type SEP IR…" at bounding box center [784, 377] width 1568 height 754
type input "Emergency Savings"
click at [528, 641] on button "Save" at bounding box center [564, 660] width 72 height 39
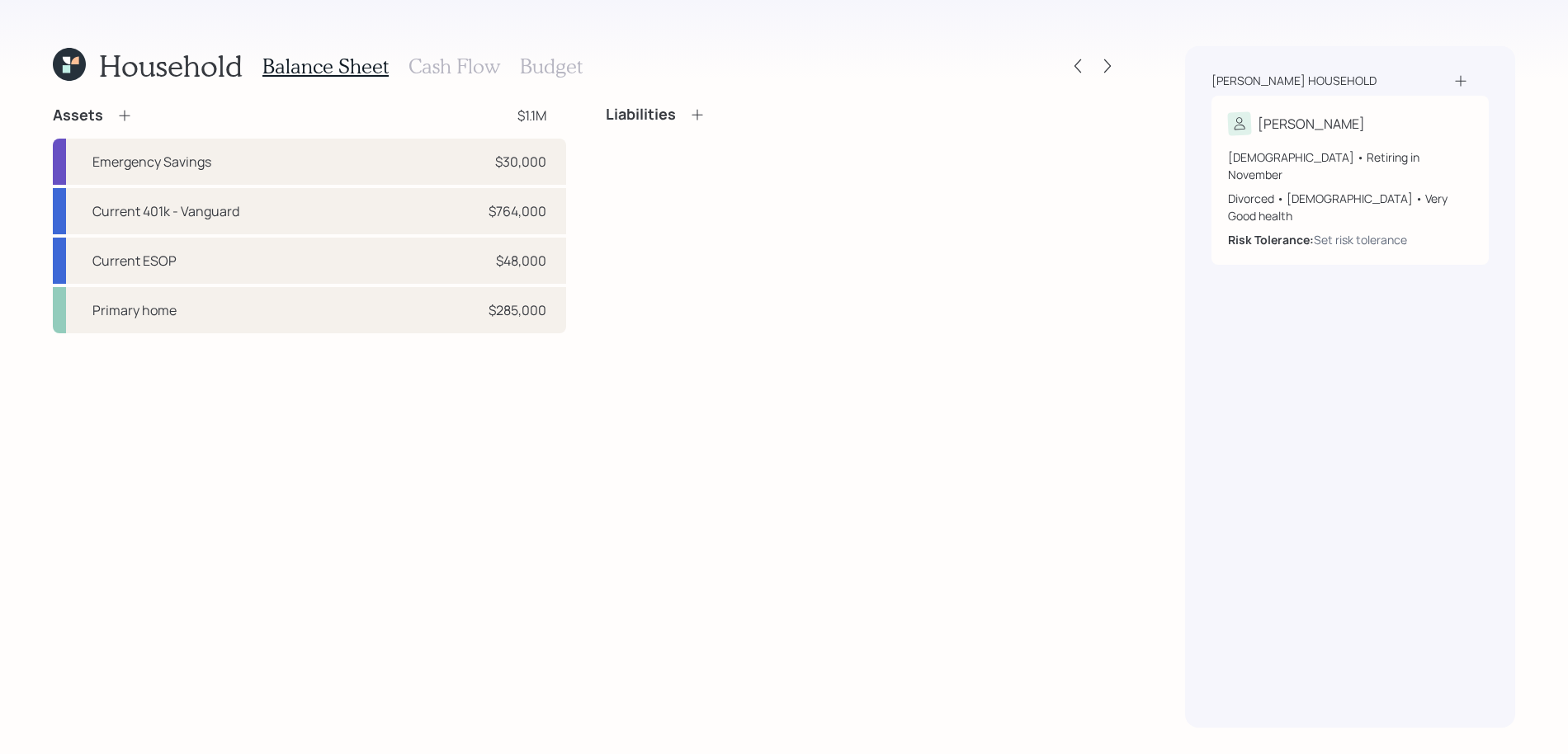
click at [128, 111] on icon at bounding box center [124, 115] width 17 height 17
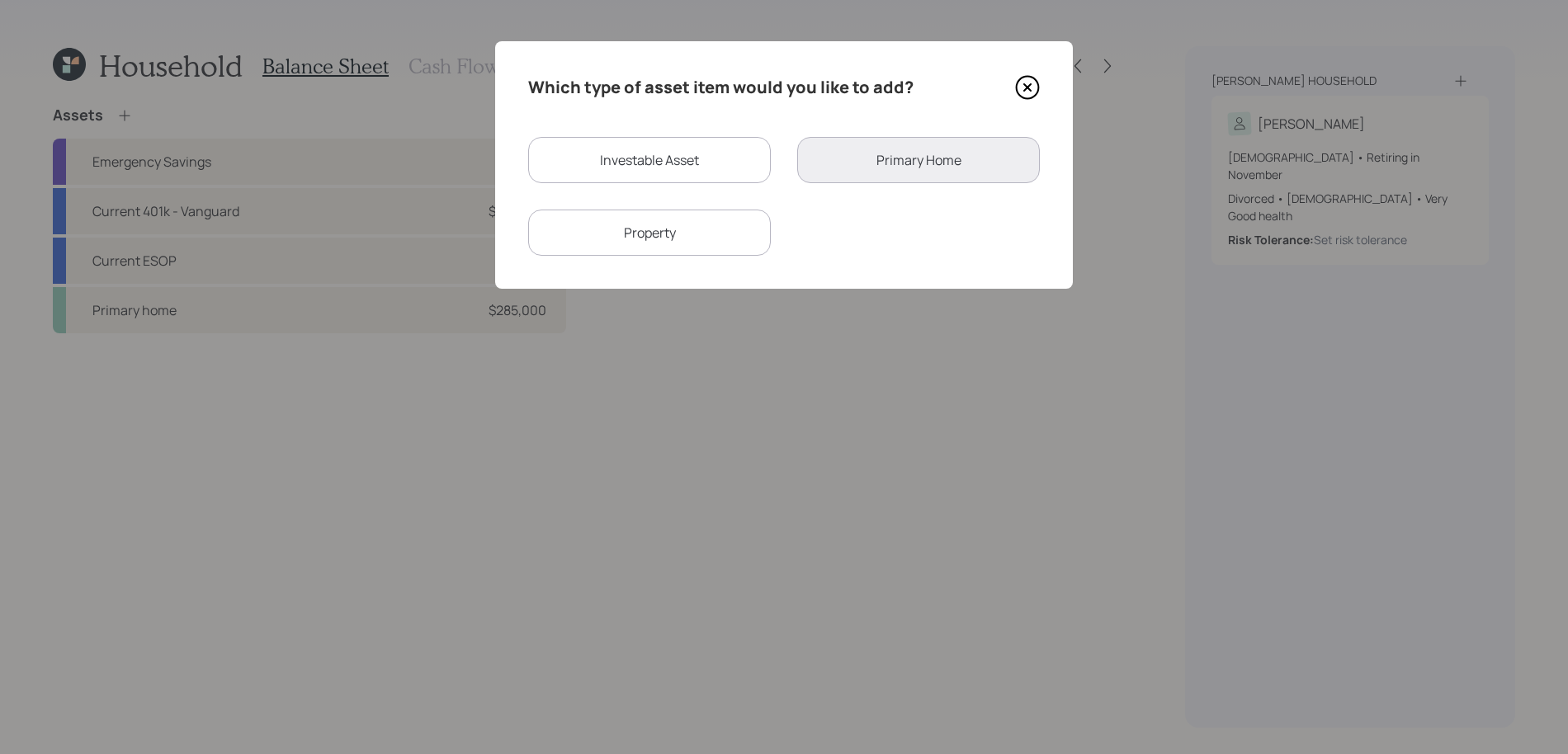
click at [686, 174] on div "Investable Asset" at bounding box center [650, 159] width 243 height 46
select select "taxable"
select select "balanced"
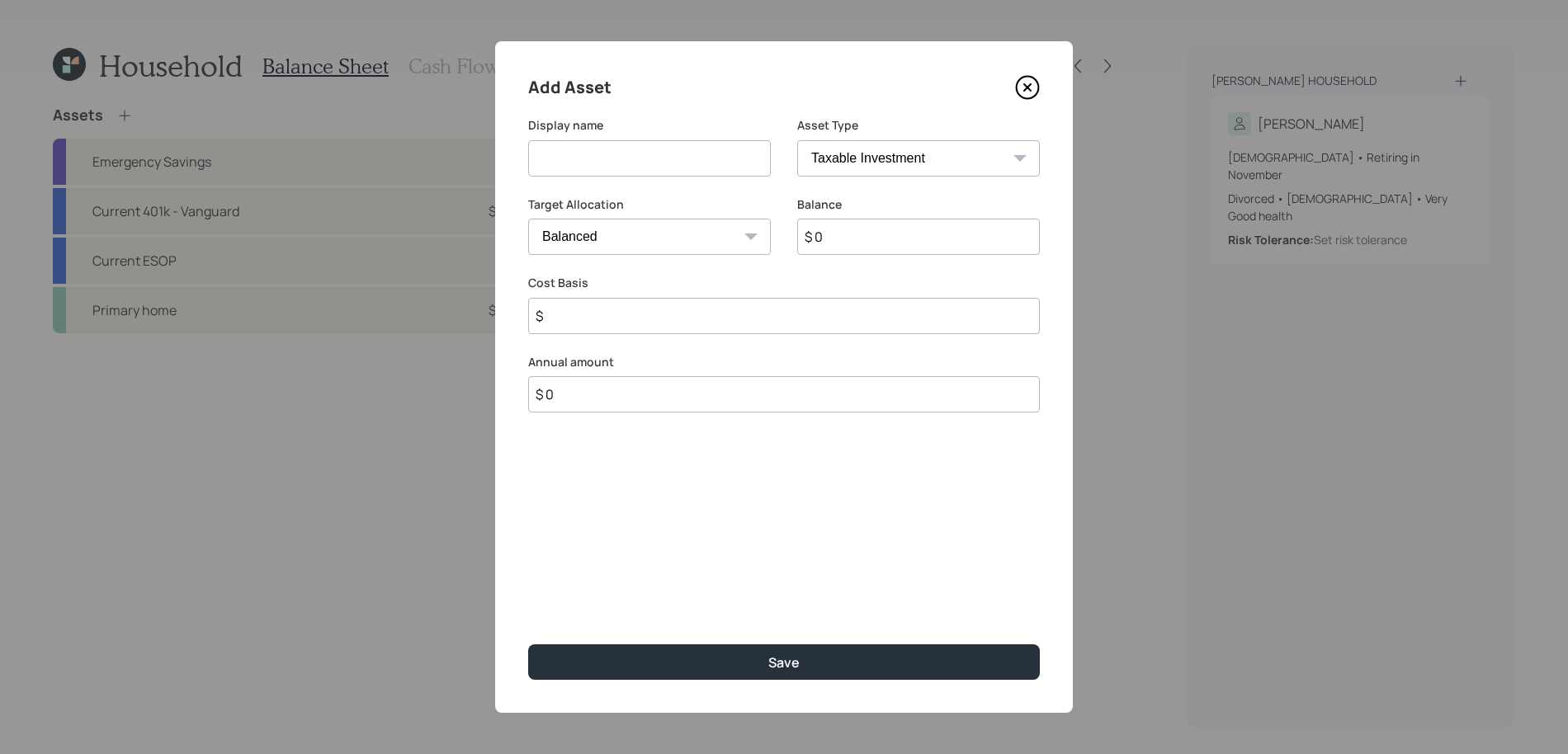
click at [876, 156] on select "SEP [PERSON_NAME] IRA 401(k) [PERSON_NAME] 401(k) 403(b) [PERSON_NAME] 403(b) 4…" at bounding box center [918, 157] width 243 height 36
select select "cash"
click at [797, 140] on select "SEP [PERSON_NAME] IRA 401(k) [PERSON_NAME] 401(k) 403(b) [PERSON_NAME] 403(b) 4…" at bounding box center [918, 157] width 243 height 36
type input "$"
click at [594, 174] on input at bounding box center [650, 157] width 243 height 36
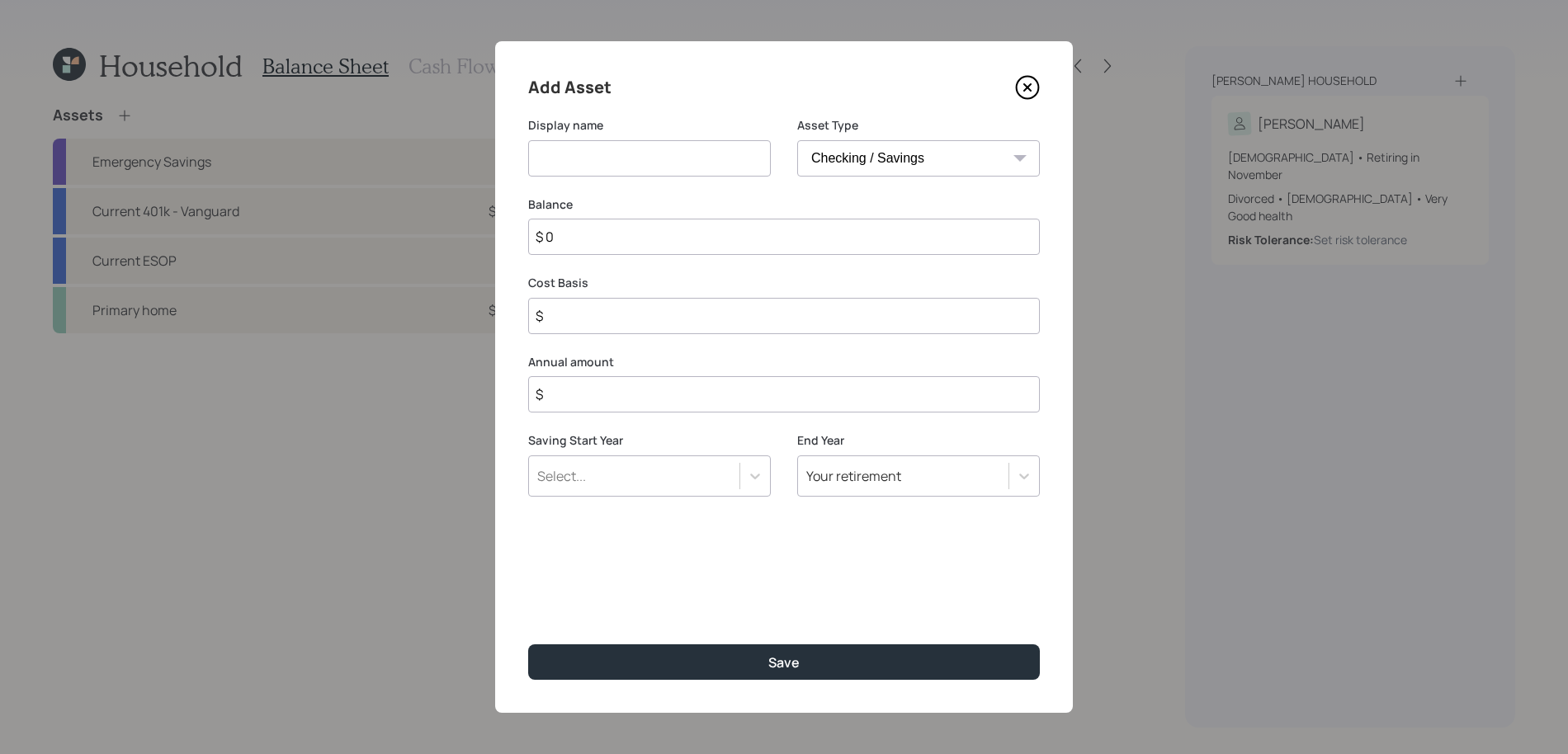
click at [597, 165] on input at bounding box center [650, 157] width 243 height 36
type input "Checking / Savings"
click at [581, 232] on input "$ 0" at bounding box center [784, 237] width 512 height 36
type input "$"
type input "$ 5"
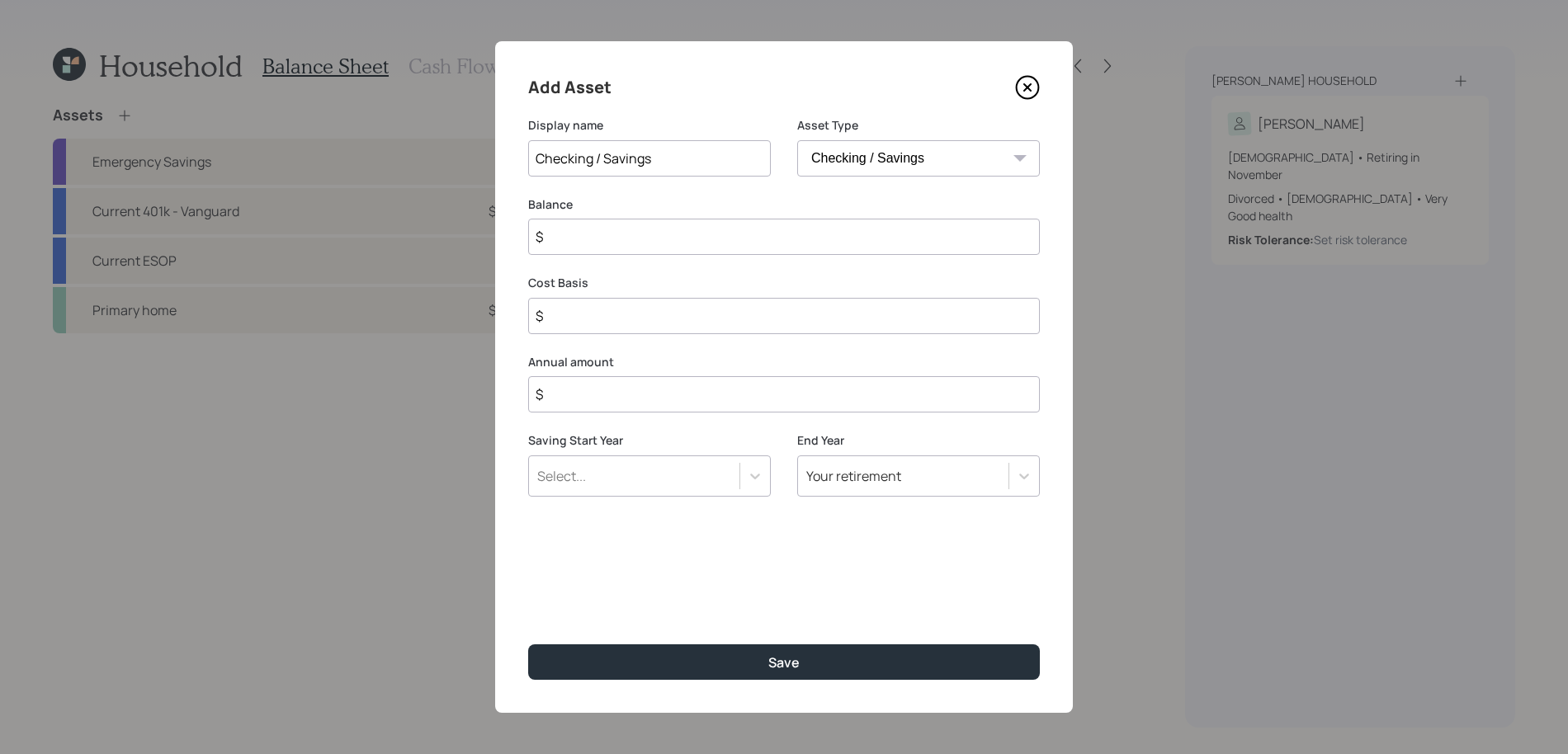
type input "$ 5"
type input "$ 50"
type input "$ 500"
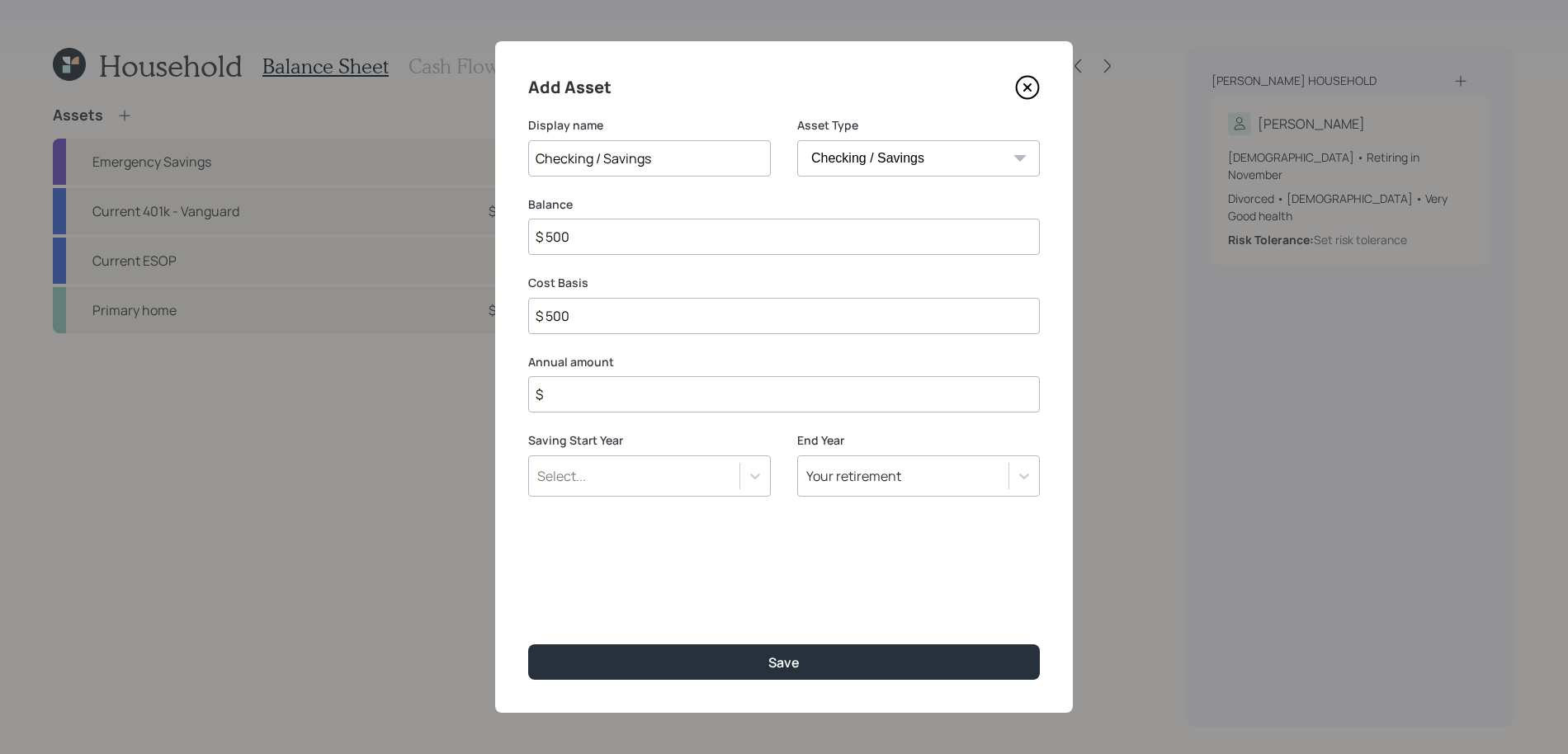
type input "$ 5,000"
type input "$ 50,000"
type input "$ 0"
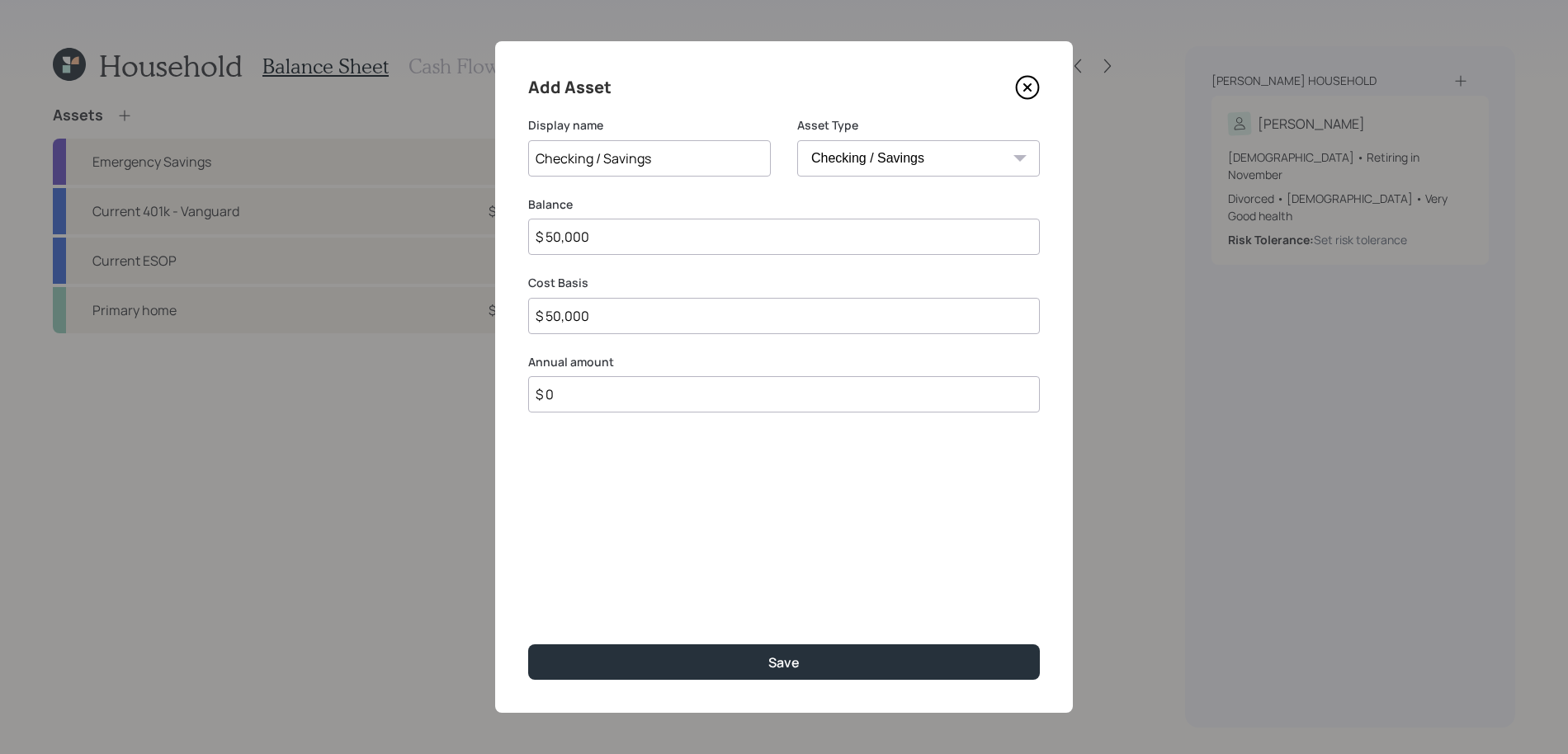
click at [528, 644] on button "Save" at bounding box center [784, 662] width 512 height 35
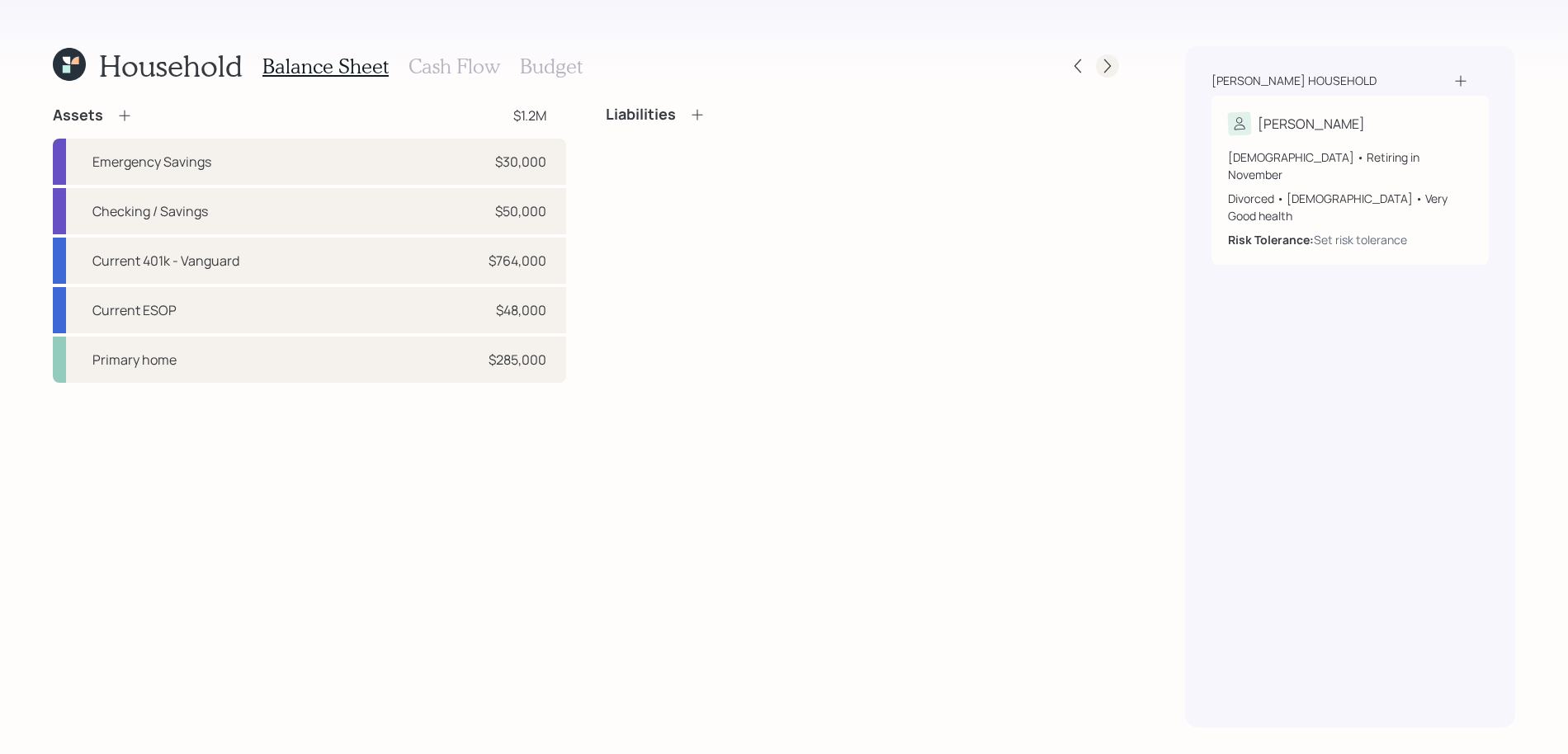
click at [1099, 67] on icon at bounding box center [1107, 66] width 17 height 17
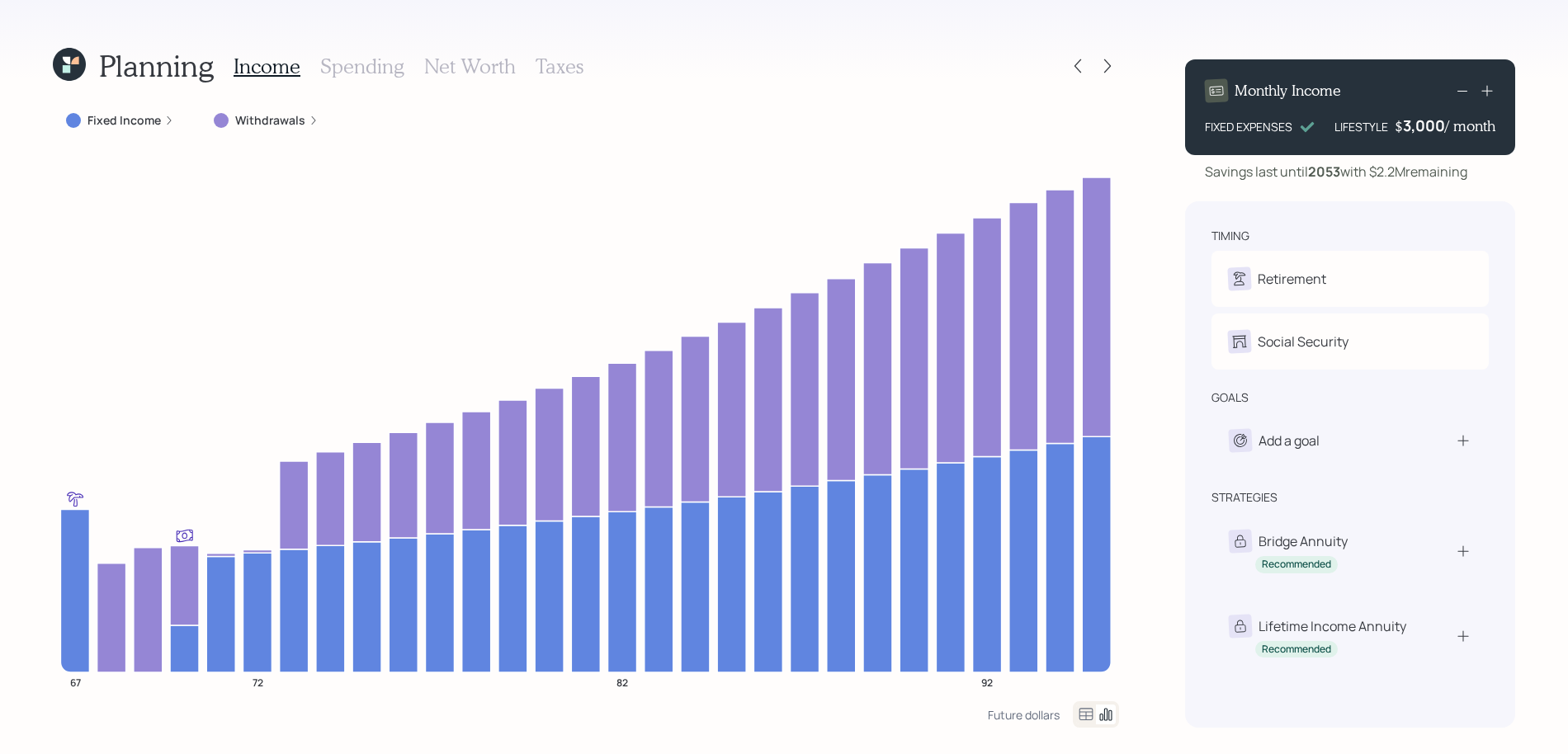
click at [552, 66] on h3 "Taxes" at bounding box center [559, 67] width 48 height 23
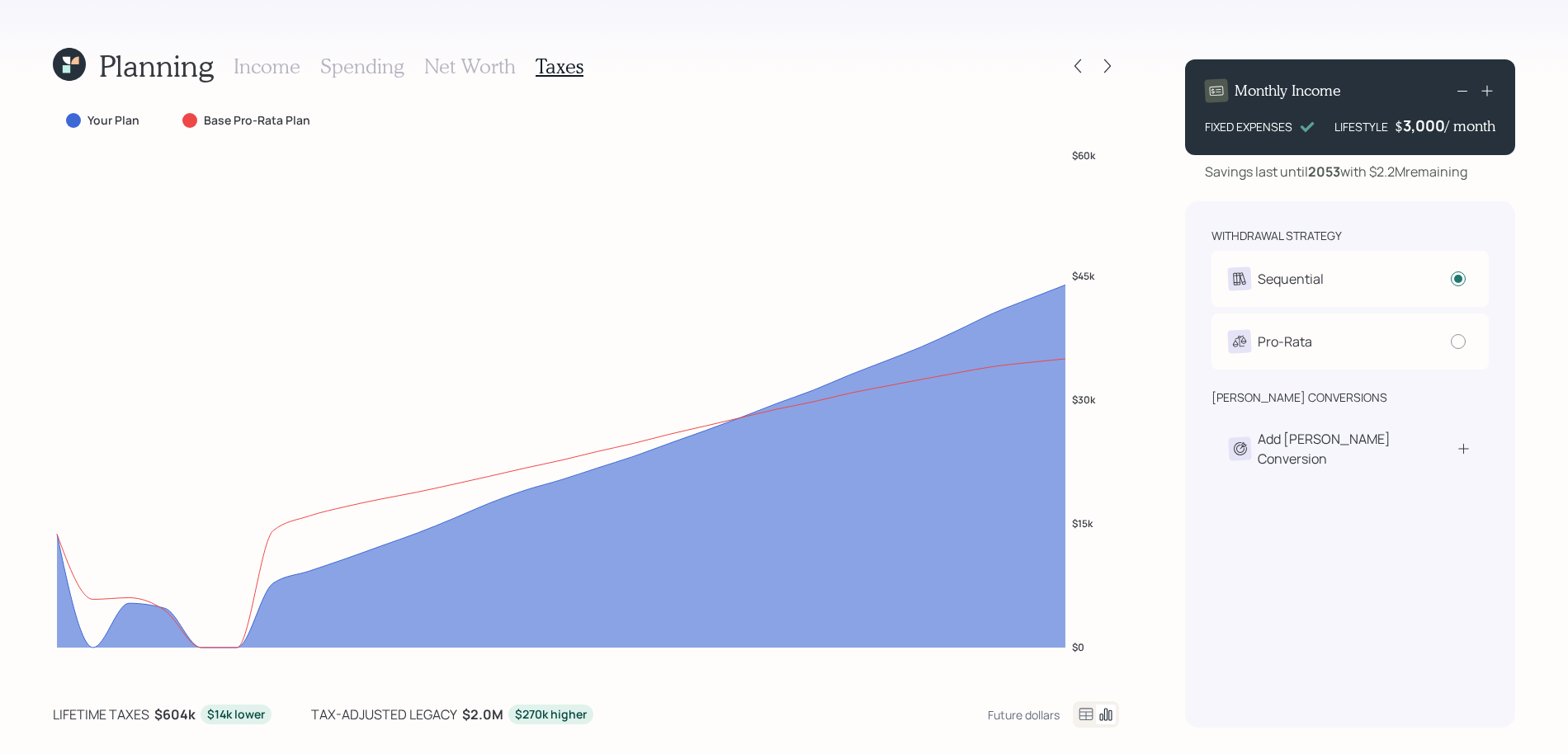
click at [1458, 477] on div "withdrawal strategy Sequential Withdraw from accounts in order: Taxable → Tax-D…" at bounding box center [1349, 465] width 330 height 526
click at [1431, 434] on div "Add Roth Conversion" at bounding box center [1350, 449] width 243 height 39
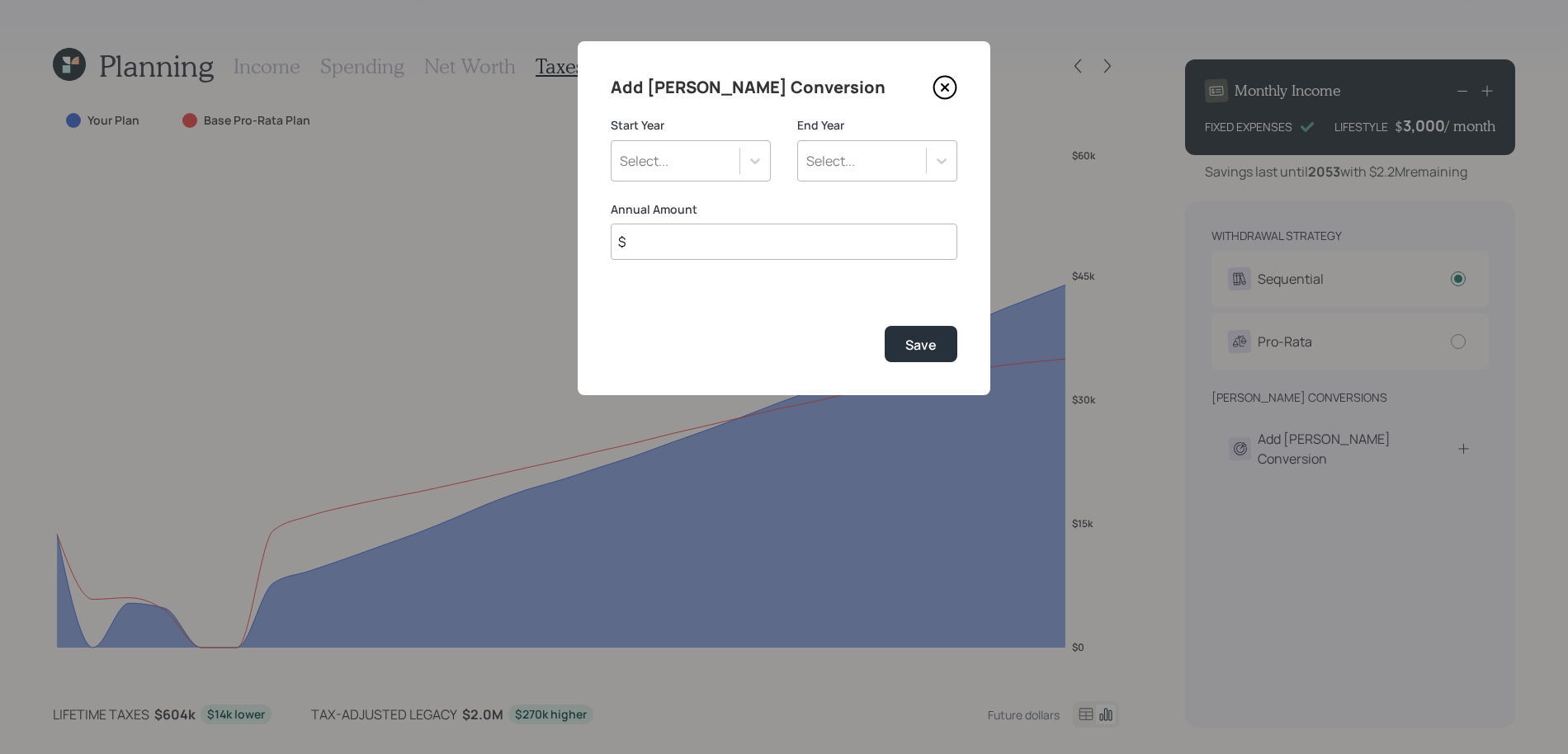
click at [638, 143] on div "Select..." at bounding box center [691, 160] width 160 height 41
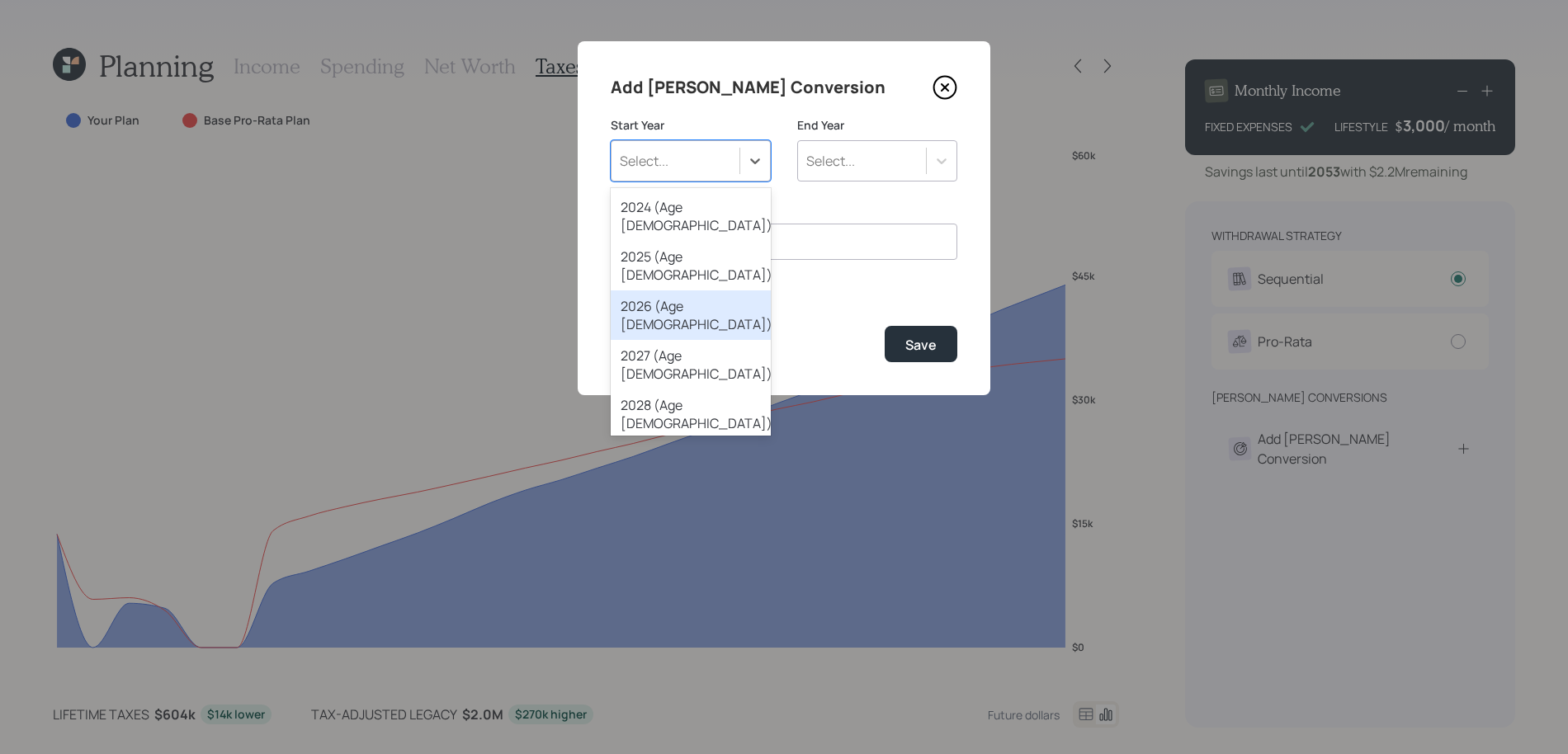
click at [673, 290] on div "2026 (Age [DEMOGRAPHIC_DATA])" at bounding box center [691, 315] width 160 height 50
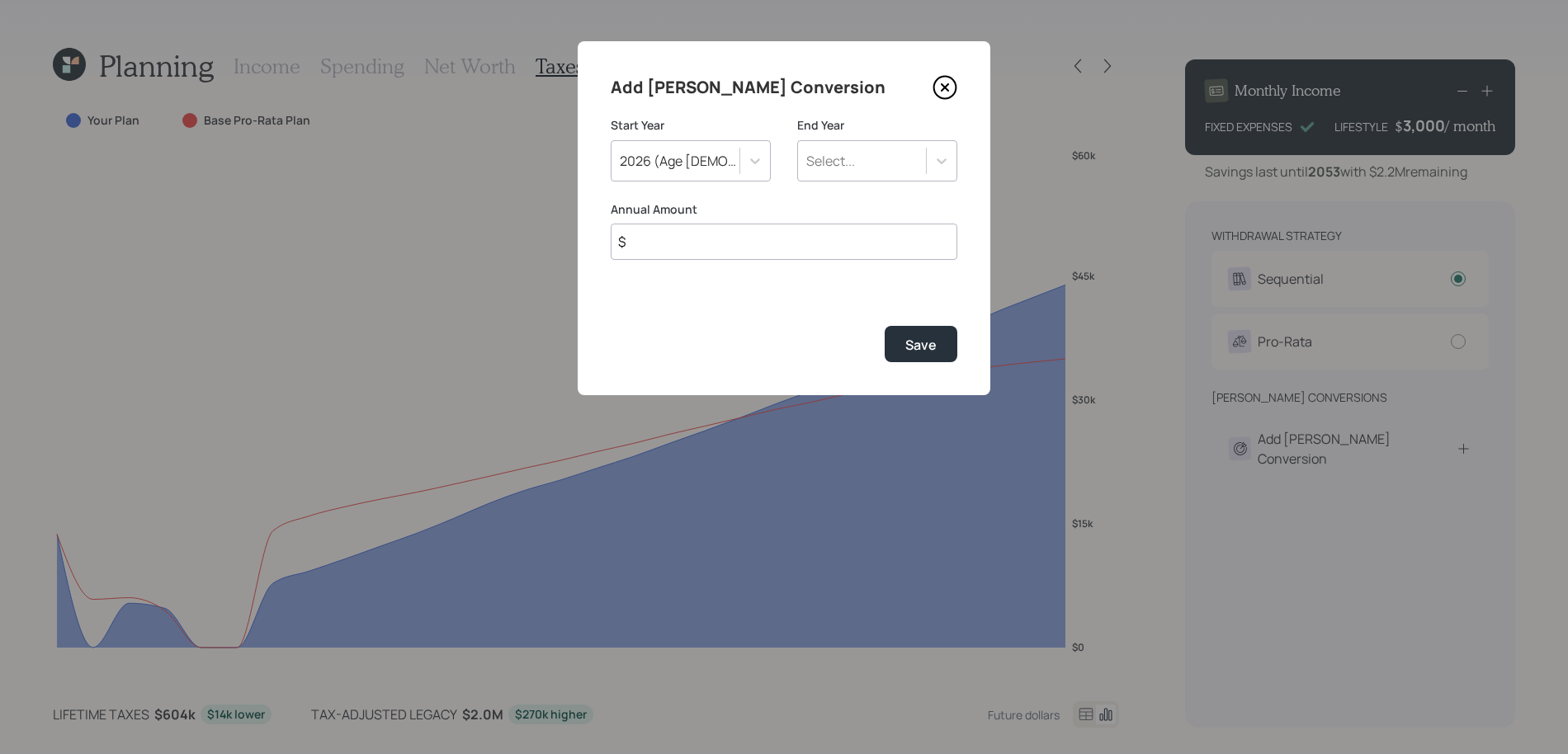
click at [776, 239] on input "$" at bounding box center [784, 242] width 346 height 36
type input "$ 30,000"
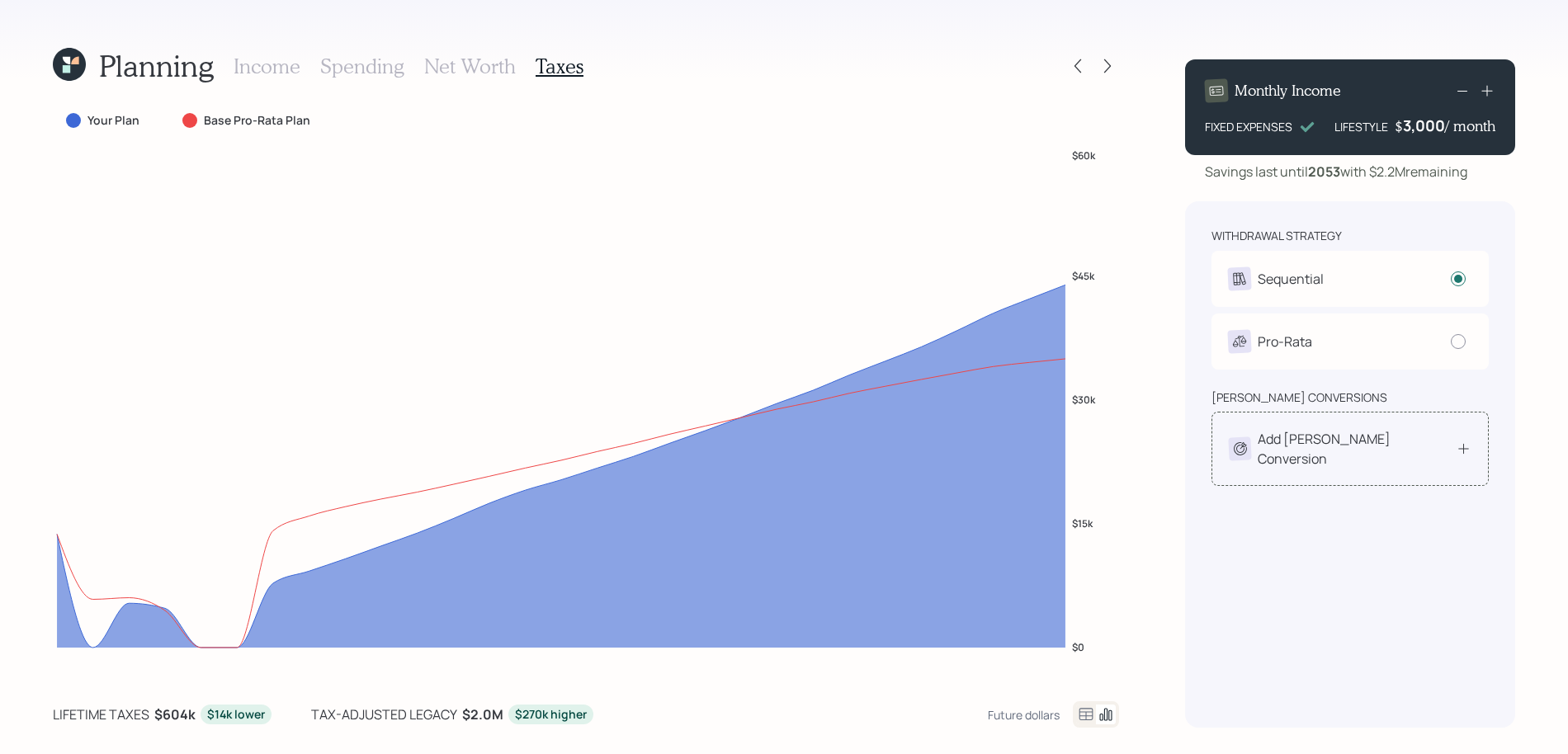
click at [1467, 446] on icon at bounding box center [1463, 448] width 16 height 17
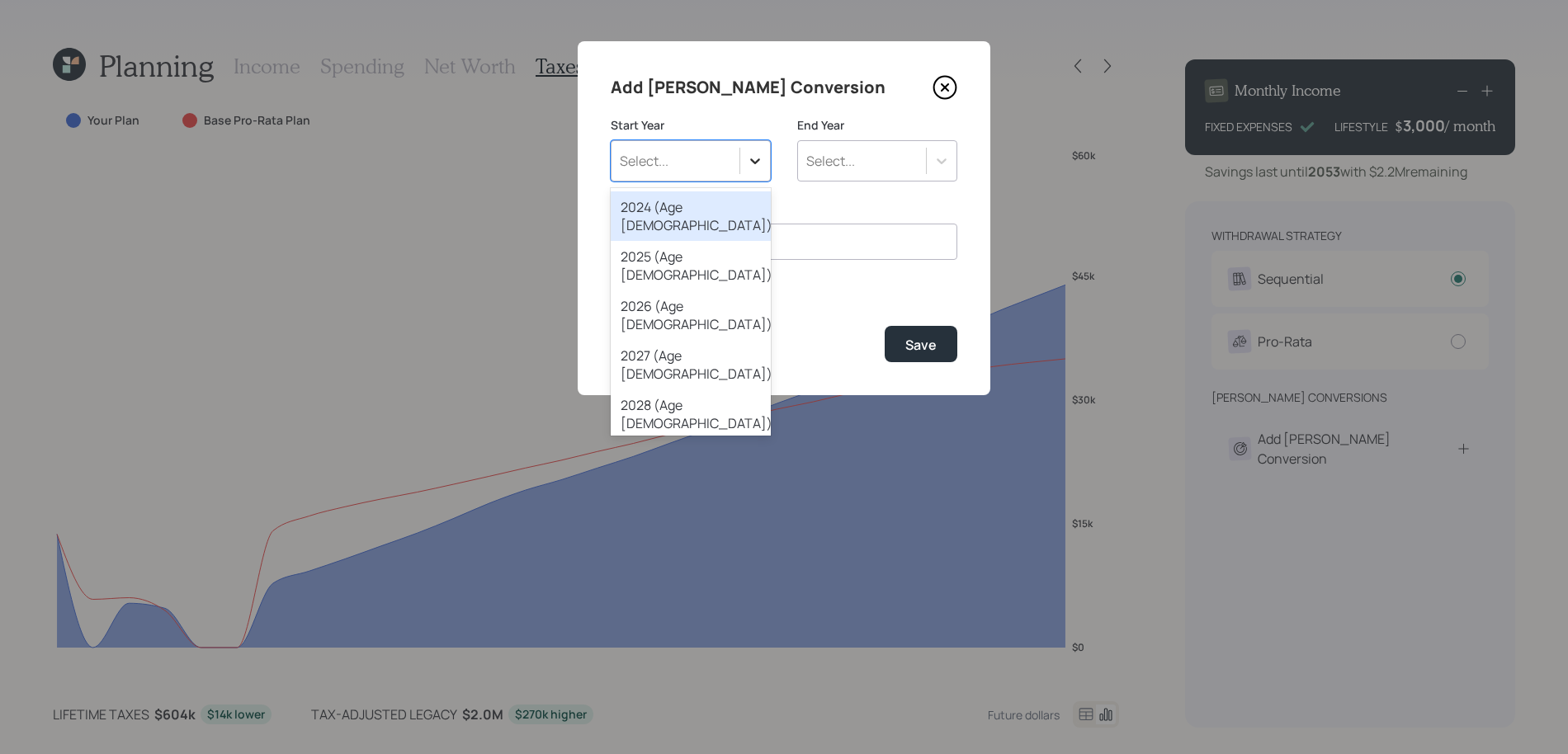
click at [746, 160] on icon at bounding box center [754, 160] width 17 height 17
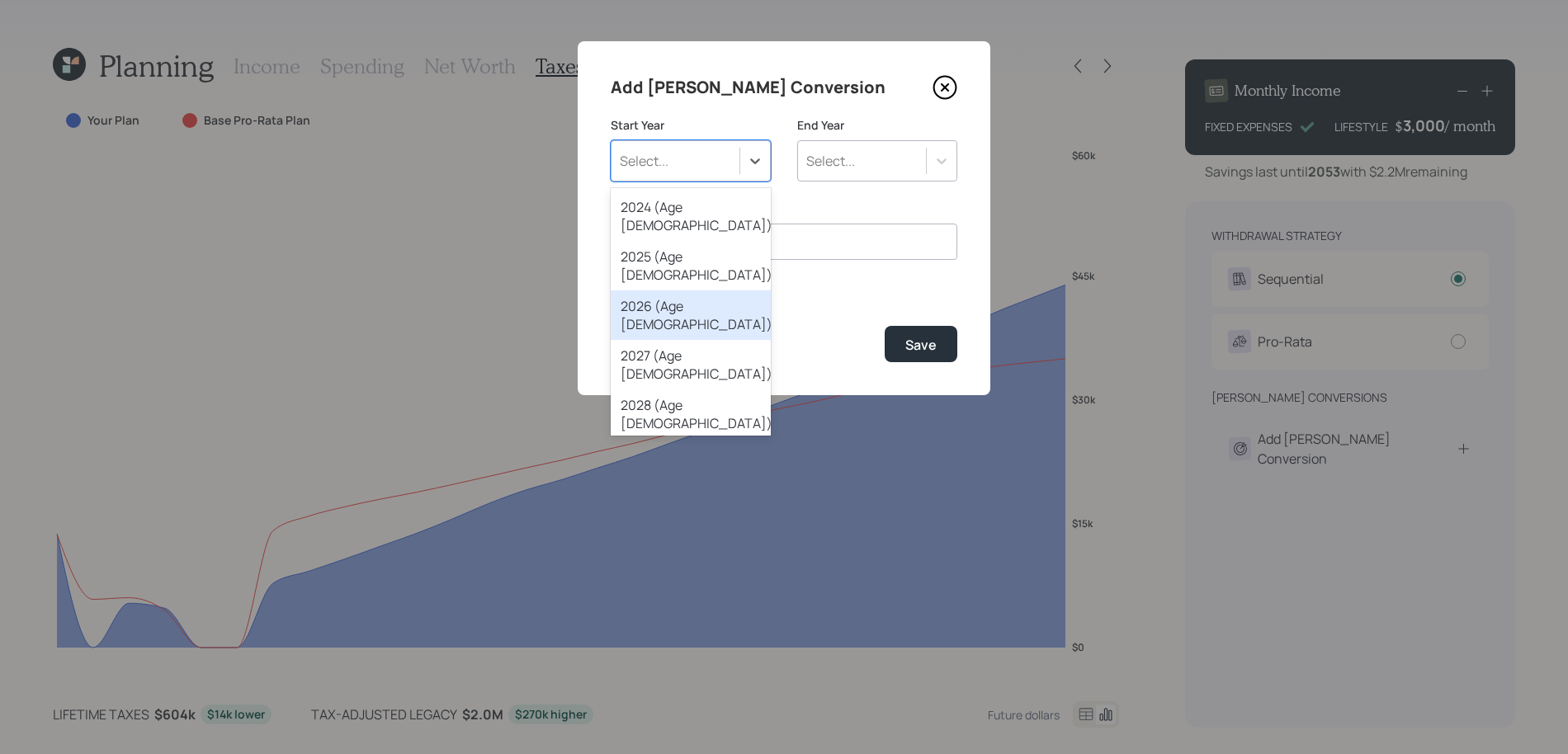
click at [711, 290] on div "2026 (Age [DEMOGRAPHIC_DATA])" at bounding box center [691, 315] width 160 height 50
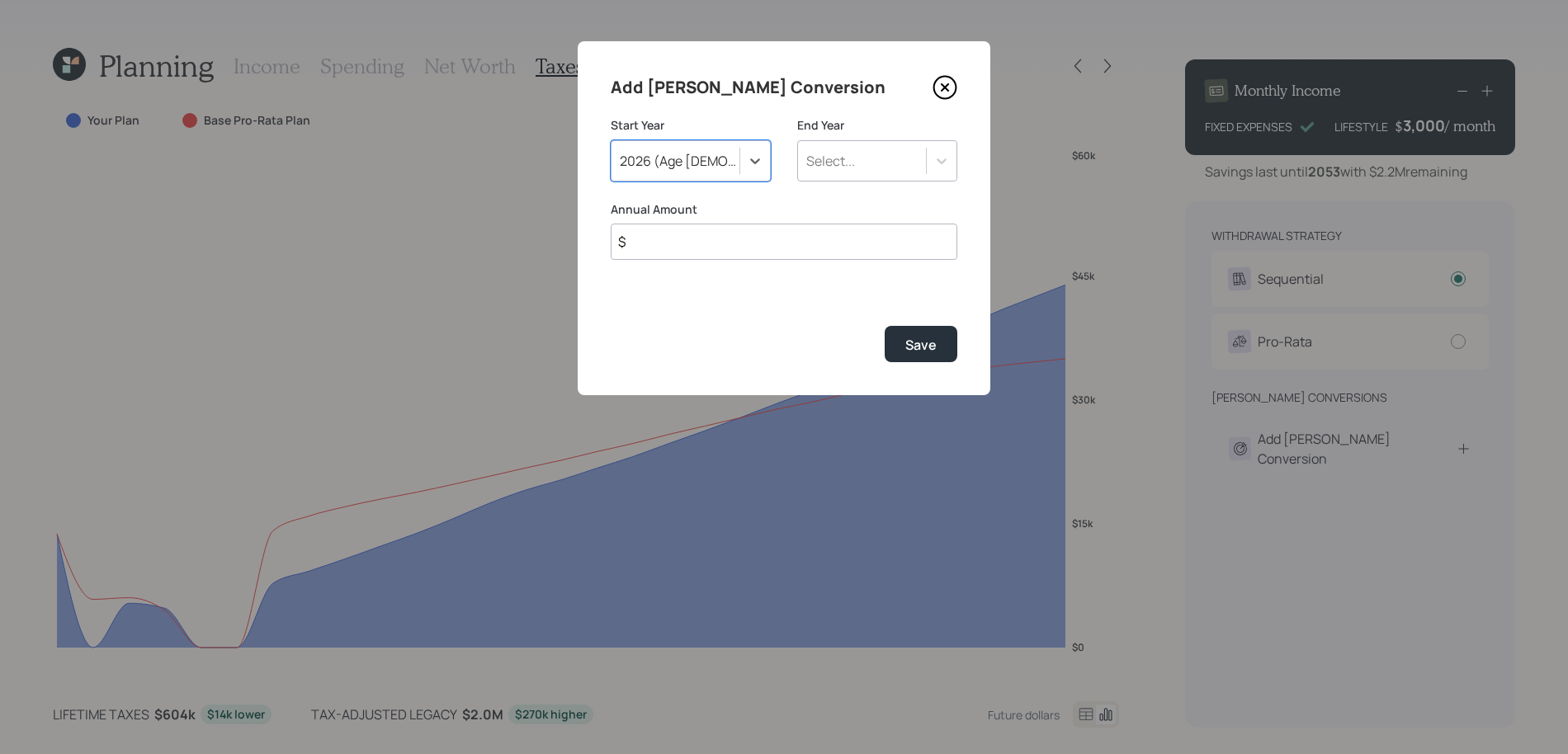
click at [852, 151] on div "Select..." at bounding box center [862, 160] width 128 height 28
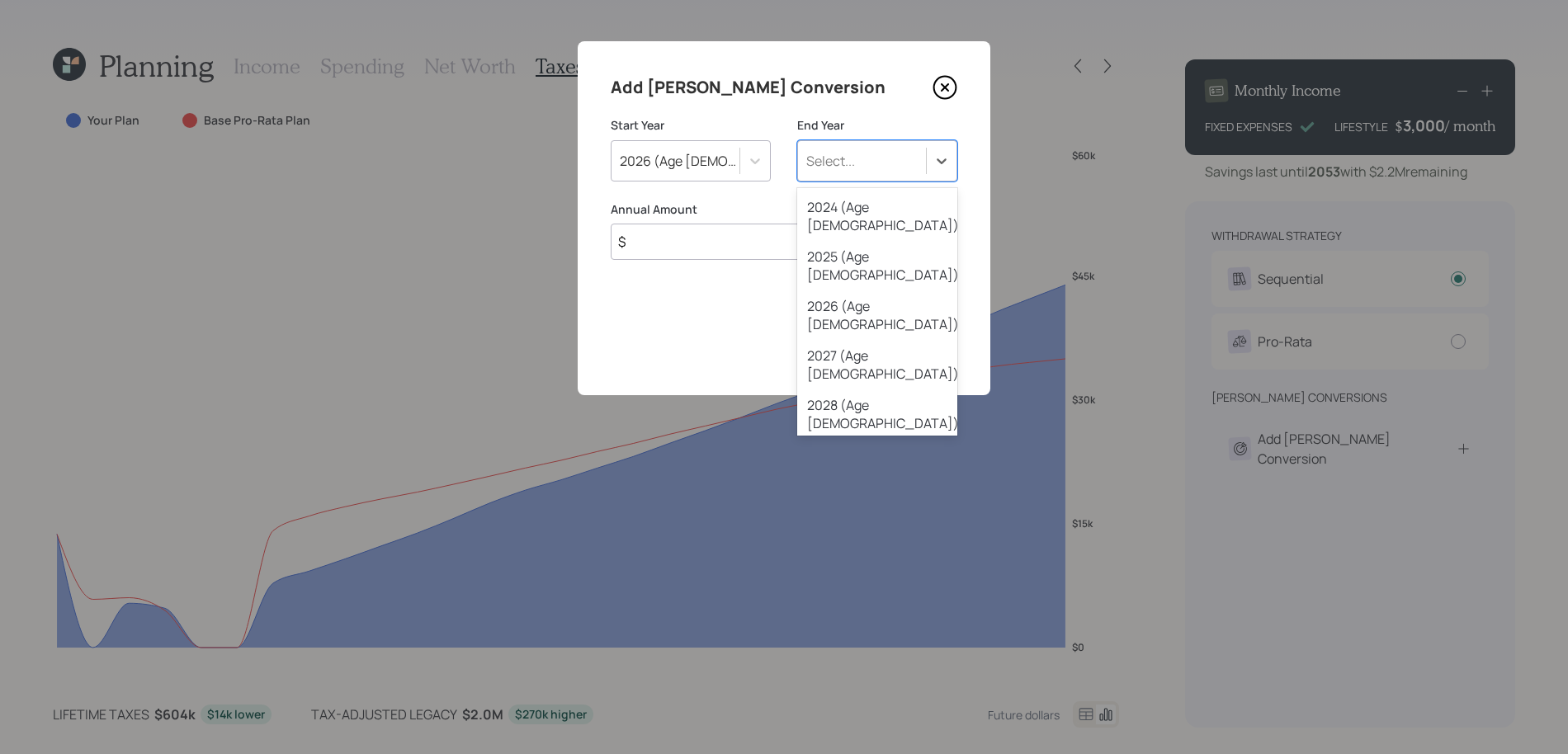
click at [878, 488] on div "2030 (Age [DEMOGRAPHIC_DATA])" at bounding box center [877, 512] width 160 height 50
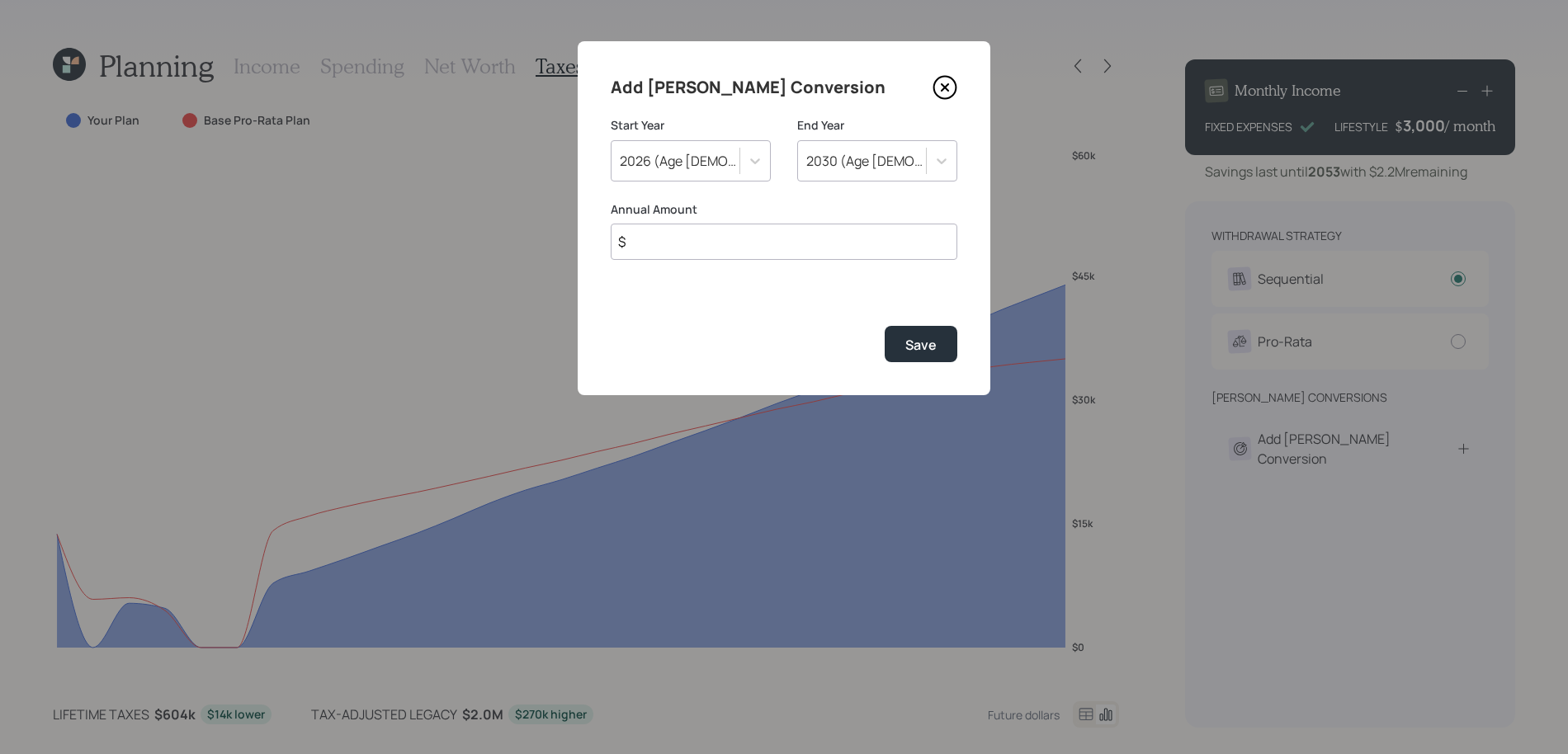
click at [756, 233] on input "$" at bounding box center [784, 242] width 346 height 36
click at [763, 250] on input "$" at bounding box center [784, 242] width 346 height 36
type input "$ 30,000"
click at [915, 340] on div "Save" at bounding box center [920, 344] width 31 height 19
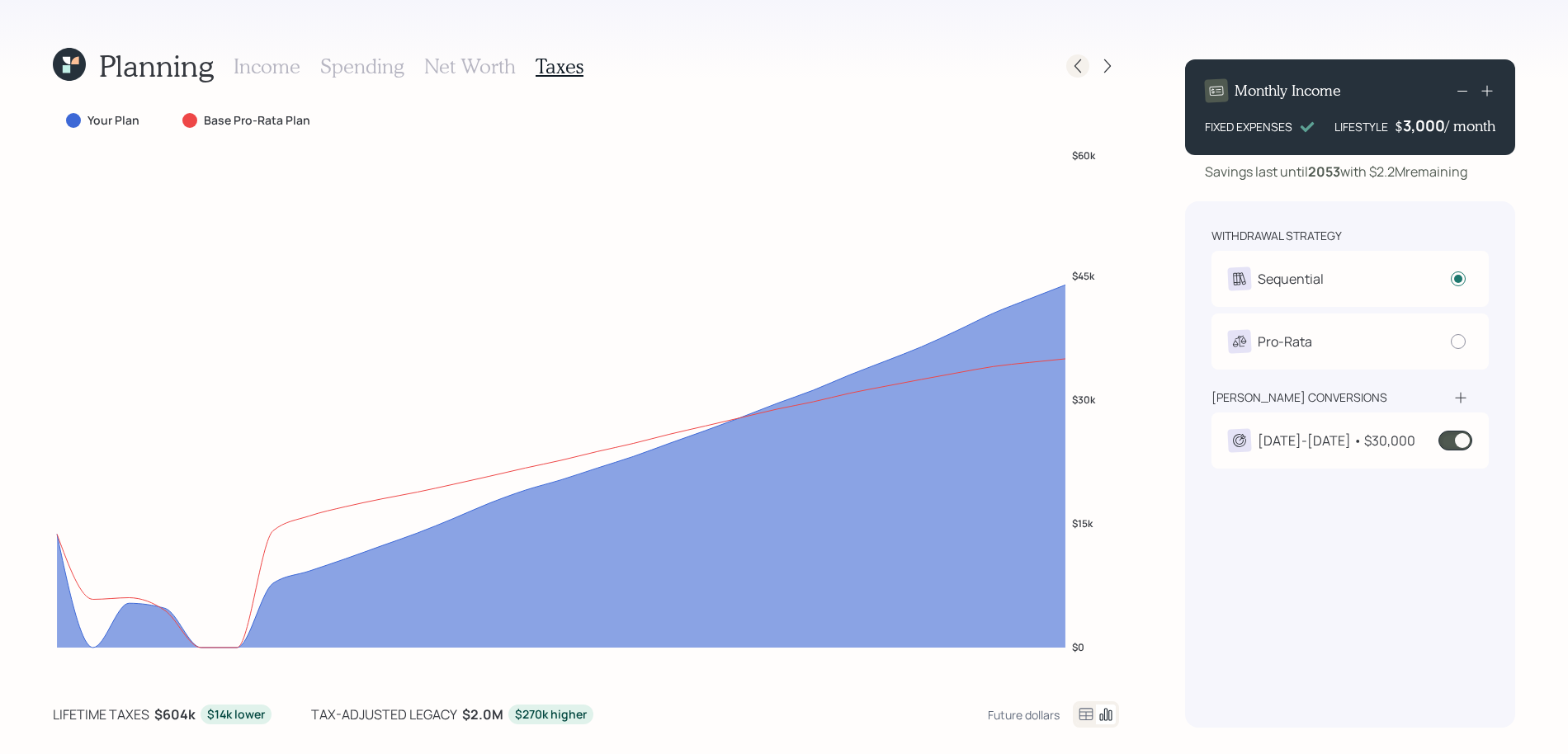
click at [1072, 67] on icon at bounding box center [1077, 66] width 17 height 17
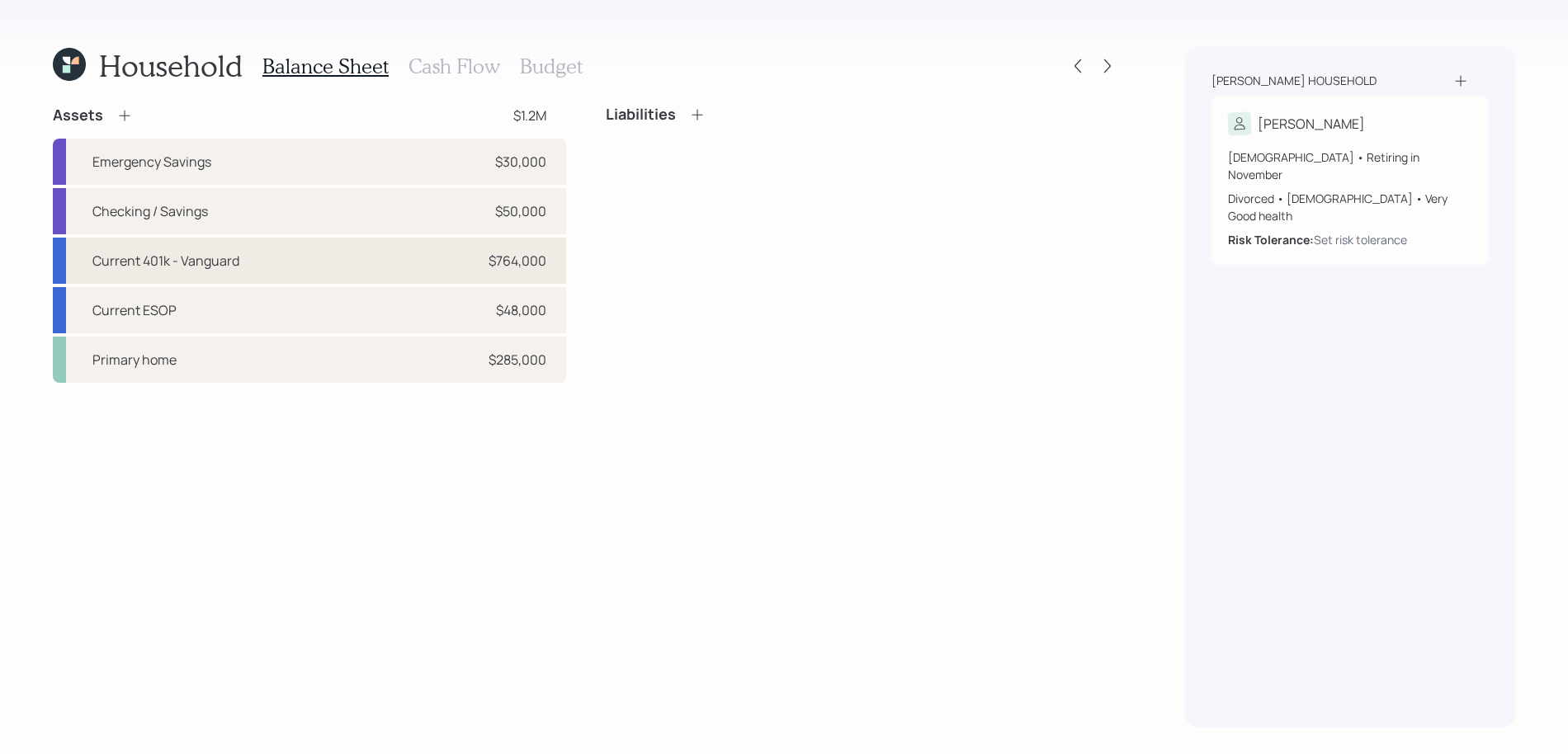
click at [385, 265] on div "Current 401k - Vanguard $764,000" at bounding box center [309, 260] width 514 height 46
select select "company_sponsored"
select select "balanced"
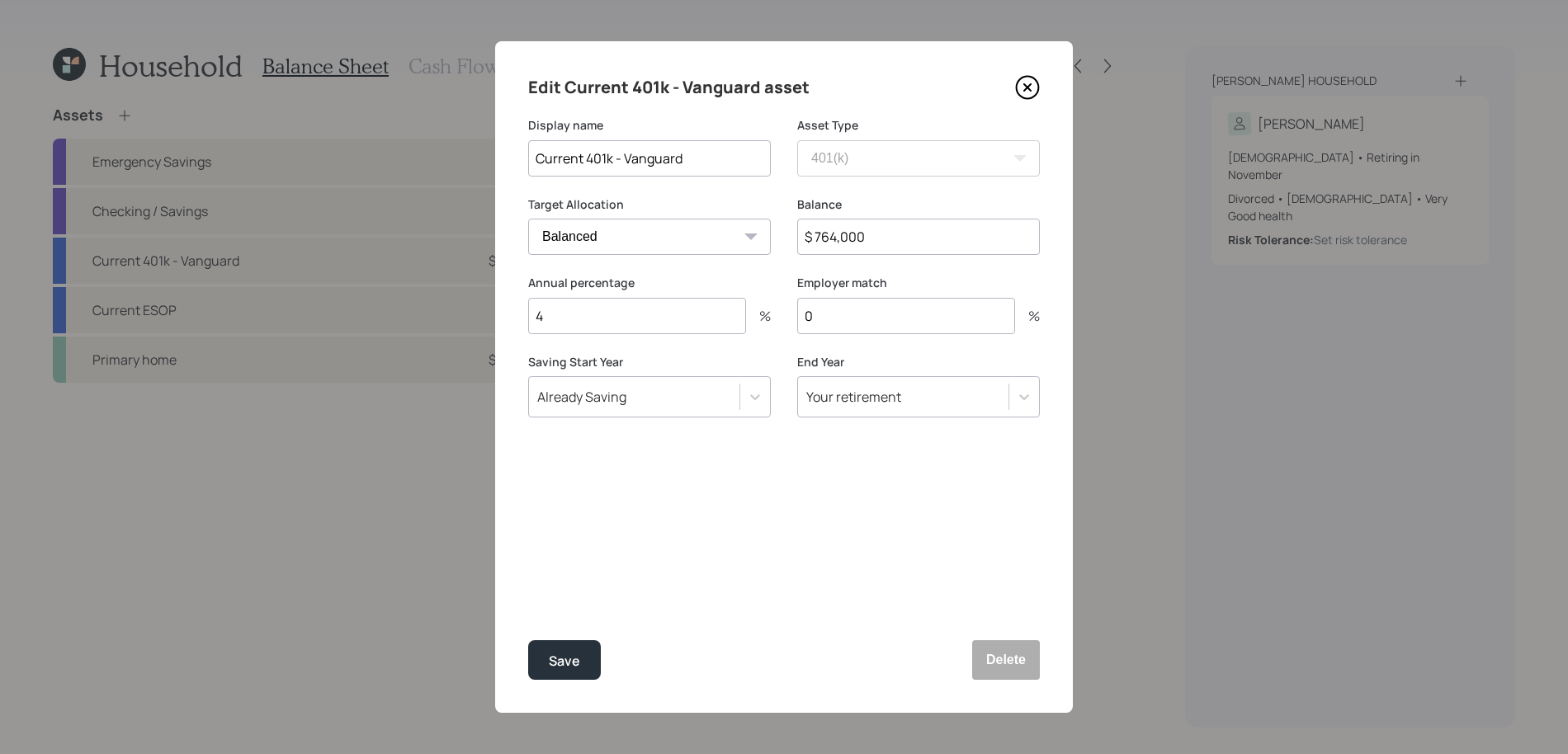
click at [893, 233] on input "$ 764,000" at bounding box center [918, 237] width 243 height 36
drag, startPoint x: 893, startPoint y: 238, endPoint x: 703, endPoint y: 238, distance: 190.0
click at [703, 238] on div "Target Allocation Cash Conservative Balanced Aggressive Balance $ 764,000" at bounding box center [784, 236] width 512 height 79
click at [1010, 655] on button "Delete" at bounding box center [1006, 660] width 67 height 39
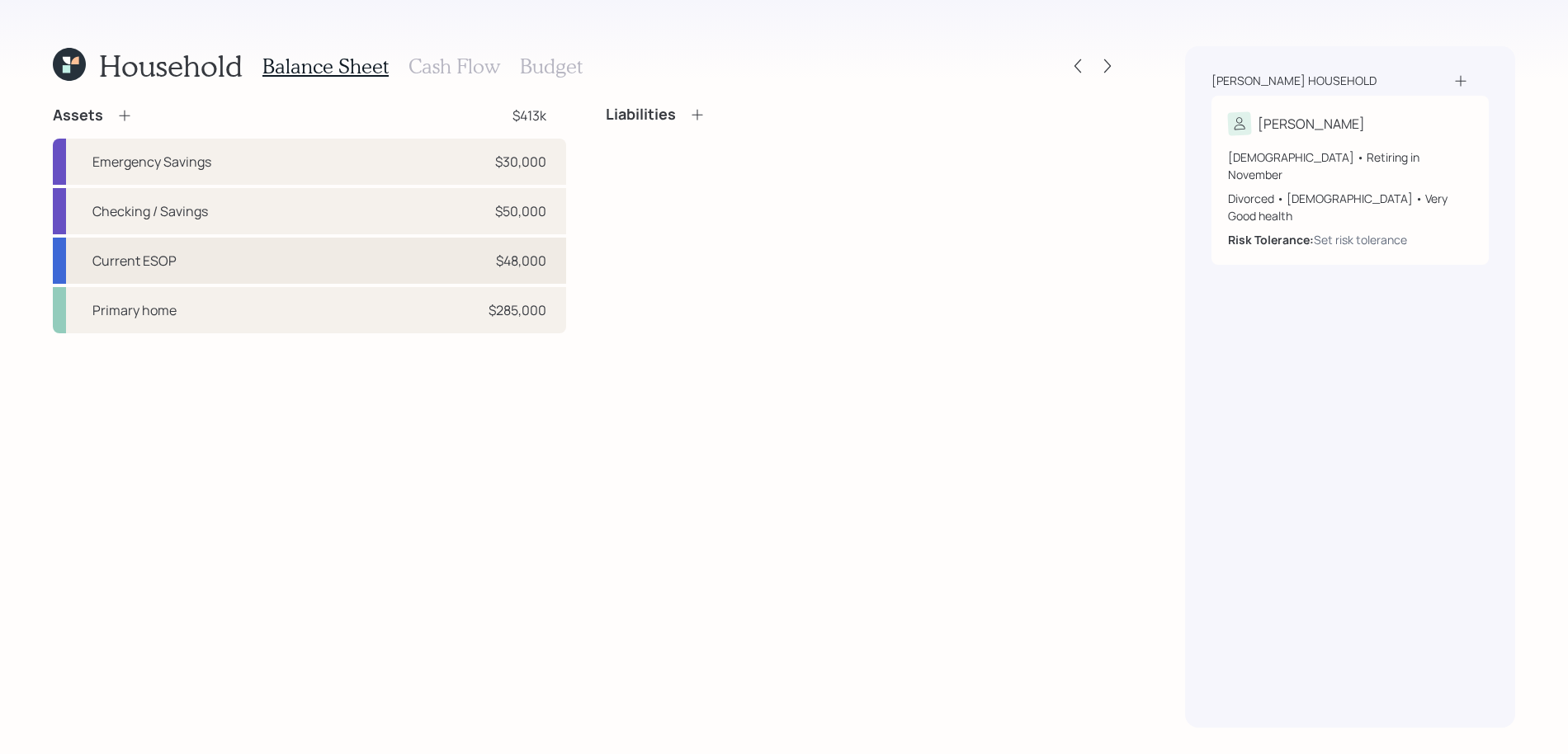
click at [192, 272] on div "Current ESOP $48,000" at bounding box center [309, 260] width 514 height 46
select select "company_sponsored"
select select "balanced"
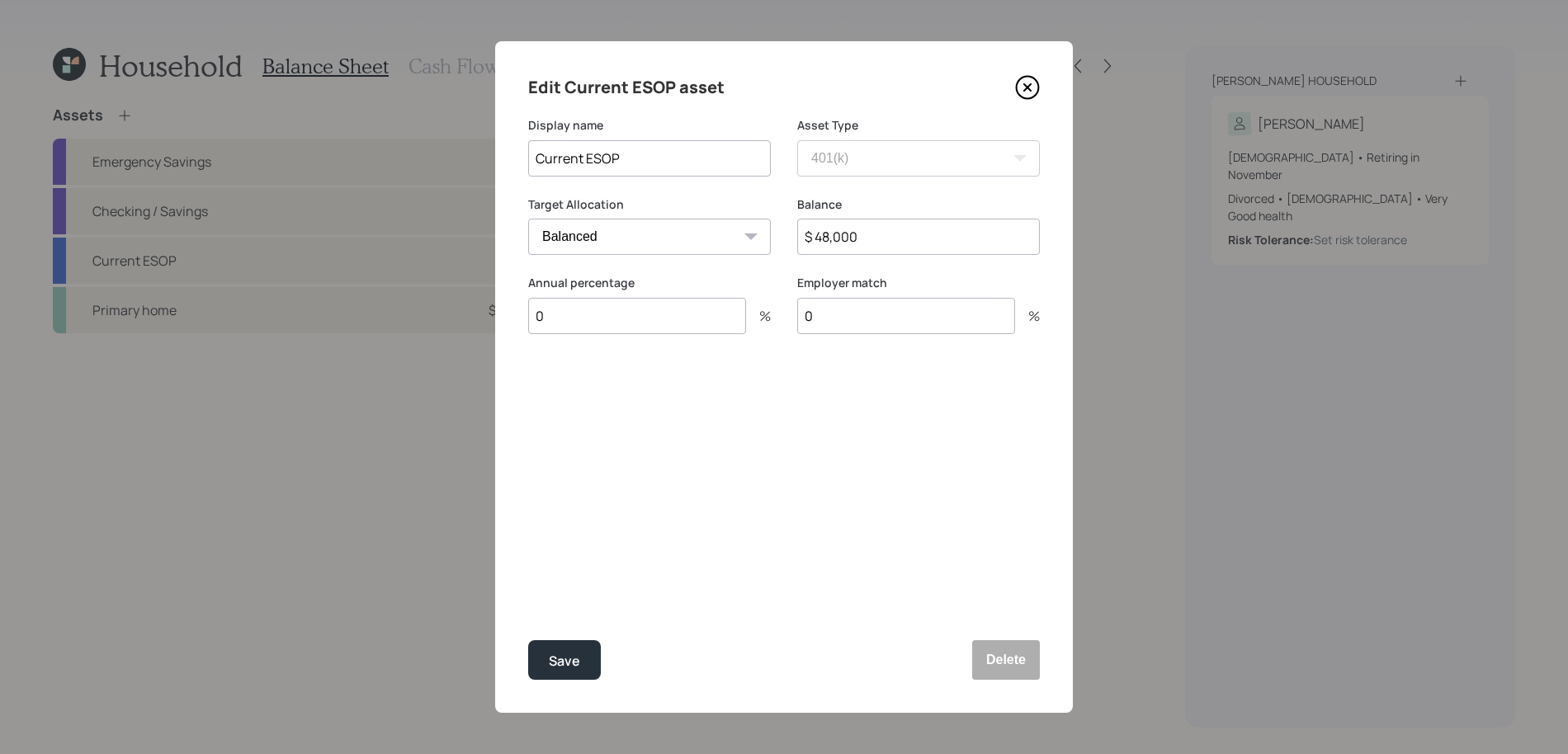
click at [1015, 683] on div "Edit Current ESOP asset Display name Current ESOP Asset Type SEP IRA IRA Roth I…" at bounding box center [784, 377] width 577 height 672
click at [1014, 662] on button "Delete" at bounding box center [1006, 660] width 67 height 39
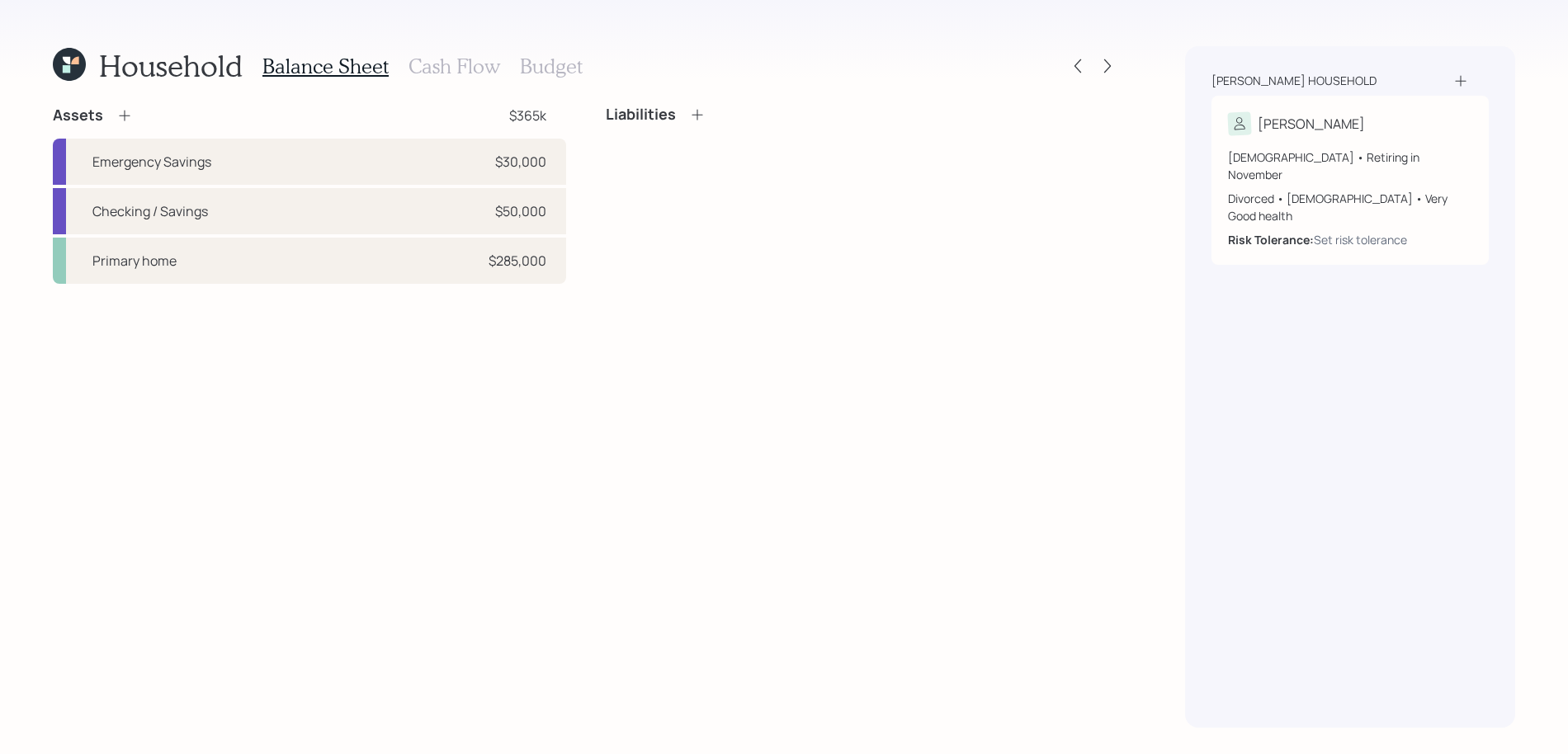
click at [116, 113] on icon at bounding box center [124, 115] width 17 height 17
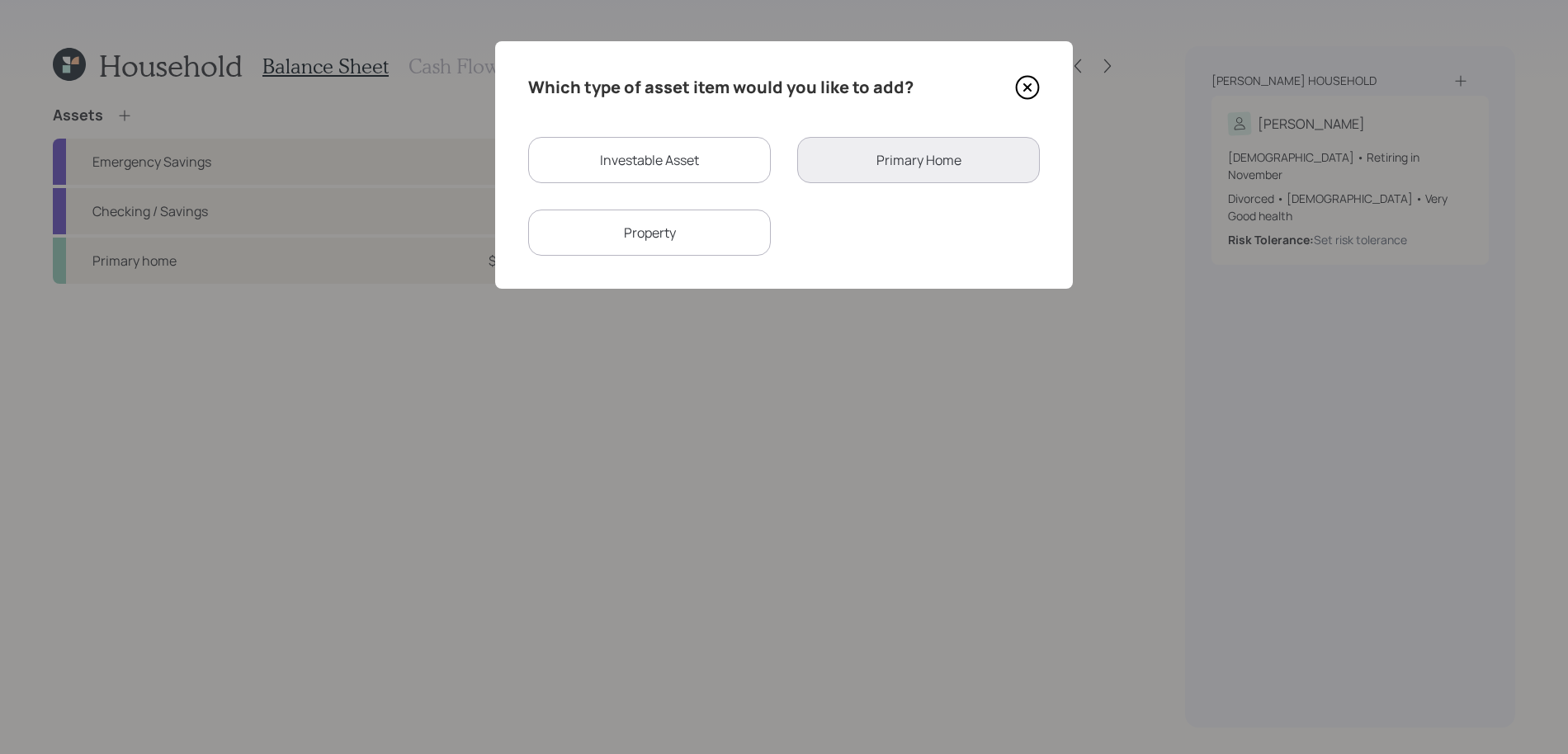
click at [743, 156] on div "Investable Asset" at bounding box center [650, 159] width 243 height 46
select select "taxable"
select select "balanced"
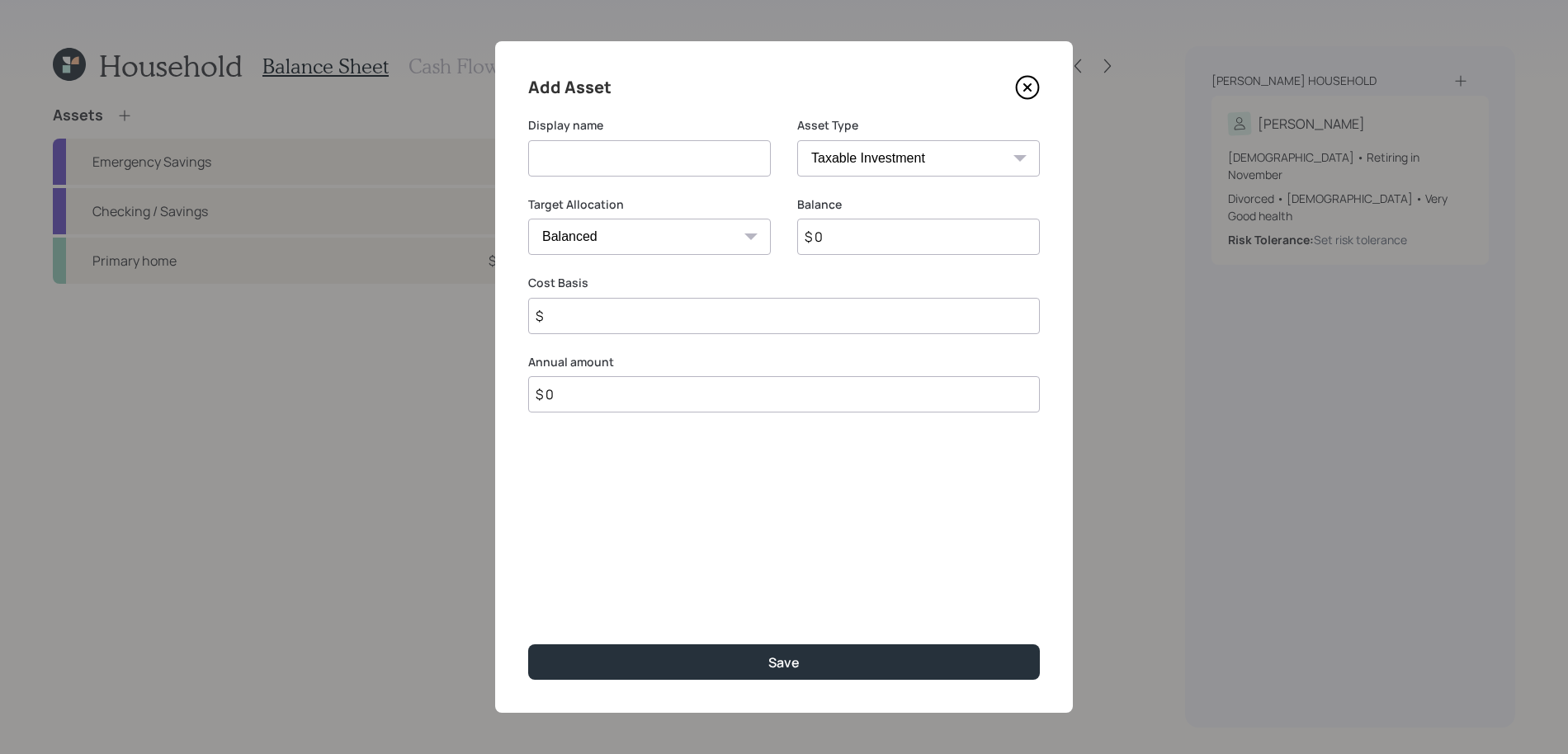
click at [859, 177] on div "Asset Type SEP IRA IRA Roth IRA 401(k) Roth 401(k) 403(b) Roth 403(b) 457(b) Ro…" at bounding box center [918, 156] width 243 height 79
click at [859, 160] on select "SEP [PERSON_NAME] IRA 401(k) [PERSON_NAME] 401(k) 403(b) [PERSON_NAME] 403(b) 4…" at bounding box center [918, 157] width 243 height 36
select select "ira"
click at [797, 140] on select "SEP [PERSON_NAME] IRA 401(k) [PERSON_NAME] 401(k) 403(b) [PERSON_NAME] 403(b) 4…" at bounding box center [918, 157] width 243 height 36
type input "$"
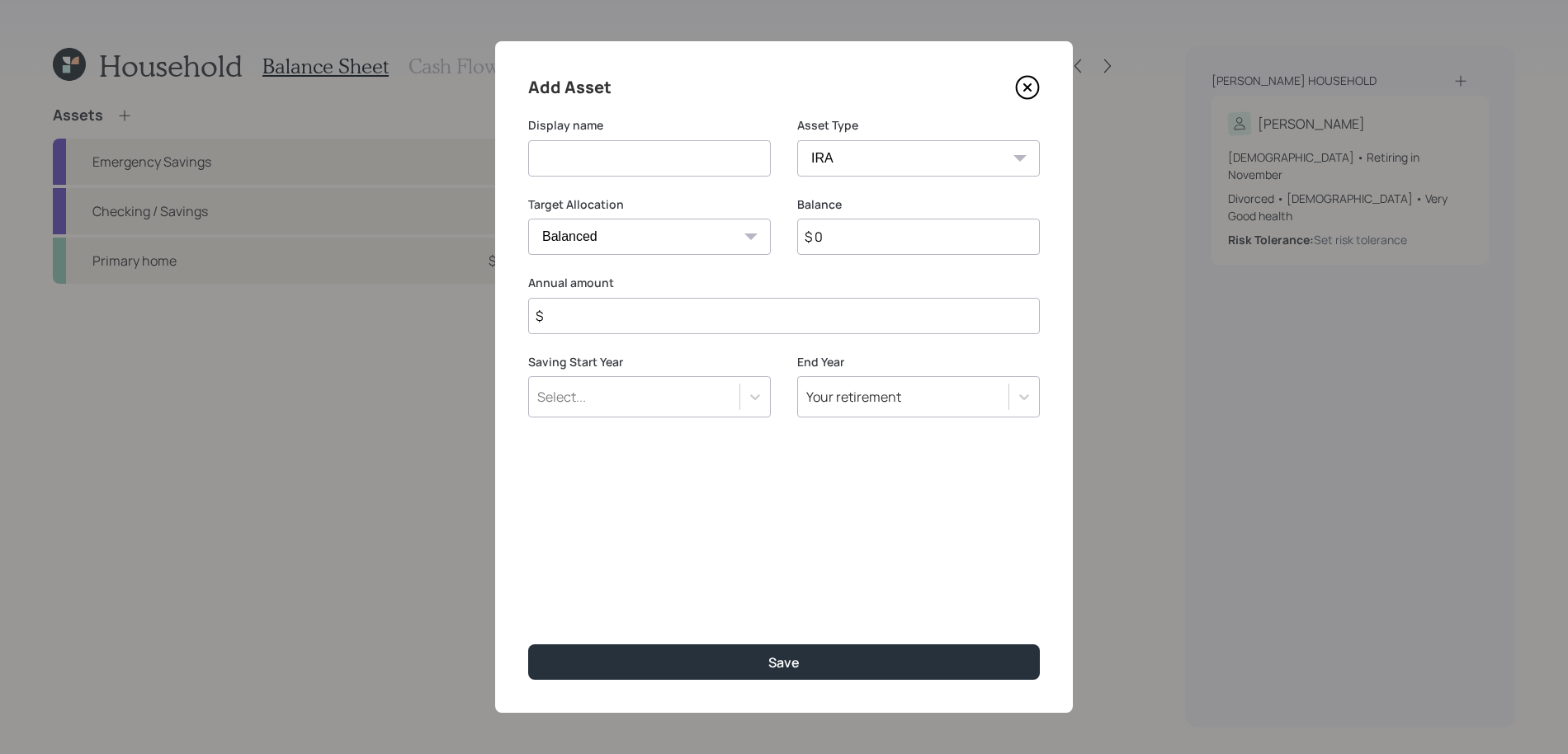
click at [651, 171] on input at bounding box center [650, 157] width 243 height 36
type input "Traditional IRA"
click at [887, 252] on input "$ 0" at bounding box center [918, 237] width 243 height 36
type input "$ 812,000"
type input "$ 0"
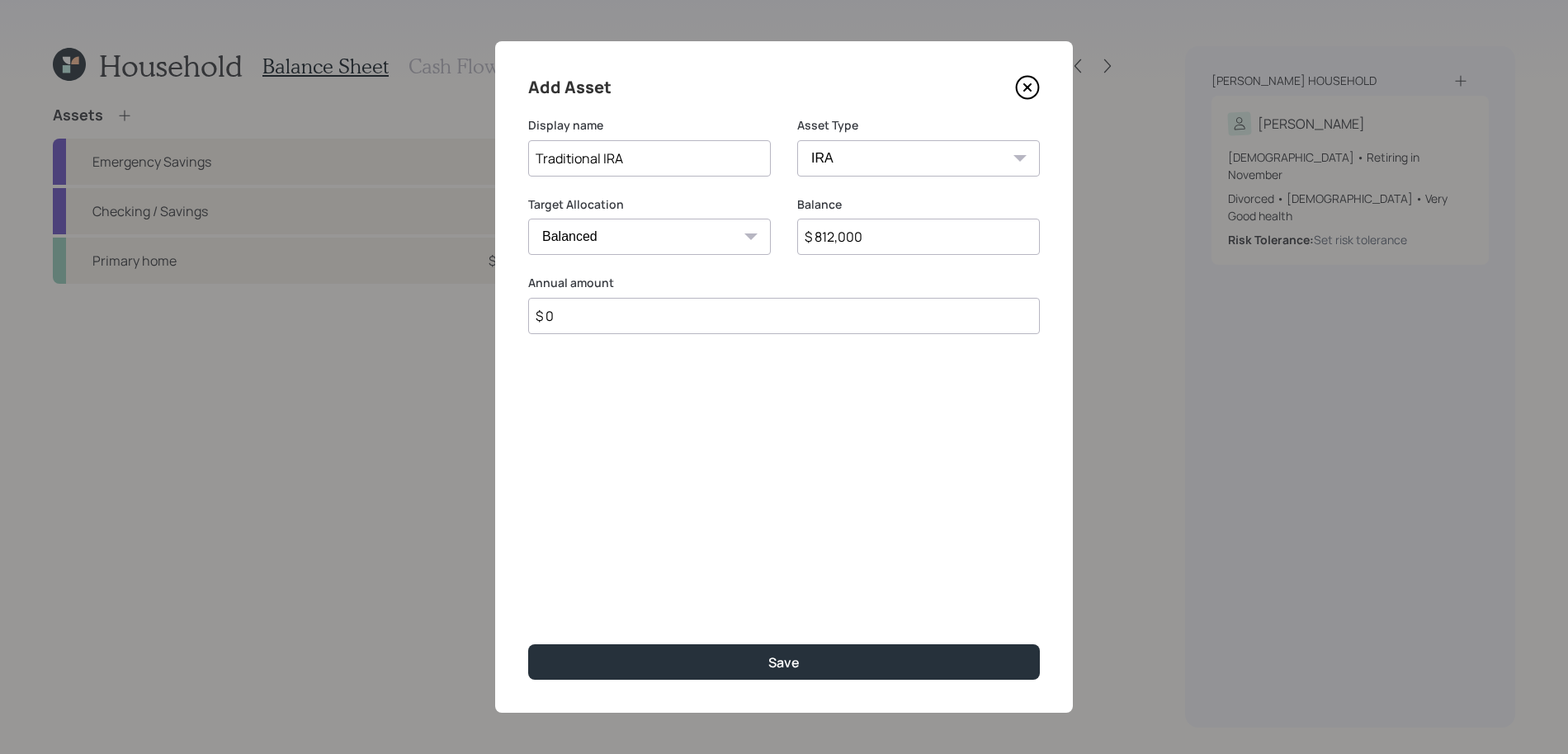
click at [528, 644] on button "Save" at bounding box center [784, 662] width 512 height 35
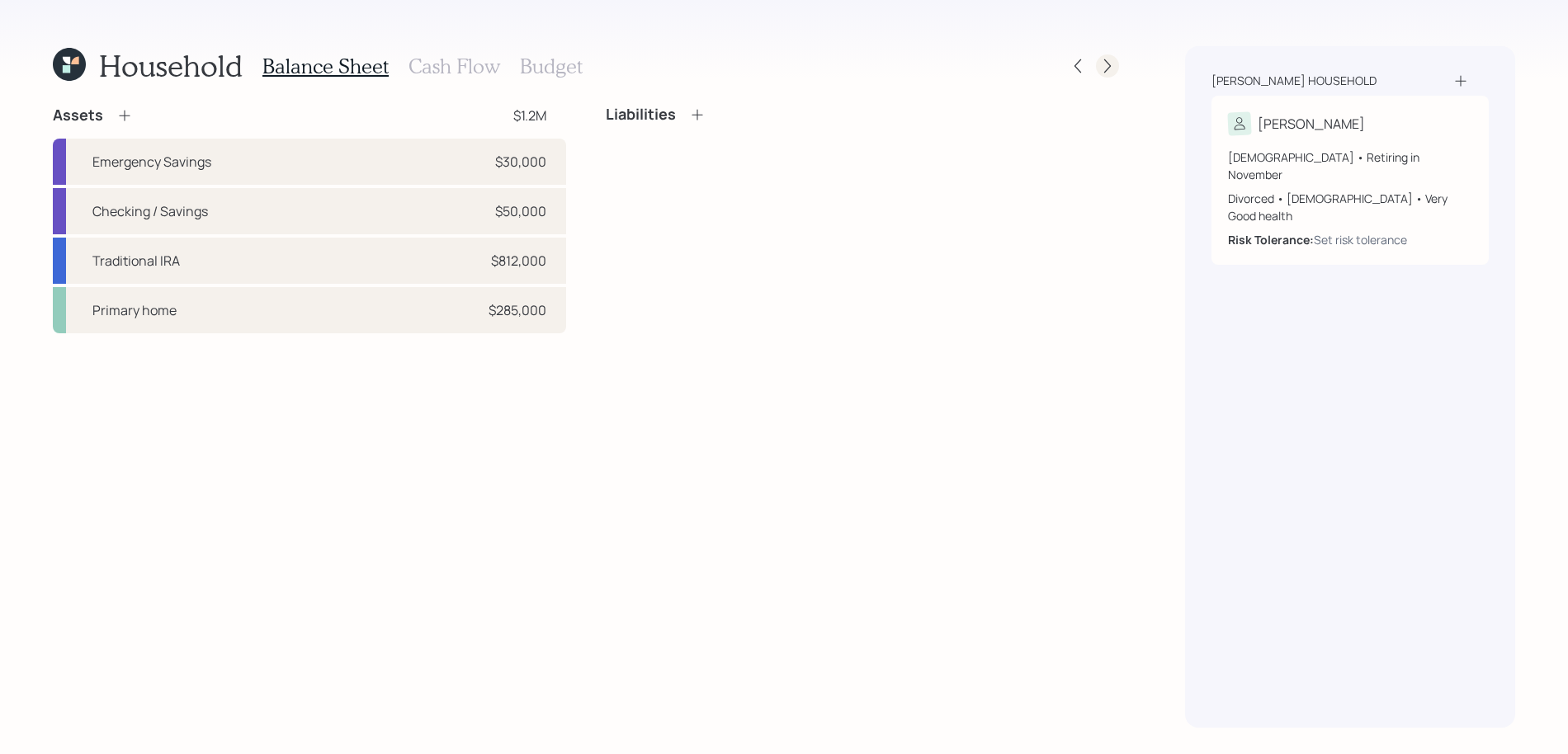
click at [1110, 66] on icon at bounding box center [1107, 66] width 17 height 17
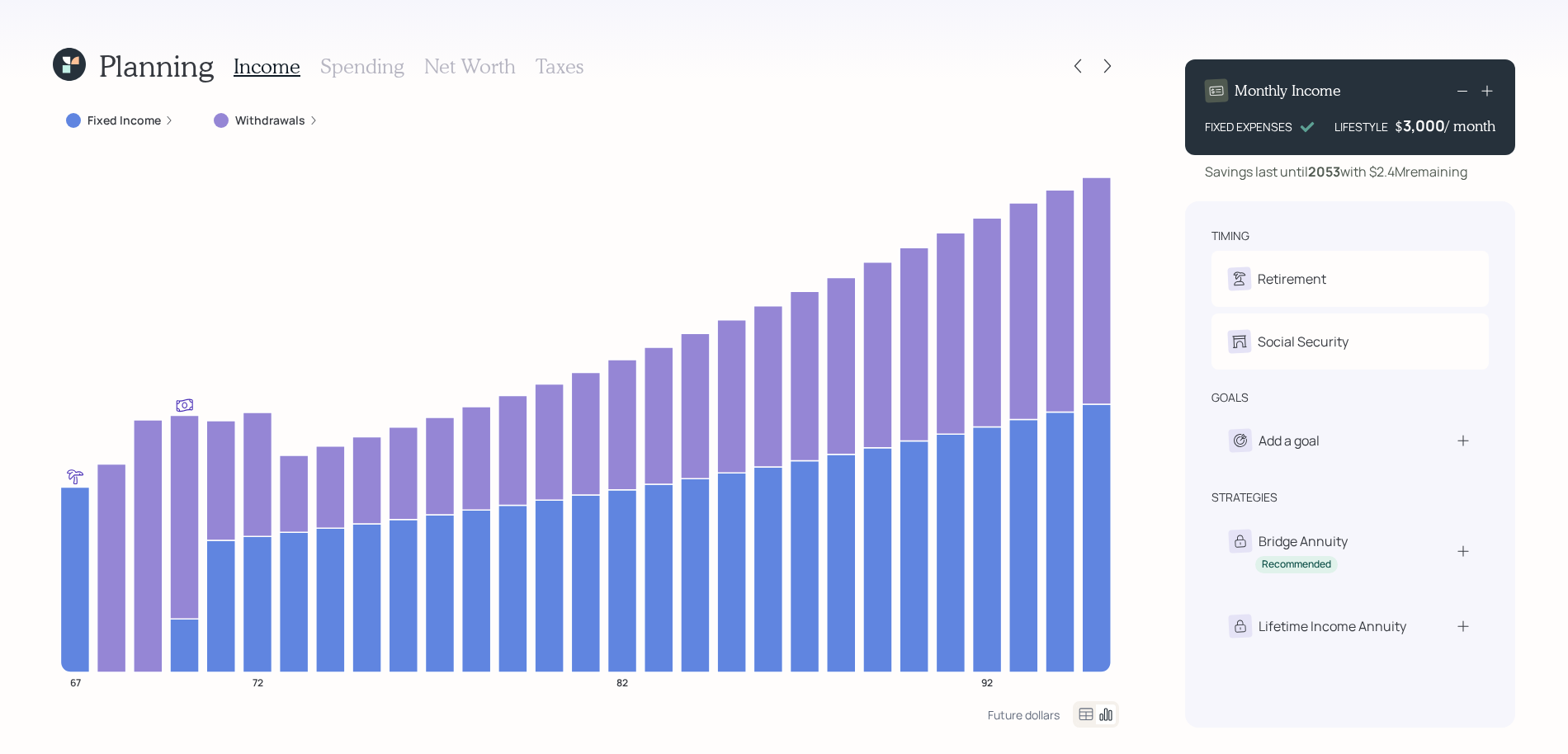
click at [567, 66] on h3 "Taxes" at bounding box center [559, 67] width 48 height 23
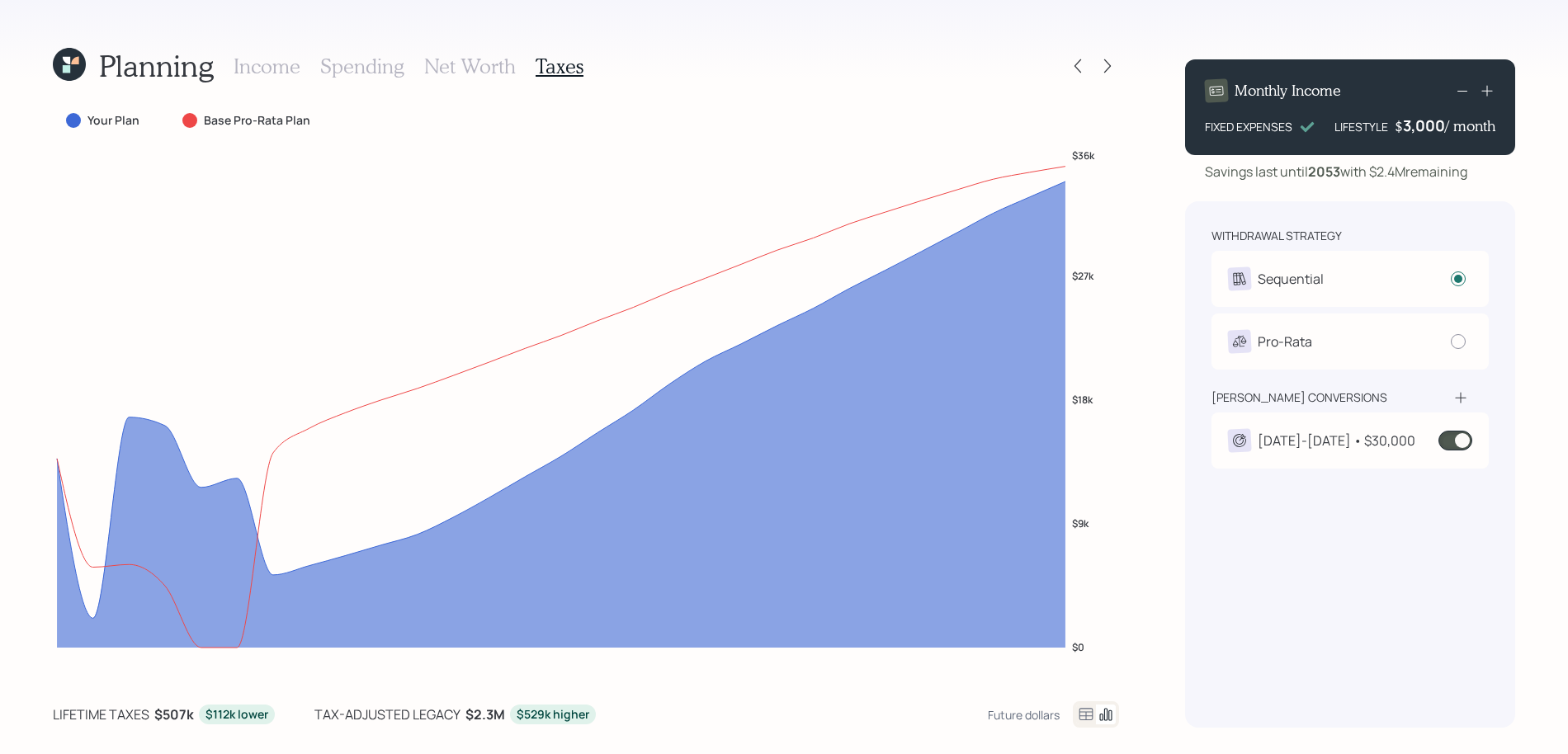
click at [1283, 437] on div "2026-2030 • $30,000" at bounding box center [1336, 440] width 157 height 20
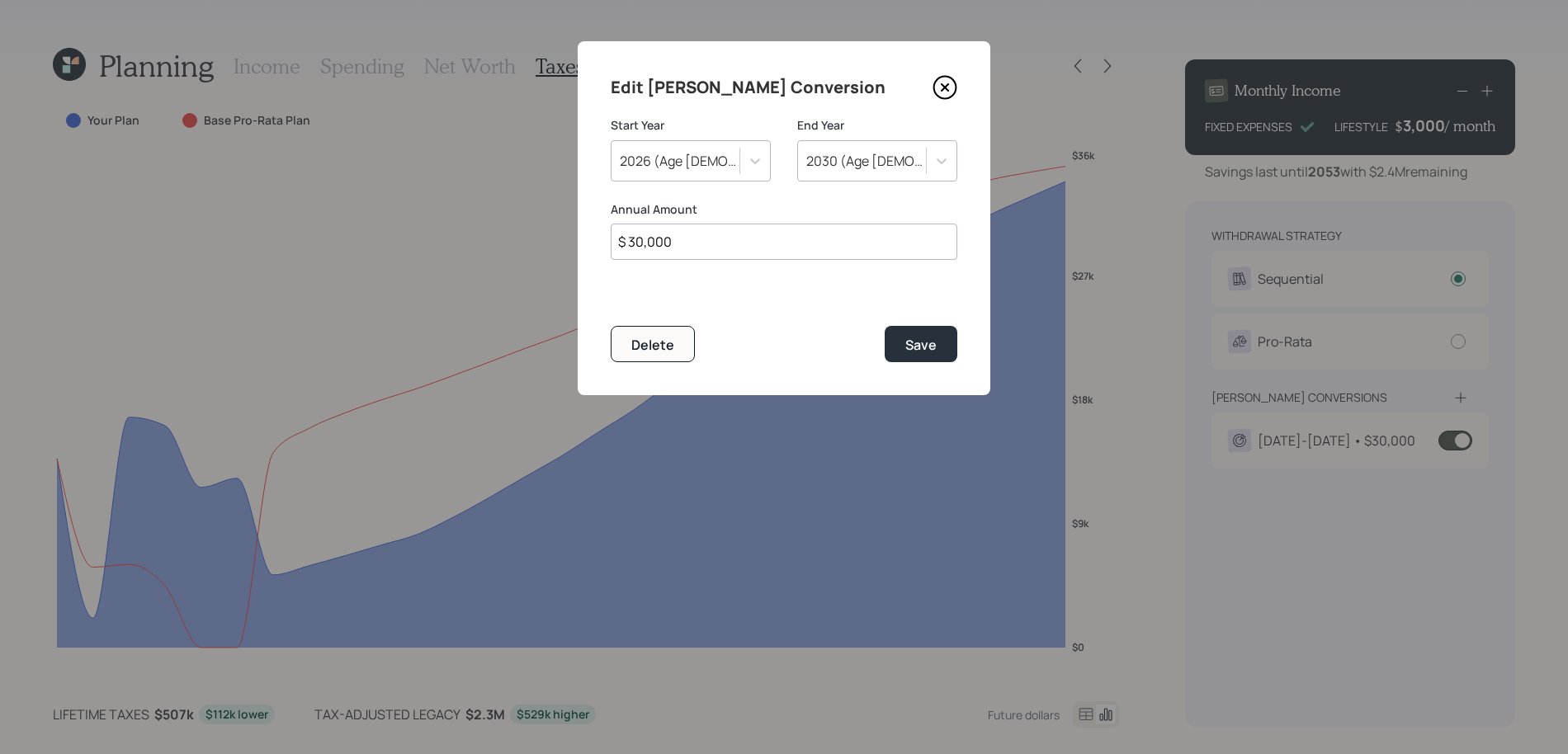
click at [701, 261] on div "Edit Roth Conversion Start Year 2026 (Age 68) End Year 2030 (Age 72) Annual Amo…" at bounding box center [784, 218] width 413 height 354
drag, startPoint x: 701, startPoint y: 249, endPoint x: 493, endPoint y: 229, distance: 209.0
click at [493, 229] on div "Edit Roth Conversion Start Year 2026 (Age 68) End Year 2030 (Age 72) Annual Amo…" at bounding box center [784, 377] width 1568 height 754
type input "$ 25,000"
click at [884, 326] on button "Save" at bounding box center [920, 343] width 72 height 35
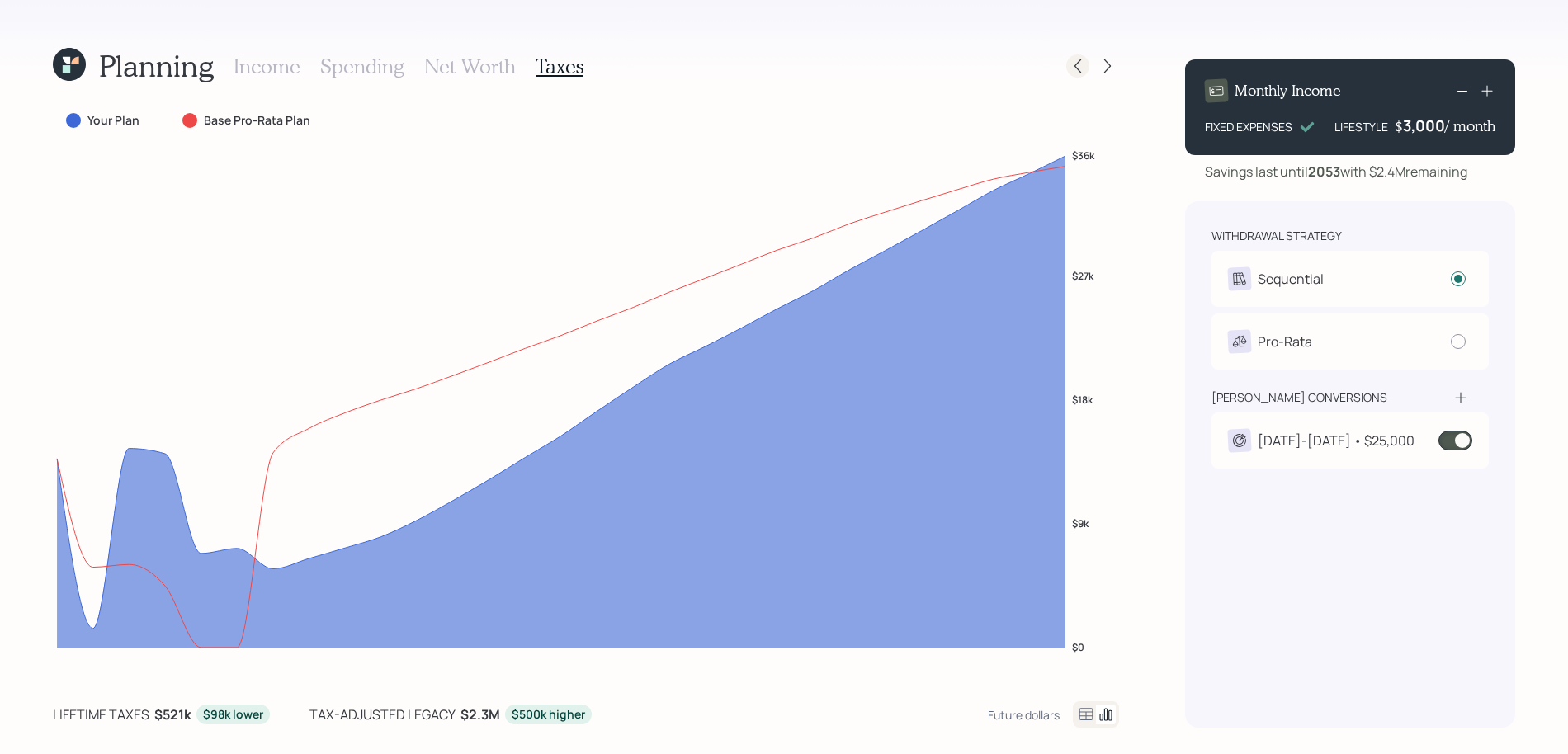
click at [1076, 58] on icon at bounding box center [1077, 66] width 17 height 17
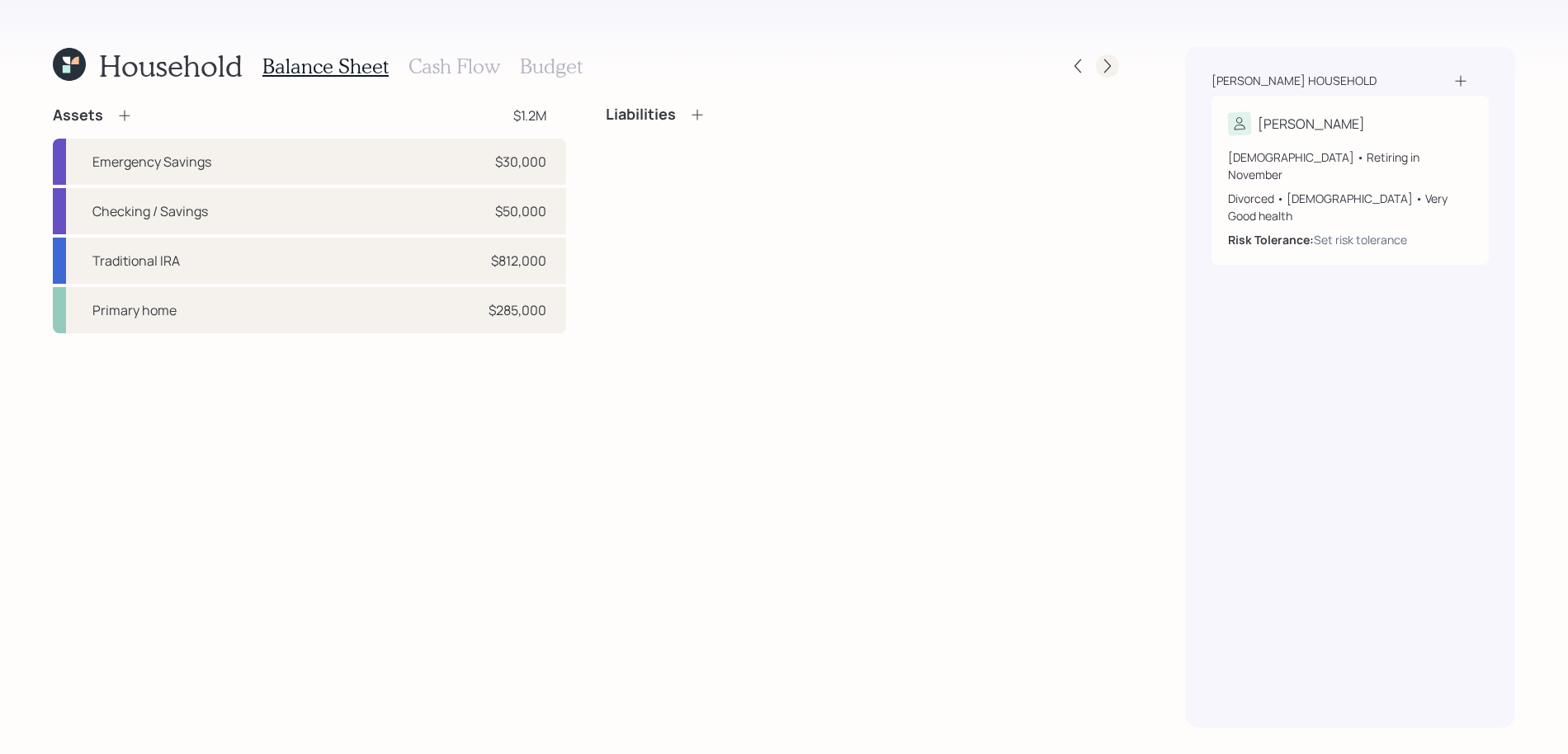
click at [1100, 70] on icon at bounding box center [1107, 66] width 17 height 17
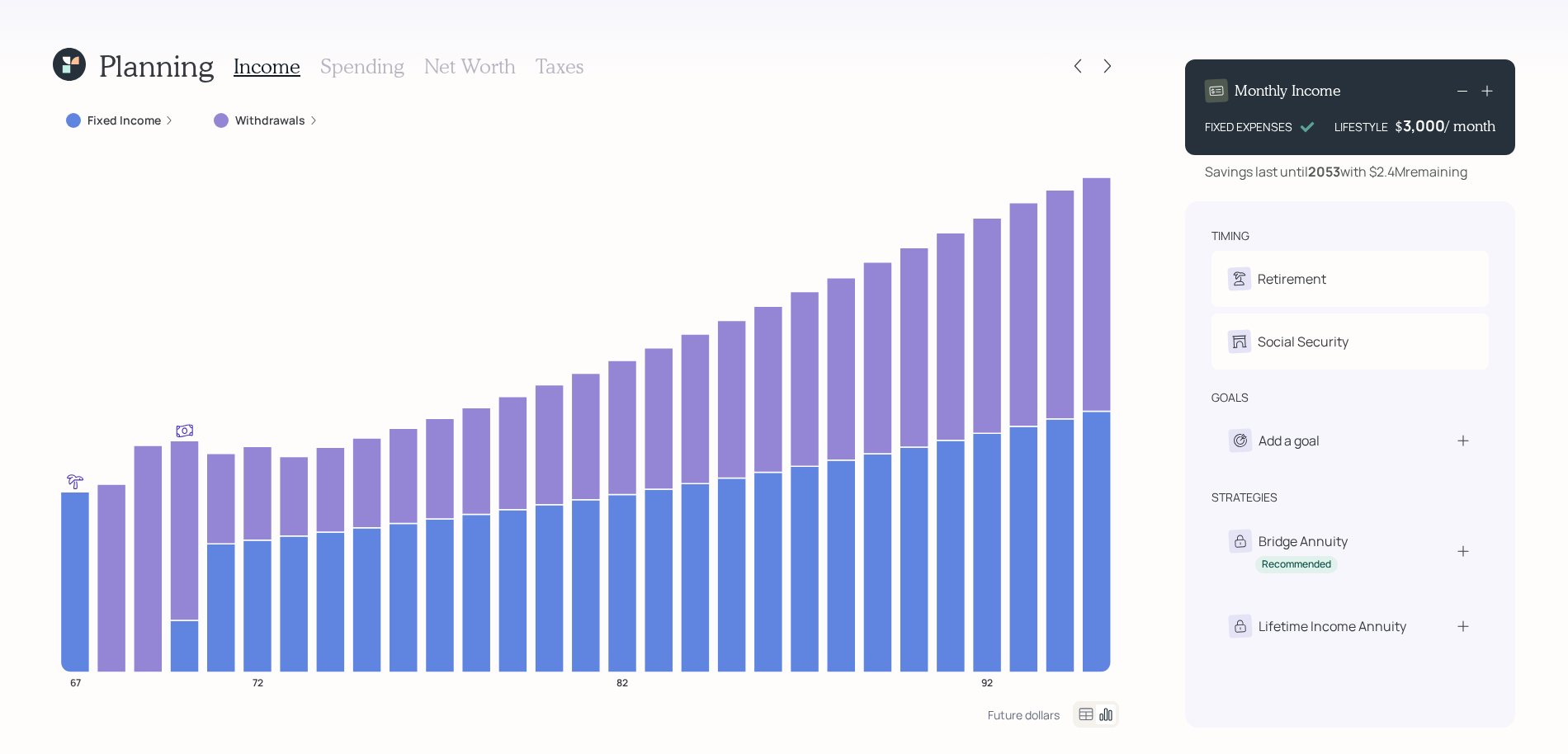
click at [443, 74] on h3 "Net Worth" at bounding box center [470, 67] width 92 height 23
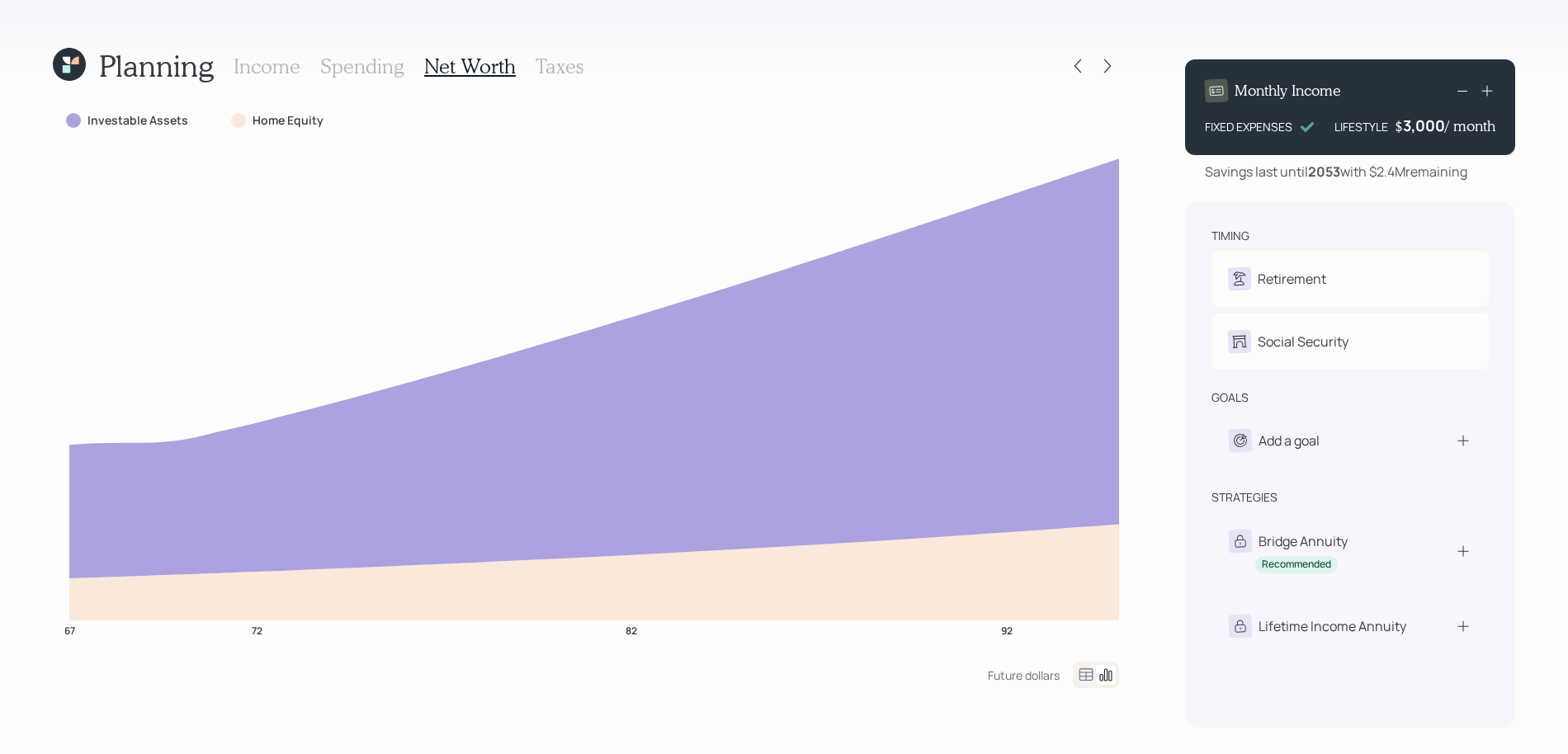
click at [1082, 668] on icon at bounding box center [1086, 675] width 20 height 20
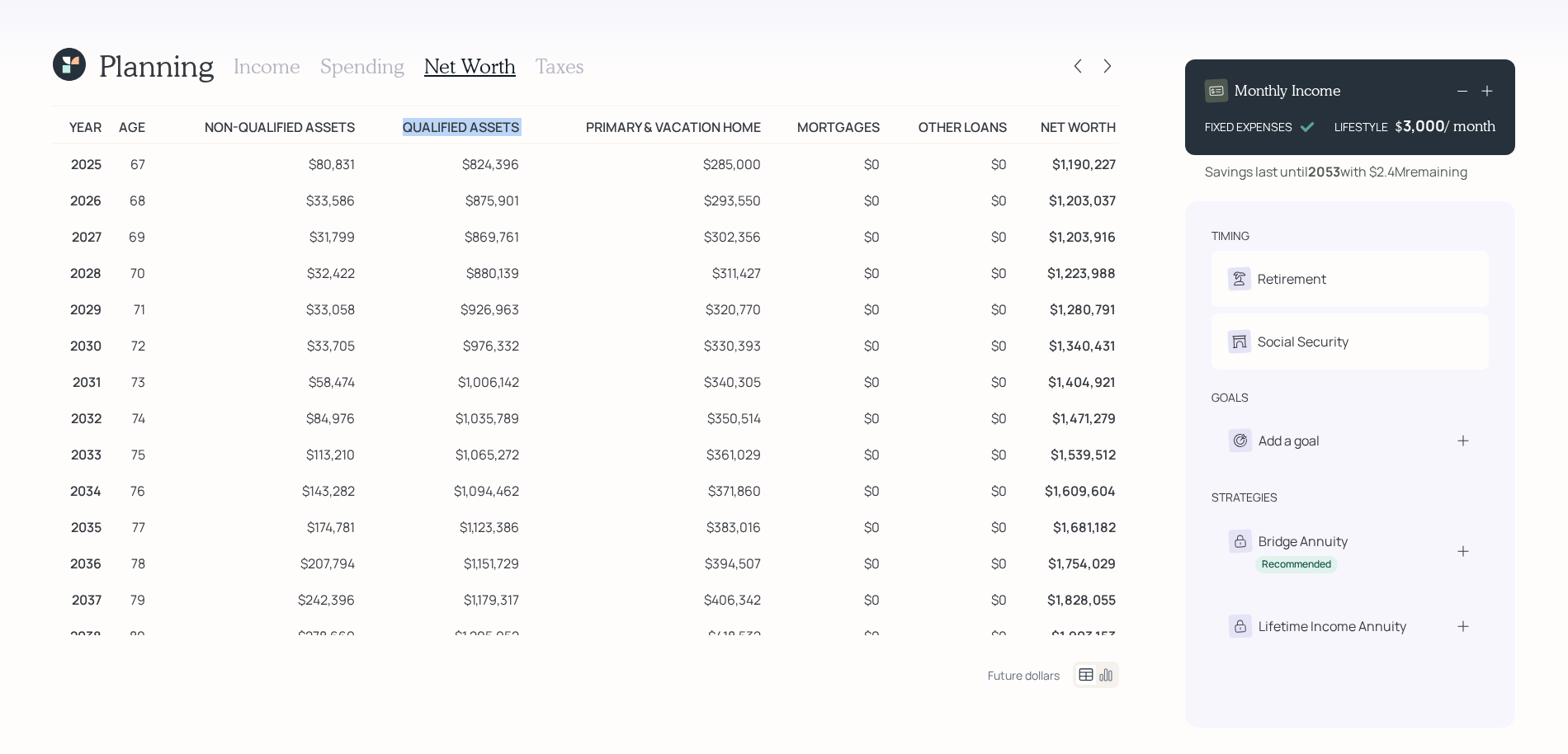
drag, startPoint x: 535, startPoint y: 132, endPoint x: 401, endPoint y: 132, distance: 134.0
click at [401, 132] on tr "Year Age Non-qualified assets Qualified assets Primary & vacation home Mortgage…" at bounding box center [586, 125] width 1066 height 37
click at [276, 86] on div "Planning Income Spending Net Worth Taxes Year Age Non-qualified assets Qualifie…" at bounding box center [586, 386] width 1066 height 682
click at [279, 67] on h3 "Income" at bounding box center [267, 67] width 67 height 23
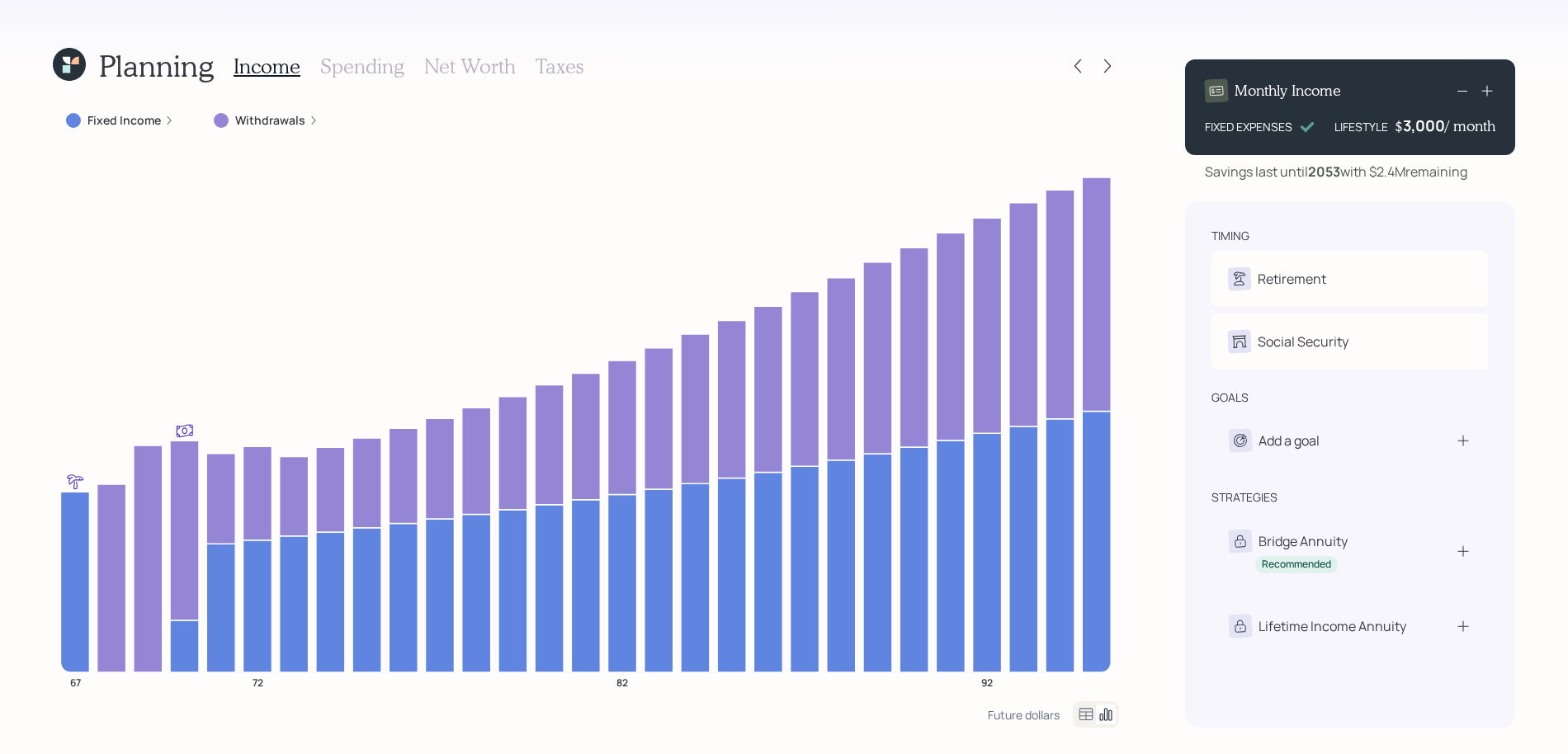
click at [1066, 59] on div at bounding box center [1093, 67] width 53 height 23
click at [1069, 59] on icon at bounding box center [1077, 66] width 17 height 17
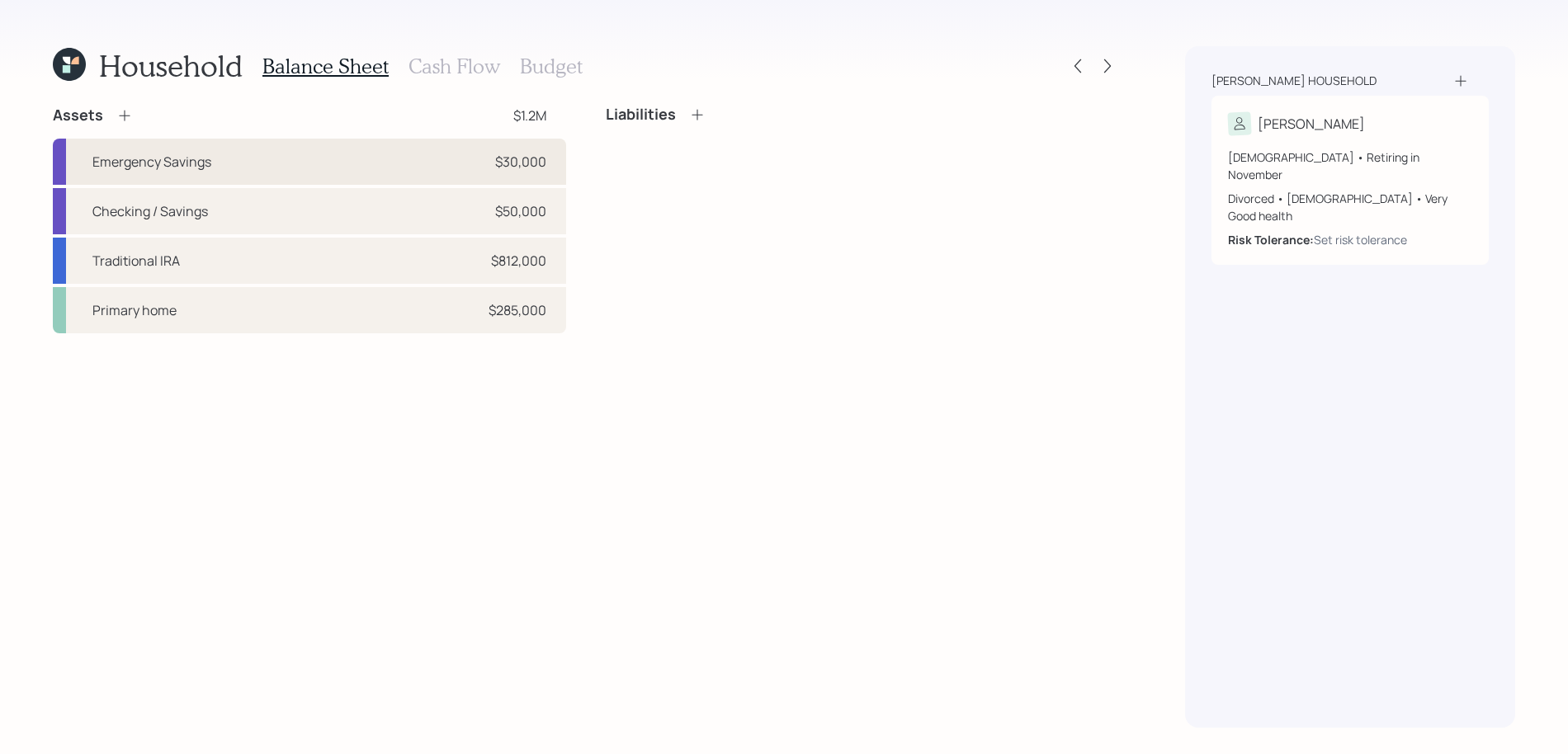
click at [530, 177] on div "Emergency Savings $30,000" at bounding box center [309, 161] width 514 height 46
select select "emergency_fund"
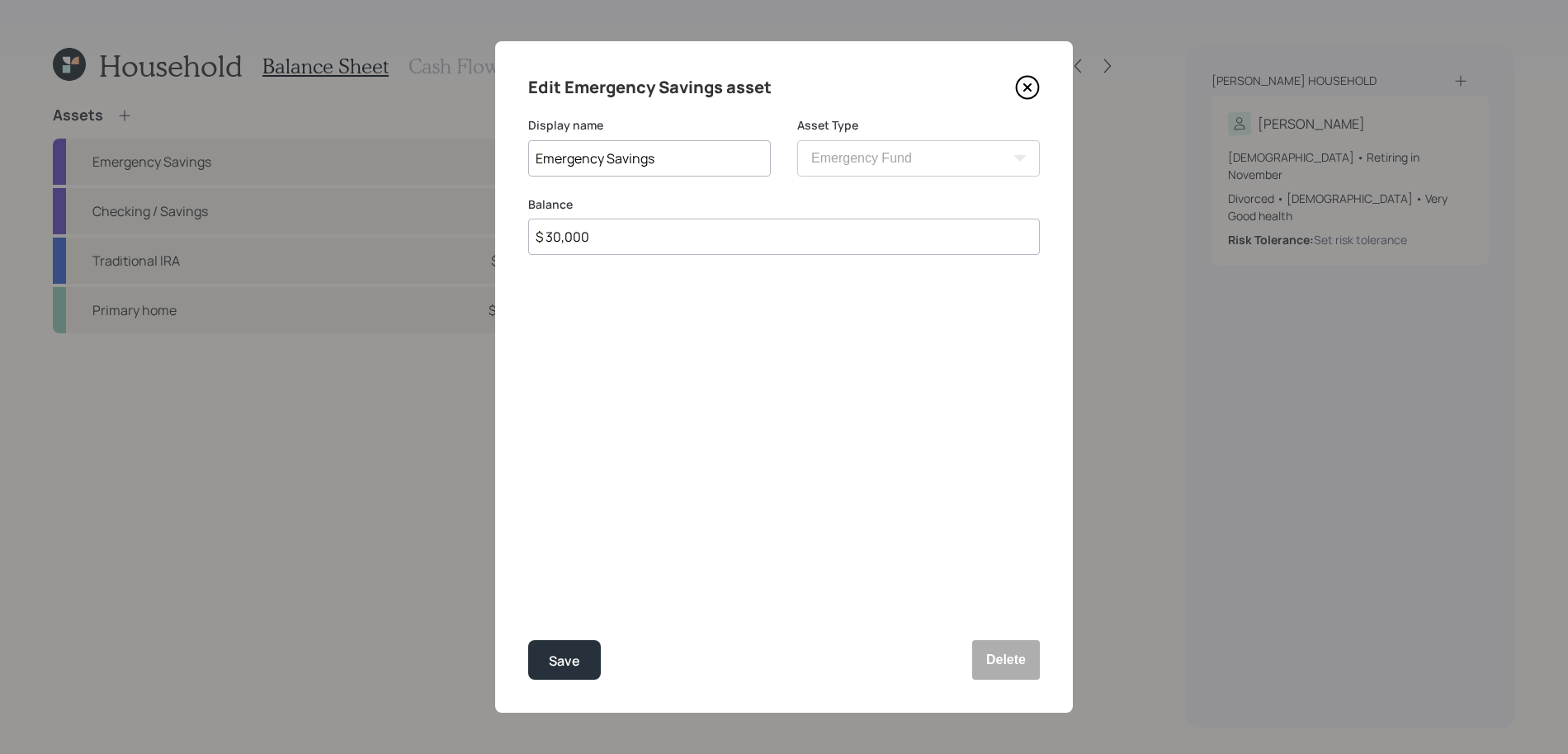
drag, startPoint x: 662, startPoint y: 244, endPoint x: 260, endPoint y: 208, distance: 403.6
click at [260, 208] on div "Edit Emergency Savings asset Display name Emergency Savings Asset Type SEP IRA …" at bounding box center [784, 377] width 1568 height 754
type input "$ 80,000"
click at [528, 641] on button "Save" at bounding box center [564, 660] width 72 height 39
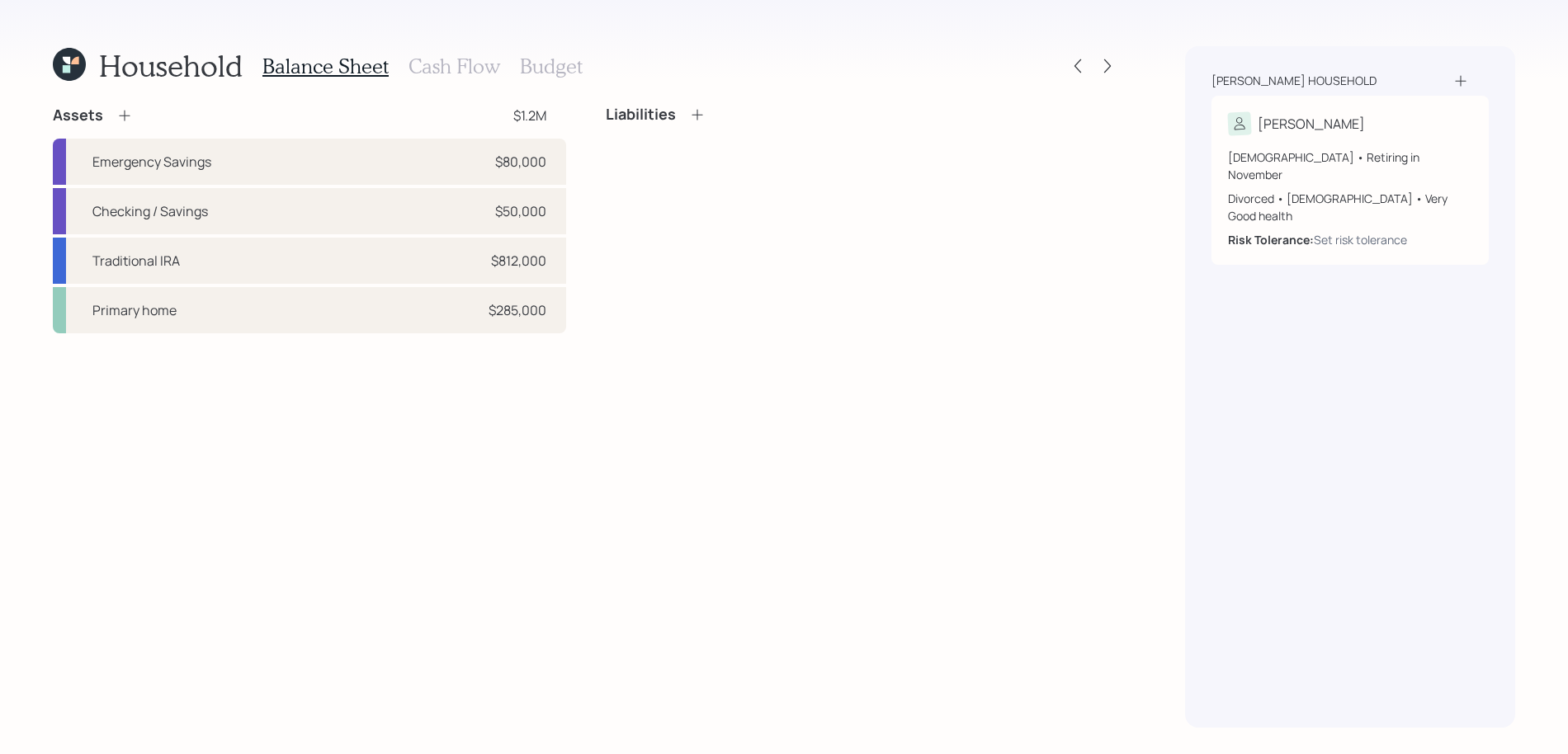
click at [256, 186] on div "Emergency Savings $80,000 Checking / Savings $50,000 Traditional IRA $812,000 P…" at bounding box center [309, 236] width 514 height 195
click at [256, 198] on div "Checking / Savings $50,000" at bounding box center [309, 210] width 514 height 46
select select "cash"
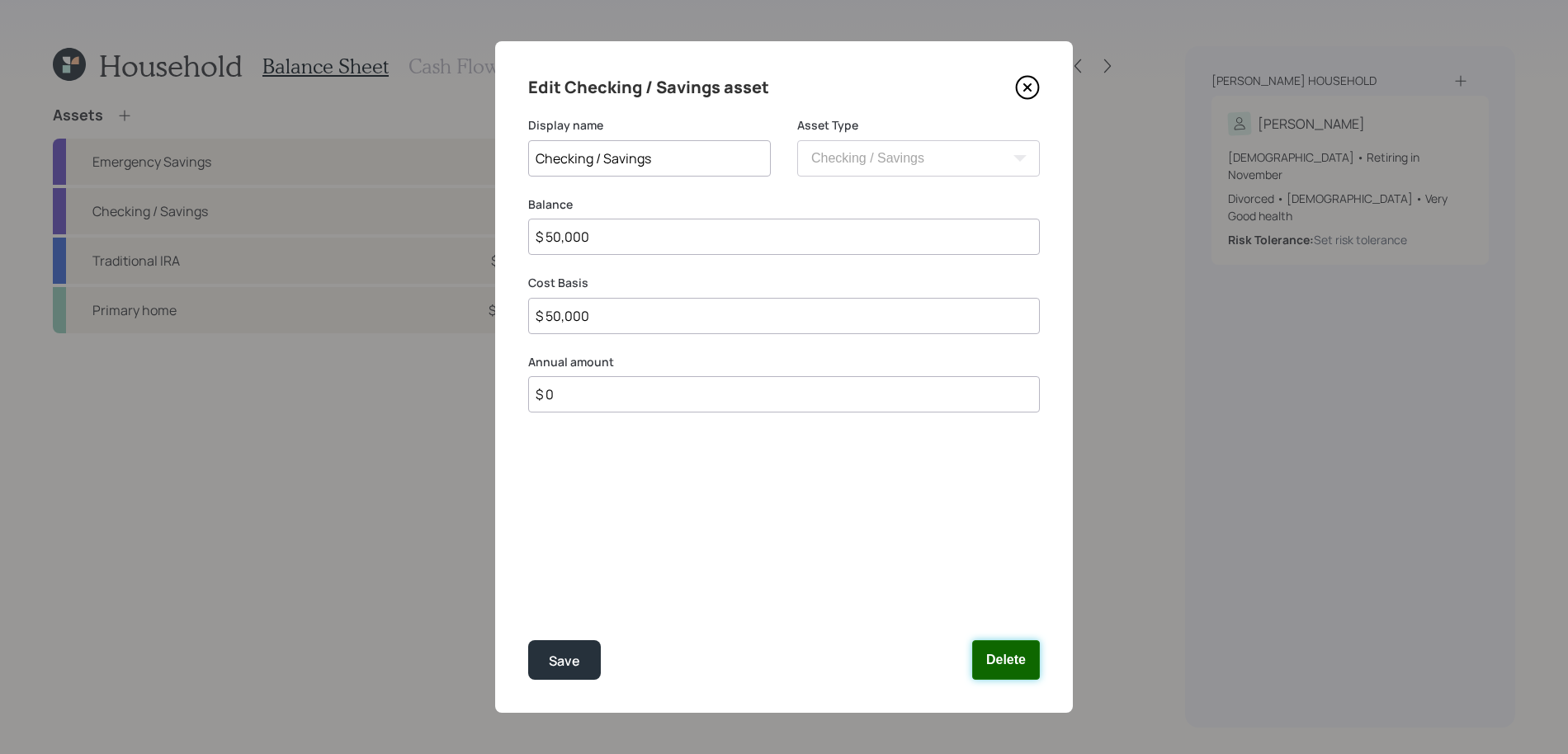
click at [1012, 651] on button "Delete" at bounding box center [1006, 660] width 67 height 39
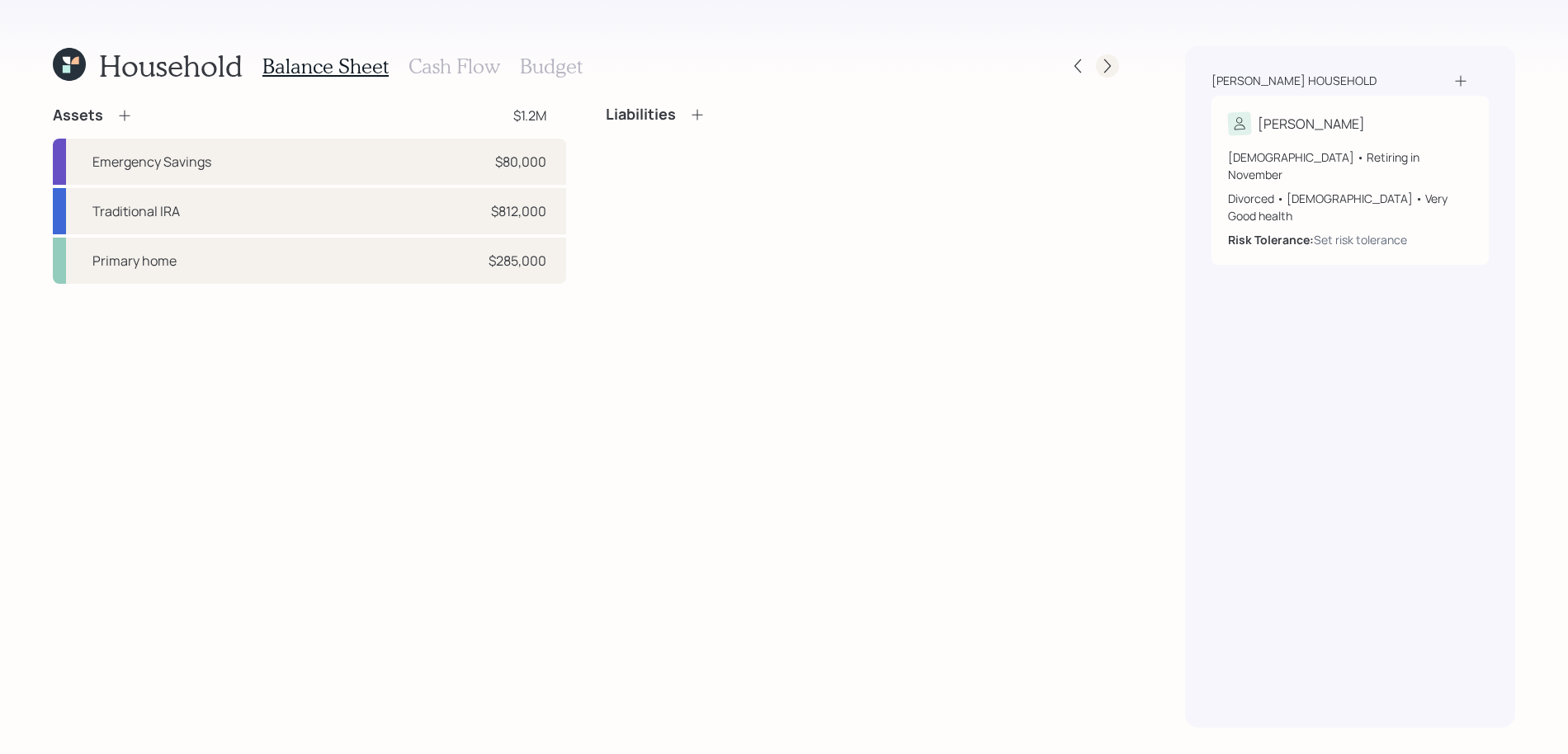
click at [1111, 64] on icon at bounding box center [1107, 66] width 17 height 17
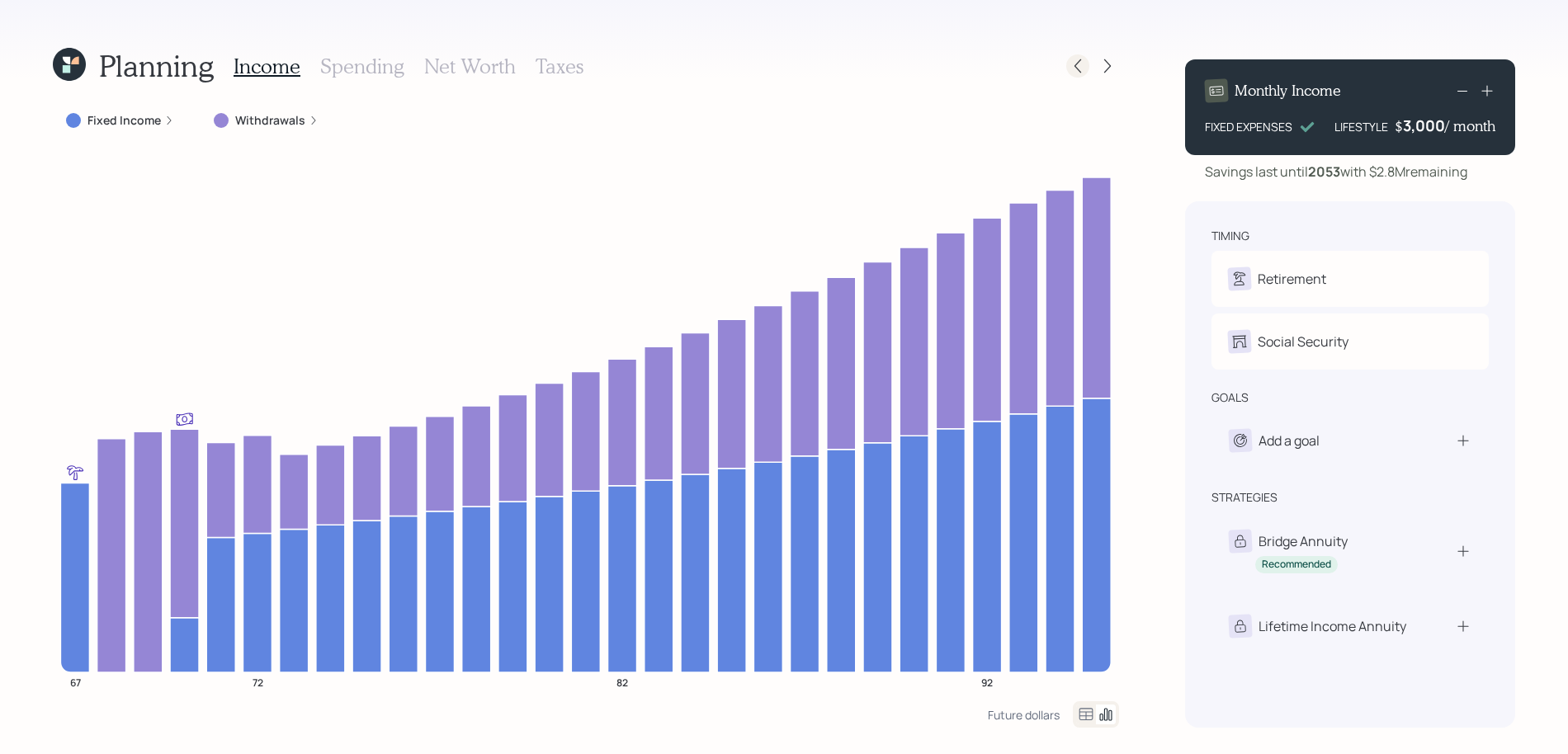
click at [1073, 66] on icon at bounding box center [1077, 66] width 17 height 17
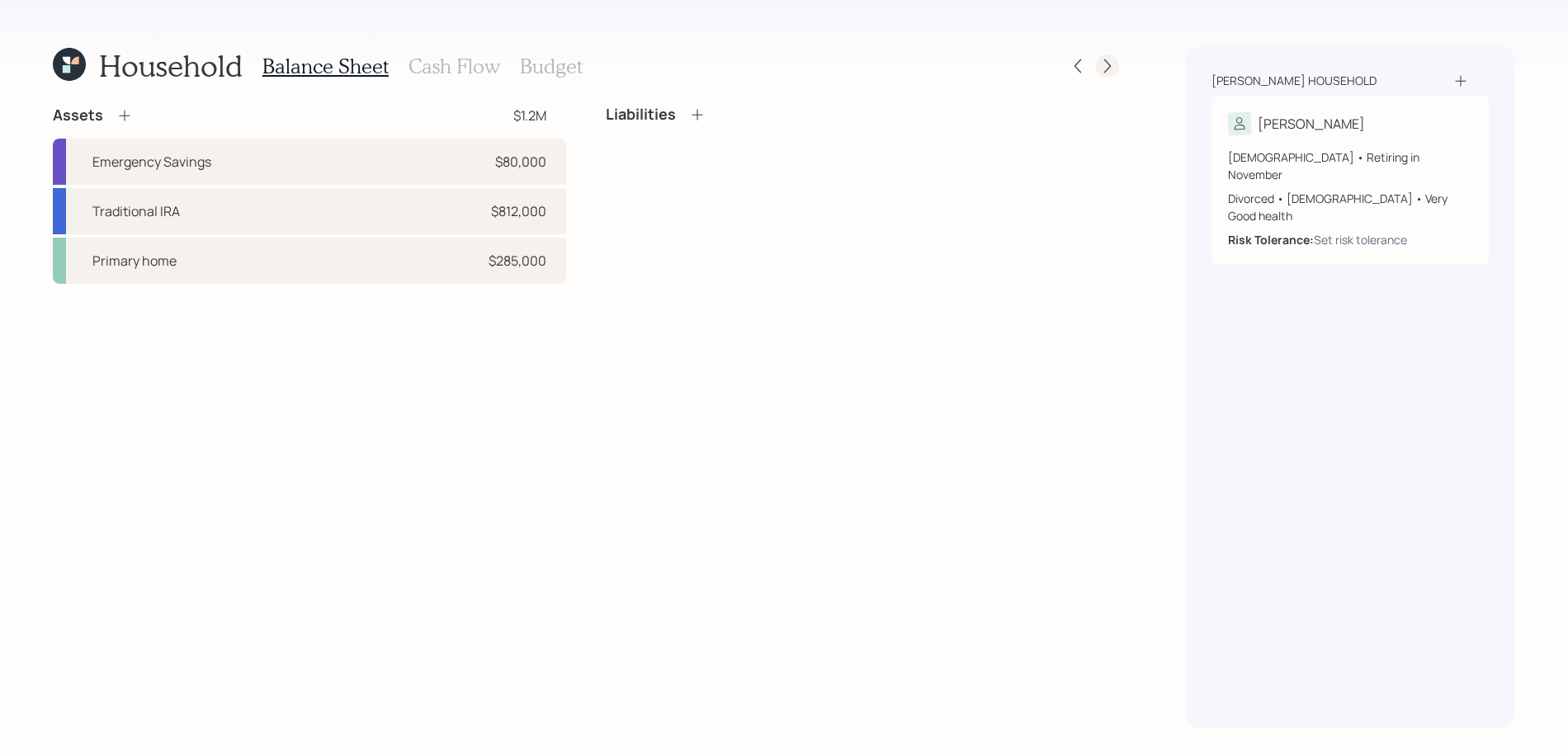
click at [1097, 71] on div at bounding box center [1093, 67] width 53 height 23
click at [1097, 69] on div at bounding box center [1107, 67] width 23 height 23
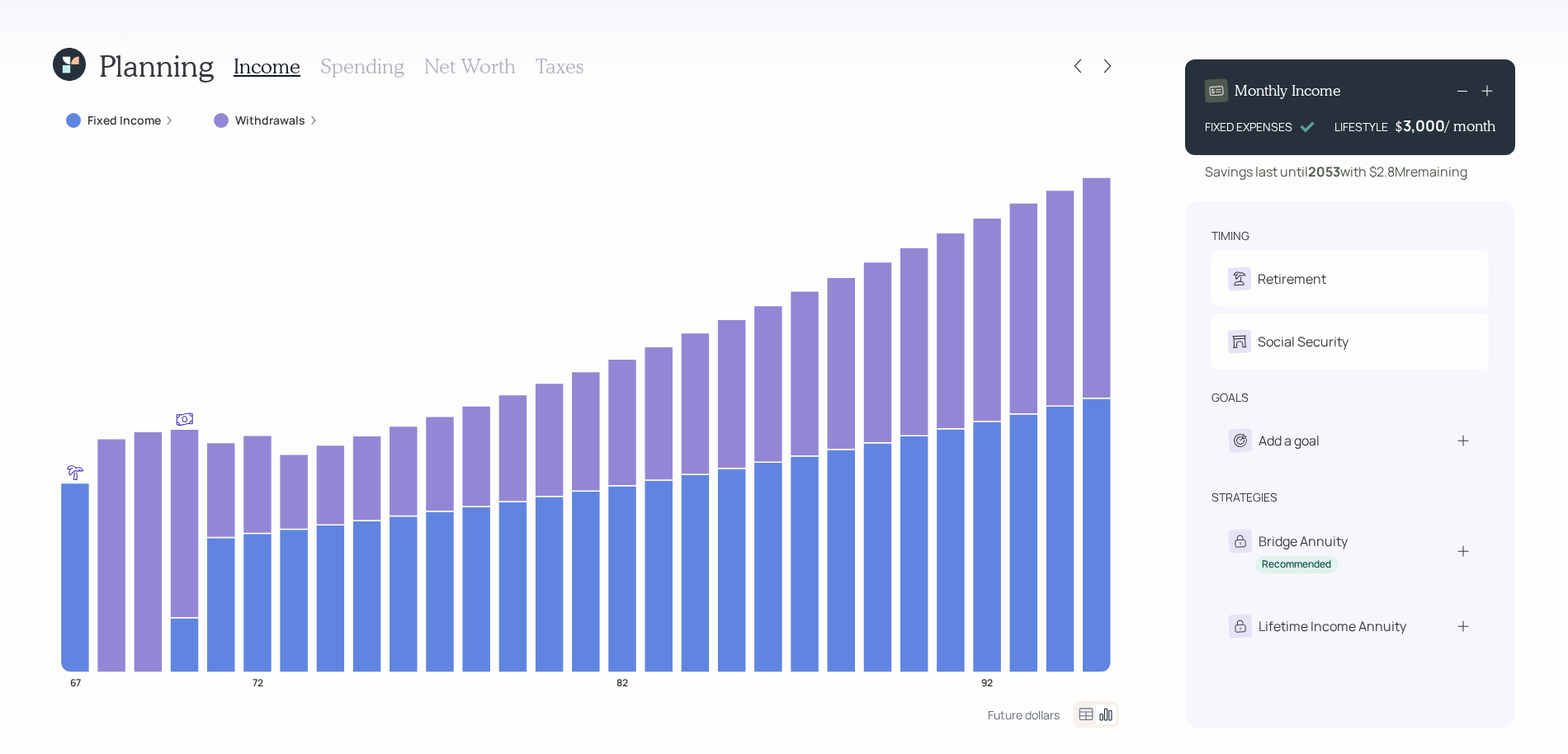
click at [1097, 69] on div at bounding box center [1107, 67] width 23 height 23
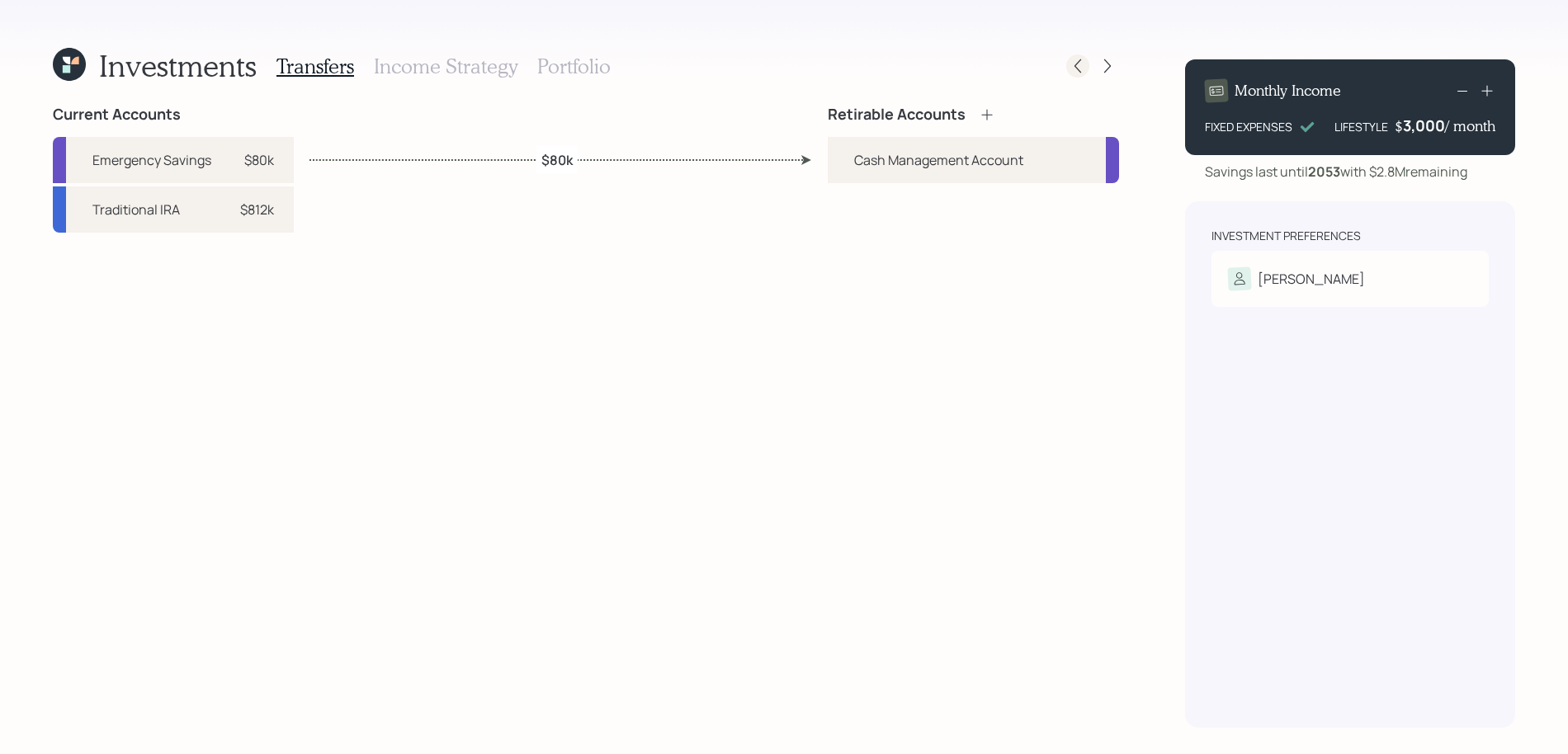
click at [1082, 62] on icon at bounding box center [1077, 66] width 17 height 17
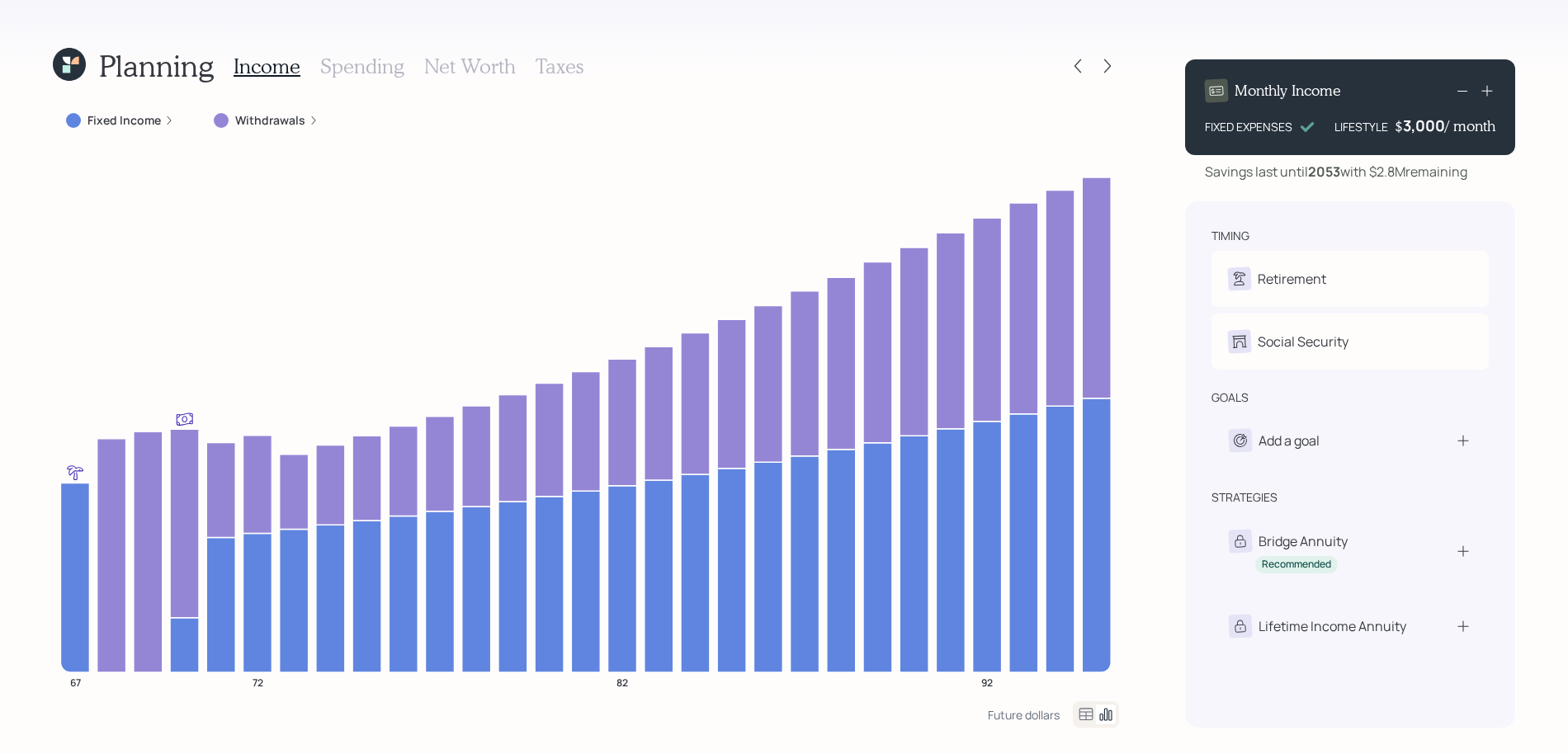
click at [542, 67] on h3 "Taxes" at bounding box center [559, 67] width 48 height 23
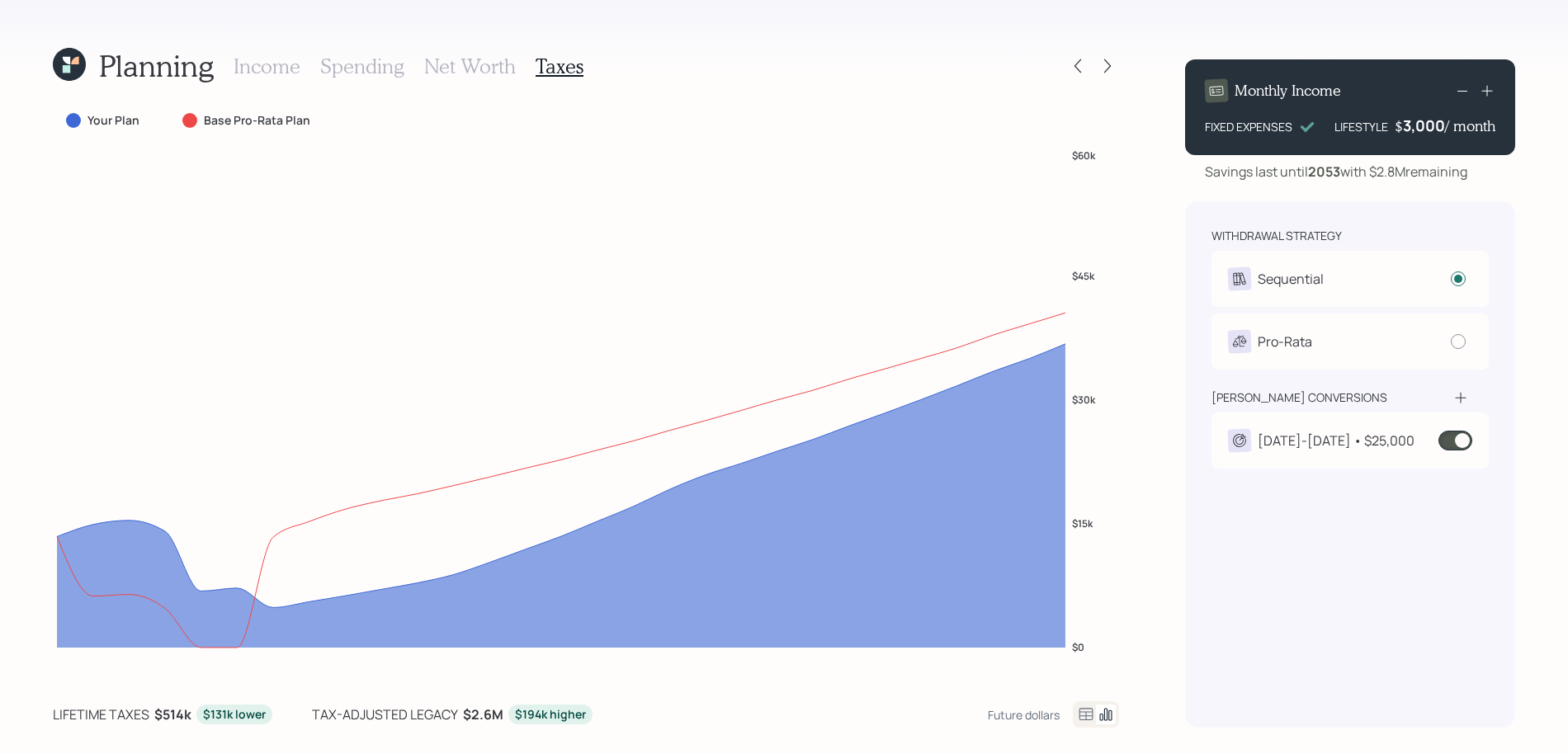
click at [1458, 436] on span at bounding box center [1455, 440] width 34 height 20
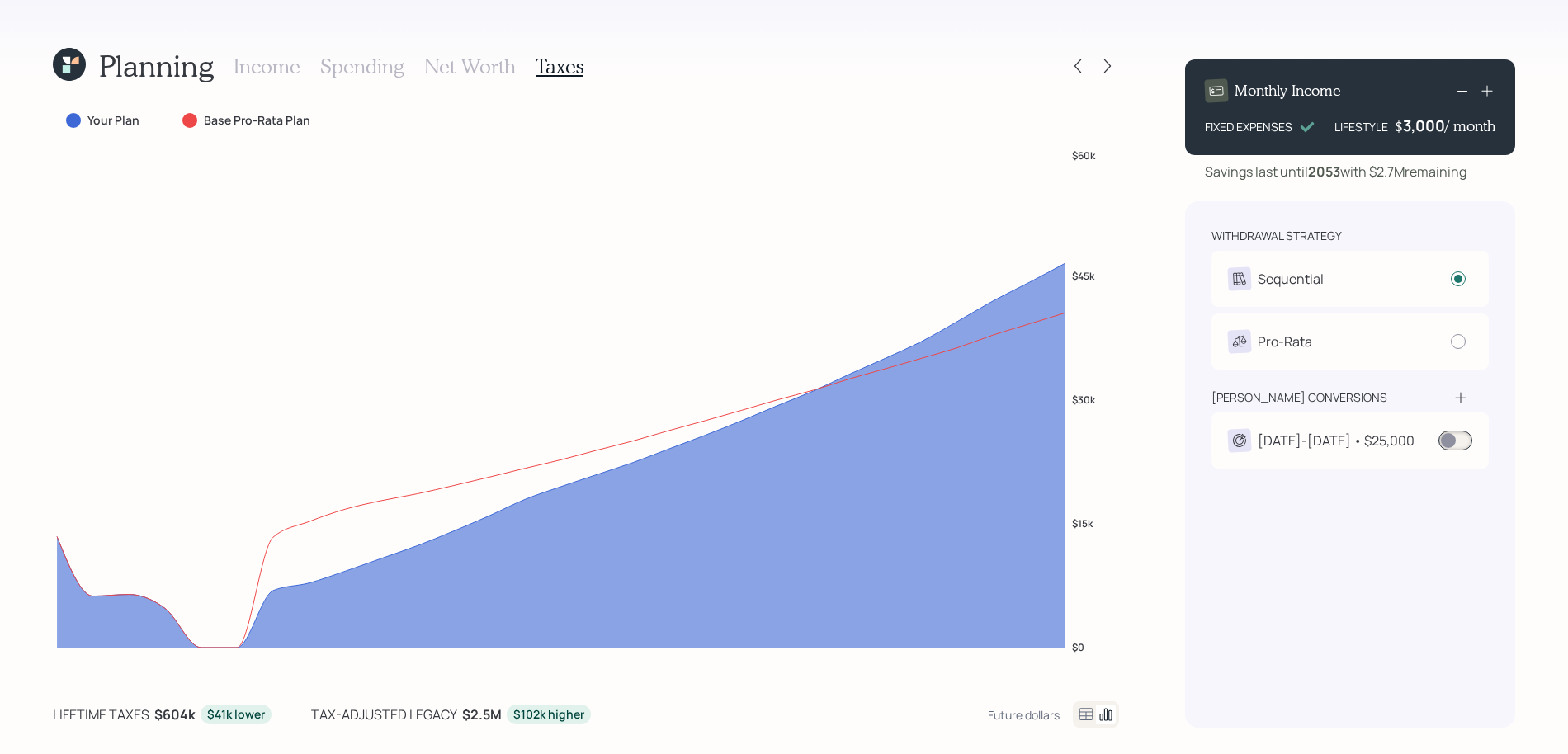
click at [291, 63] on h3 "Income" at bounding box center [267, 67] width 67 height 23
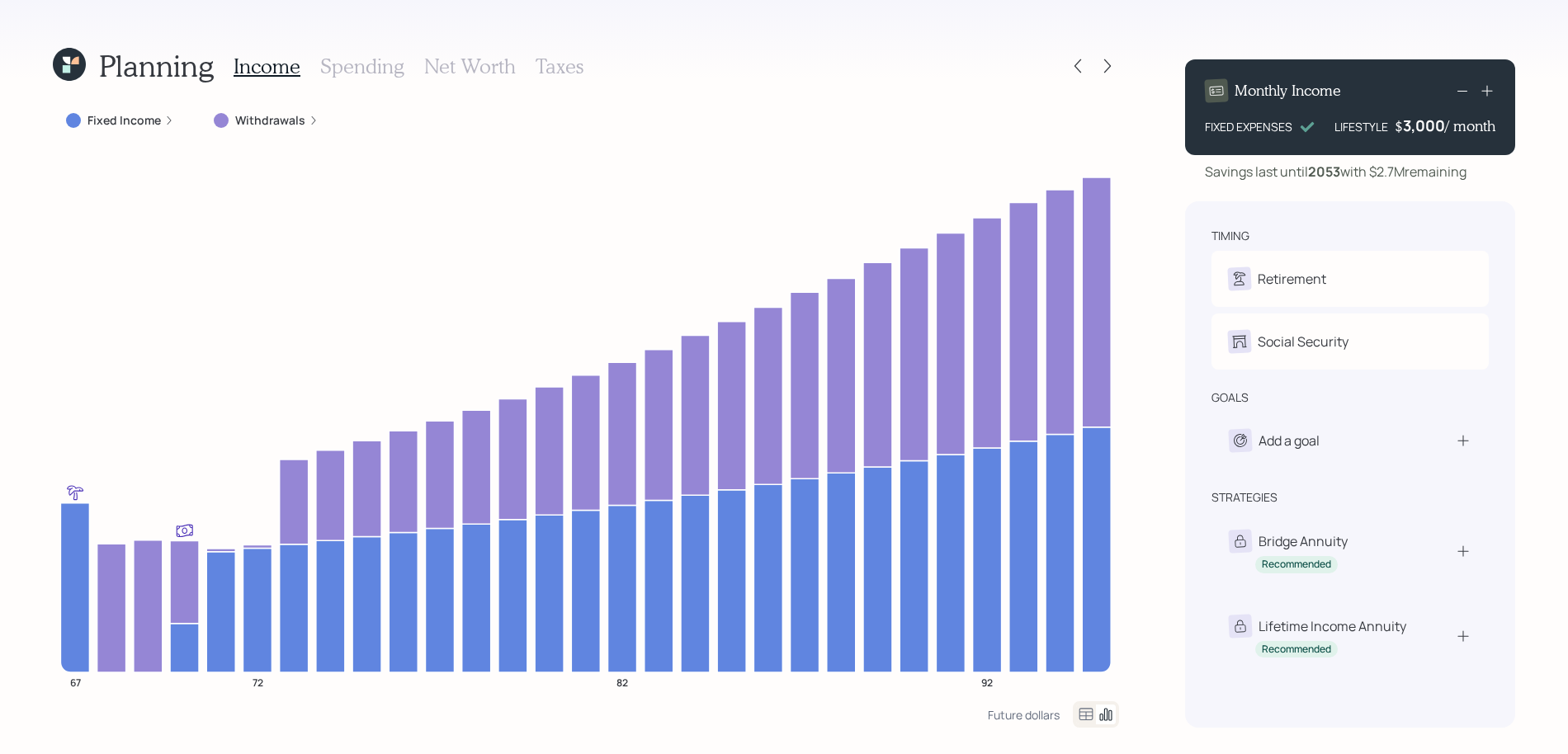
click at [1491, 92] on icon at bounding box center [1487, 90] width 17 height 17
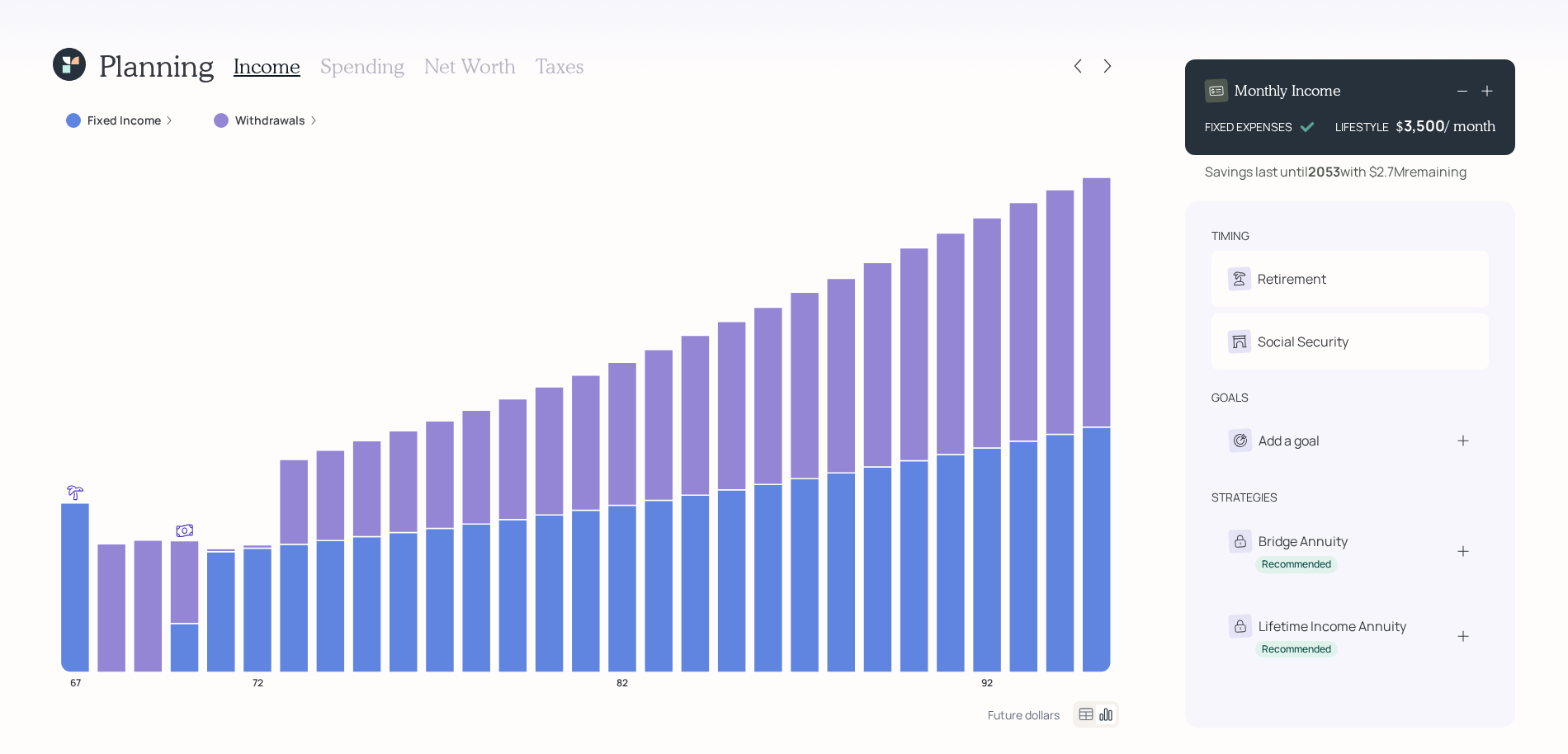
click at [1491, 92] on icon at bounding box center [1487, 90] width 17 height 17
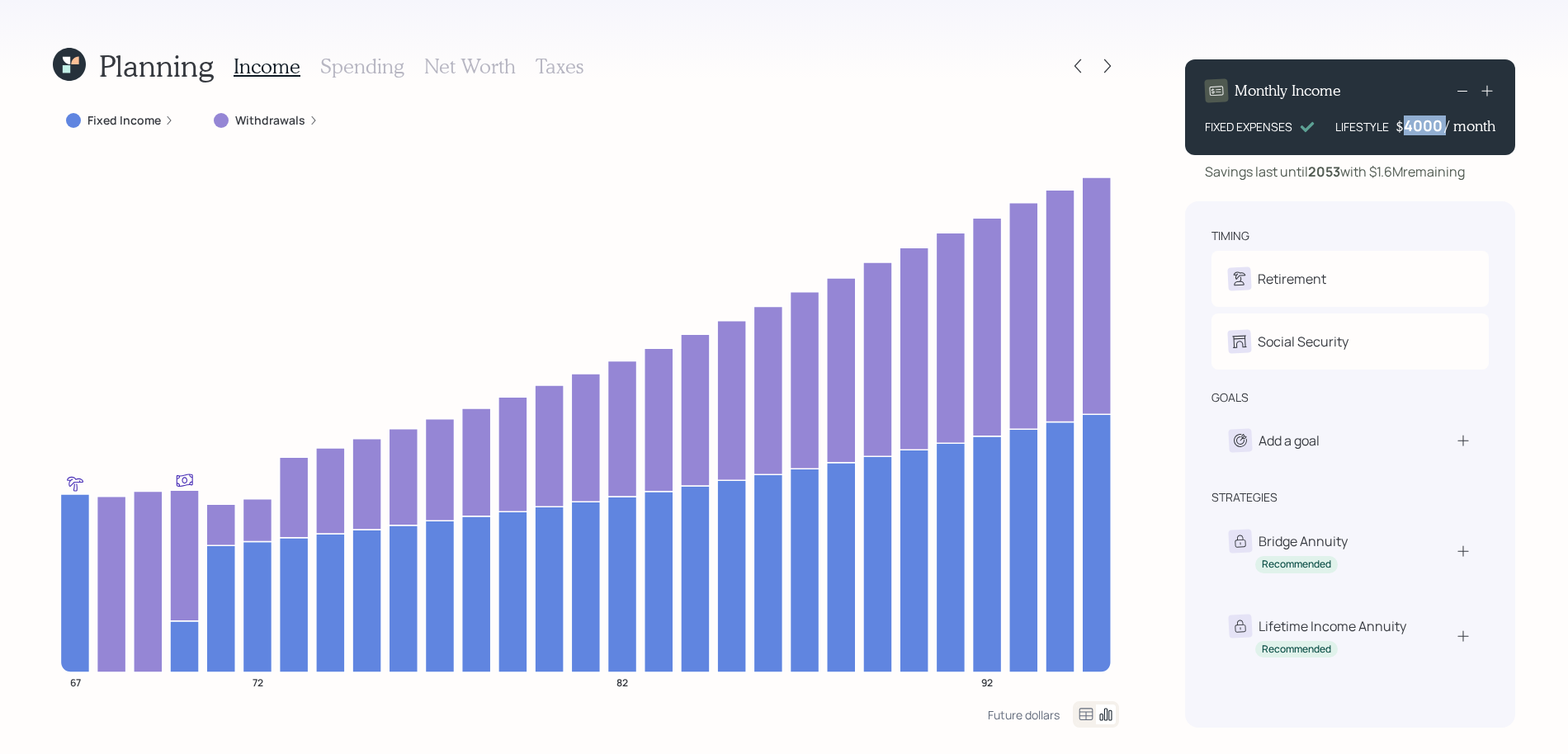
drag, startPoint x: 1445, startPoint y: 126, endPoint x: 1399, endPoint y: 126, distance: 46.0
click at [1399, 126] on div "$ 4000 / month" at bounding box center [1445, 125] width 100 height 20
drag, startPoint x: 1406, startPoint y: 124, endPoint x: 1439, endPoint y: 126, distance: 33.1
click at [1439, 126] on div "4000" at bounding box center [1424, 125] width 41 height 20
click at [1444, 200] on div "Monthly Income FIXED EXPENSES LIFESTYLE $ 5,000 / month Savings last until 2053…" at bounding box center [1349, 386] width 330 height 682
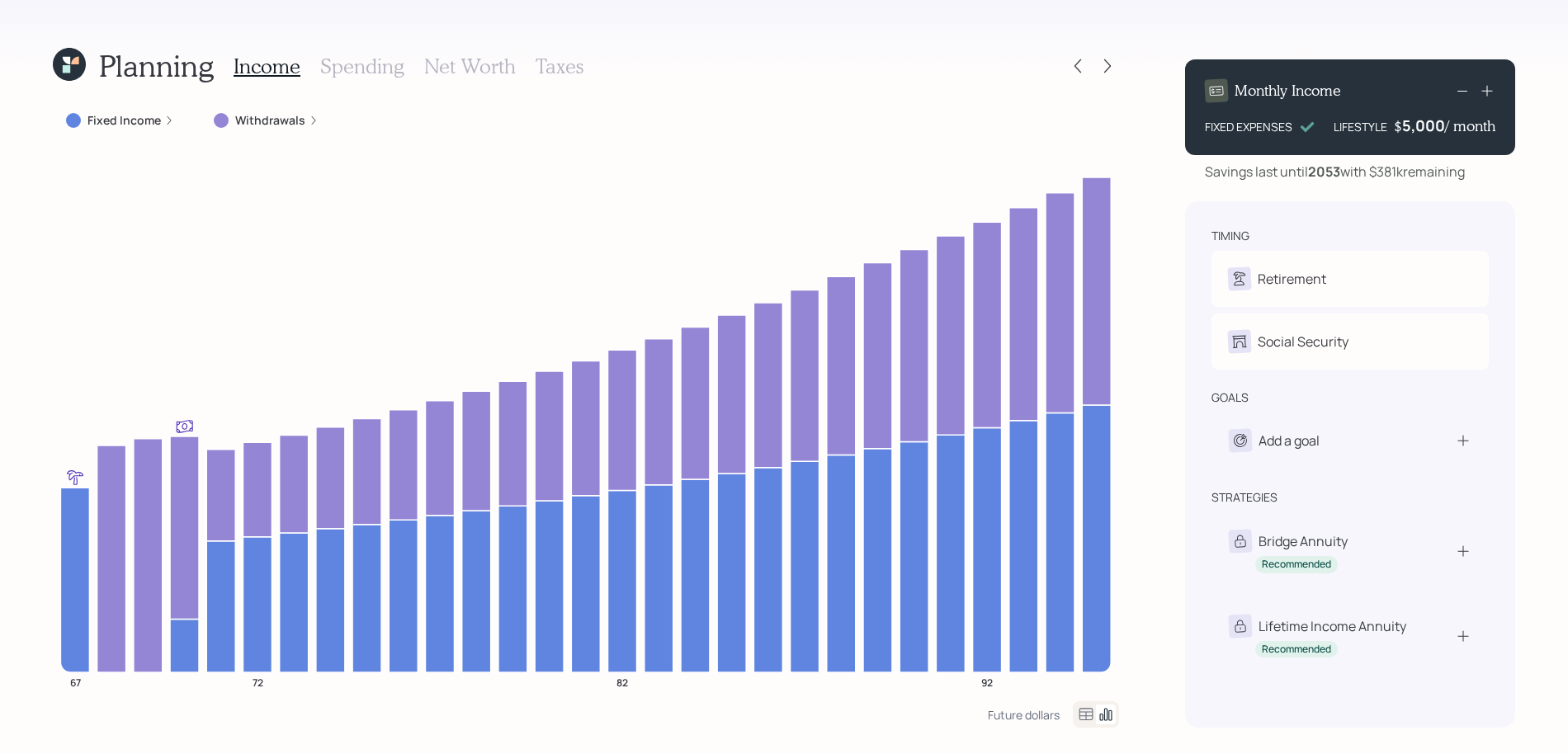
drag, startPoint x: 1493, startPoint y: 170, endPoint x: 1374, endPoint y: 180, distance: 119.4
click at [1374, 180] on div "Savings last until 2053 with $381k remaining" at bounding box center [1349, 171] width 330 height 20
click at [1401, 174] on div "Savings last until 2053 with $381k remaining" at bounding box center [1335, 171] width 260 height 20
click at [1458, 88] on icon at bounding box center [1462, 91] width 20 height 20
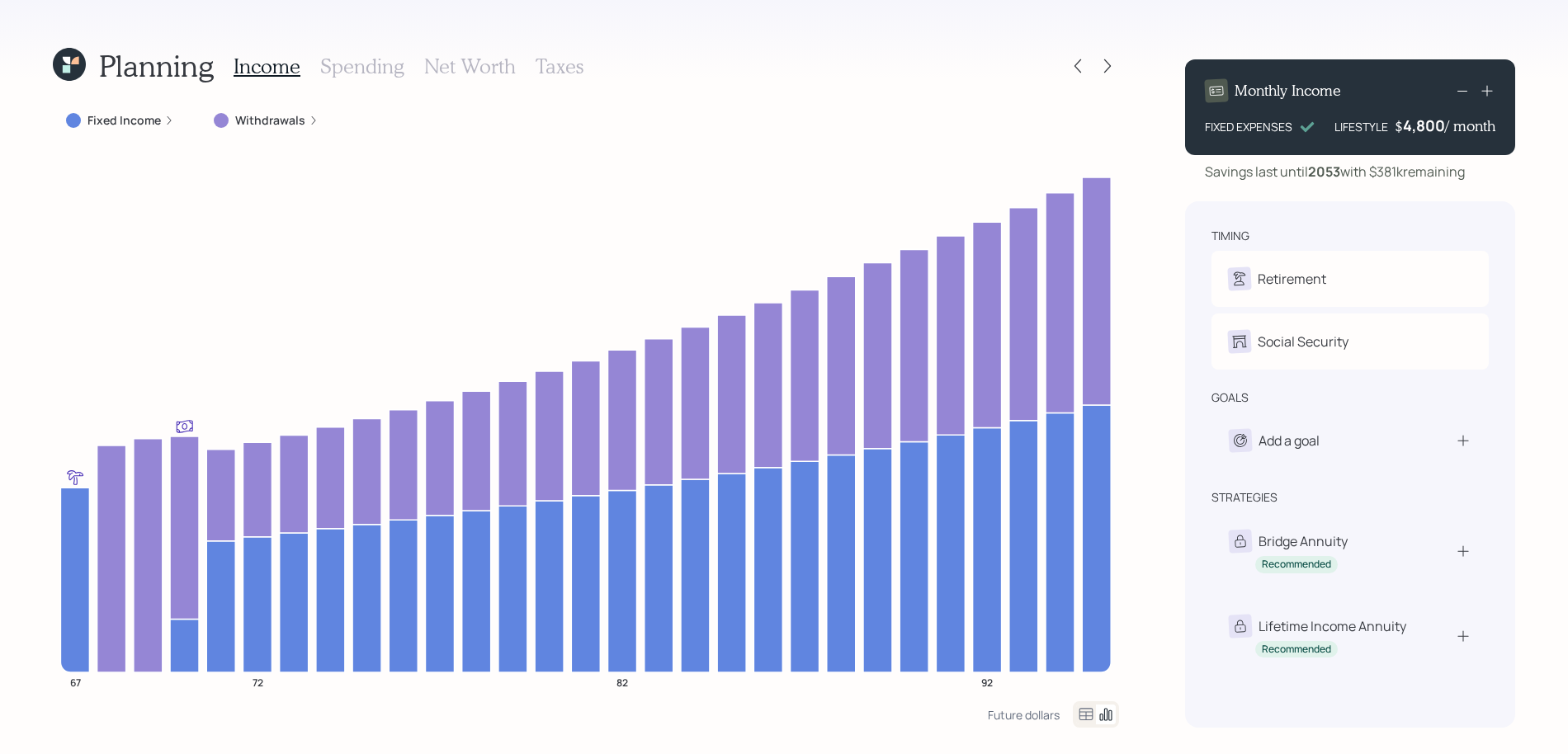
click at [1458, 88] on icon at bounding box center [1462, 91] width 20 height 20
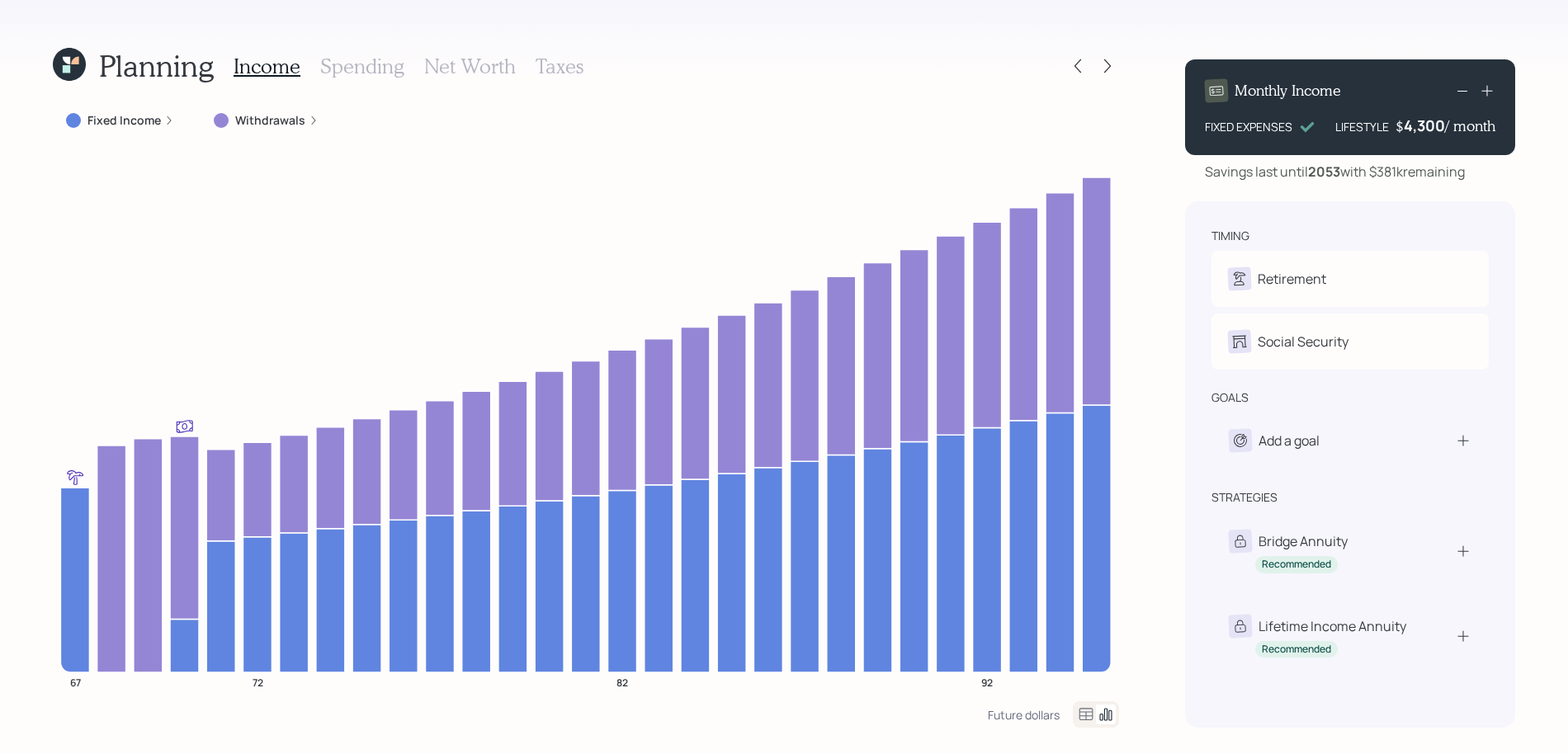
click at [1458, 88] on icon at bounding box center [1462, 91] width 20 height 20
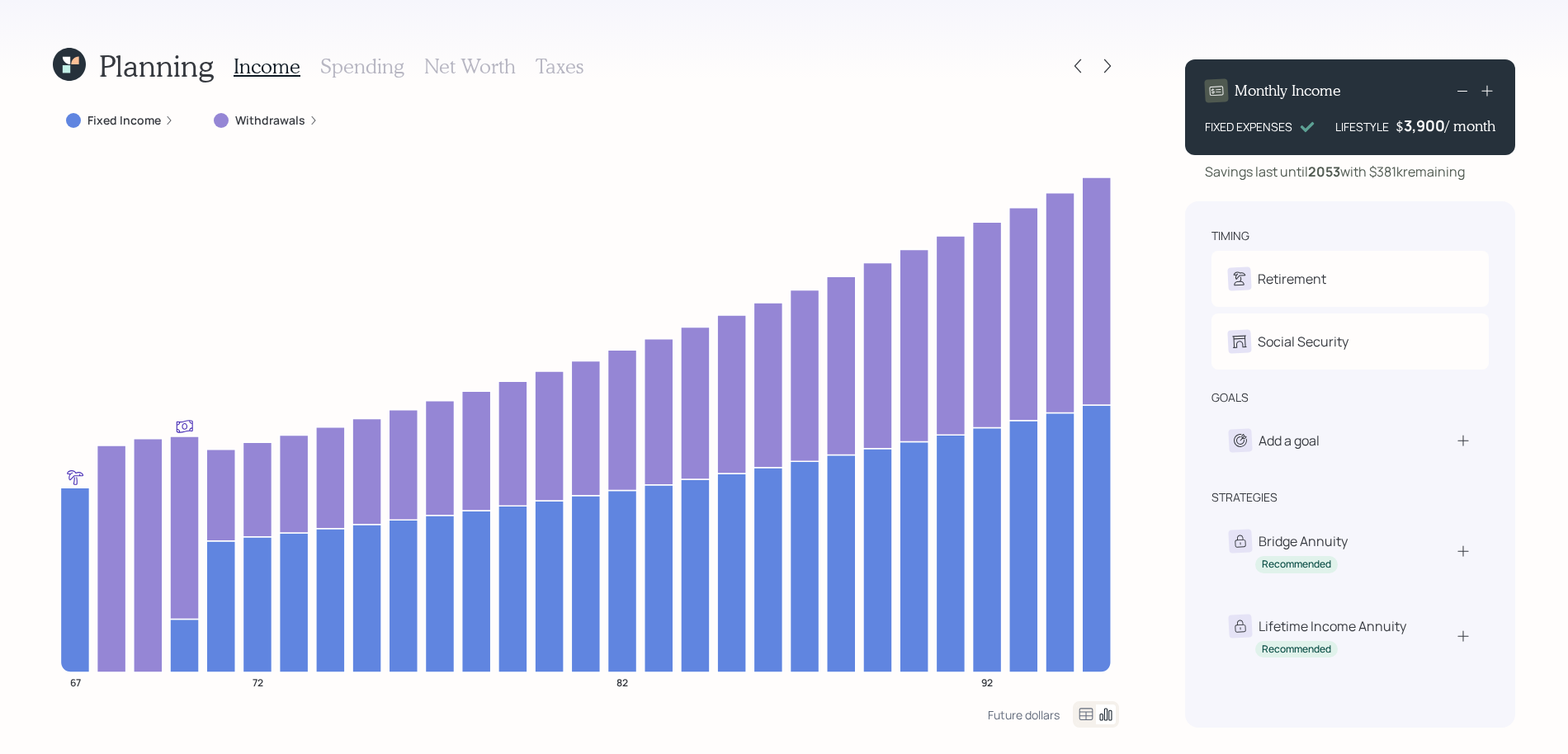
click at [1458, 88] on icon at bounding box center [1462, 91] width 20 height 20
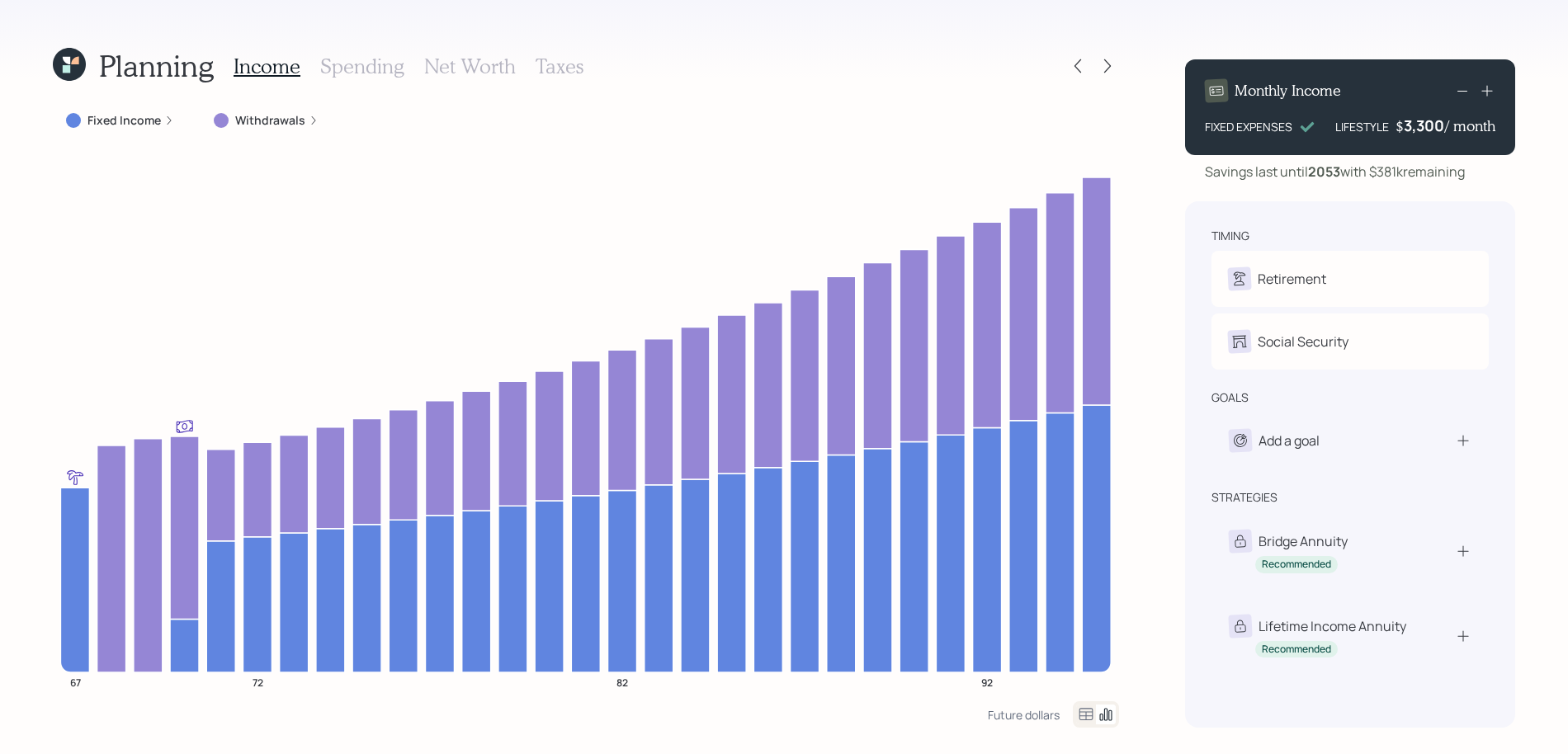
click at [1458, 88] on icon at bounding box center [1462, 91] width 20 height 20
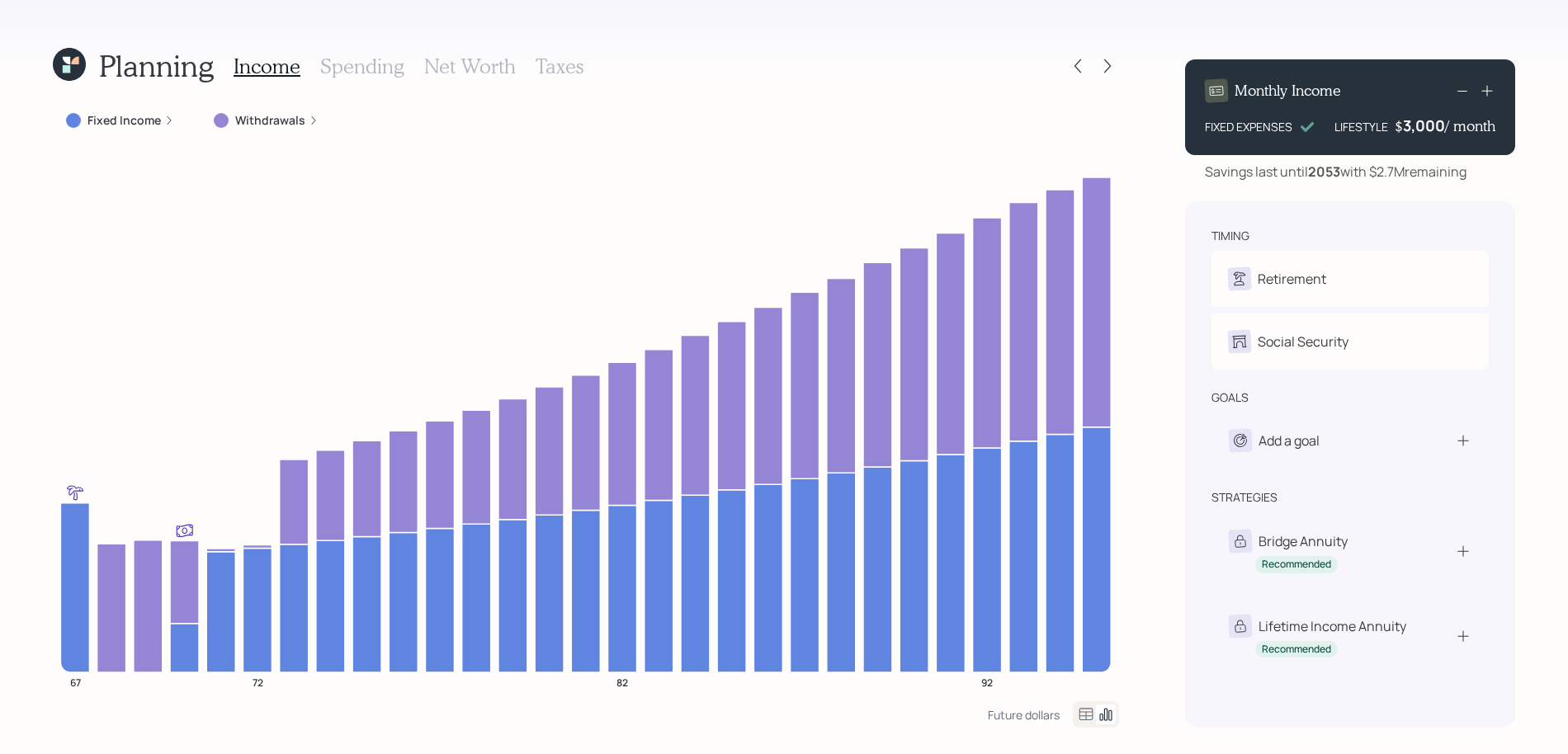
click at [352, 73] on h3 "Spending" at bounding box center [362, 67] width 84 height 23
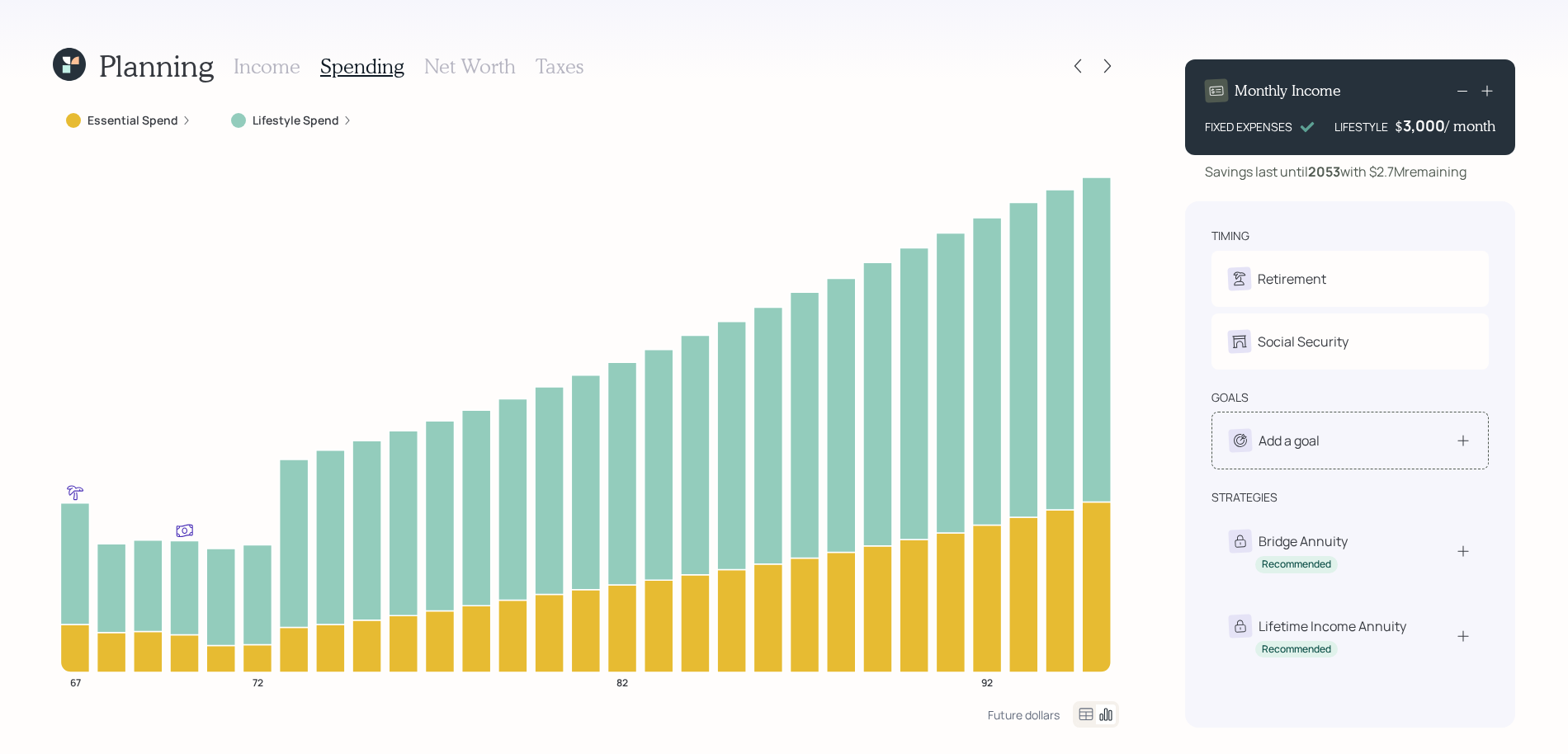
click at [1371, 451] on div "Add a goal" at bounding box center [1350, 441] width 243 height 23
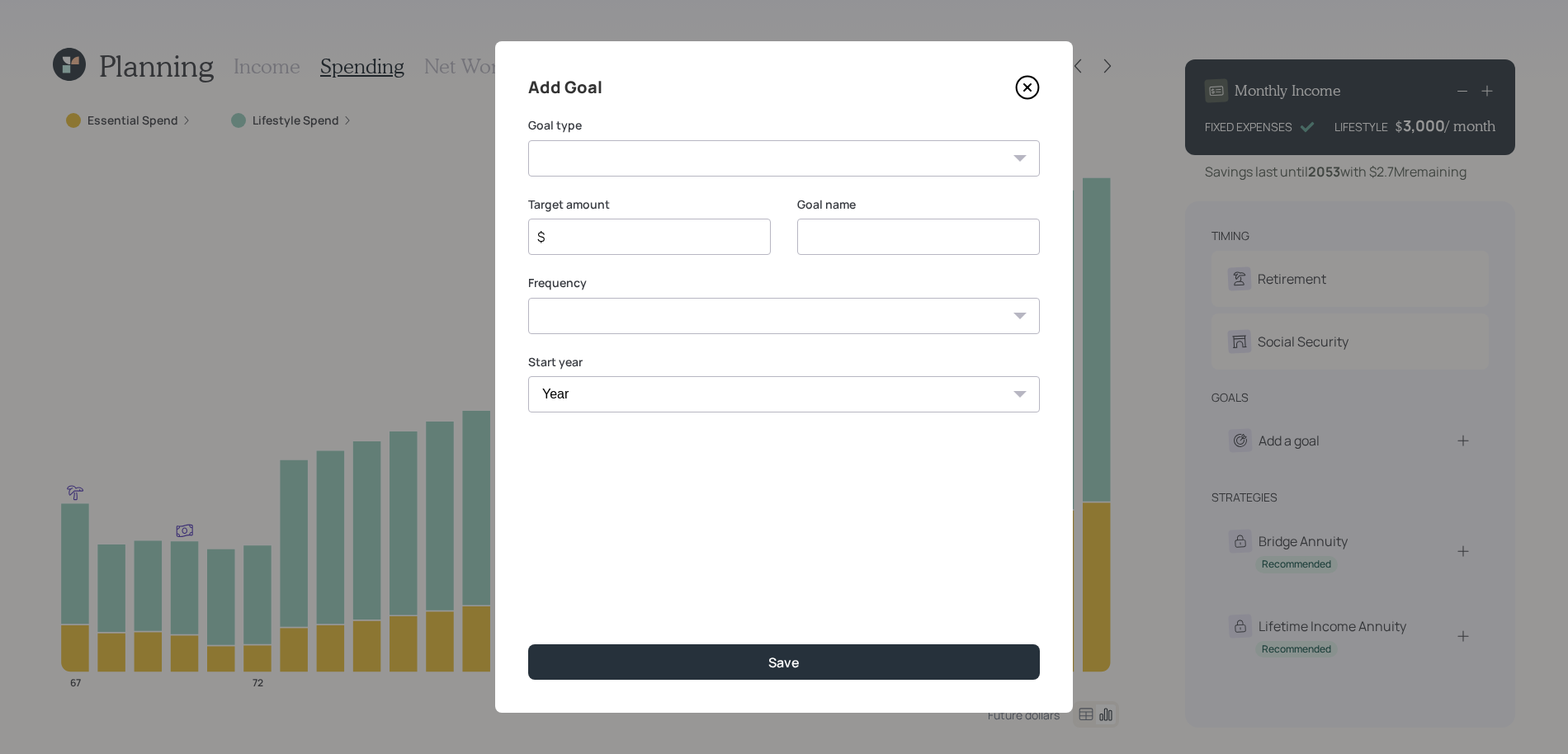
click at [731, 155] on select "Create an emergency fund Donate to charity Purchase a home Make a purchase Supp…" at bounding box center [784, 157] width 512 height 36
select select "vacation"
click at [528, 140] on select "Create an emergency fund Donate to charity Purchase a home Make a purchase Supp…" at bounding box center [784, 157] width 512 height 36
type input "Plan for travel"
click at [641, 230] on input "$" at bounding box center [642, 237] width 214 height 20
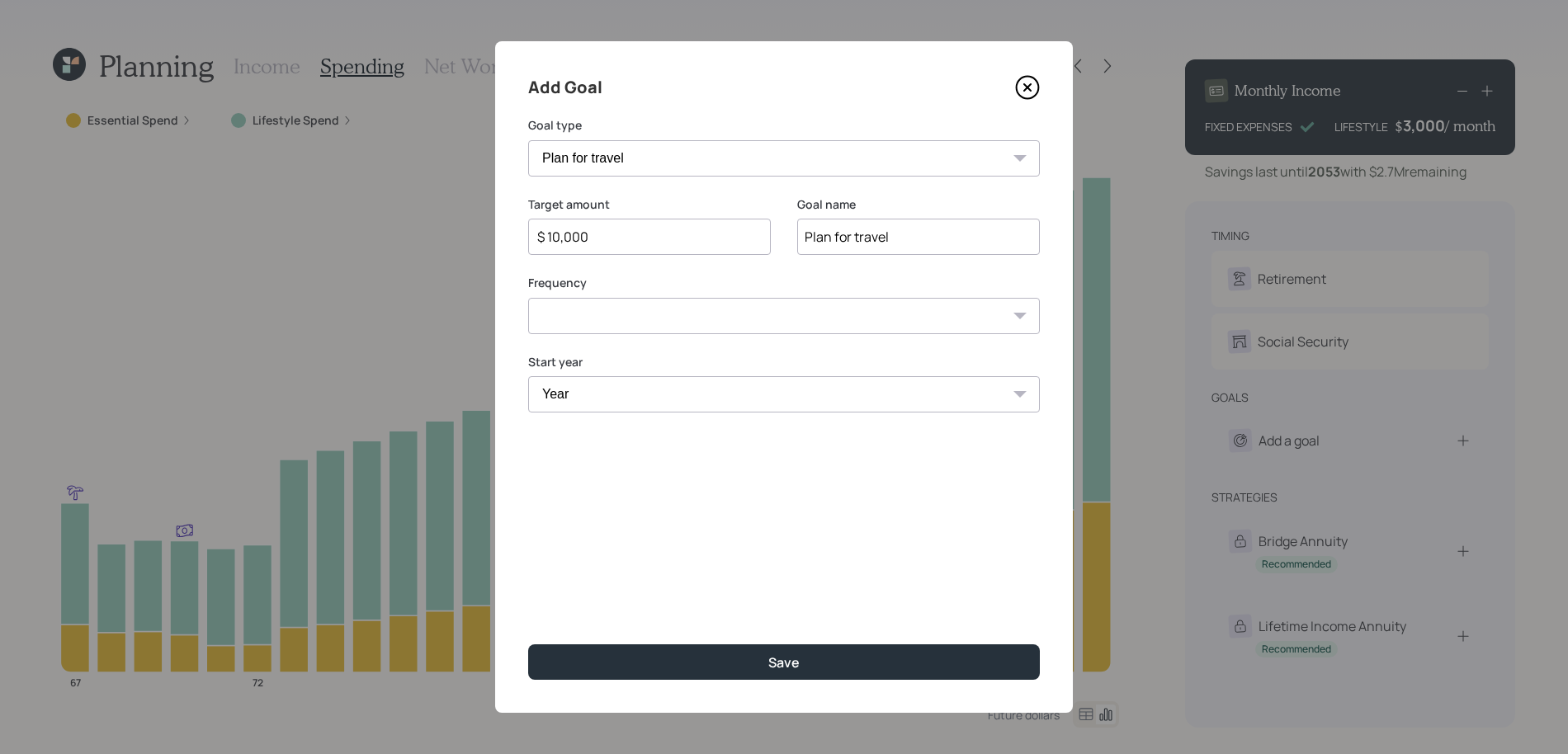
type input "$ 10,000"
click at [618, 321] on select "One time Every 1 year Every 2 years Every 3 years Every 4 years Every 5 years E…" at bounding box center [784, 316] width 512 height 36
select select "1"
click at [528, 298] on select "One time Every 1 year Every 2 years Every 3 years Every 4 years Every 5 years E…" at bounding box center [784, 316] width 512 height 36
click at [598, 393] on select "Year 2025 2026 2027 2028 2029 2030 2031 2032 2033 2034 2035 2036 2037 2038 2039…" at bounding box center [650, 394] width 243 height 36
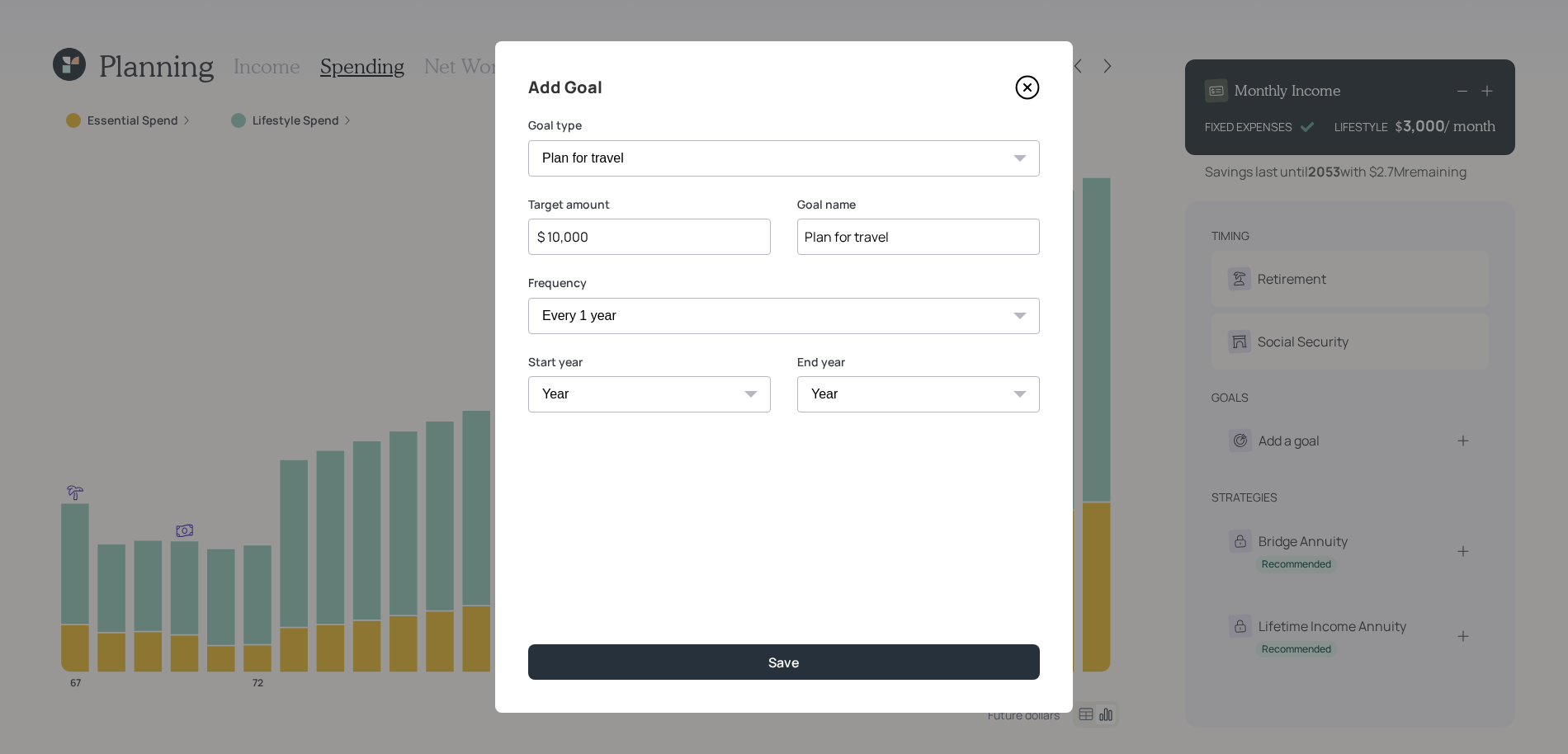
select select "2026"
click at [528, 377] on select "Year 2025 2026 2027 2028 2029 2030 2031 2032 2033 2034 2035 2036 2037 2038 2039…" at bounding box center [650, 394] width 243 height 36
click at [970, 404] on select "Year 2026 2027 2028 2029 2030 2031 2032 2033 2034 2035 2036 2037 2038 2039 2040…" at bounding box center [918, 394] width 243 height 36
select select "2036"
click at [797, 377] on select "Year 2026 2027 2028 2029 2030 2031 2032 2033 2034 2035 2036 2037 2038 2039 2040…" at bounding box center [918, 394] width 243 height 36
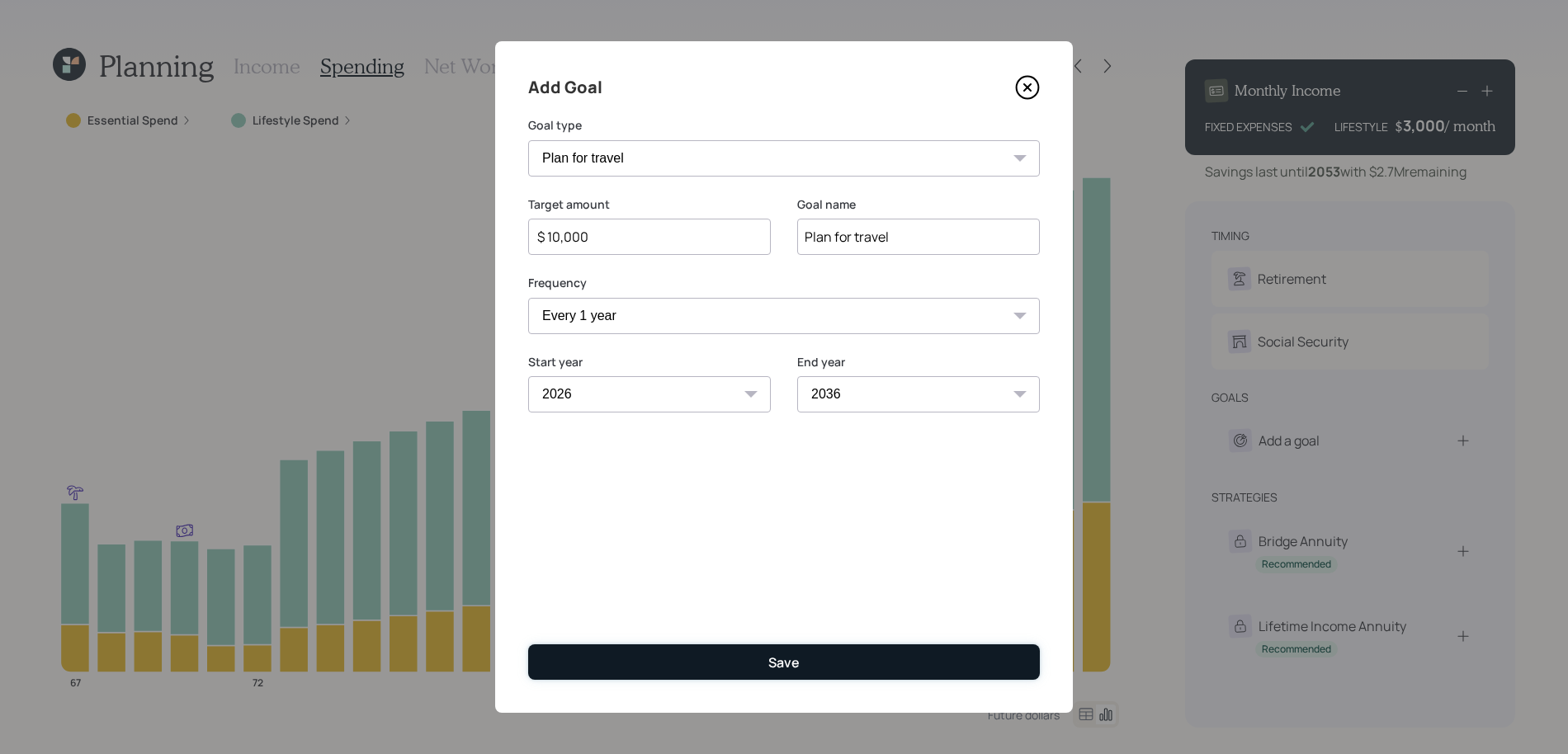
click at [894, 661] on button "Save" at bounding box center [784, 662] width 512 height 35
type input "$"
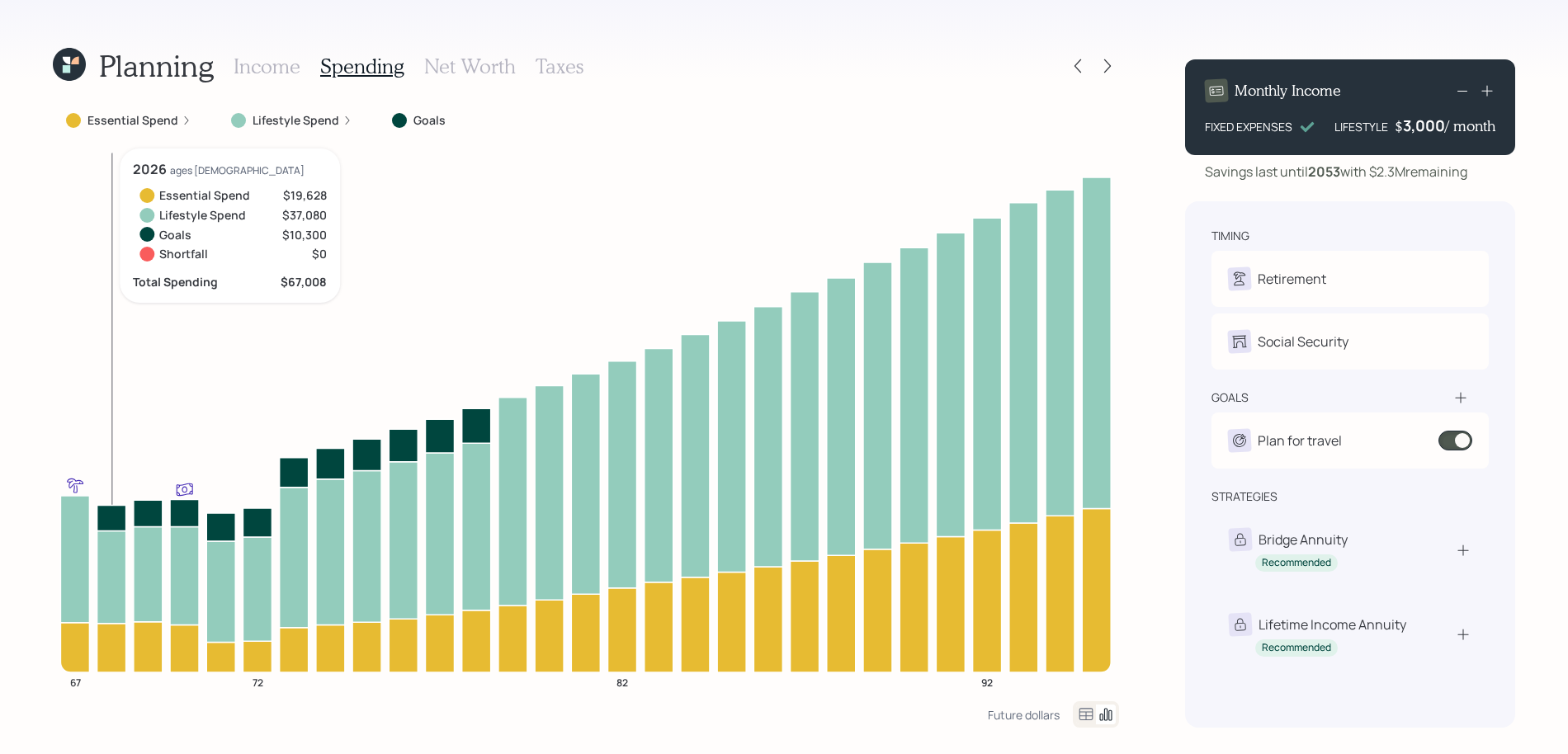
click at [121, 659] on icon at bounding box center [112, 647] width 29 height 49
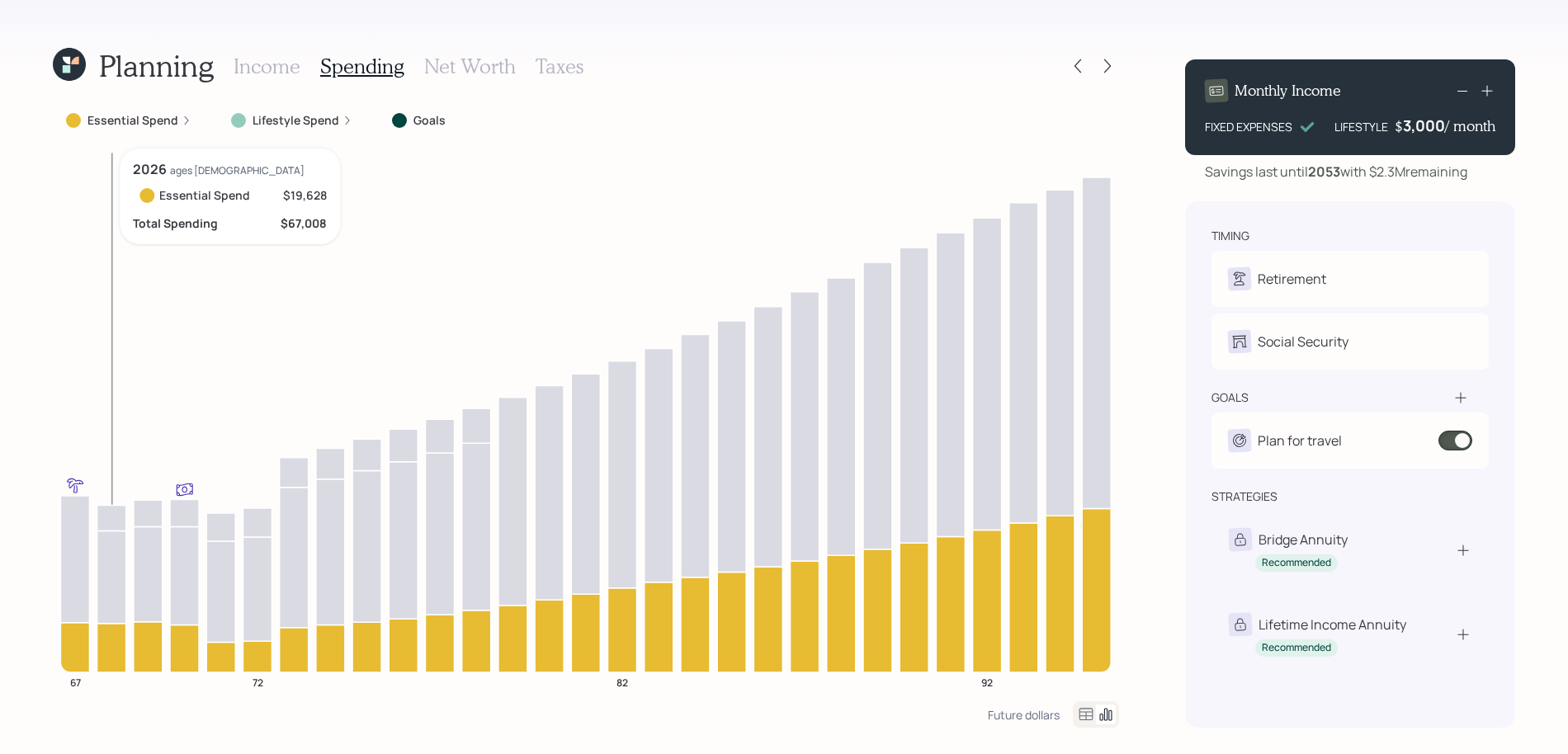
click at [111, 594] on icon at bounding box center [112, 576] width 29 height 92
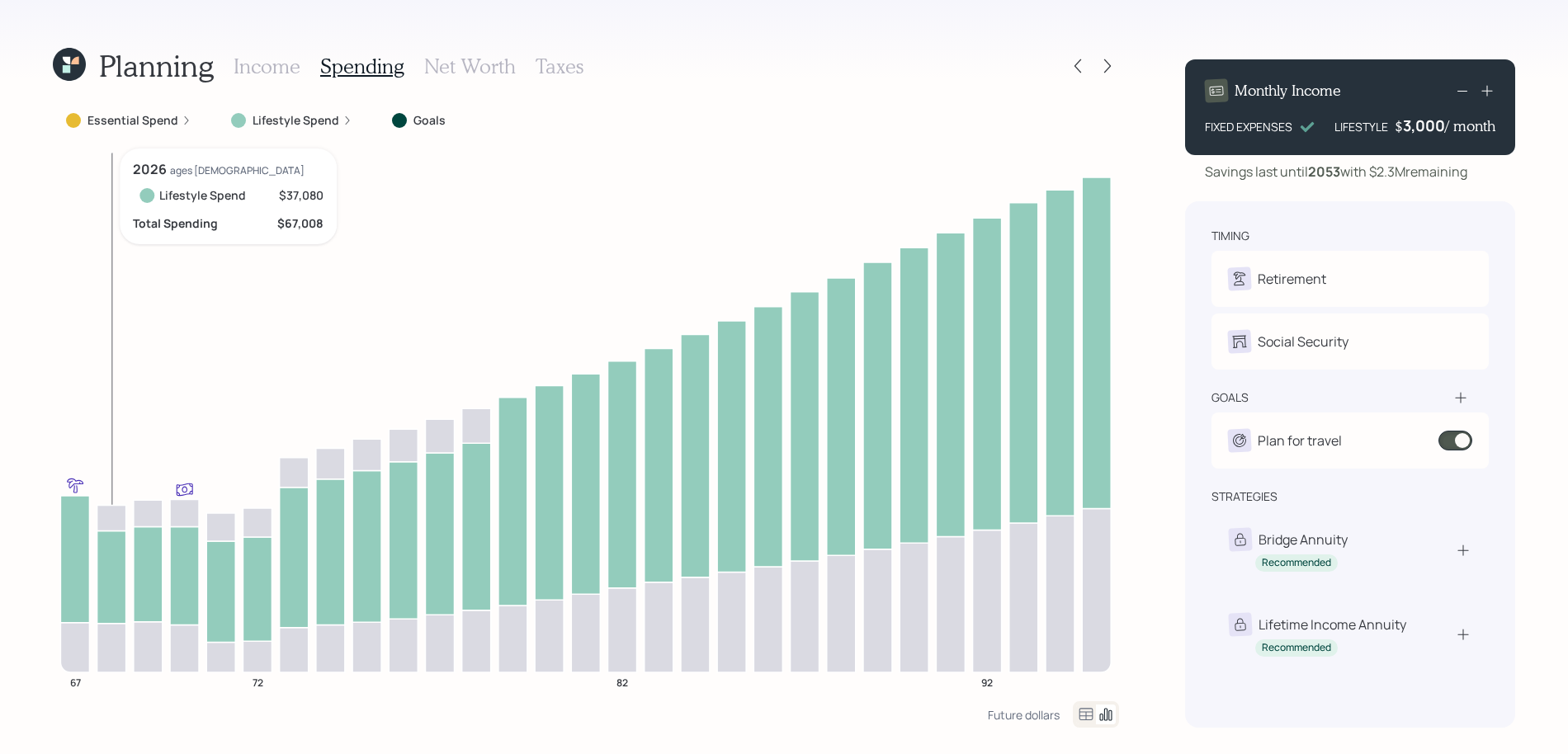
click at [118, 505] on icon at bounding box center [112, 517] width 29 height 25
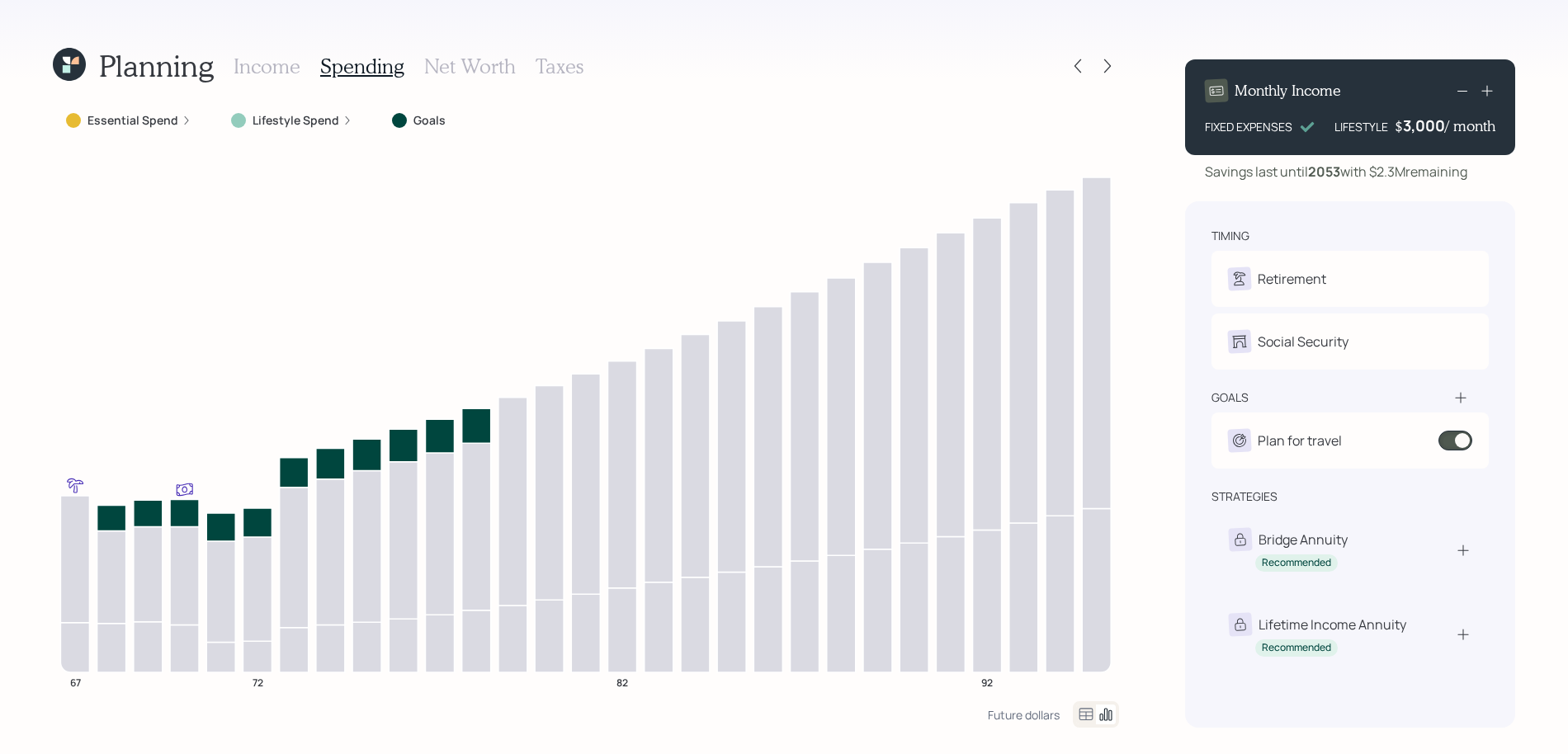
click at [269, 72] on h3 "Income" at bounding box center [267, 67] width 67 height 23
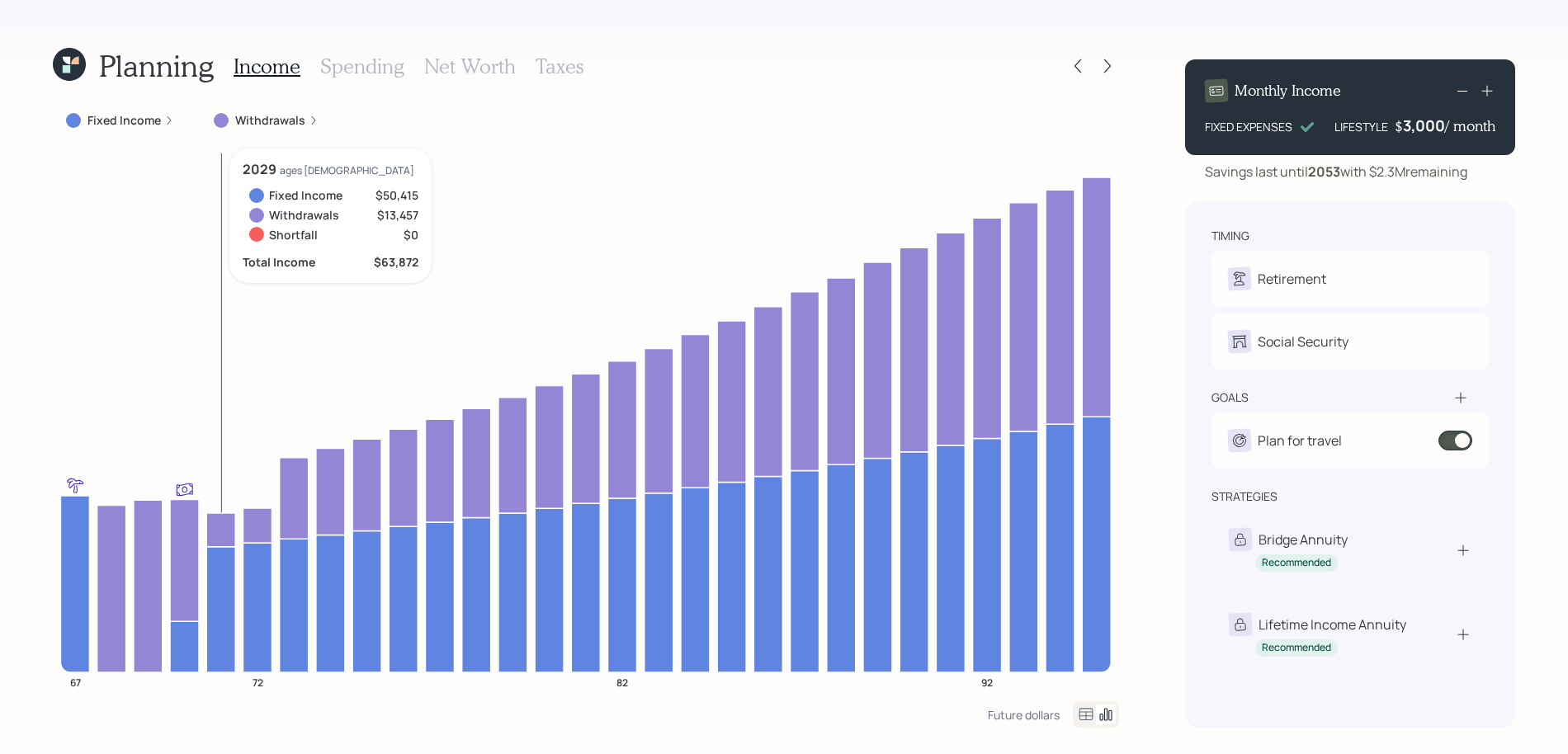
click at [221, 556] on icon at bounding box center [221, 608] width 29 height 125
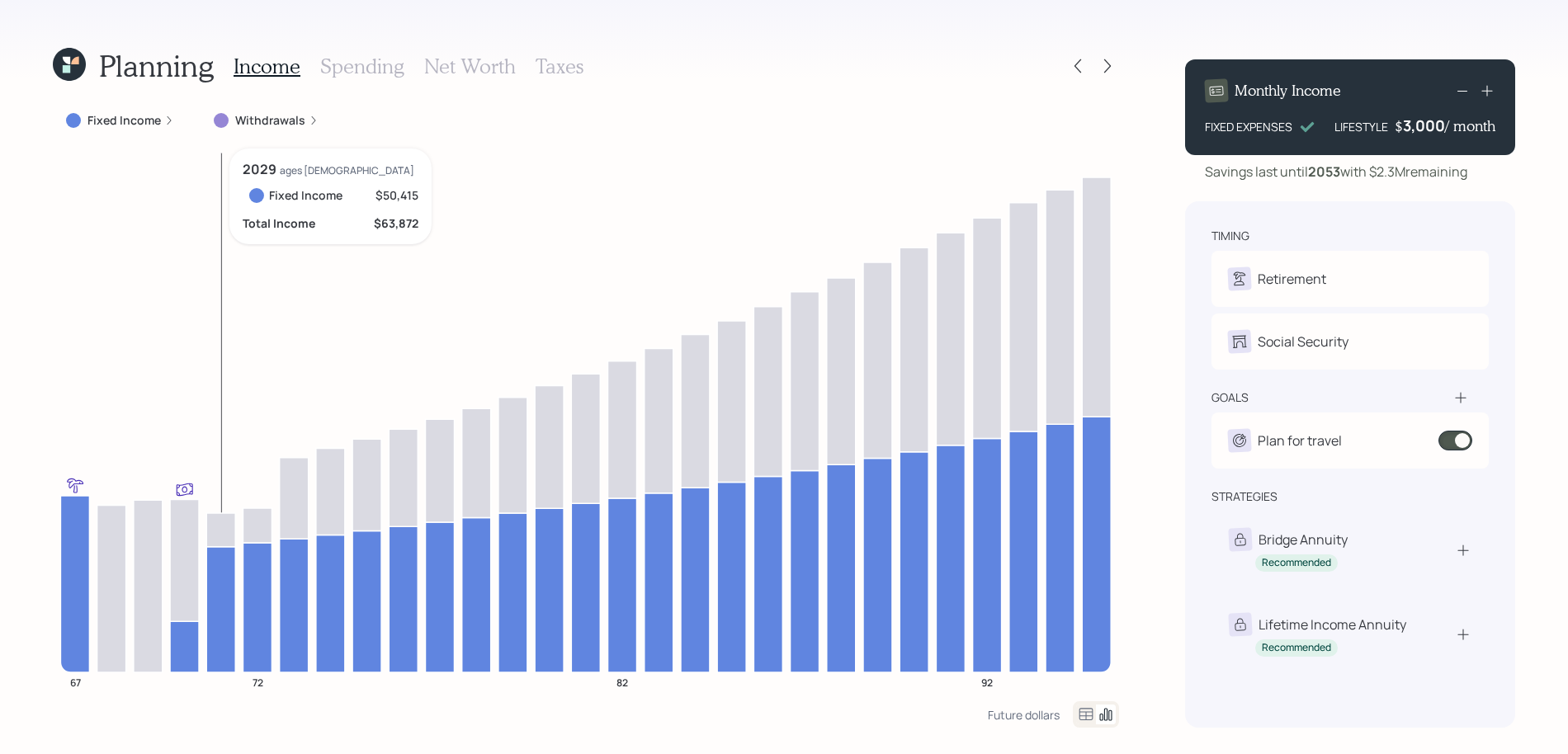
click at [222, 556] on icon at bounding box center [221, 608] width 29 height 125
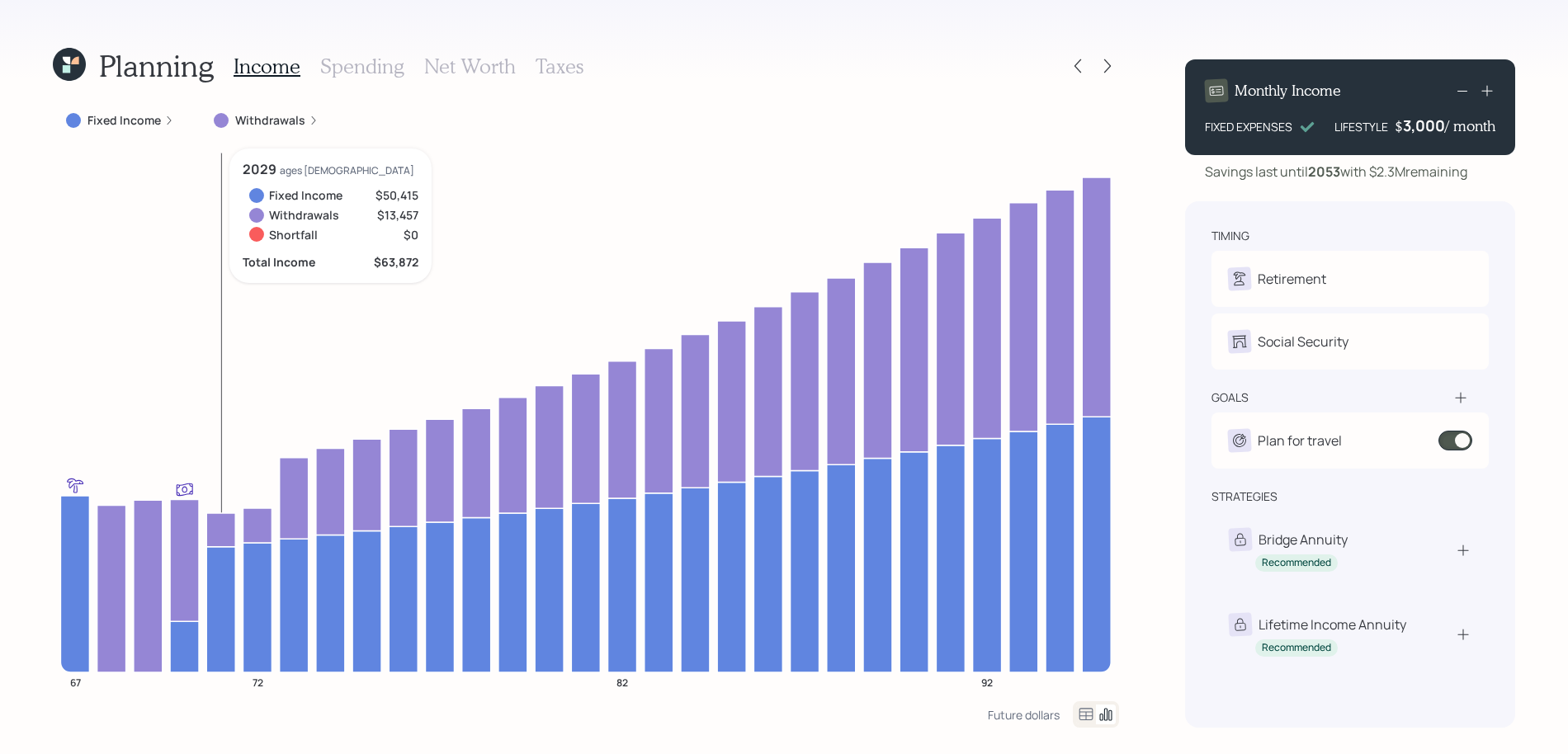
click at [219, 541] on icon at bounding box center [221, 530] width 29 height 34
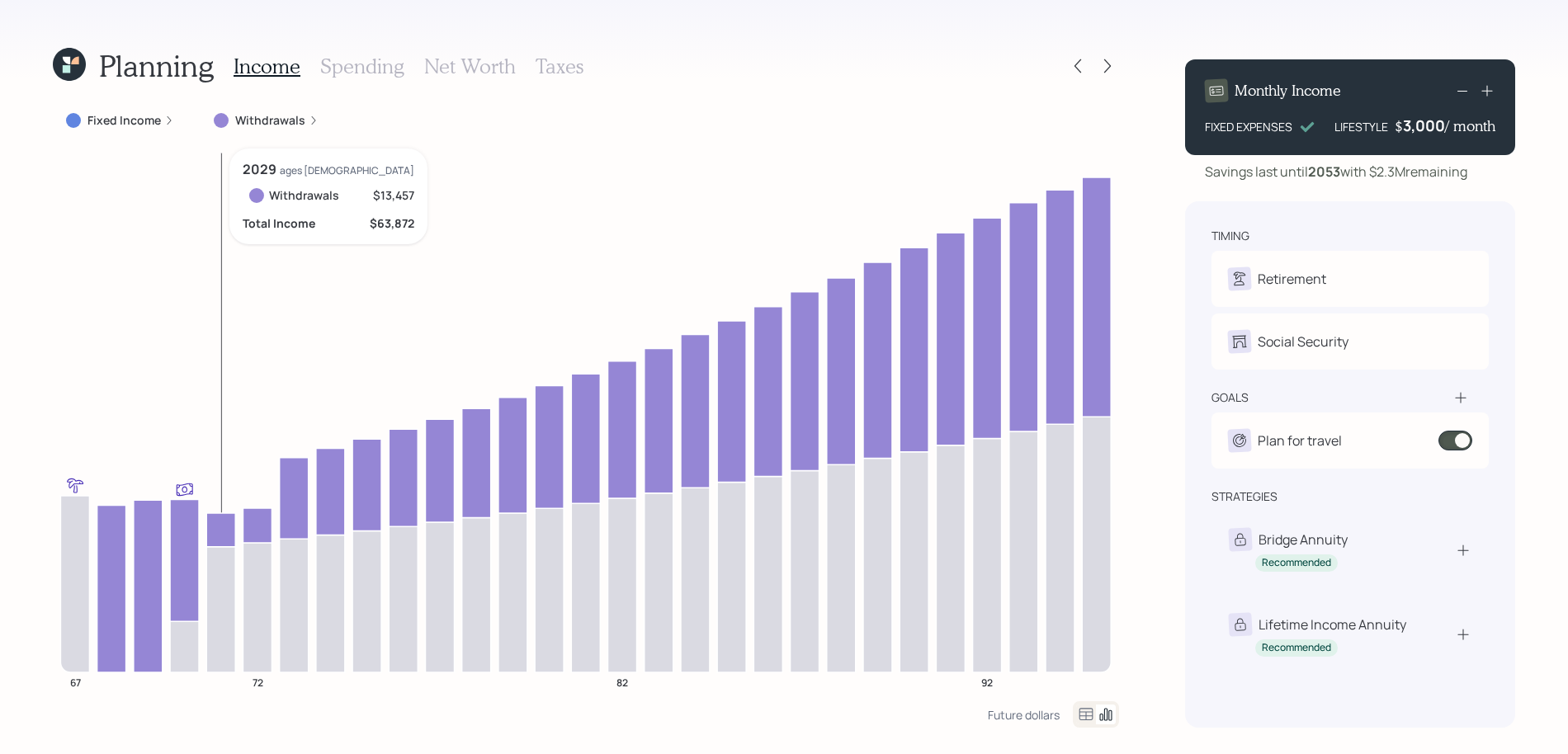
click at [219, 541] on icon at bounding box center [221, 530] width 29 height 34
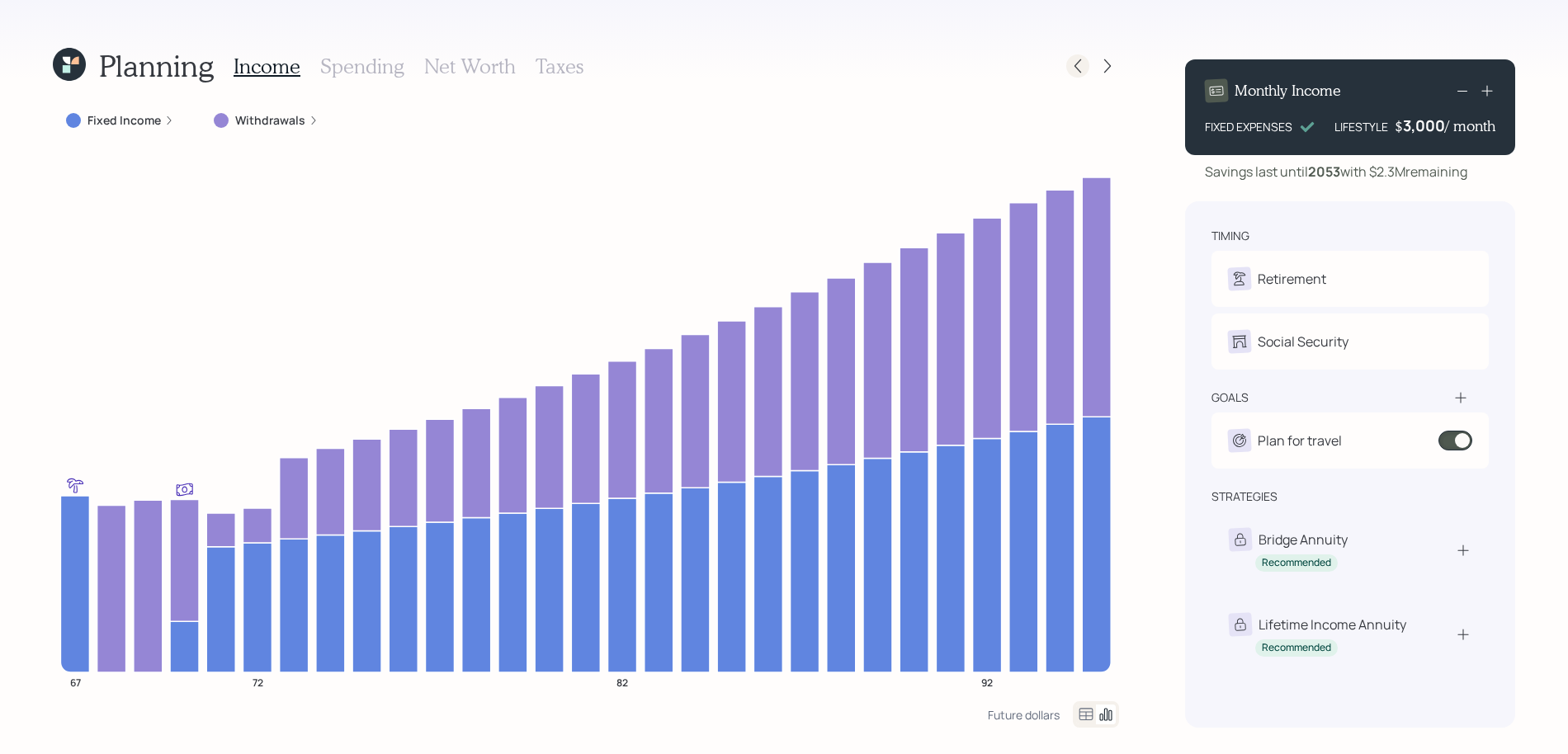
click at [1069, 69] on icon at bounding box center [1077, 66] width 17 height 17
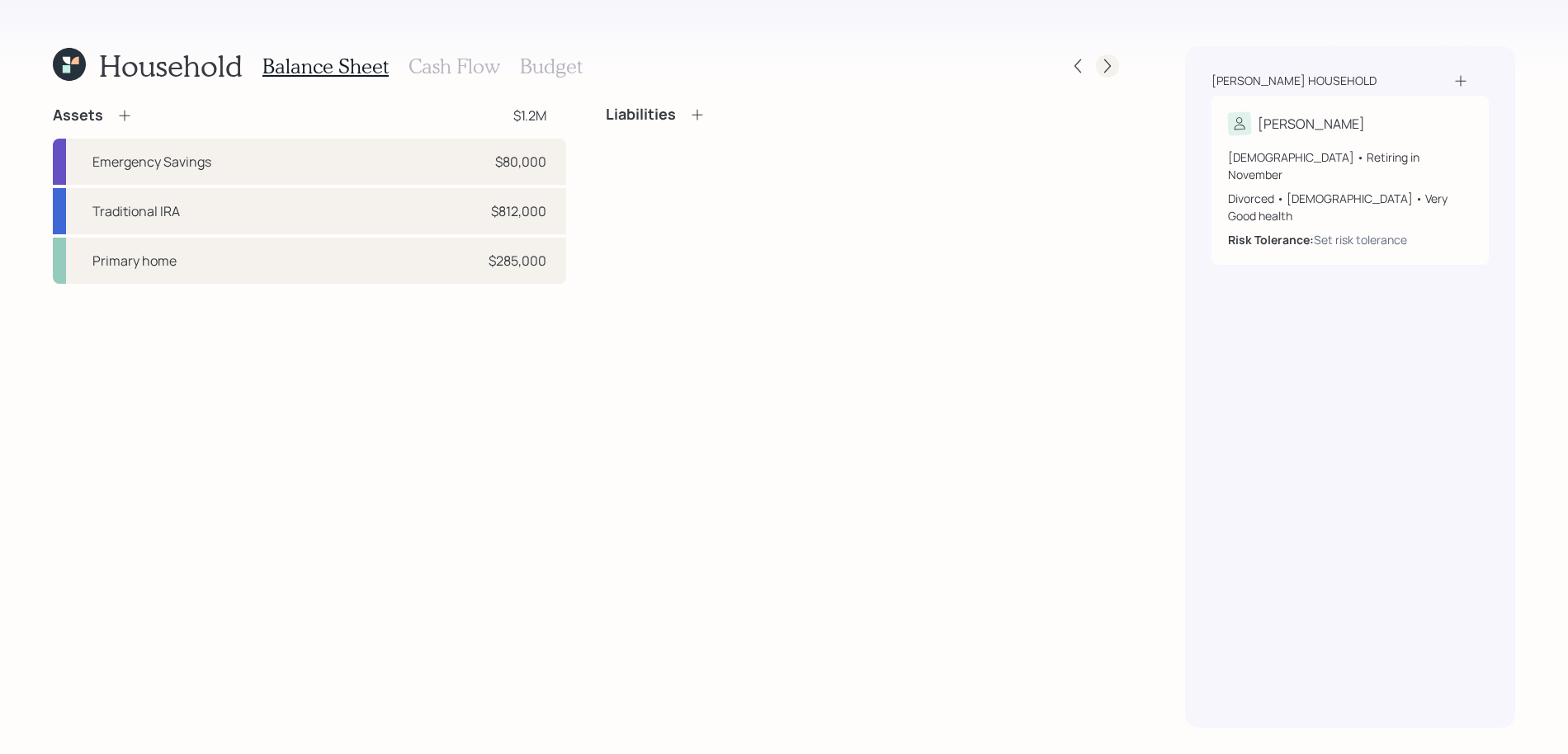
click at [1112, 61] on icon at bounding box center [1107, 66] width 17 height 17
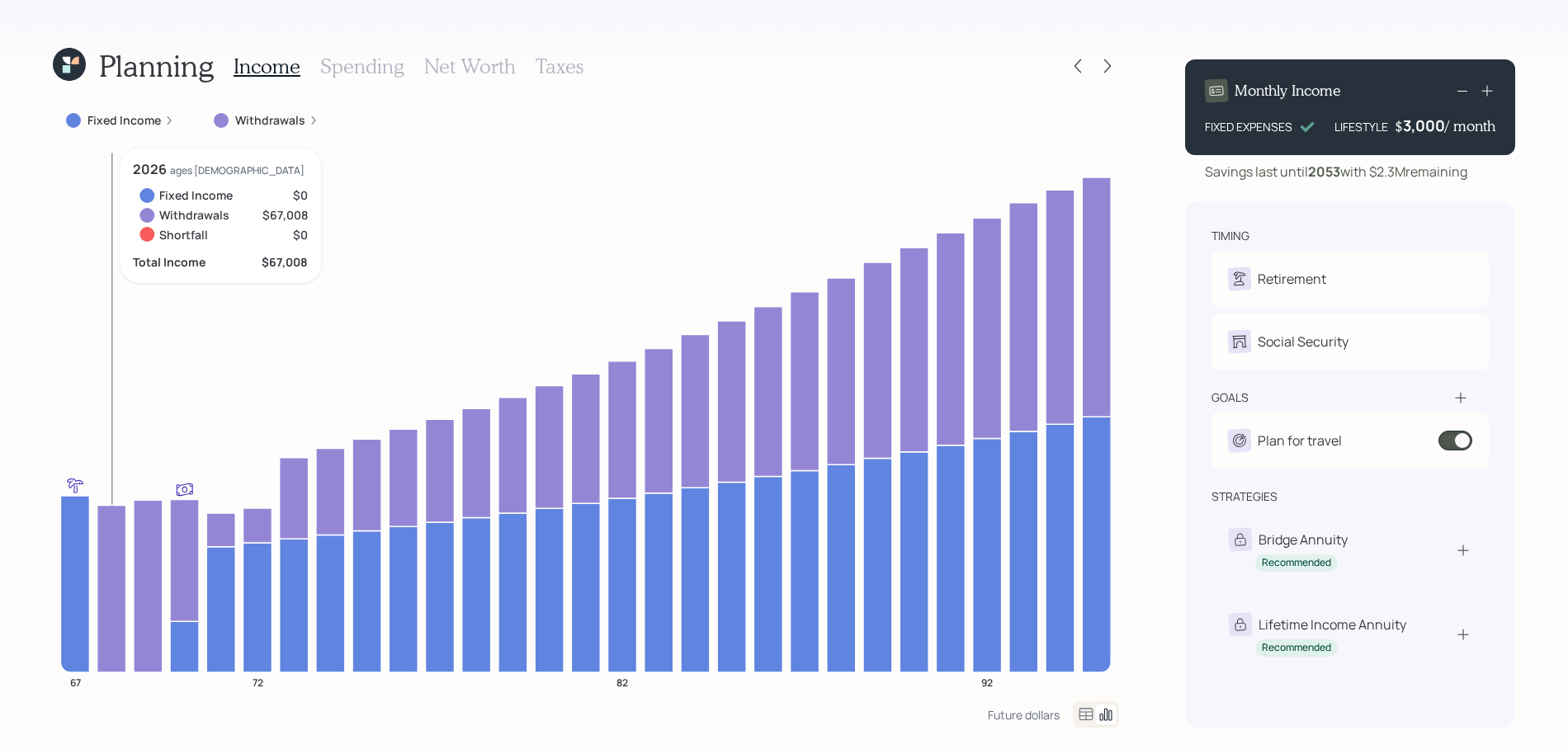
click at [117, 541] on icon at bounding box center [112, 588] width 29 height 167
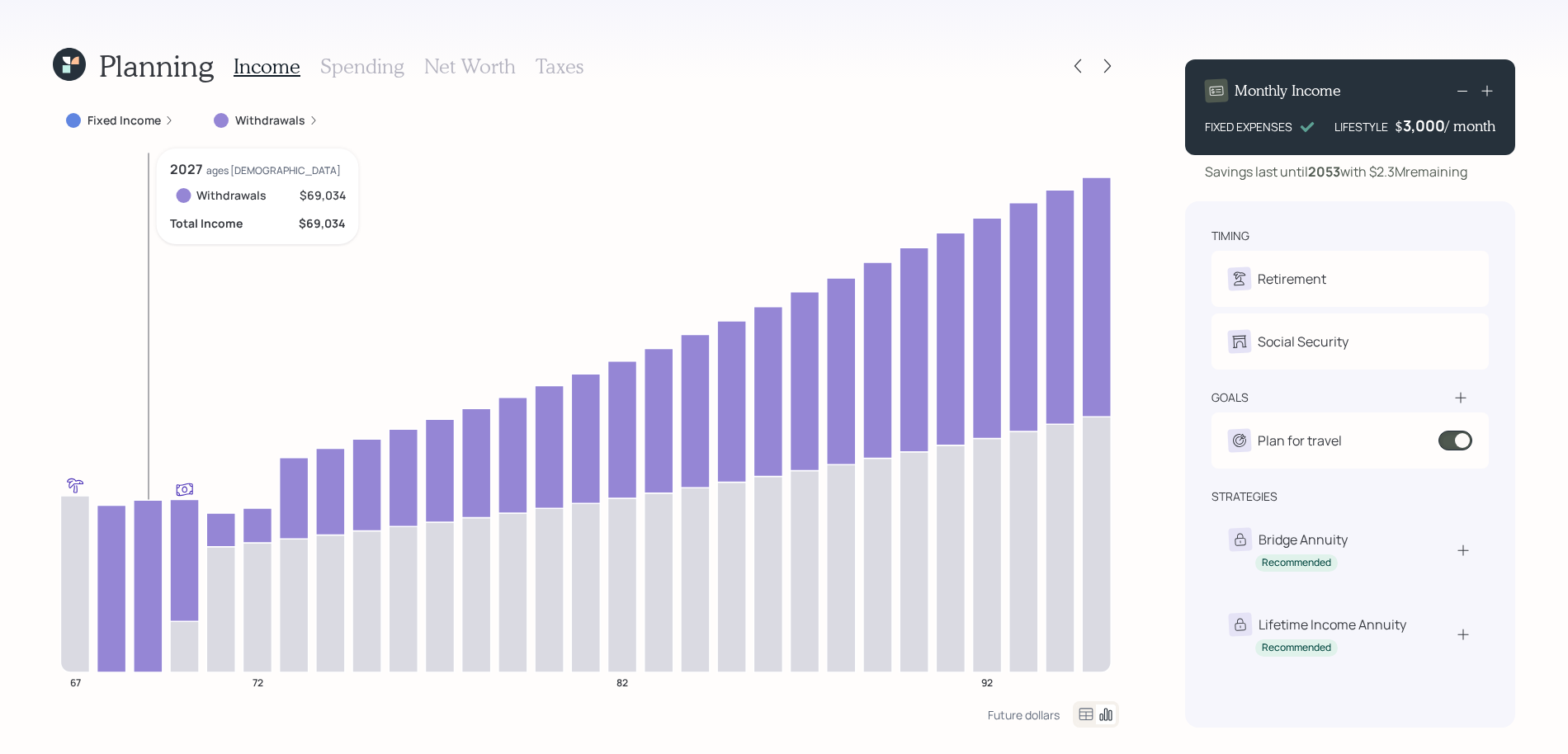
click at [162, 554] on icon at bounding box center [149, 586] width 29 height 172
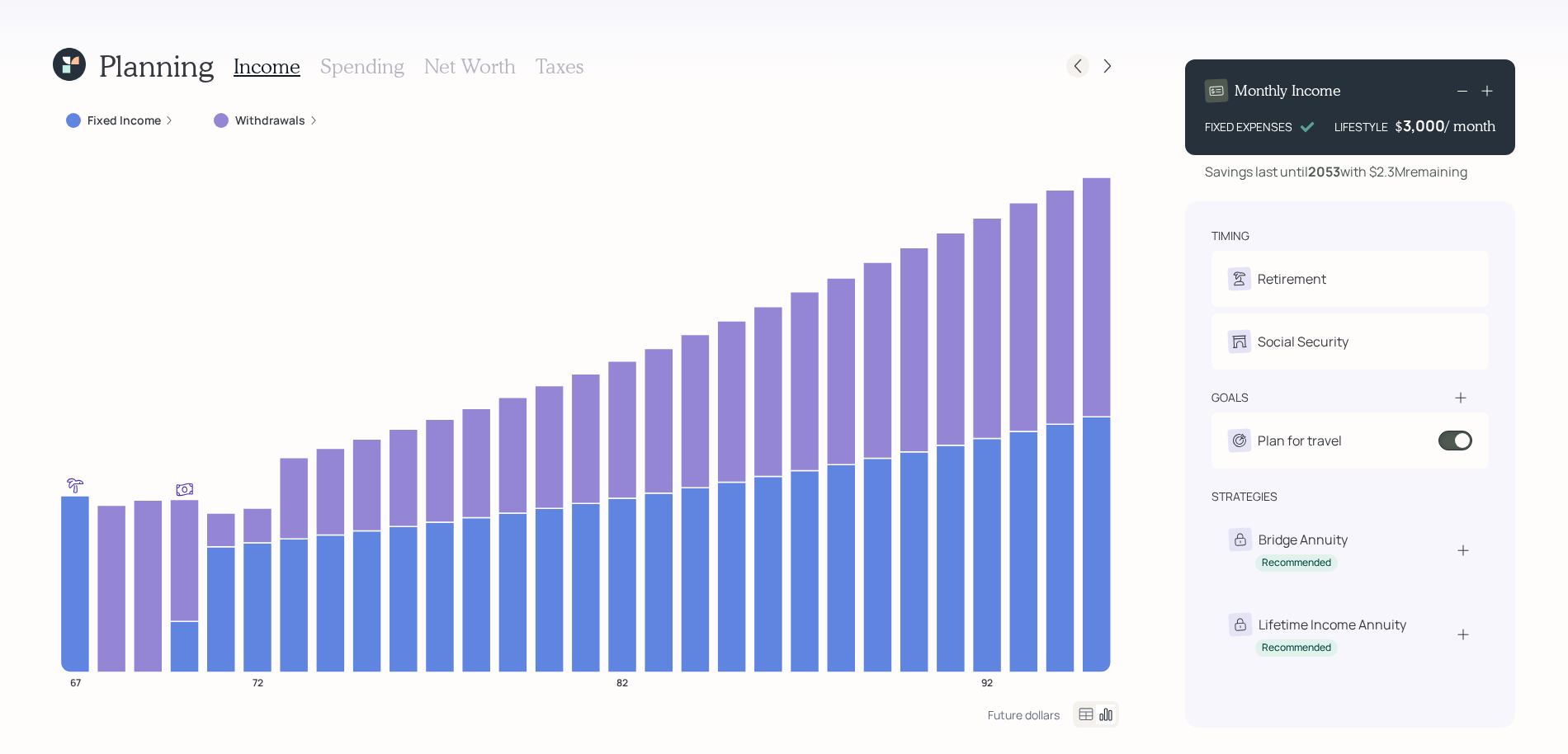
click at [1082, 67] on icon at bounding box center [1077, 66] width 17 height 17
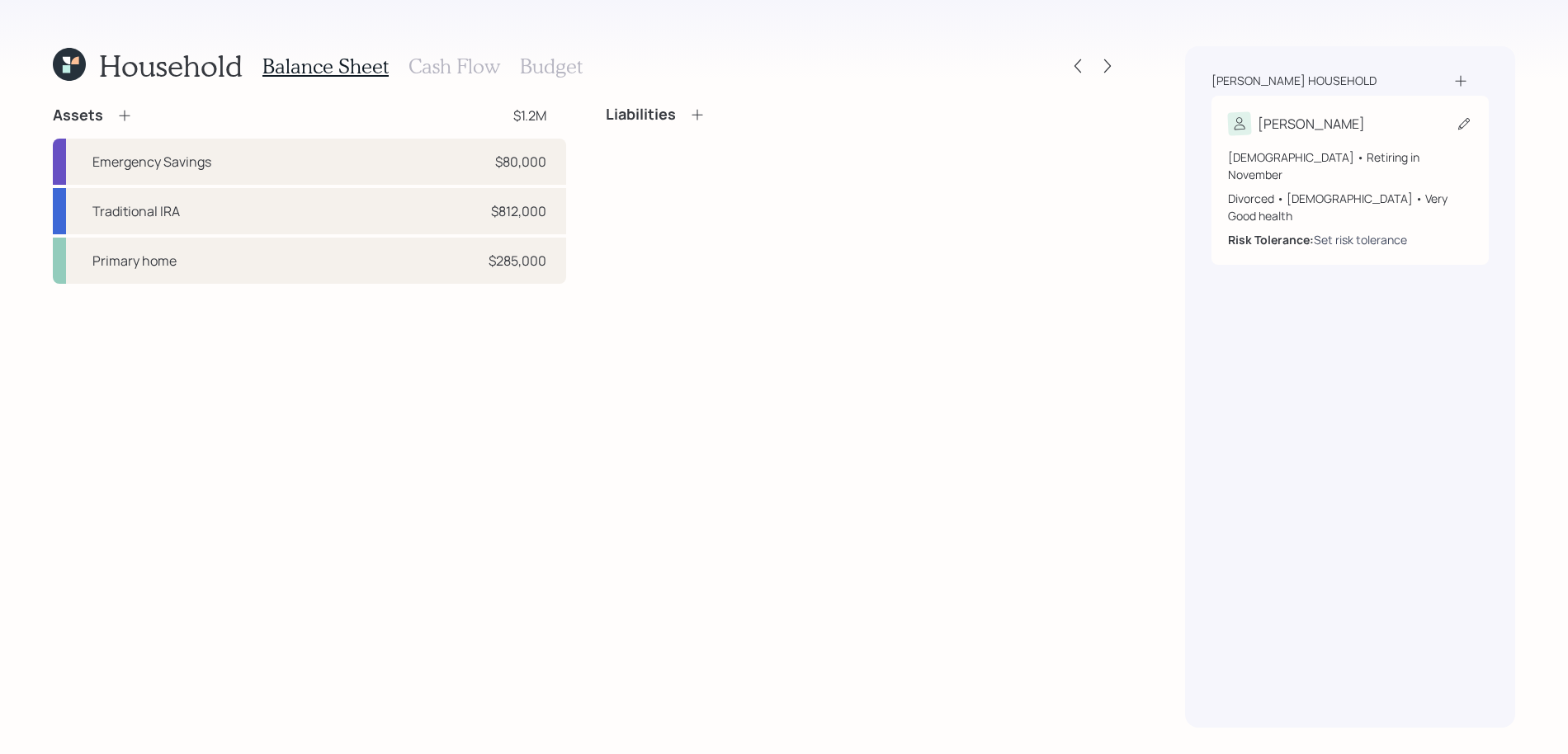
click at [1318, 231] on div "Set risk tolerance" at bounding box center [1360, 240] width 93 height 18
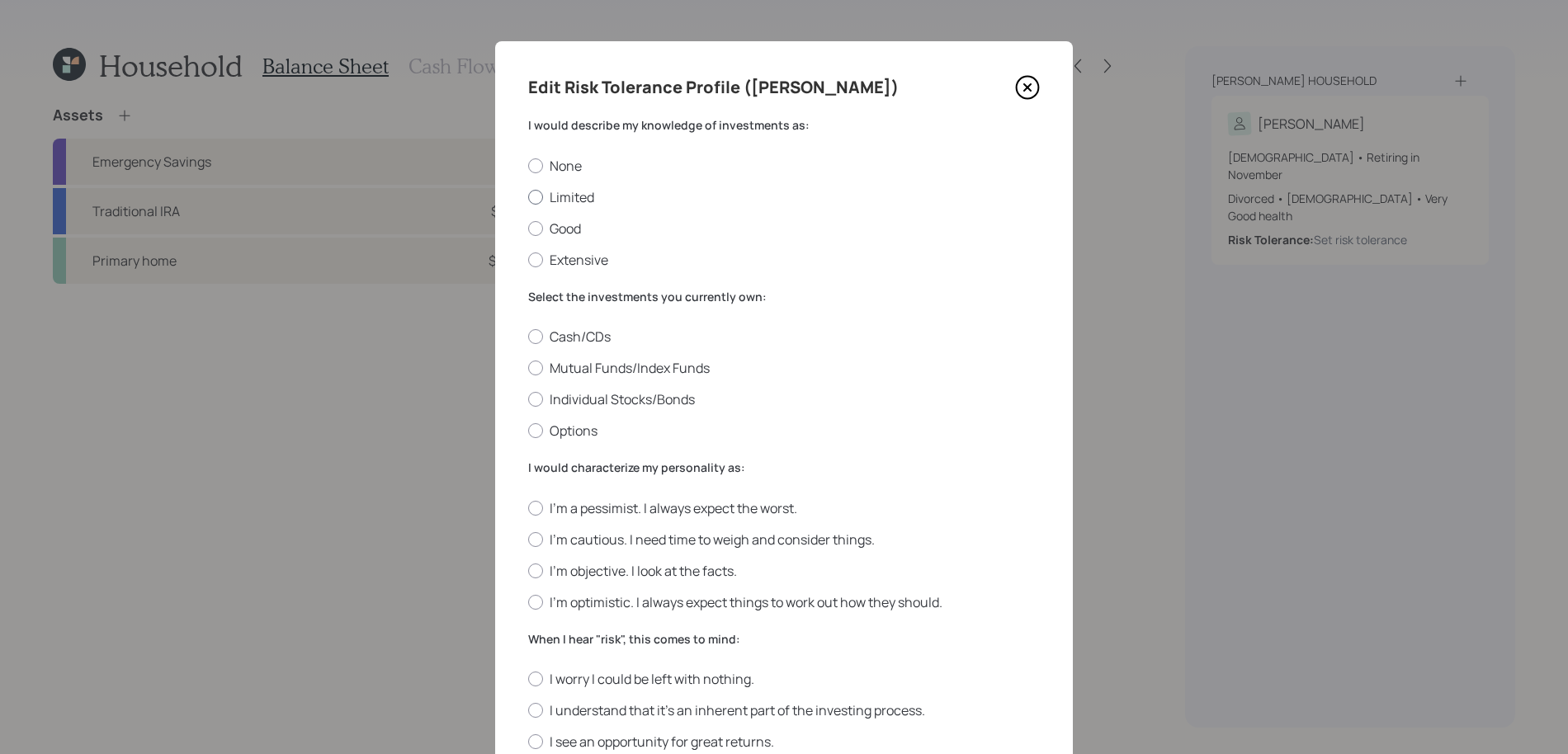
click at [558, 198] on label "Limited" at bounding box center [784, 197] width 512 height 19
click at [528, 198] on input "Limited" at bounding box center [527, 197] width 1 height 1
radio input "true"
click at [565, 359] on label "Mutual Funds/Index Funds" at bounding box center [784, 368] width 512 height 19
click at [528, 368] on input "Mutual Funds/Index Funds" at bounding box center [527, 368] width 1 height 1
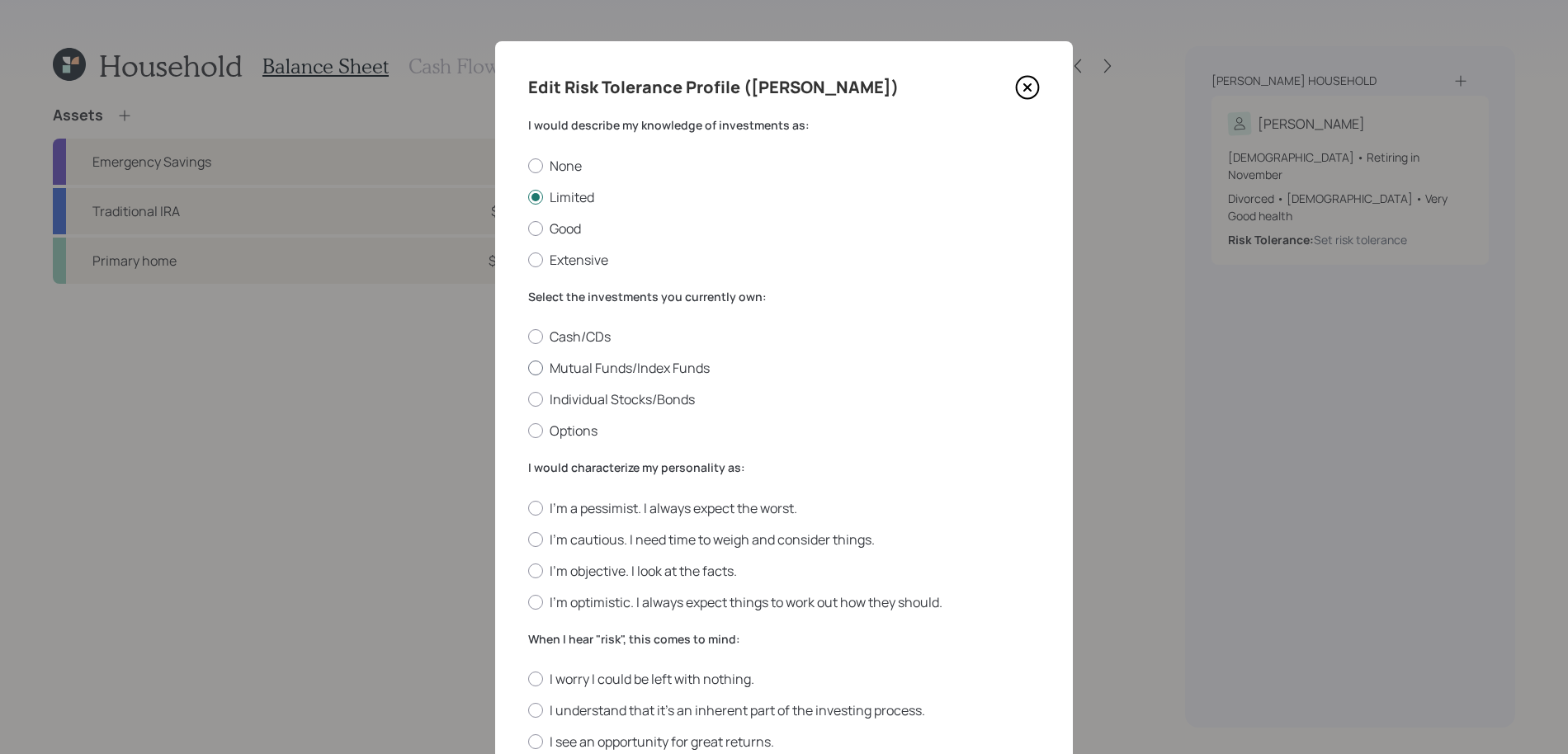
radio input "true"
click at [564, 540] on label "I'm cautious. I need time to weigh and consider things." at bounding box center [784, 539] width 512 height 19
click at [528, 540] on input "I'm cautious. I need time to weigh and consider things." at bounding box center [527, 539] width 1 height 1
radio input "true"
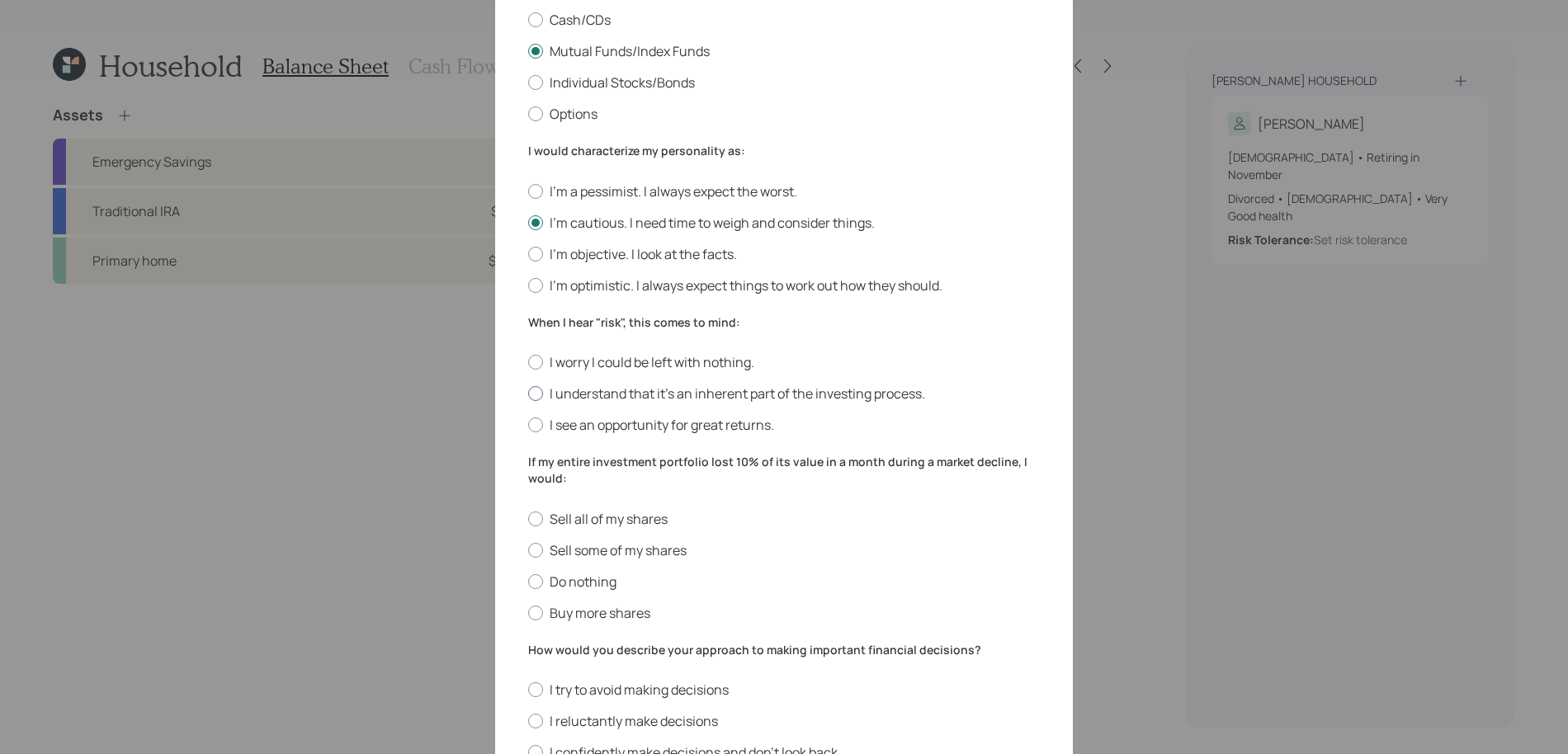
click at [568, 393] on label "I understand that it’s an inherent part of the investing process." at bounding box center [784, 393] width 512 height 19
click at [528, 393] on input "I understand that it’s an inherent part of the investing process." at bounding box center [527, 393] width 1 height 1
radio input "true"
click at [561, 581] on label "Do nothing" at bounding box center [784, 581] width 512 height 19
click at [528, 581] on input "Do nothing" at bounding box center [527, 581] width 1 height 1
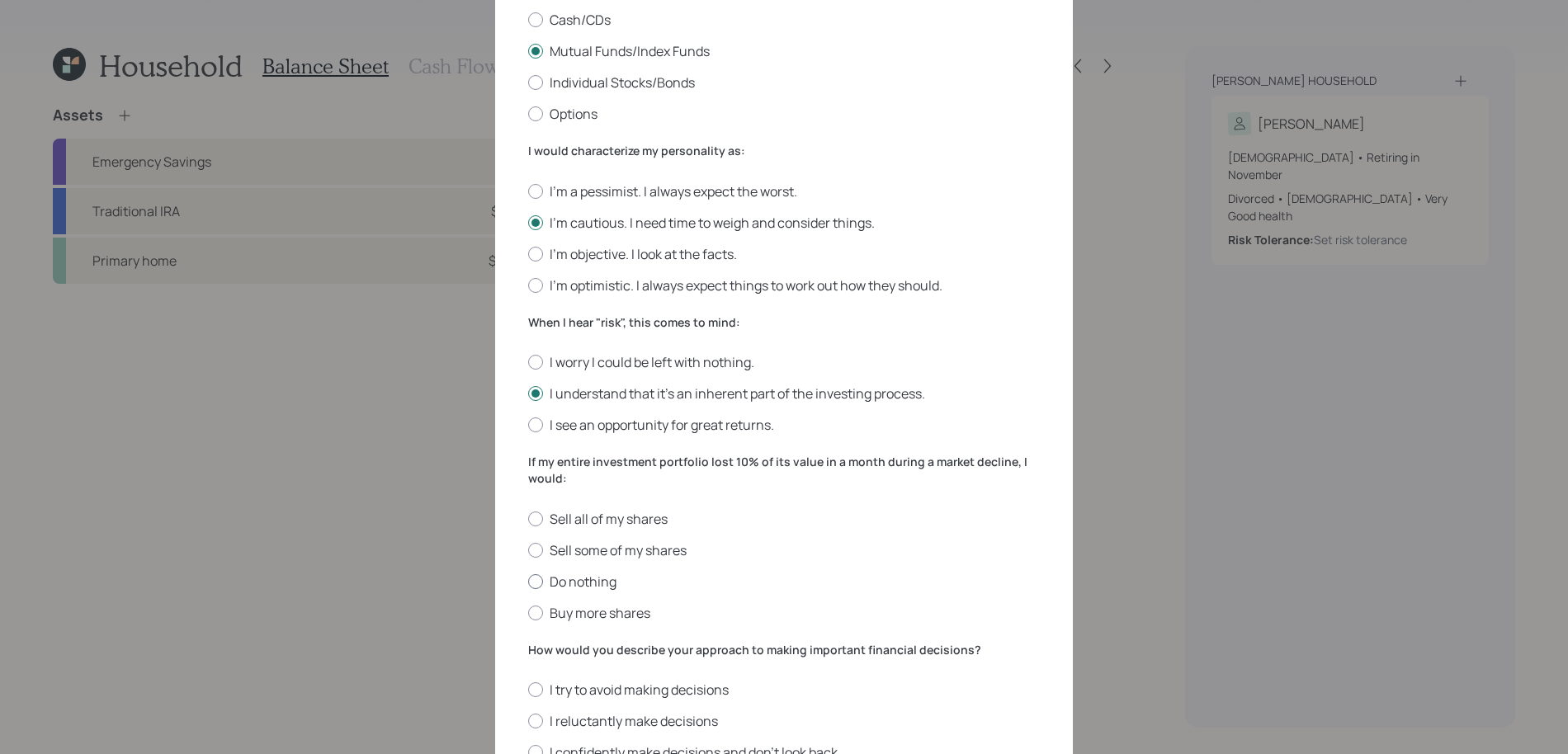
radio input "true"
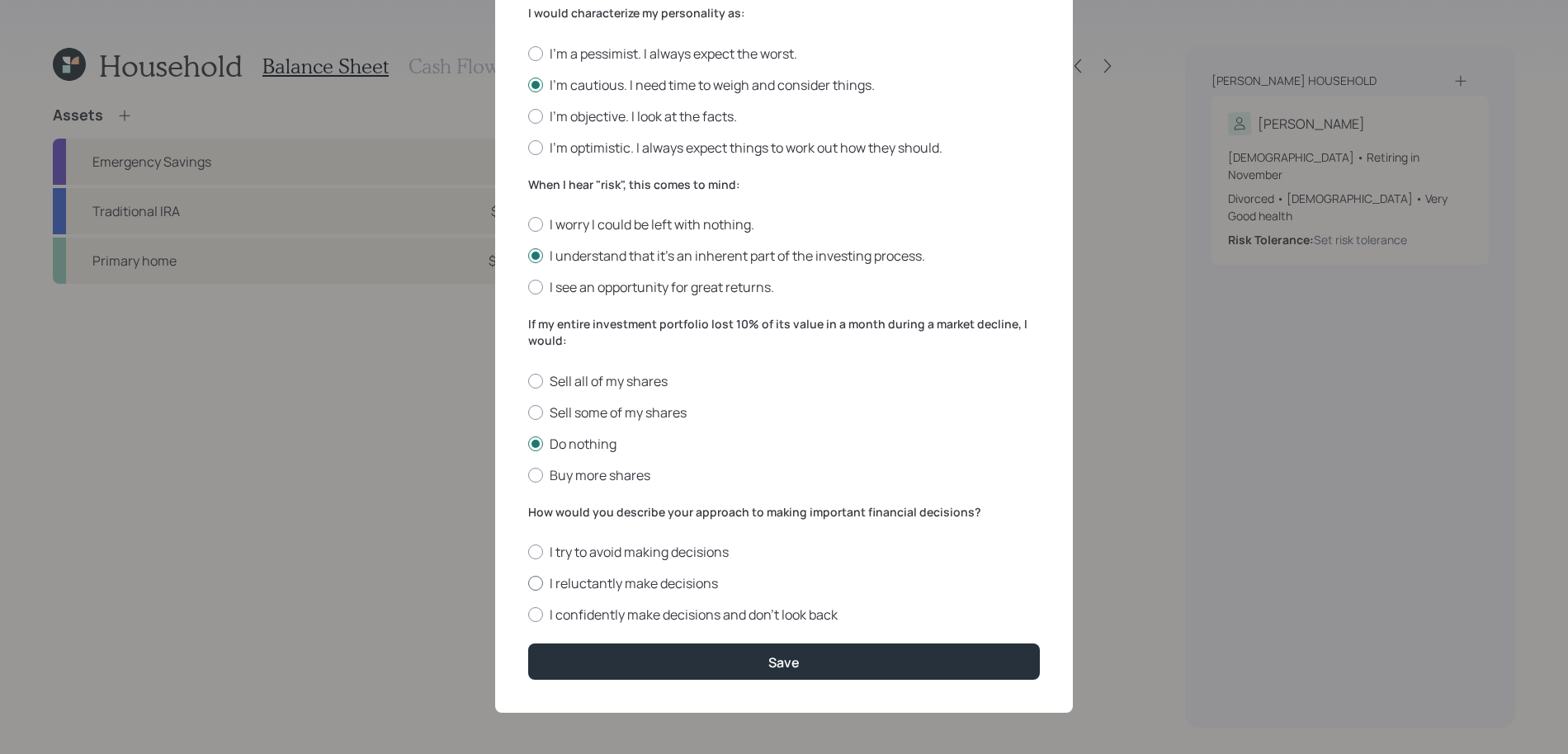
click at [561, 580] on label "I reluctantly make decisions" at bounding box center [784, 583] width 512 height 19
click at [528, 583] on input "I reluctantly make decisions" at bounding box center [527, 583] width 1 height 1
radio input "true"
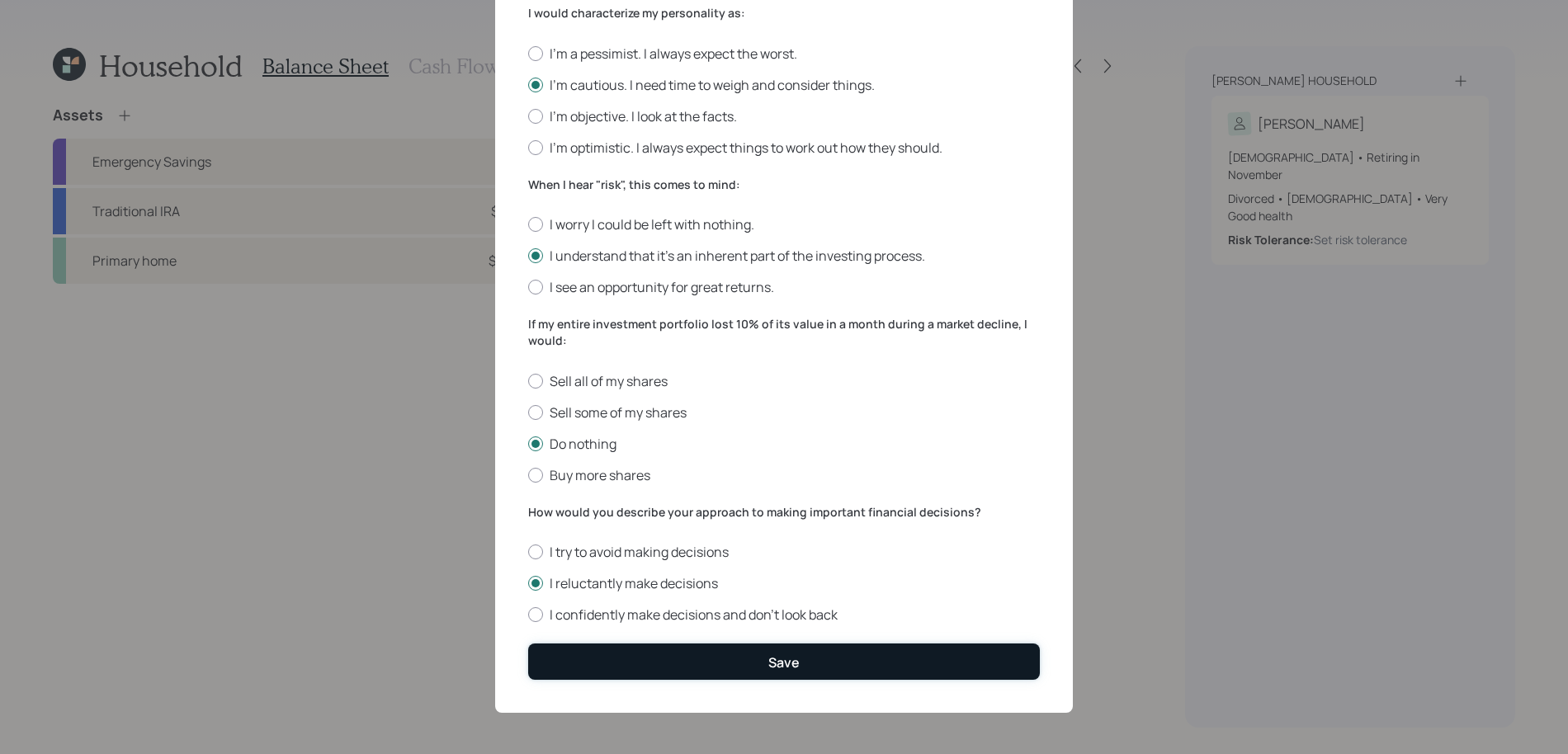
click at [574, 657] on button "Save" at bounding box center [784, 661] width 512 height 35
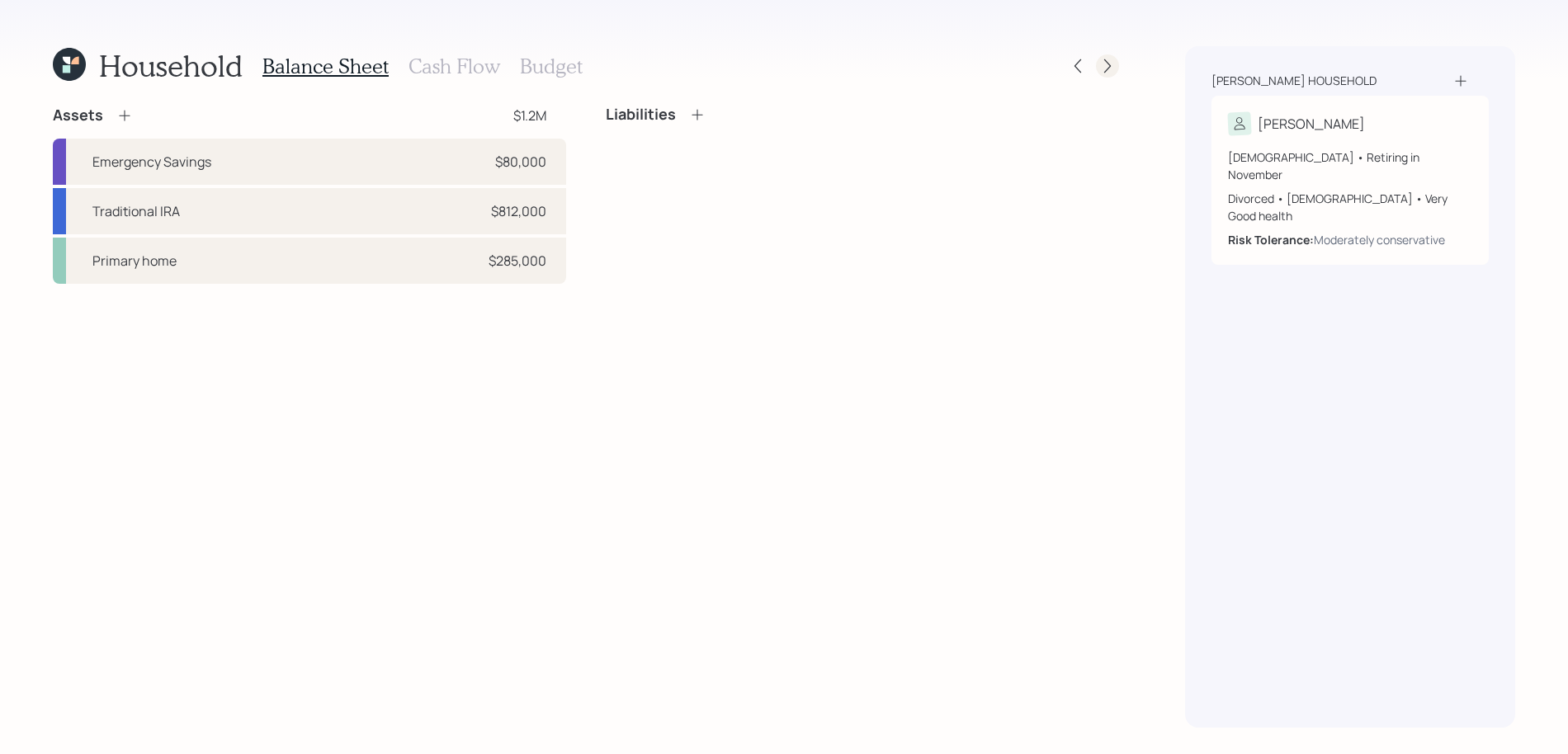
click at [1109, 66] on icon at bounding box center [1107, 67] width 7 height 14
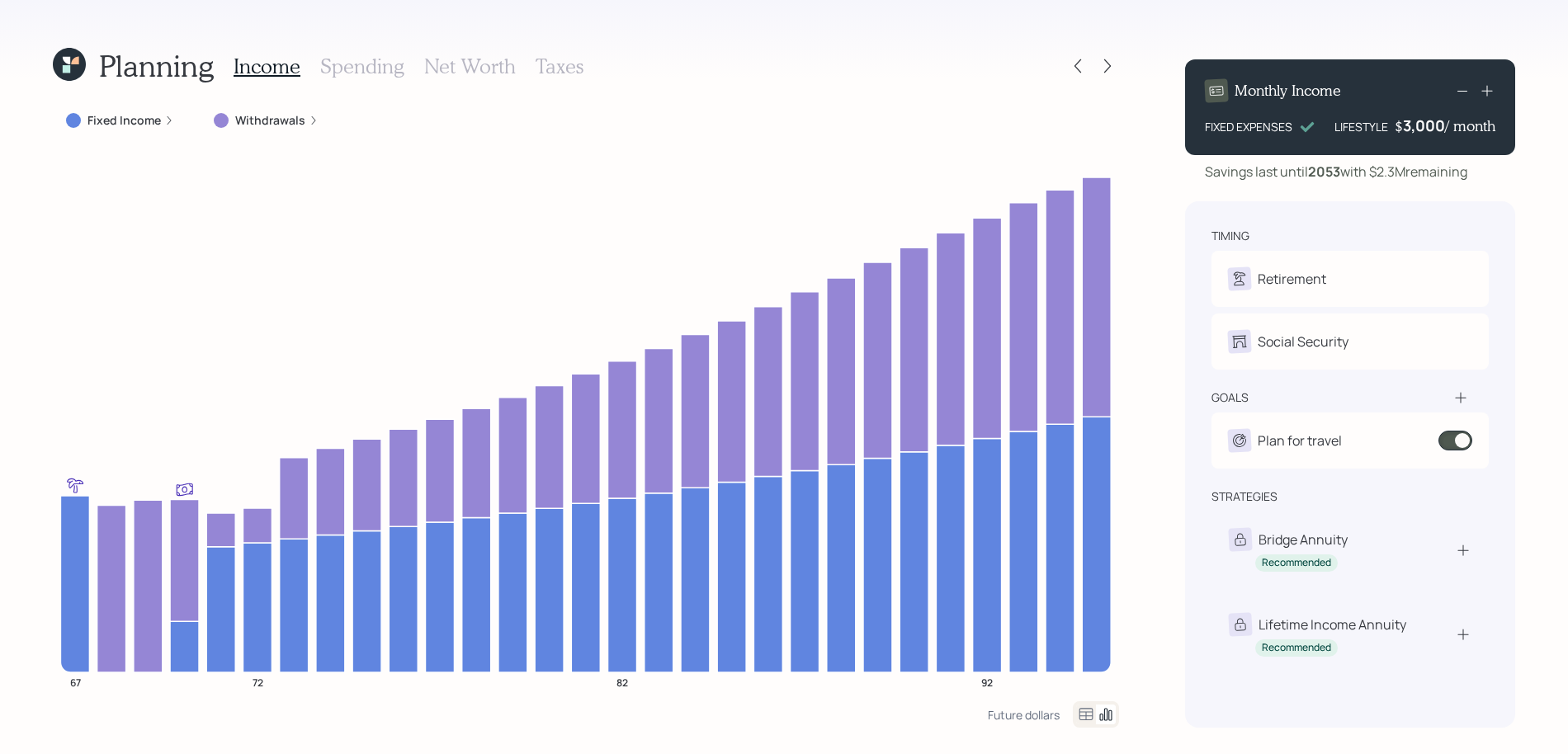
click at [1109, 66] on icon at bounding box center [1107, 67] width 7 height 14
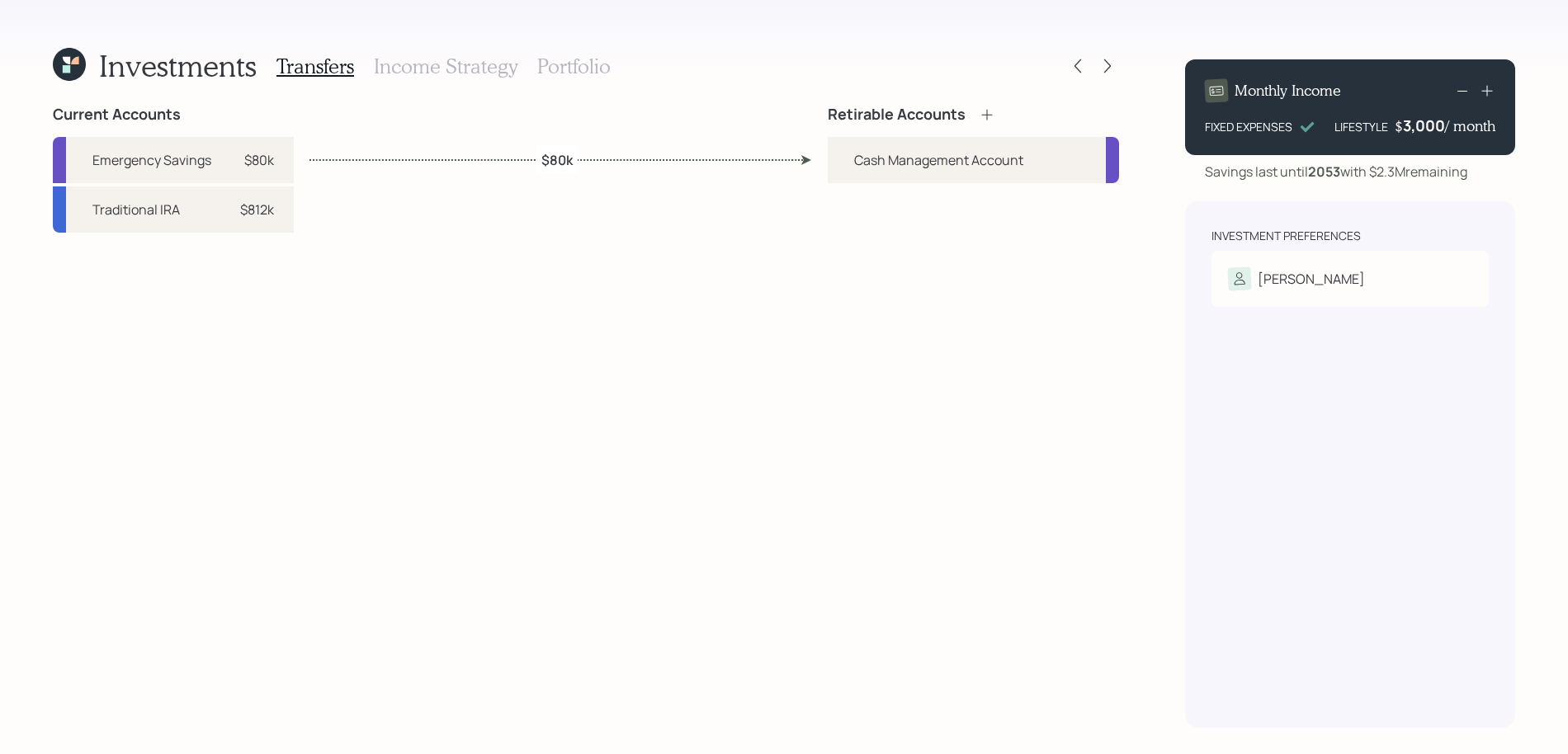
click at [993, 118] on icon at bounding box center [986, 114] width 17 height 17
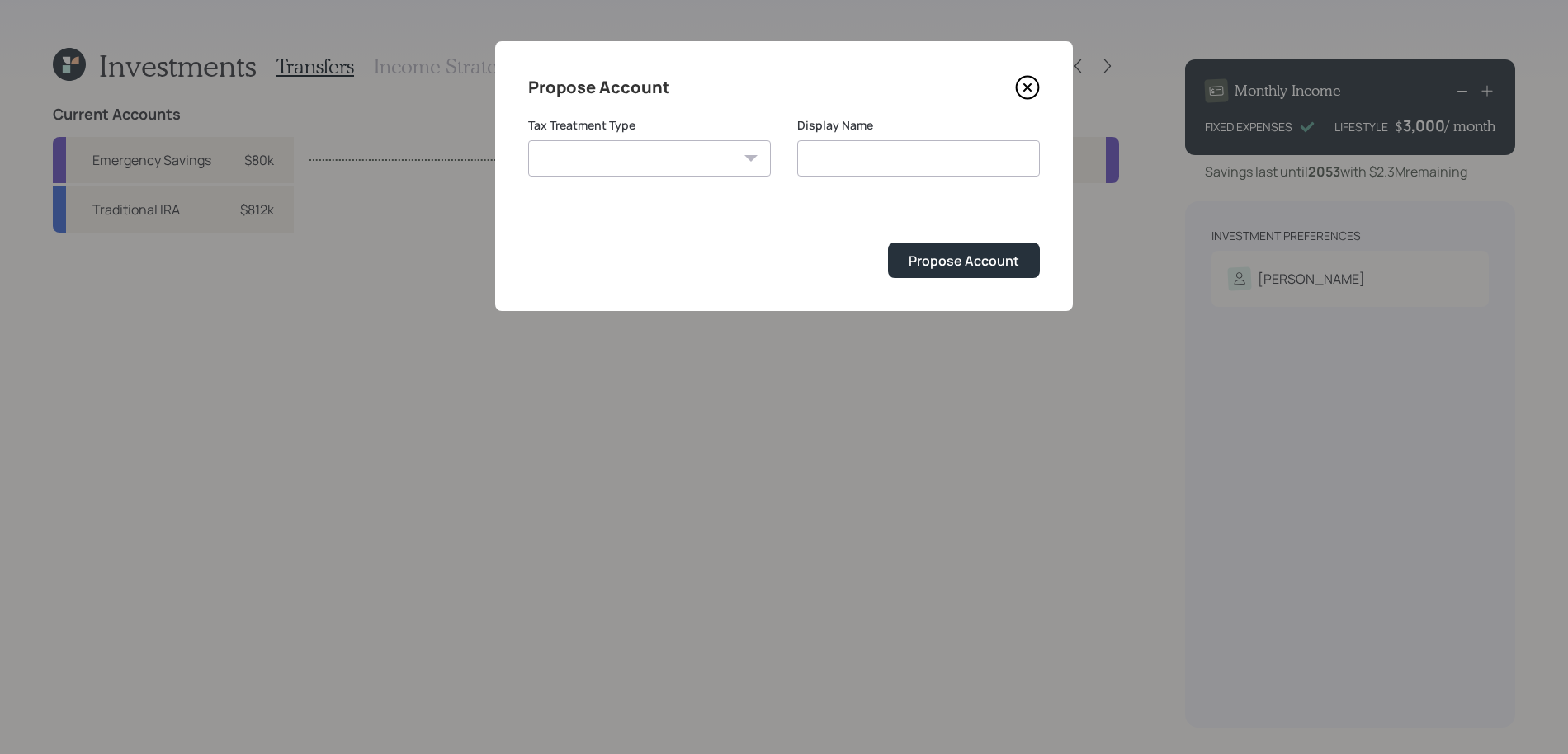
click at [729, 136] on div "Tax Treatment Type Roth Taxable Traditional" at bounding box center [650, 147] width 243 height 60
click at [728, 138] on div "Tax Treatment Type Roth Taxable Traditional" at bounding box center [650, 147] width 243 height 60
click at [728, 148] on select "Roth Taxable Traditional" at bounding box center [650, 157] width 243 height 36
select select "traditional"
click at [528, 140] on select "Roth Taxable Traditional" at bounding box center [650, 157] width 243 height 36
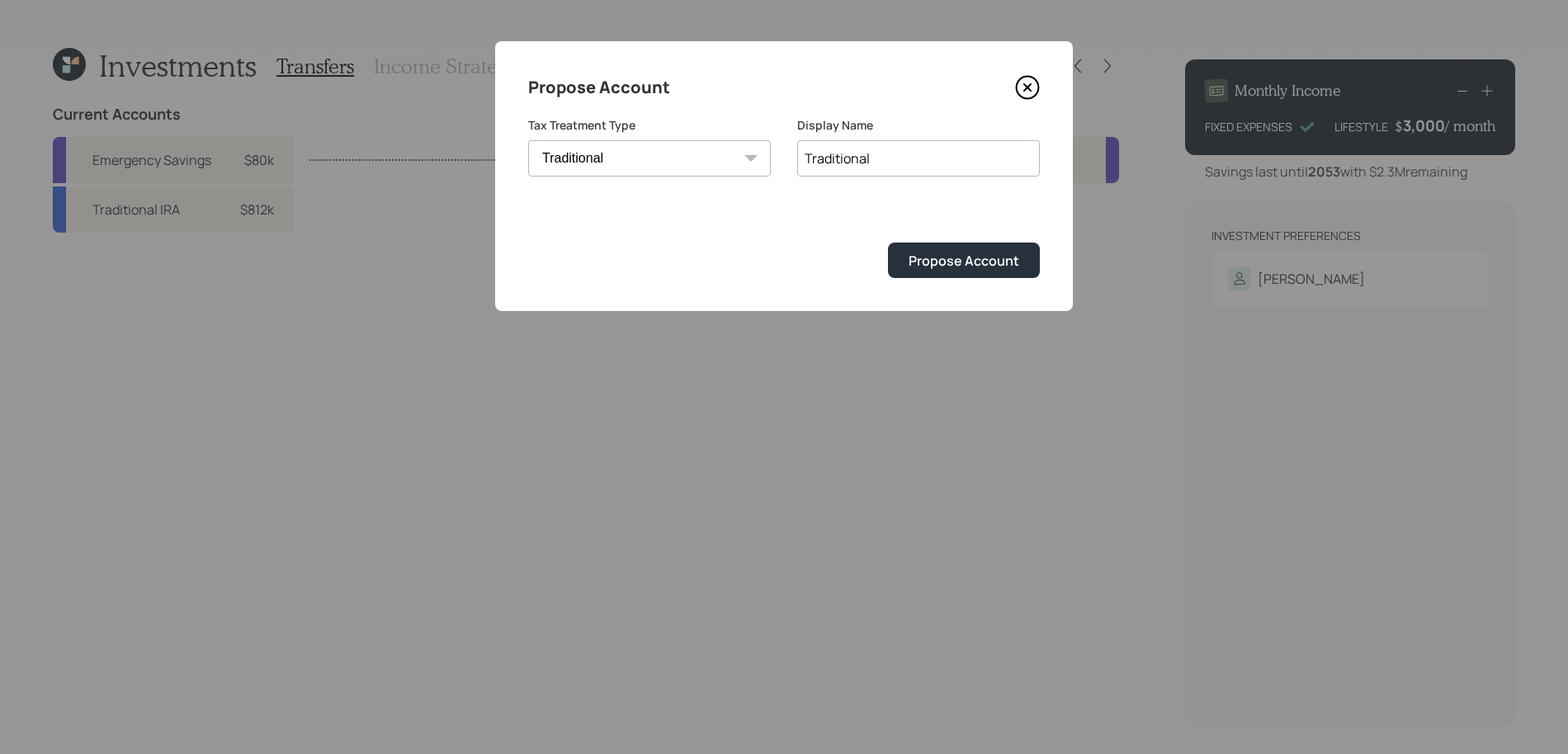
click at [939, 170] on input "Traditional" at bounding box center [918, 157] width 243 height 36
type input "Traditional IRA"
click at [888, 243] on button "Propose Account" at bounding box center [963, 260] width 152 height 35
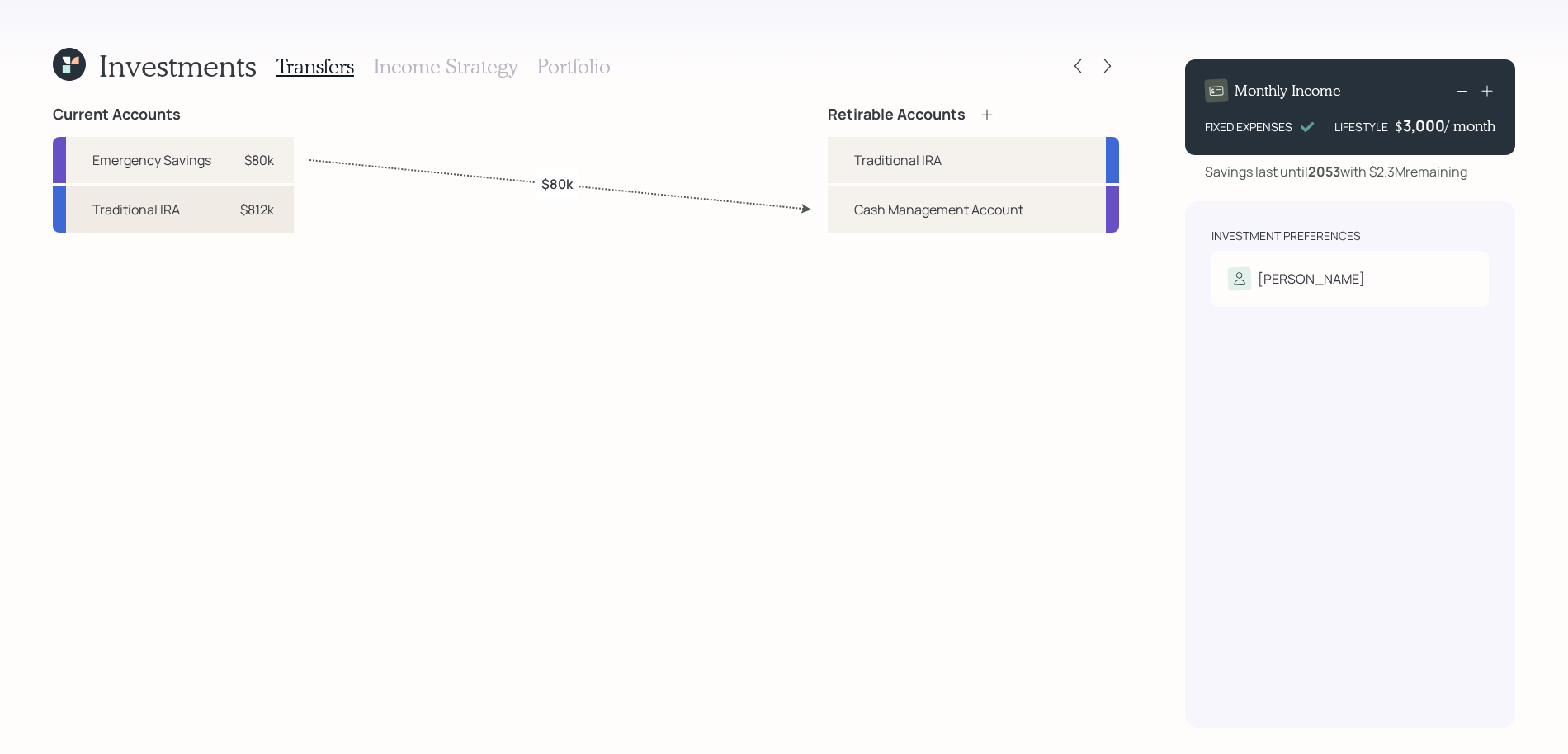
click at [242, 231] on div "Traditional IRA $812k" at bounding box center [173, 209] width 241 height 46
click at [242, 227] on div "Traditional IRA $812k" at bounding box center [173, 209] width 241 height 46
click at [1028, 169] on div "Traditional IRA" at bounding box center [973, 159] width 291 height 46
select select "9820a657-69a2-4479-852f-d734f0be4bfe"
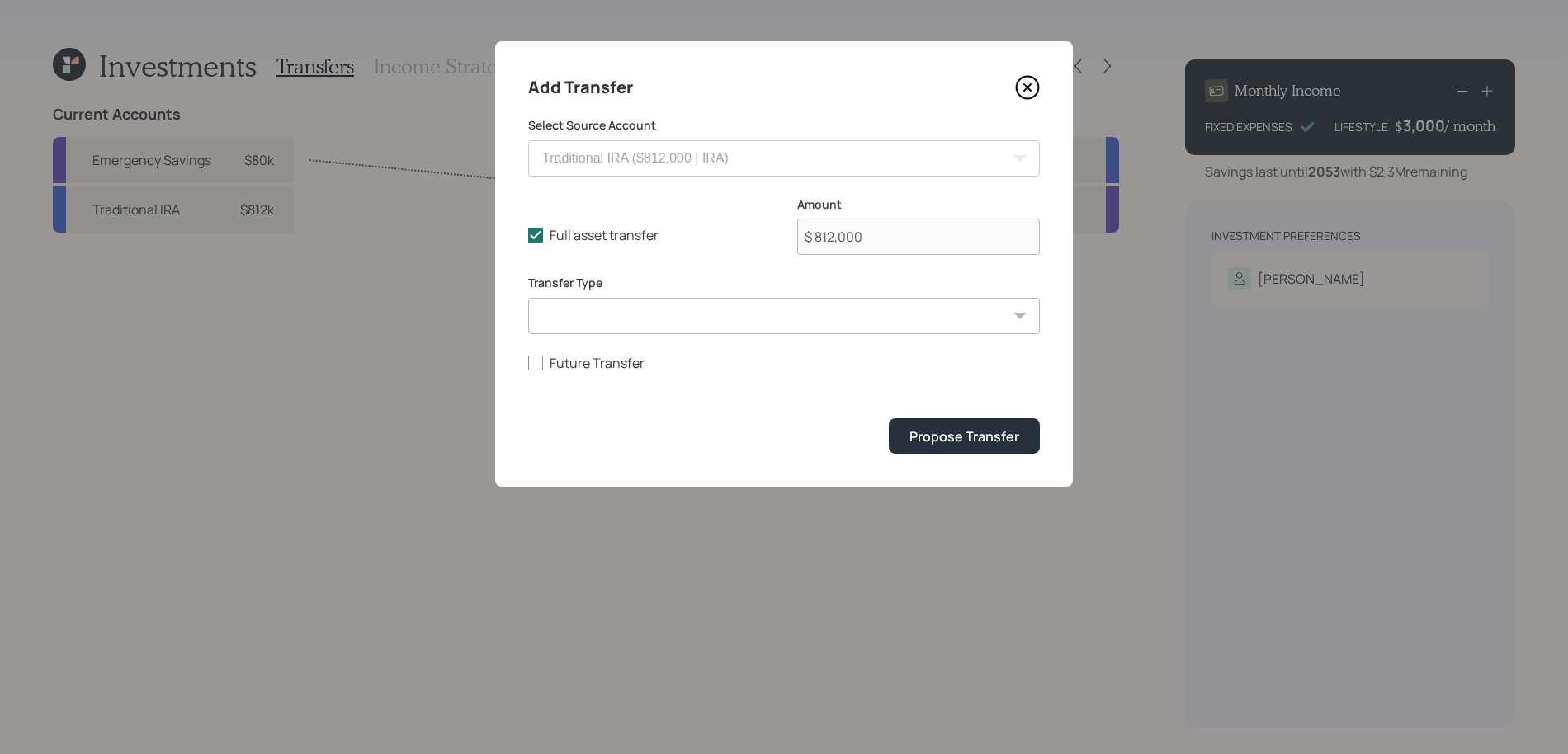
click at [937, 416] on form "Select Source Account Emergency Savings ($80,000 | Emergency Fund) Traditional …" at bounding box center [784, 286] width 512 height 336
click at [939, 433] on div "Propose Transfer" at bounding box center [964, 436] width 110 height 19
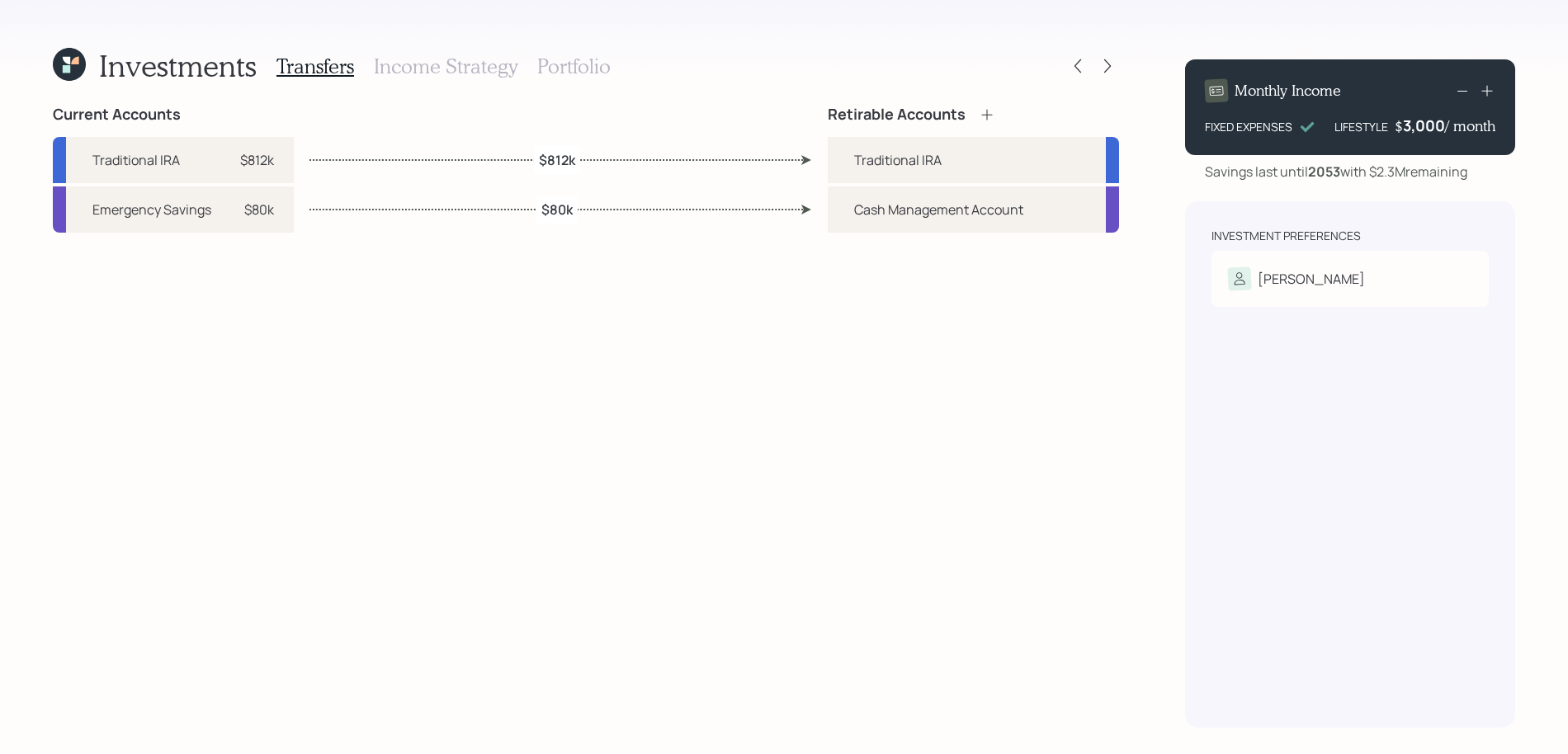
click at [448, 76] on h3 "Income Strategy" at bounding box center [445, 67] width 144 height 23
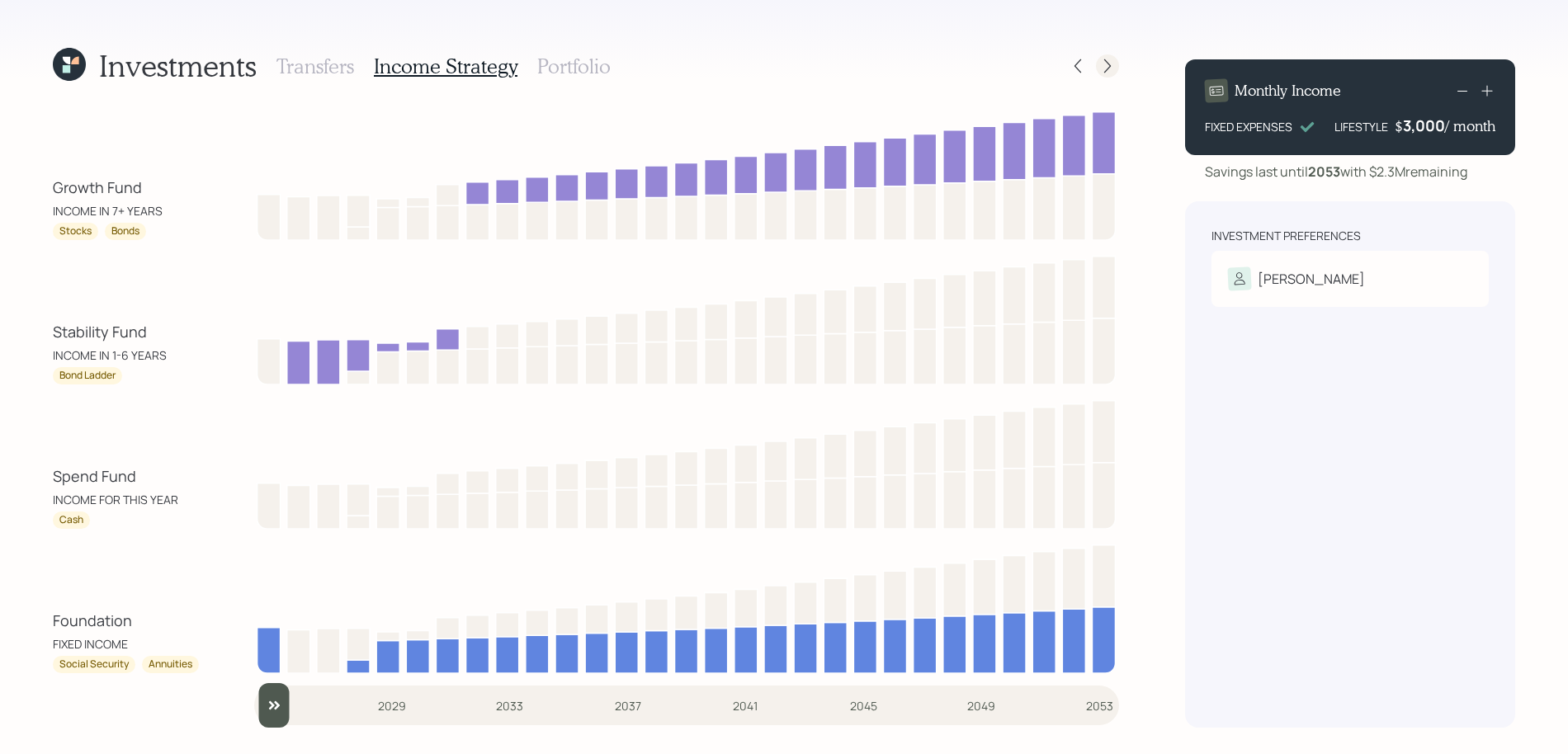
click at [1103, 65] on icon at bounding box center [1107, 66] width 17 height 17
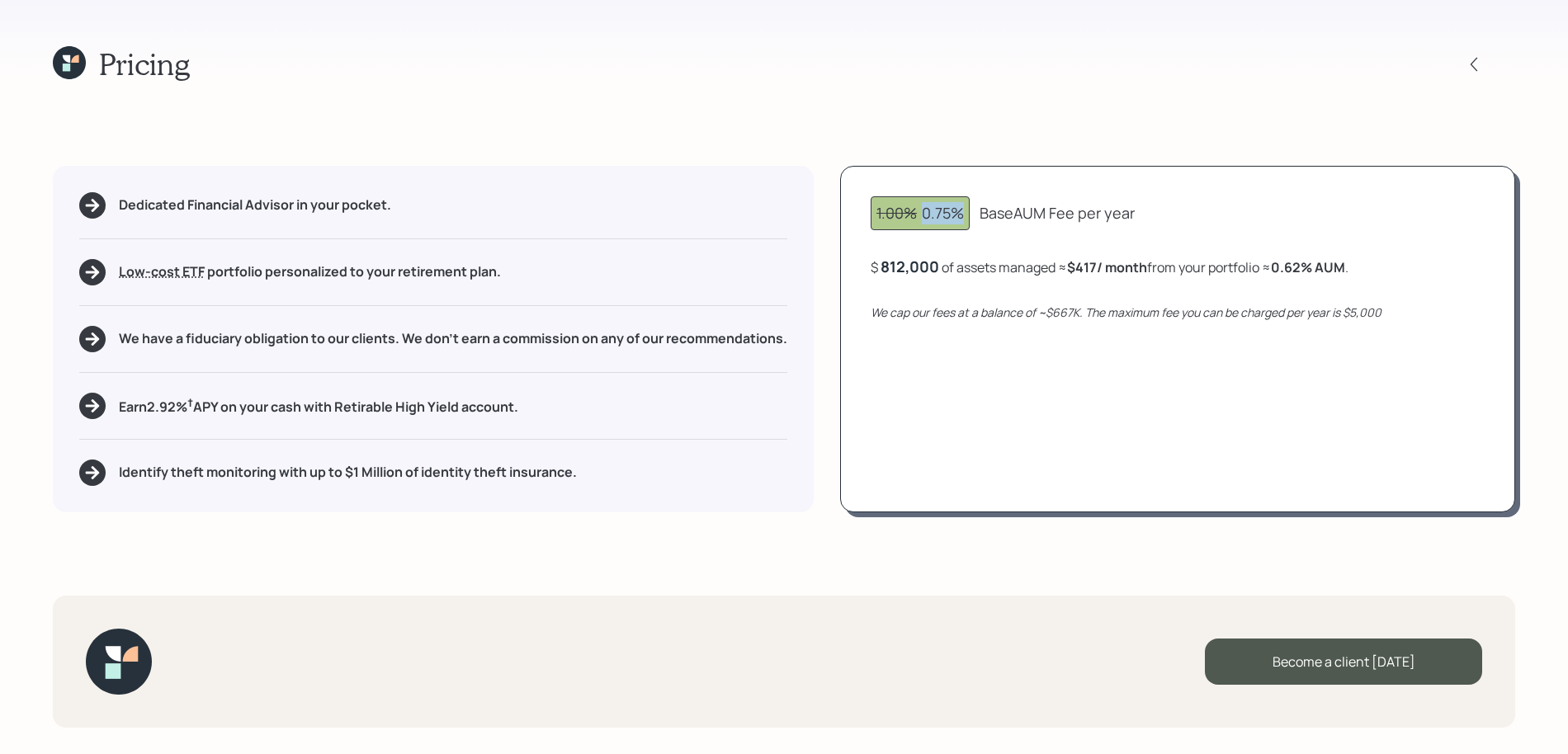
drag, startPoint x: 963, startPoint y: 213, endPoint x: 916, endPoint y: 213, distance: 47.0
click at [916, 213] on div "1.00% 0.75%" at bounding box center [919, 213] width 87 height 22
click at [915, 210] on span "1.00%" at bounding box center [896, 213] width 40 height 20
drag, startPoint x: 1082, startPoint y: 315, endPoint x: 1044, endPoint y: 315, distance: 38.0
click at [1044, 315] on icon "We cap our fees at a balance of ~$667K. The maximum fee you can be charged per …" at bounding box center [1126, 312] width 511 height 16
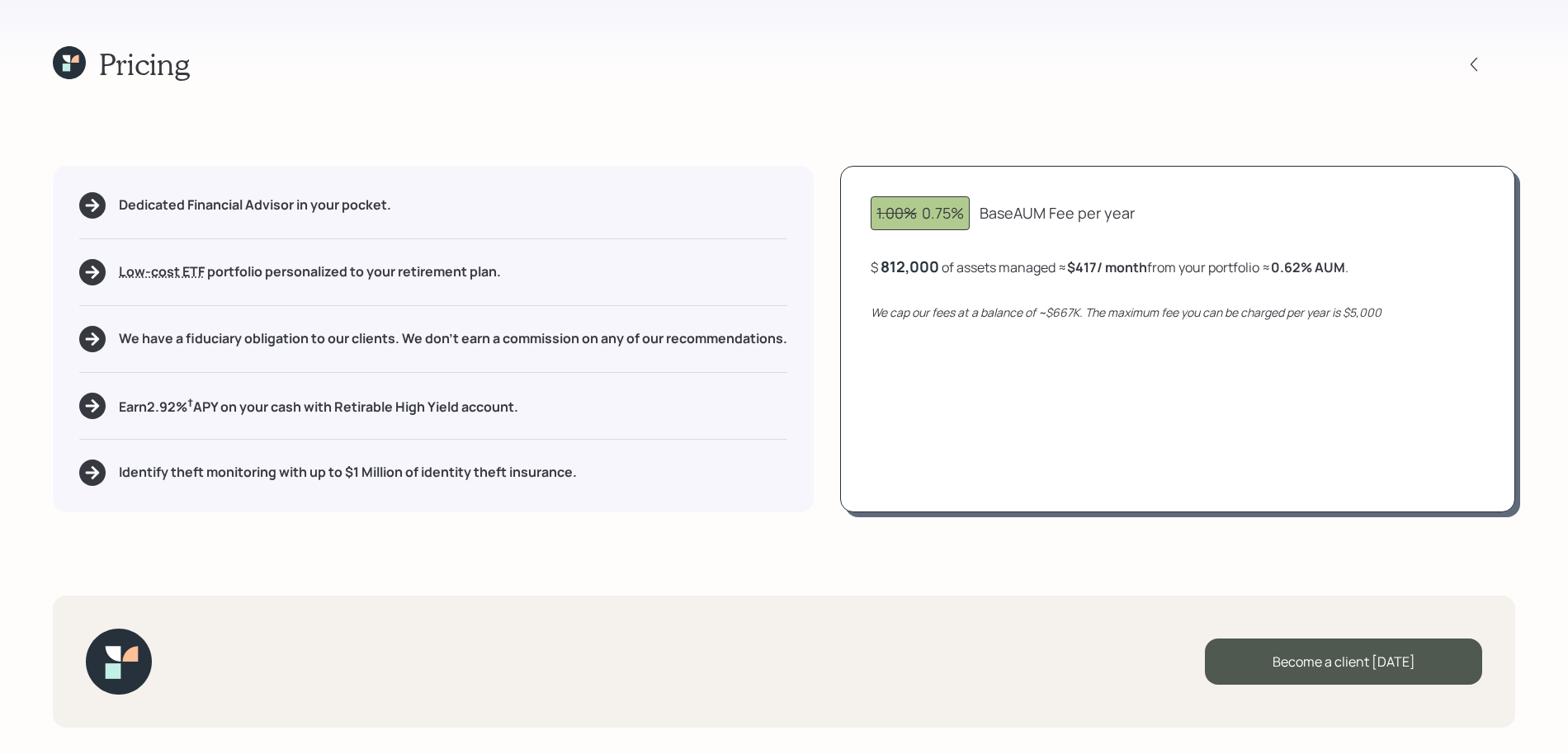
click at [1043, 318] on icon "We cap our fees at a balance of ~$667K. The maximum fee you can be charged per …" at bounding box center [1126, 312] width 511 height 16
drag, startPoint x: 882, startPoint y: 263, endPoint x: 938, endPoint y: 263, distance: 56.0
click at [938, 263] on div "$ 812000 of assets managed ≈ $417 / month from your portfolio ≈ 0.62 % AUM ." at bounding box center [1107, 266] width 473 height 21
drag, startPoint x: 1362, startPoint y: 263, endPoint x: 1279, endPoint y: 270, distance: 83.3
click at [1279, 270] on div "$ 812,000 of assets managed ≈ $417 / month from your portfolio ≈ 0.62 % AUM ." at bounding box center [1178, 266] width 614 height 21
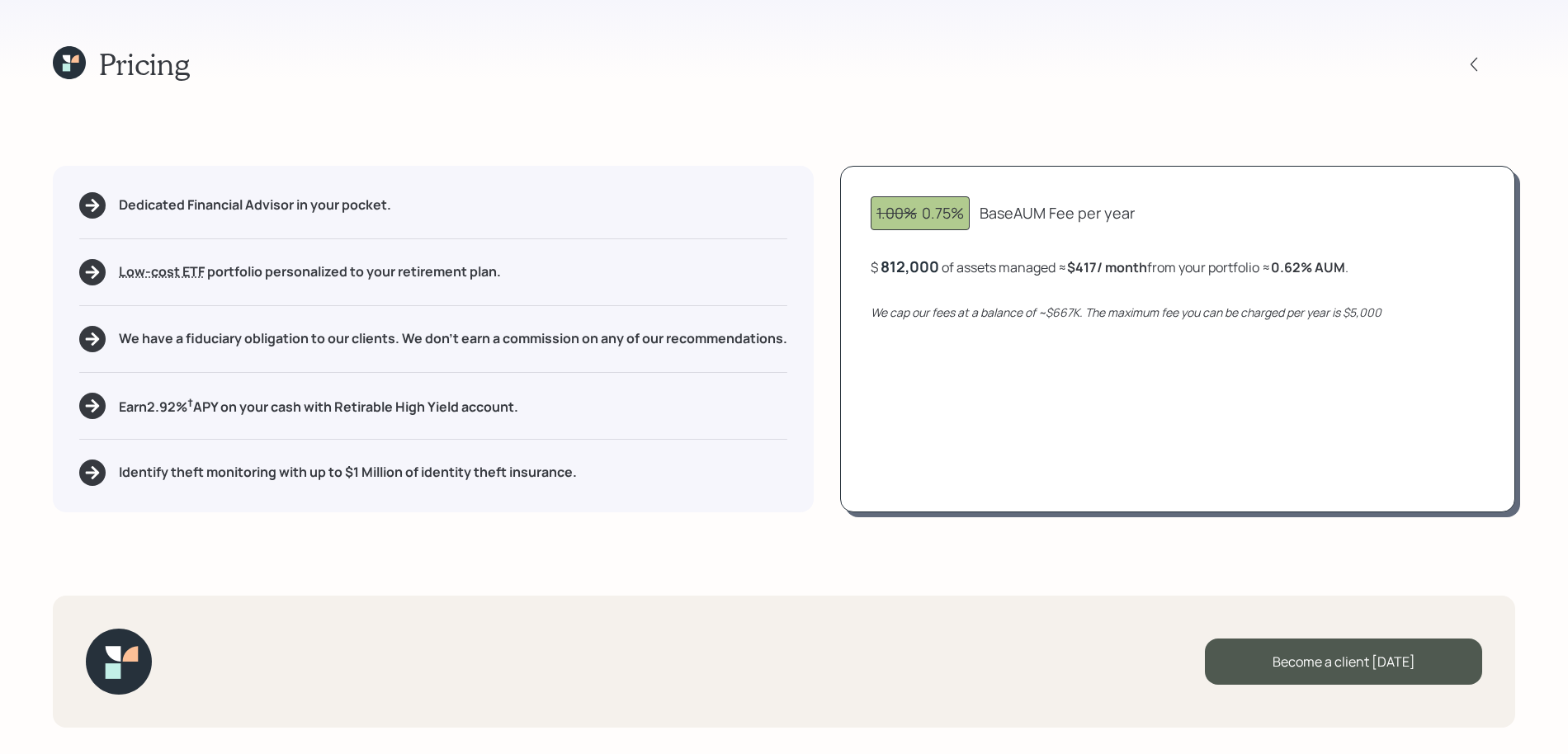
click at [87, 72] on div "Pricing" at bounding box center [121, 64] width 137 height 35
click at [82, 70] on icon at bounding box center [69, 63] width 33 height 33
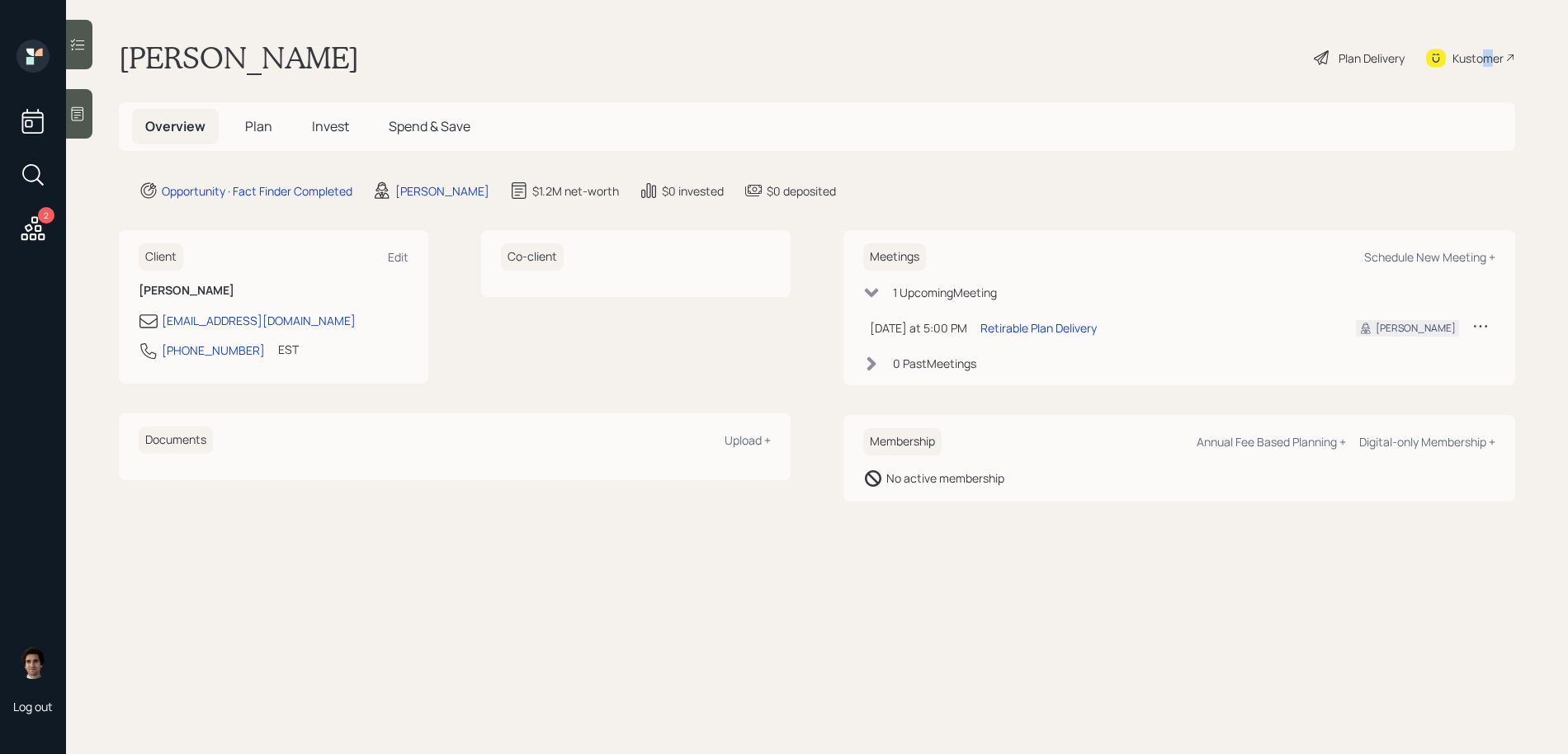
click at [1487, 50] on div "Kustomer" at bounding box center [1478, 59] width 51 height 18
click at [1388, 254] on div "Schedule New Meeting +" at bounding box center [1429, 257] width 131 height 16
select select "59554aeb-d739-4552-90b9-0d27d70b4bf7"
